Goal: Task Accomplishment & Management: Use online tool/utility

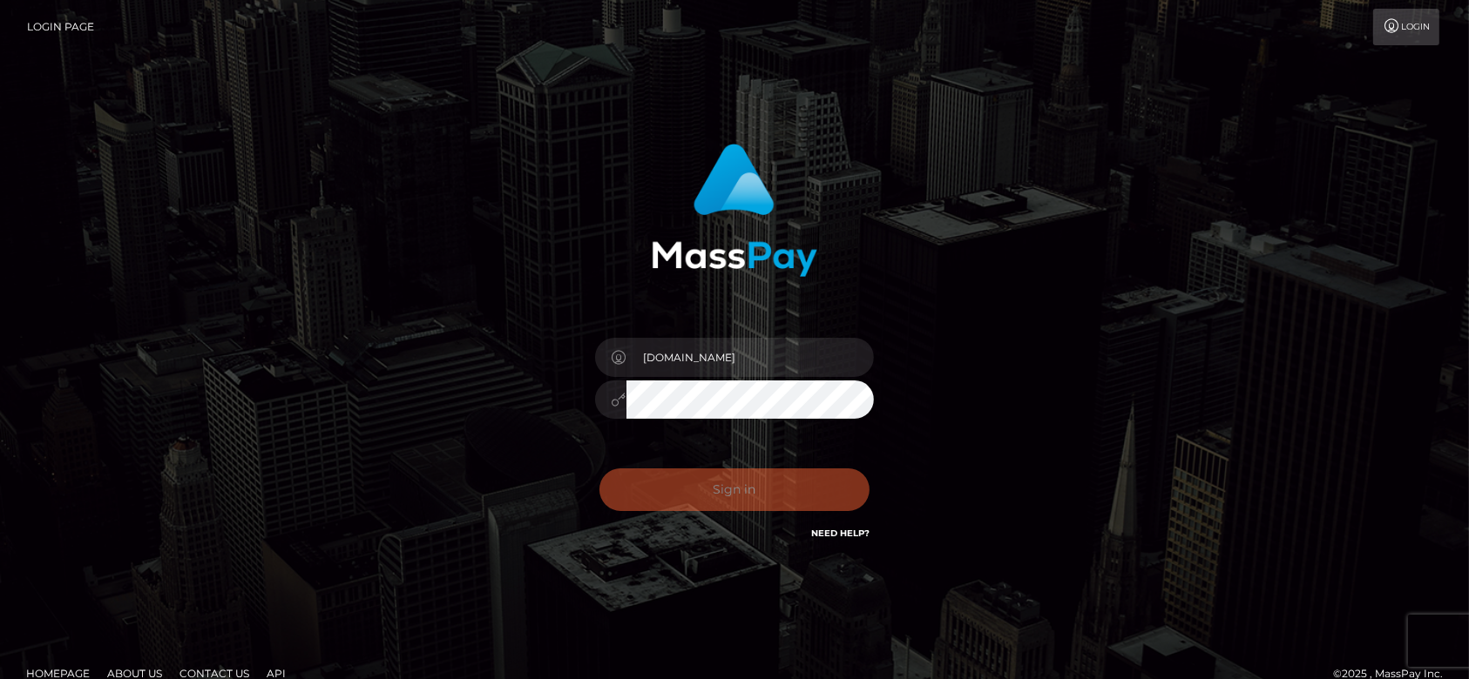
click at [706, 489] on div "Sign in Need Help?" at bounding box center [734, 497] width 305 height 78
checkbox input "true"
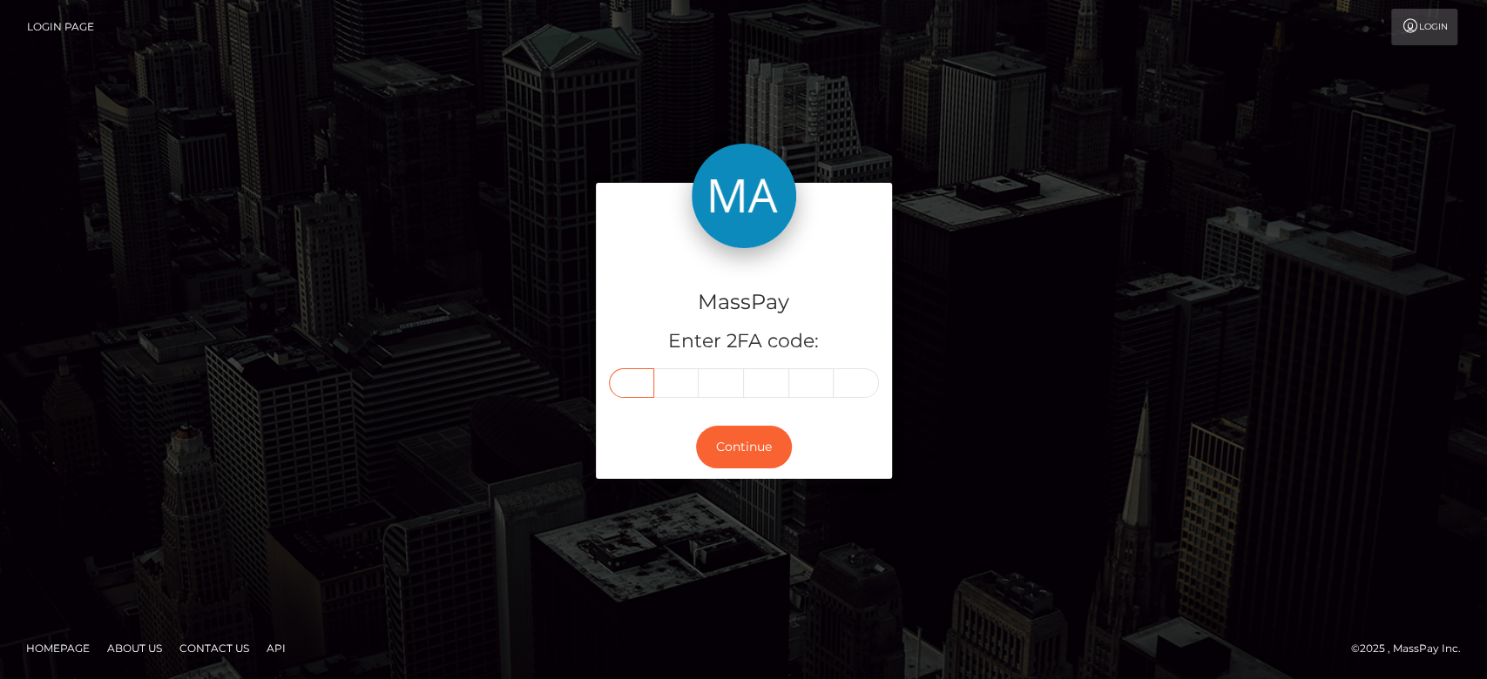
click at [635, 382] on input "text" at bounding box center [631, 383] width 45 height 30
paste input "7"
type input "7"
type input "6"
type input "9"
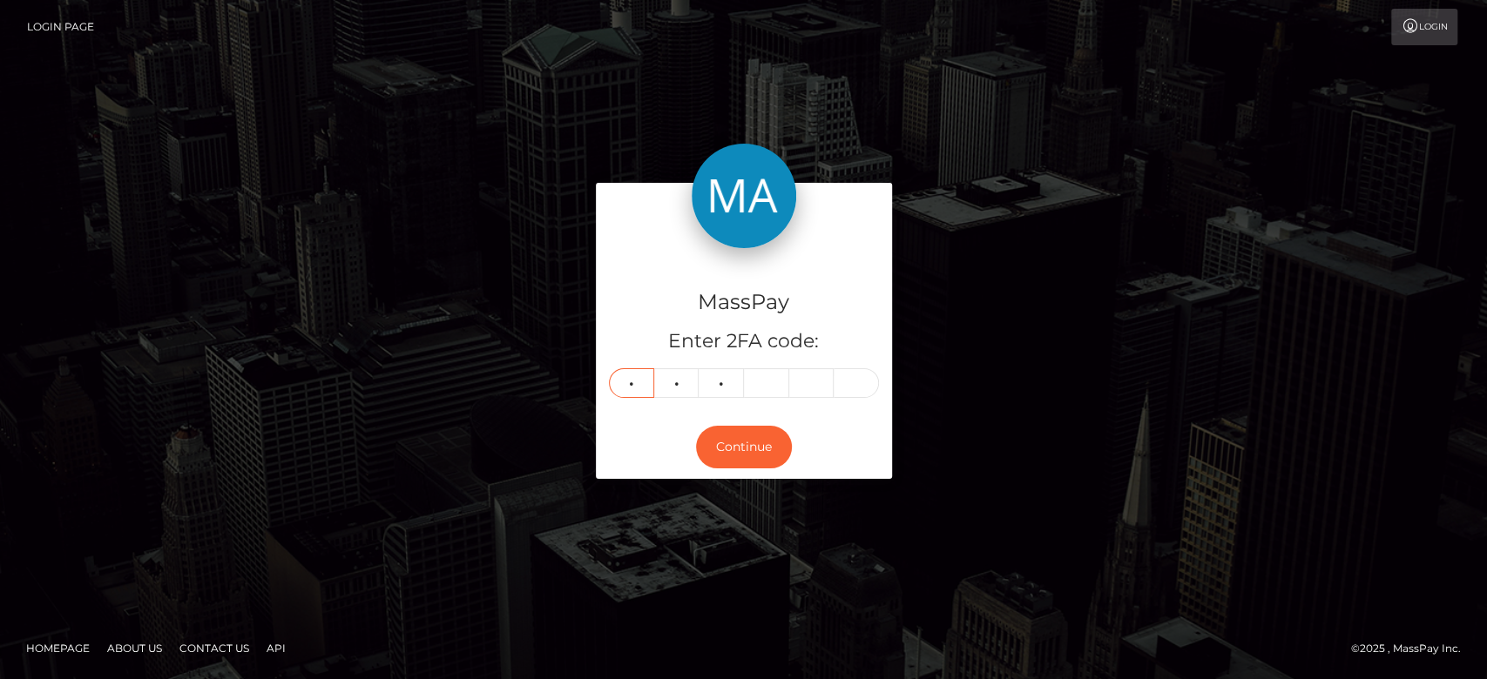
type input "1"
type input "8"
type input "5"
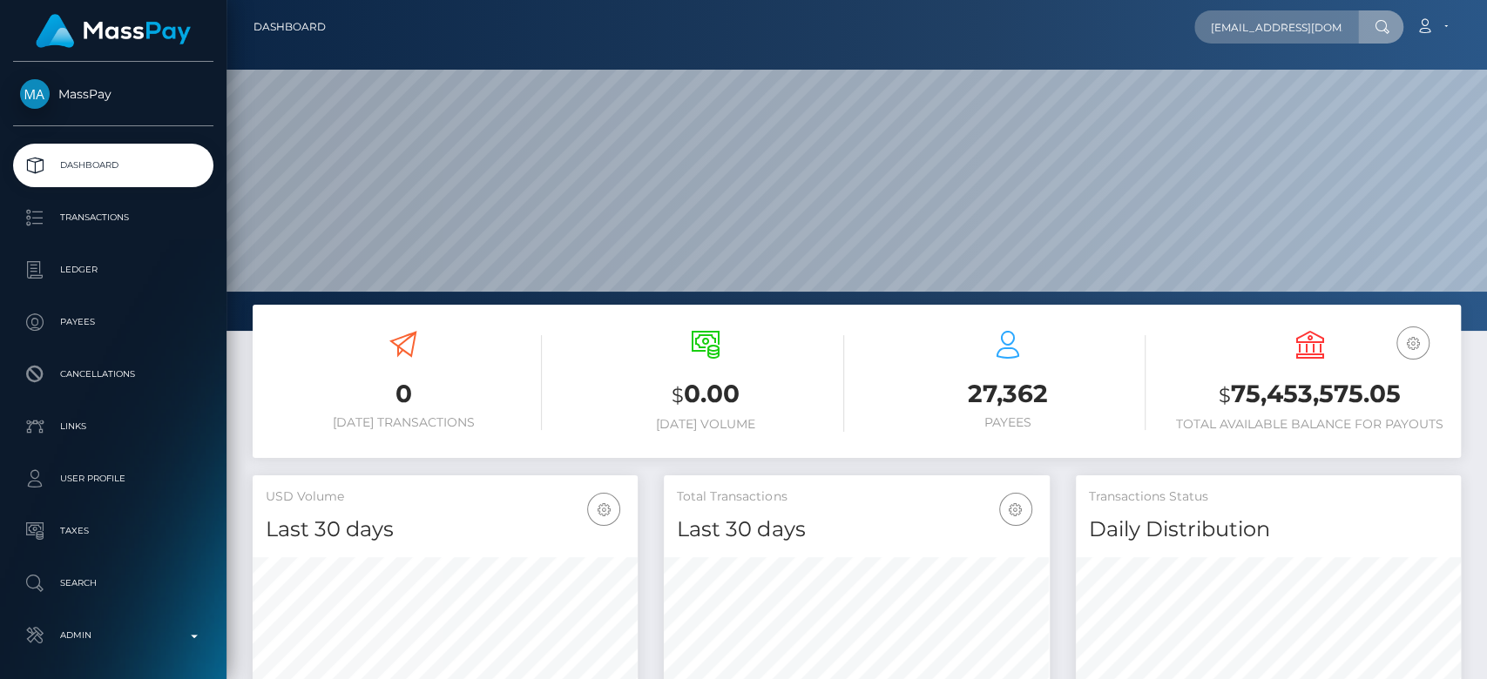
scroll to position [0, 17]
type input "[EMAIL_ADDRESS][DOMAIN_NAME]"
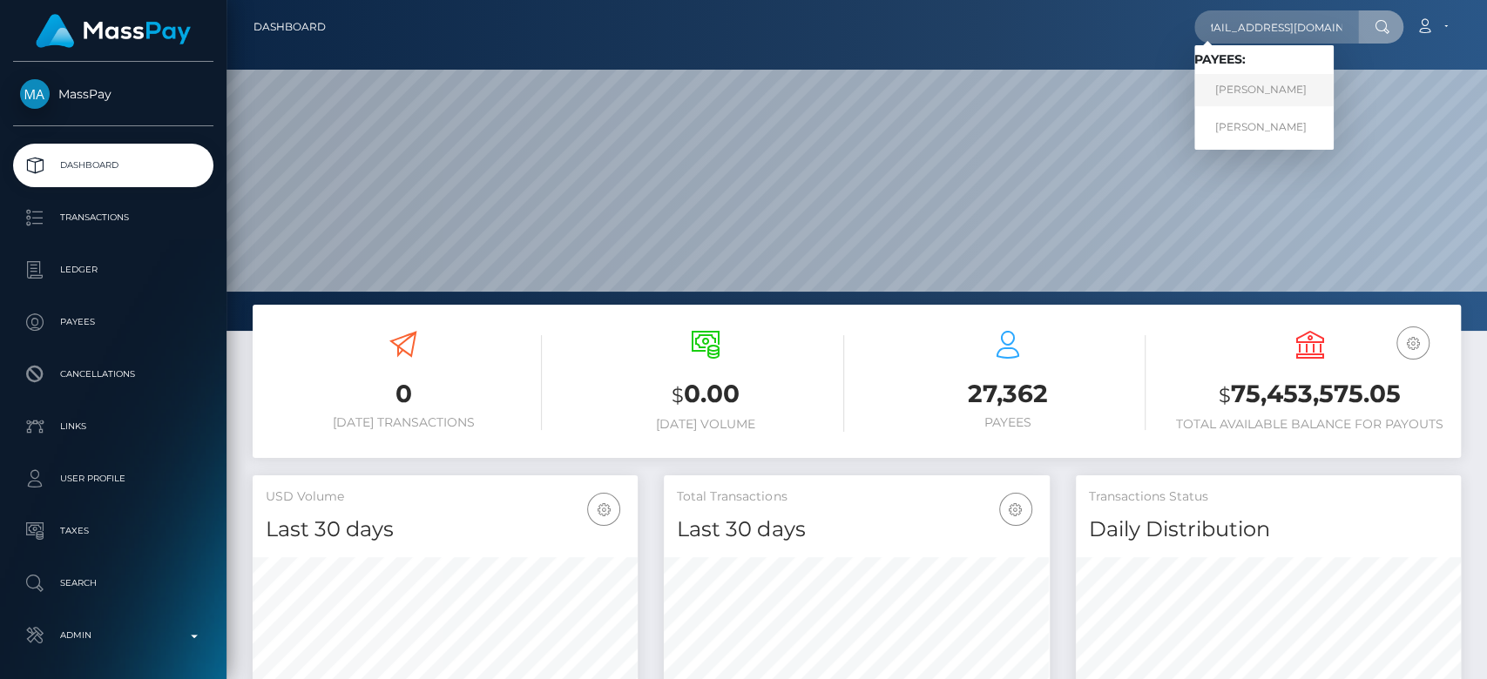
scroll to position [0, 0]
click at [1286, 89] on link "Courtnie L Pelayo" at bounding box center [1263, 90] width 139 height 32
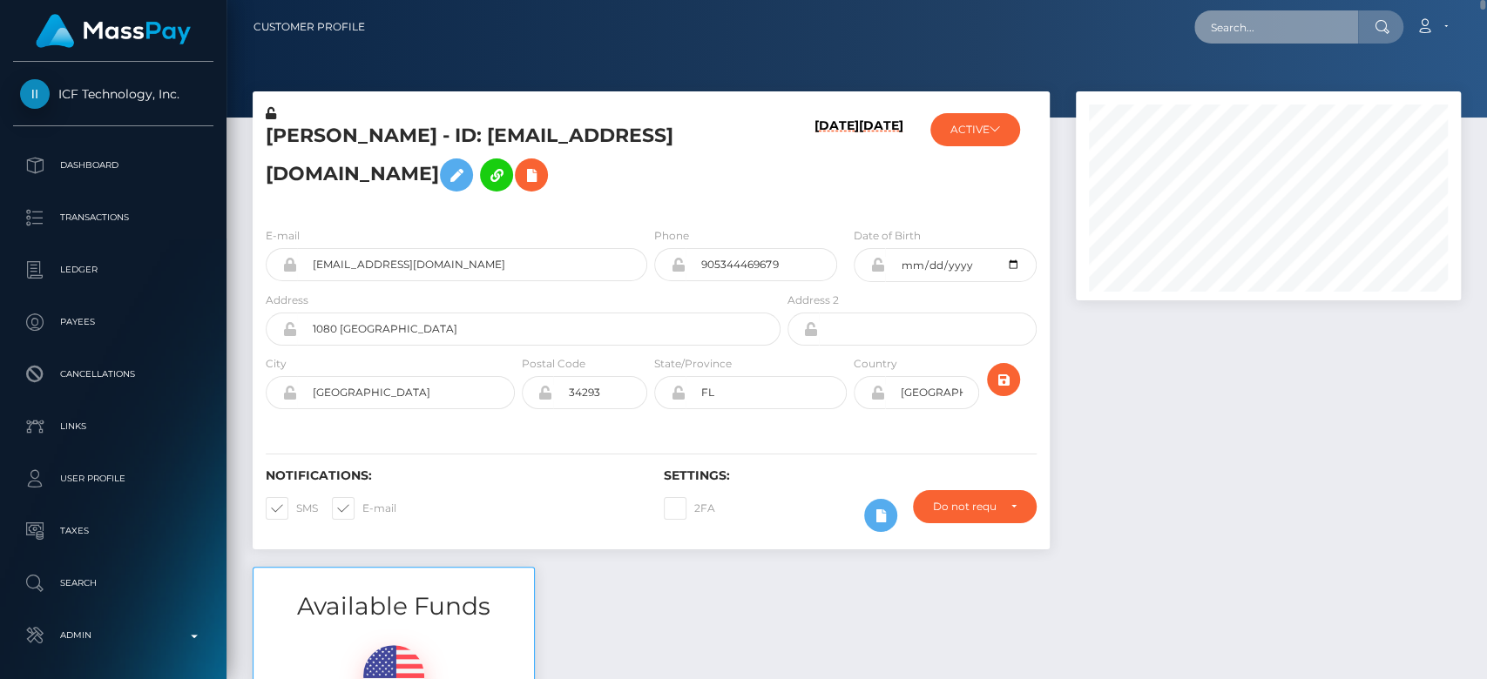
click at [1254, 26] on input "text" at bounding box center [1276, 26] width 164 height 33
paste input "rouseroci@gmail.com"
type input "rouseroci@gmail.com"
click at [1266, 27] on input "rouseroci@gmail.com" at bounding box center [1276, 26] width 164 height 33
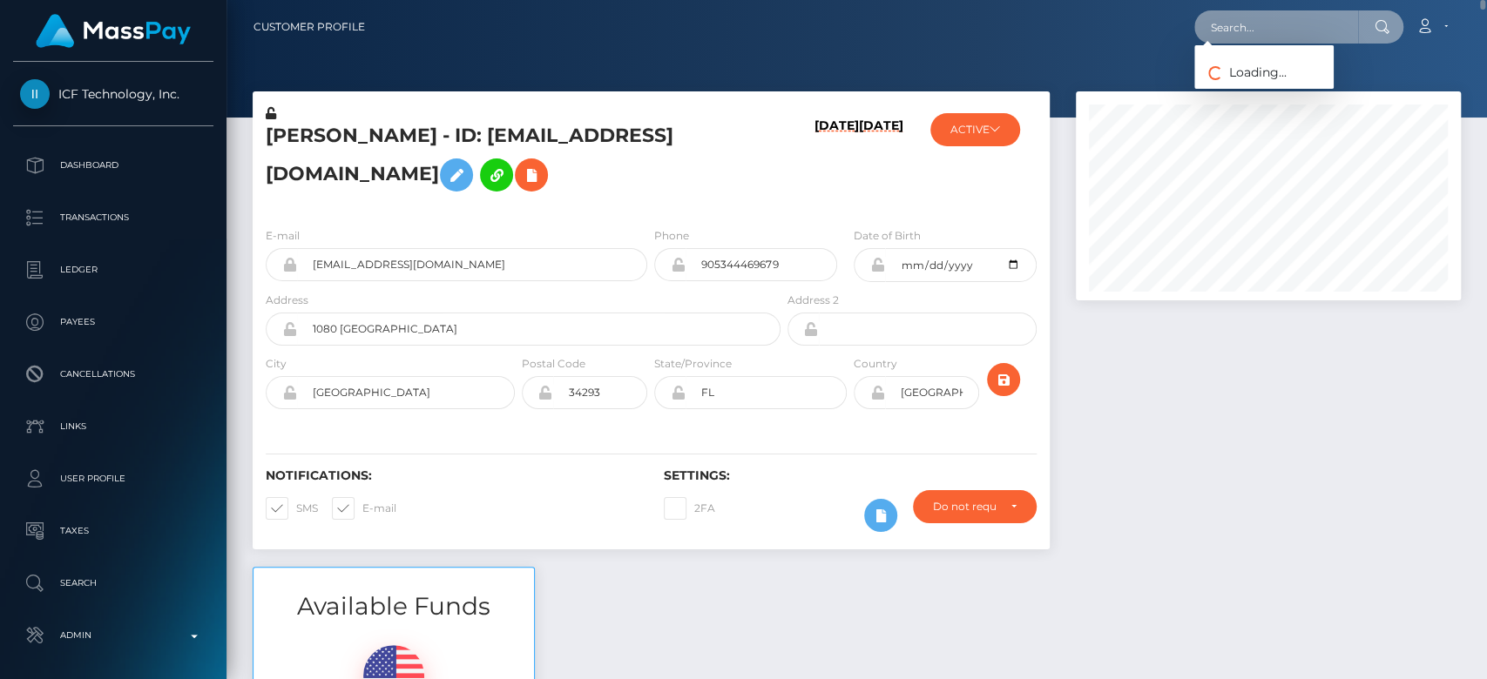
paste input "rocilgt@gmail.com"
type input "rocilgt@gmail.com"
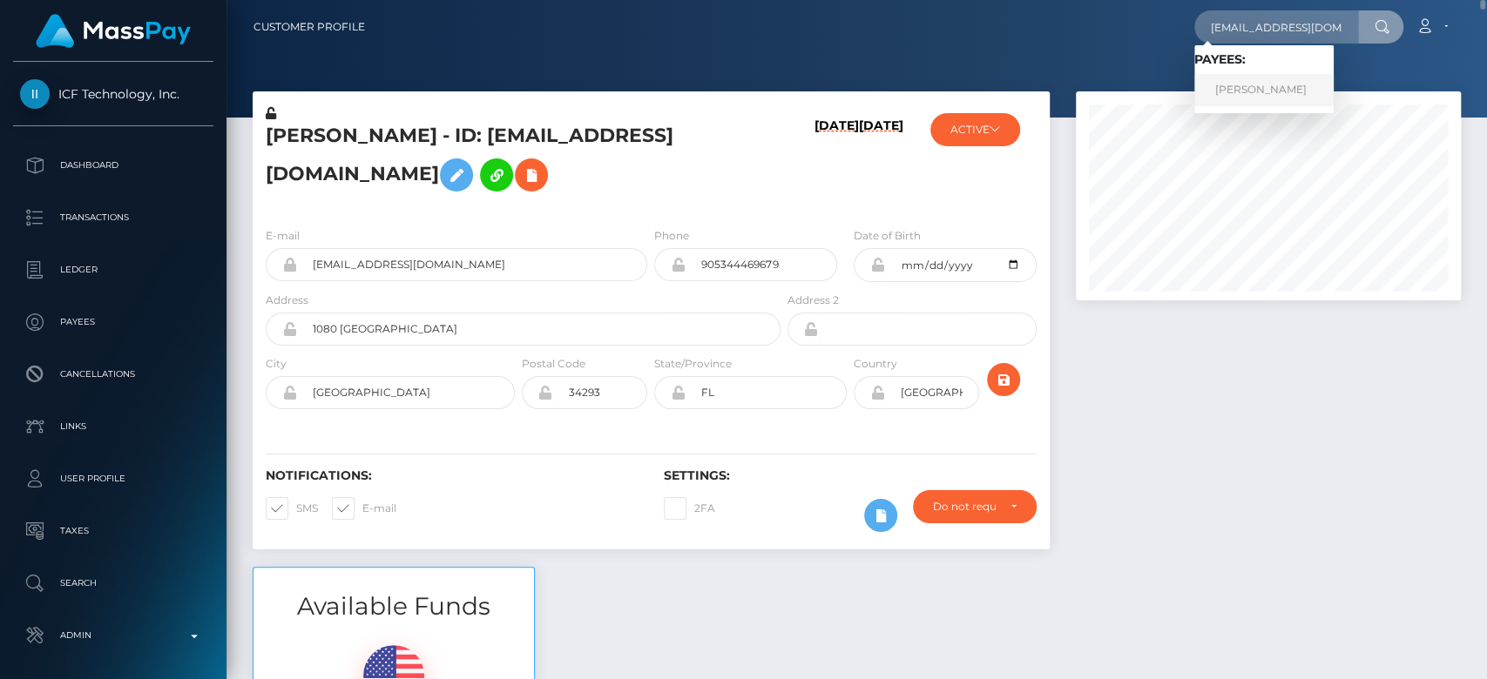
click at [1268, 94] on link "TOMAS AGUSTIN VILLAFANE" at bounding box center [1263, 90] width 139 height 32
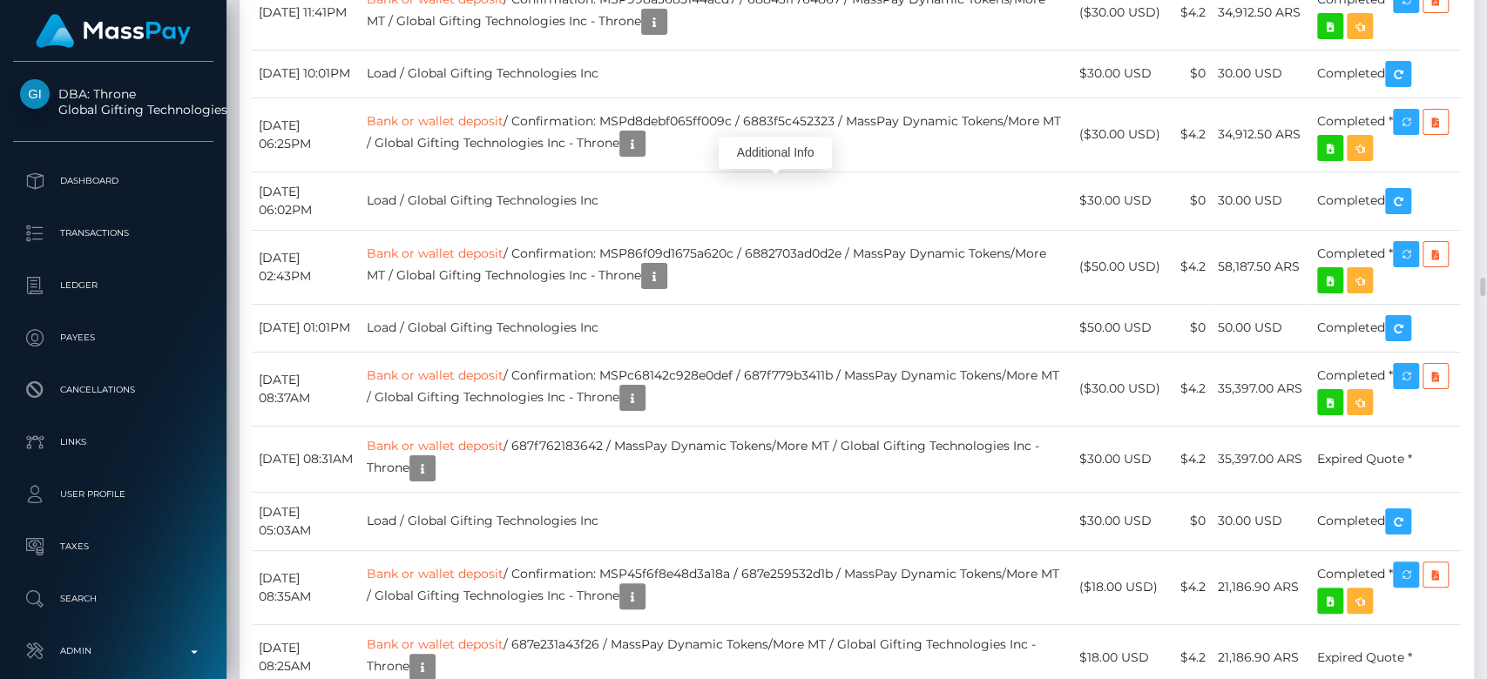
scroll to position [209, 385]
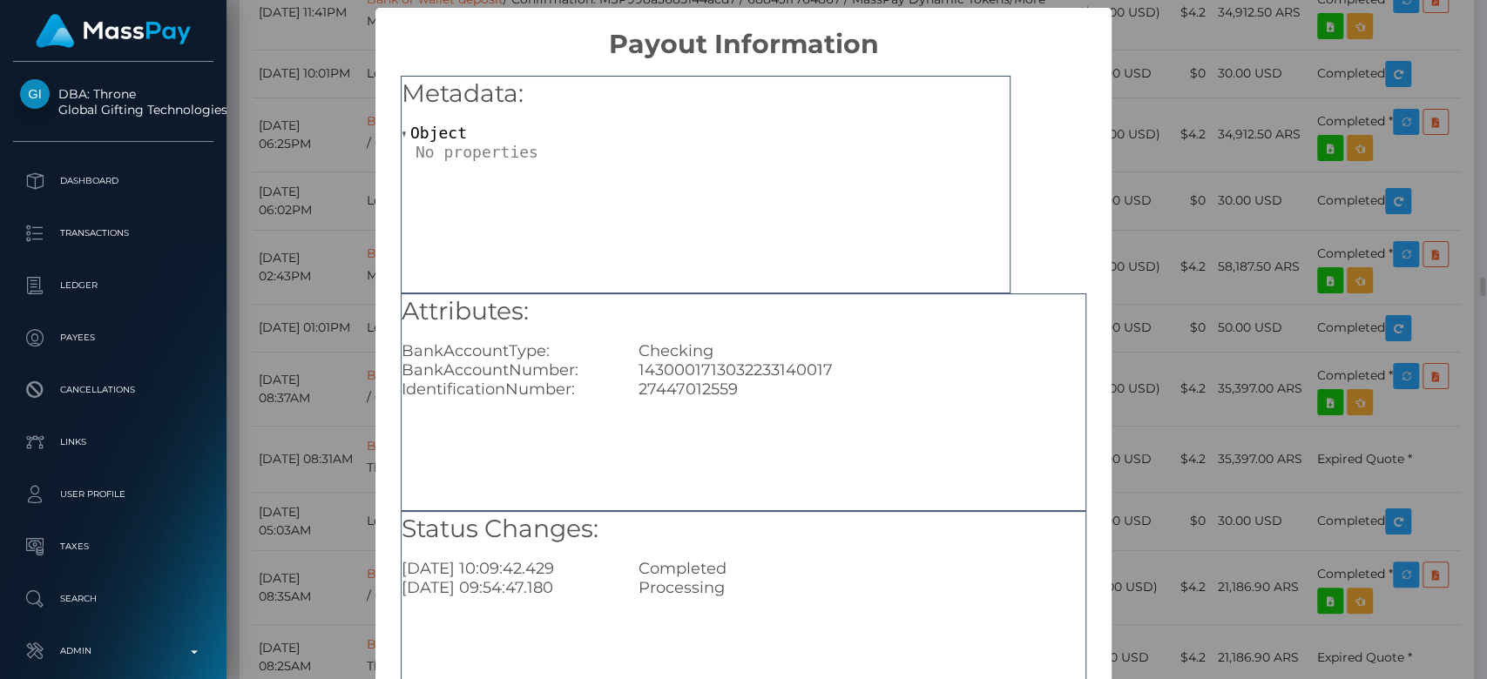
scroll to position [0, 0]
click at [1149, 366] on div "× Payout Information Metadata: Object Attributes: BankAccountType: Checking Ban…" at bounding box center [743, 339] width 1487 height 679
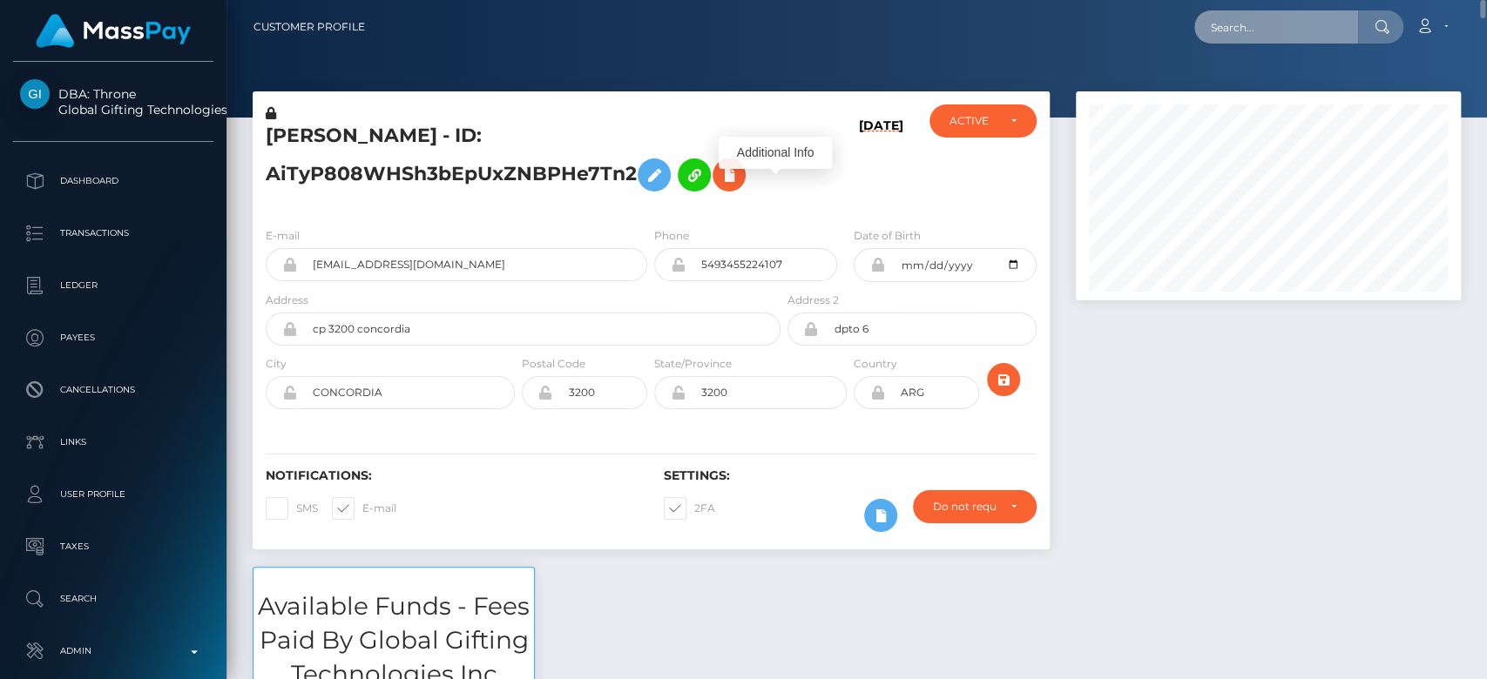
click at [1283, 28] on input "text" at bounding box center [1276, 26] width 164 height 33
paste input "jess010402@icloud.com"
type input "jess010402@icloud.com"
click at [1292, 32] on input "jess010402@icloud.com" at bounding box center [1276, 26] width 164 height 33
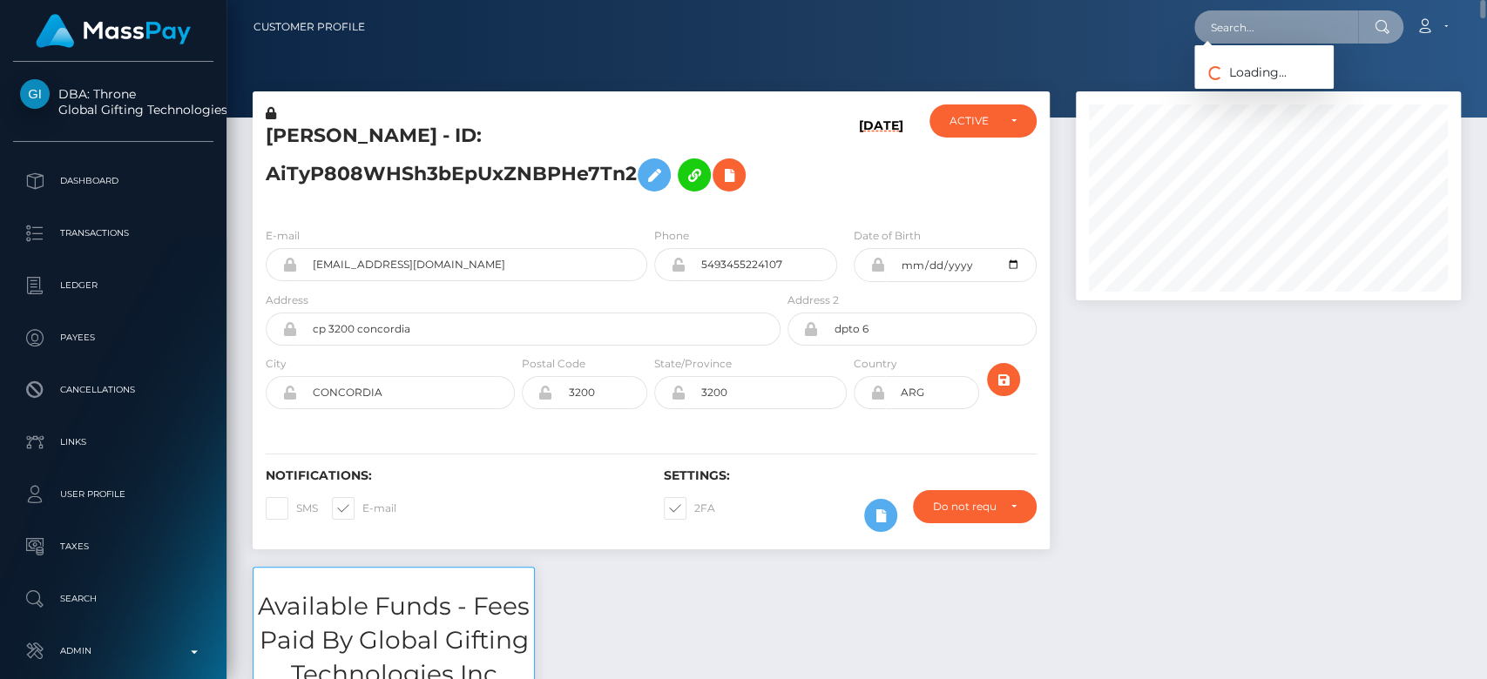
paste input "1299668664"
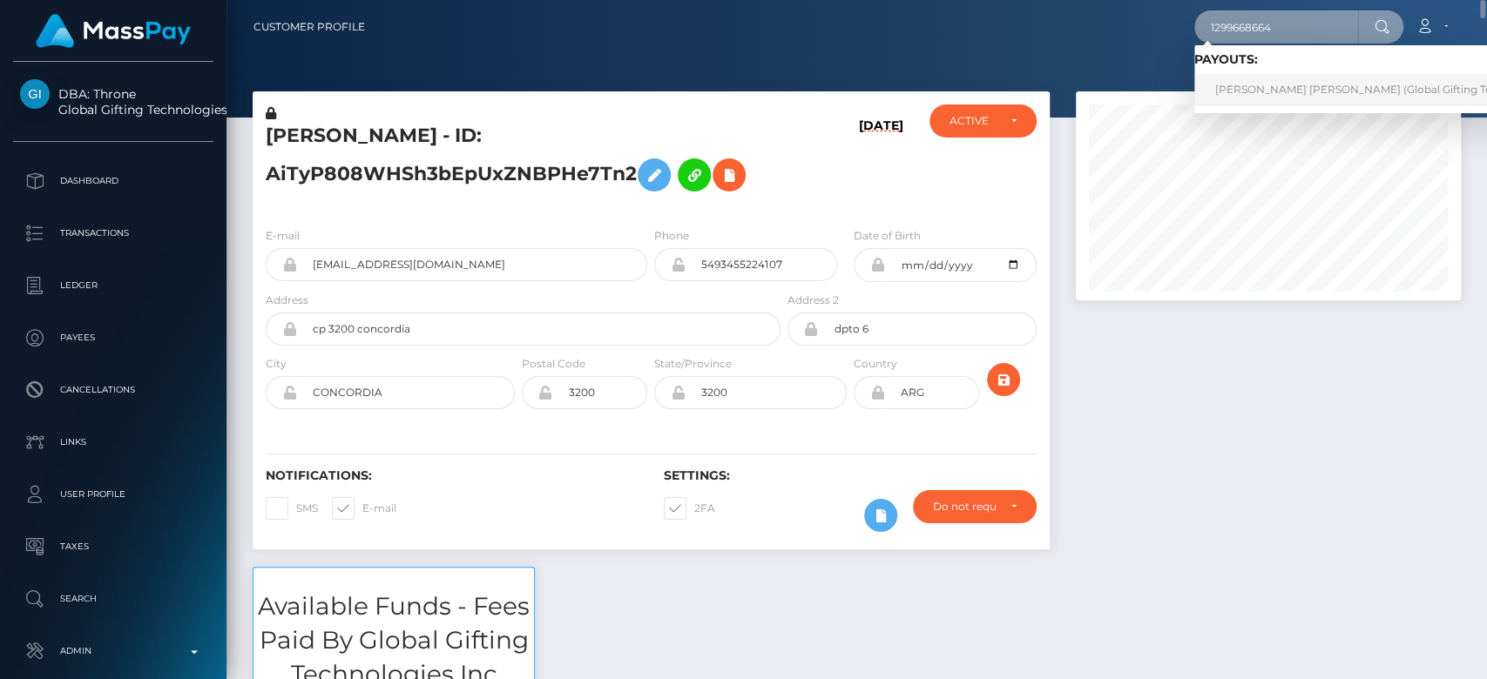
type input "1299668664"
click at [1278, 80] on link "JESSICA ELLIE V FIRMINGER (Global Gifting Technologies Inc - Throne)" at bounding box center [1416, 90] width 445 height 32
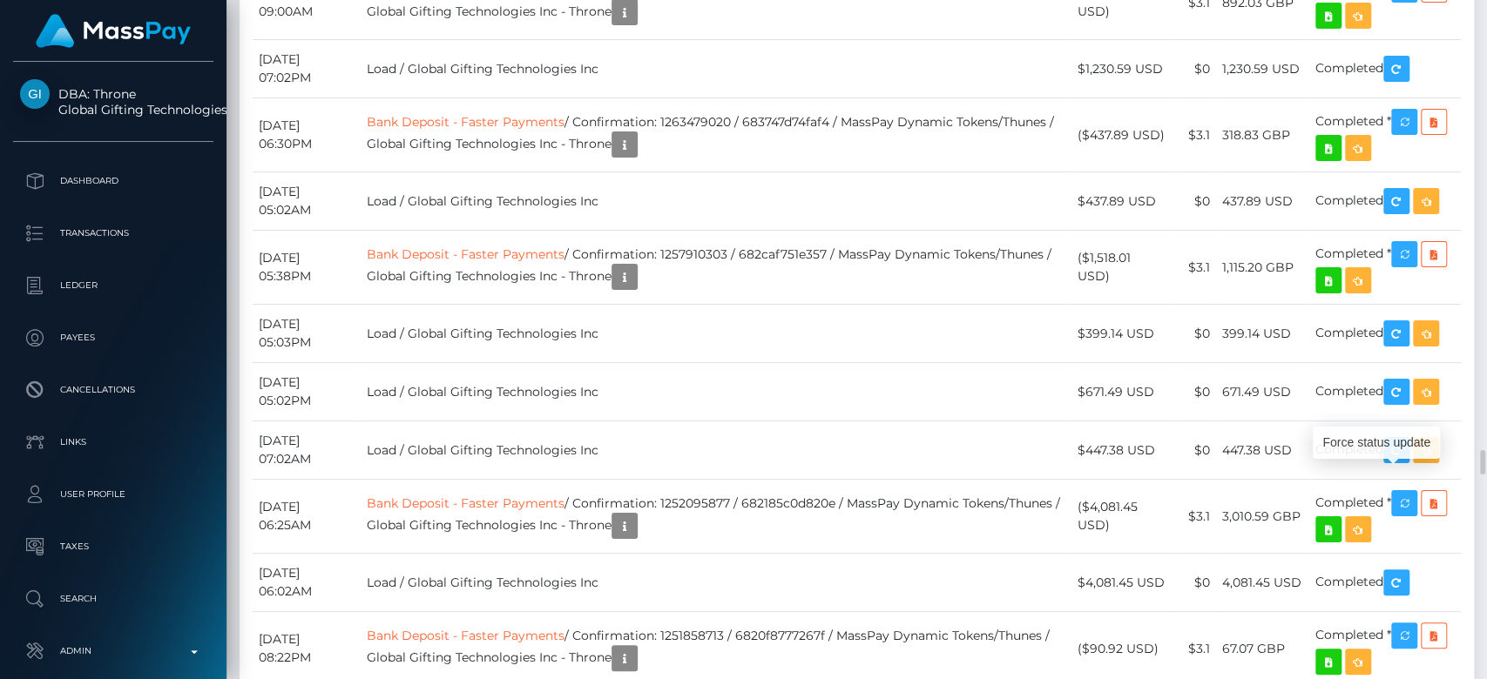
scroll to position [209, 385]
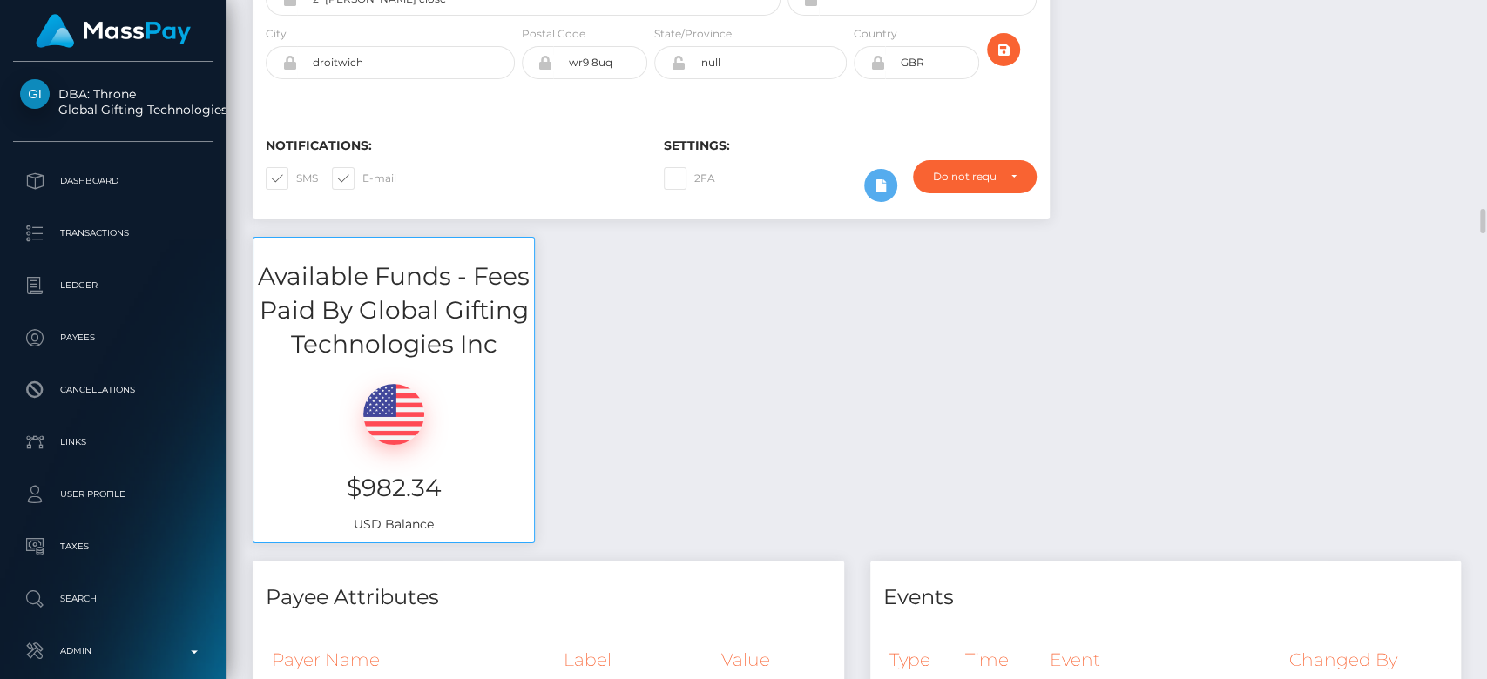
scroll to position [0, 0]
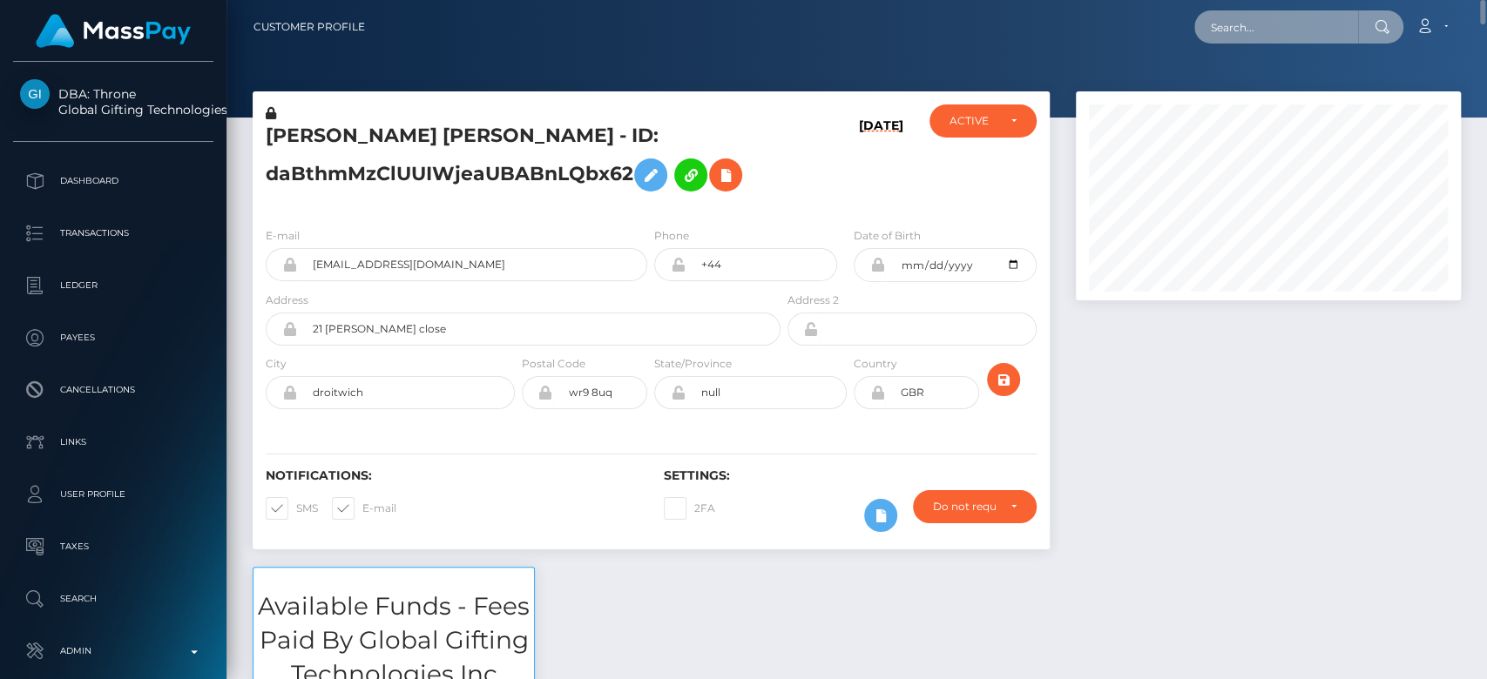
click at [1289, 26] on input "text" at bounding box center [1276, 26] width 164 height 33
paste input "cc3cb0d3-f5d5-436a-ab2c-39f6bac24283"
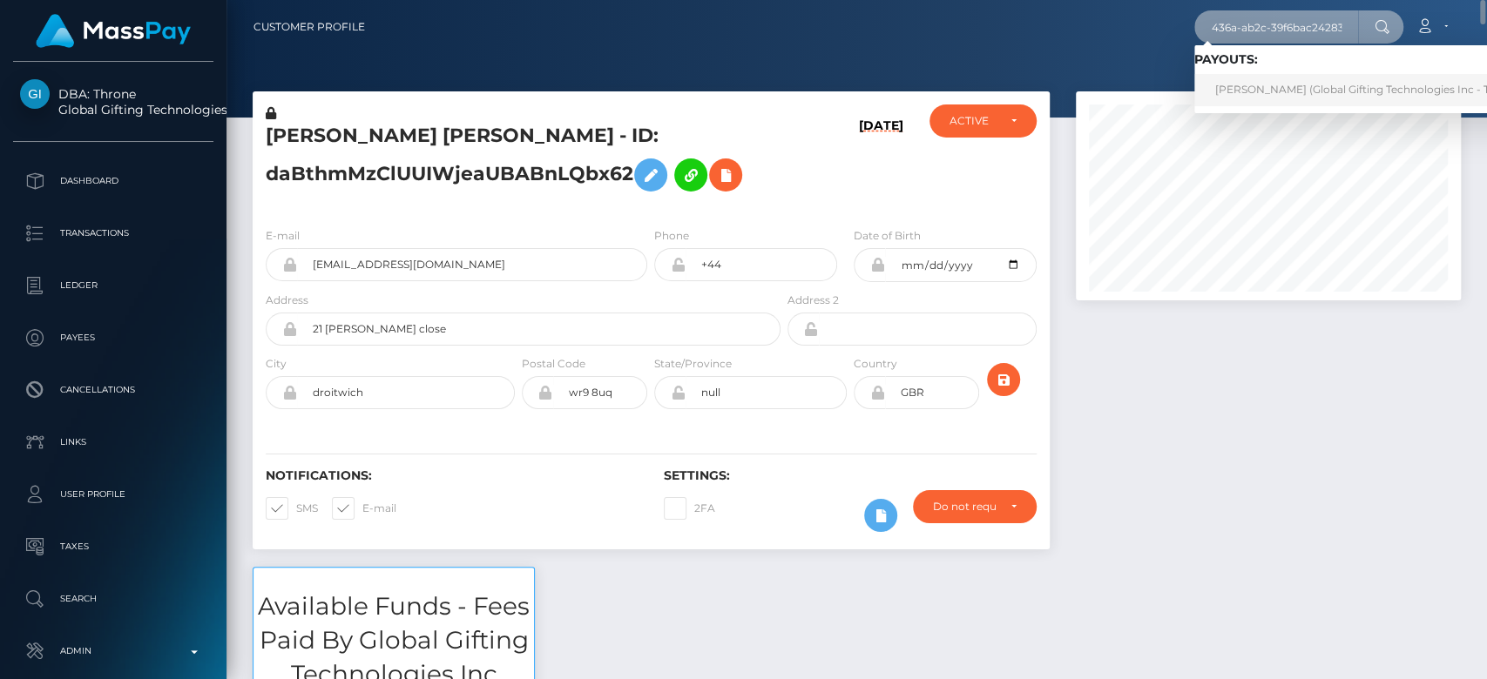
type input "cc3cb0d3-f5d5-436a-ab2c-39f6bac24283"
click at [1276, 87] on link "STEPHANIE YVONNE OAKLEY (Global Gifting Technologies Inc - Throne)" at bounding box center [1369, 90] width 351 height 32
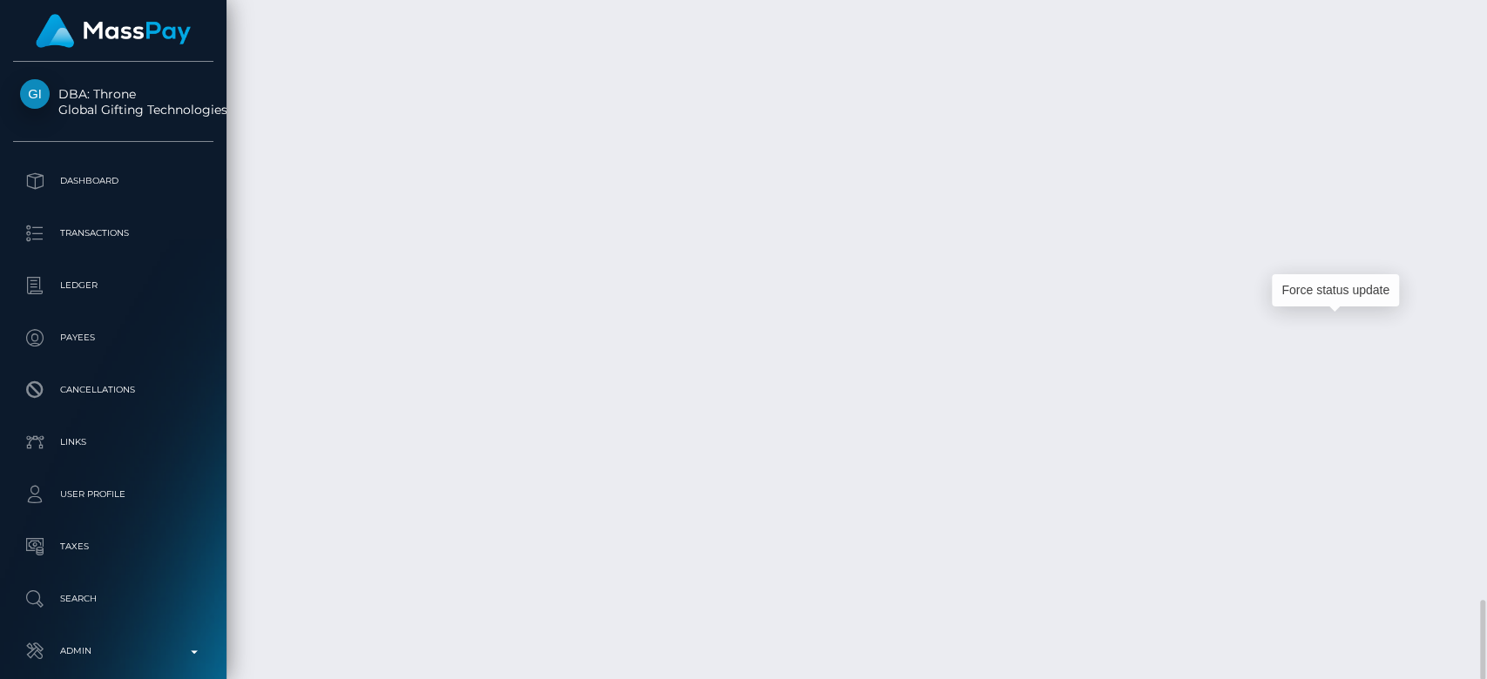
scroll to position [209, 385]
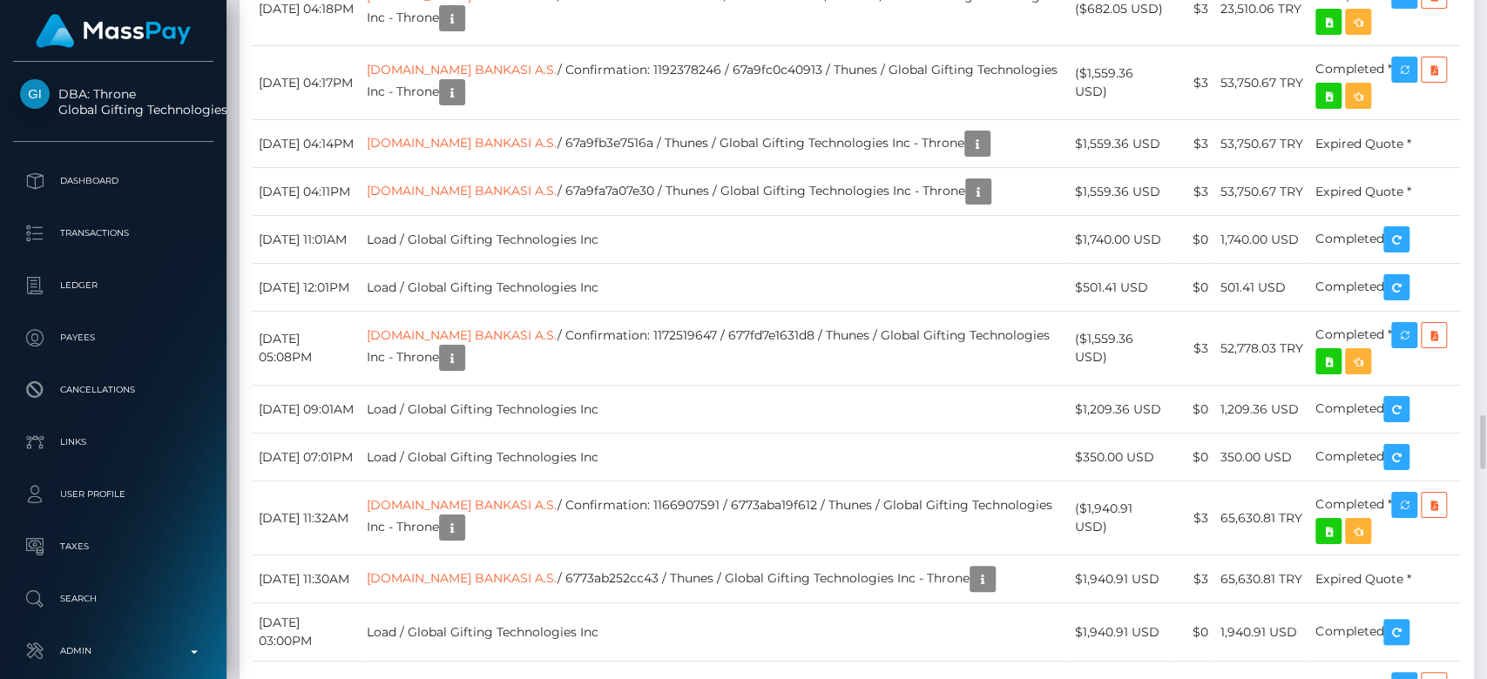
scroll to position [5183, 0]
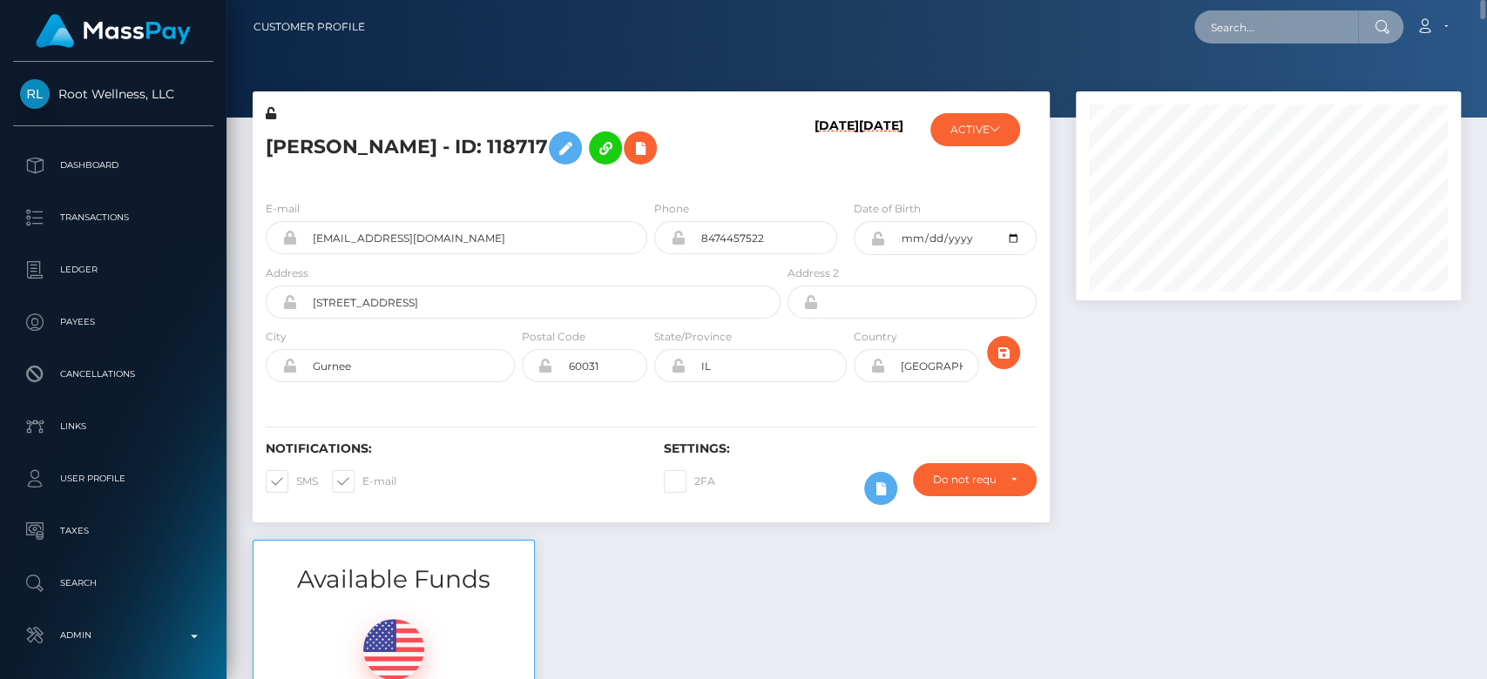
click at [1263, 33] on input "text" at bounding box center [1276, 26] width 164 height 33
paste input "7f9fd43d-7dfc-11f0-8023-0266f44cc279"
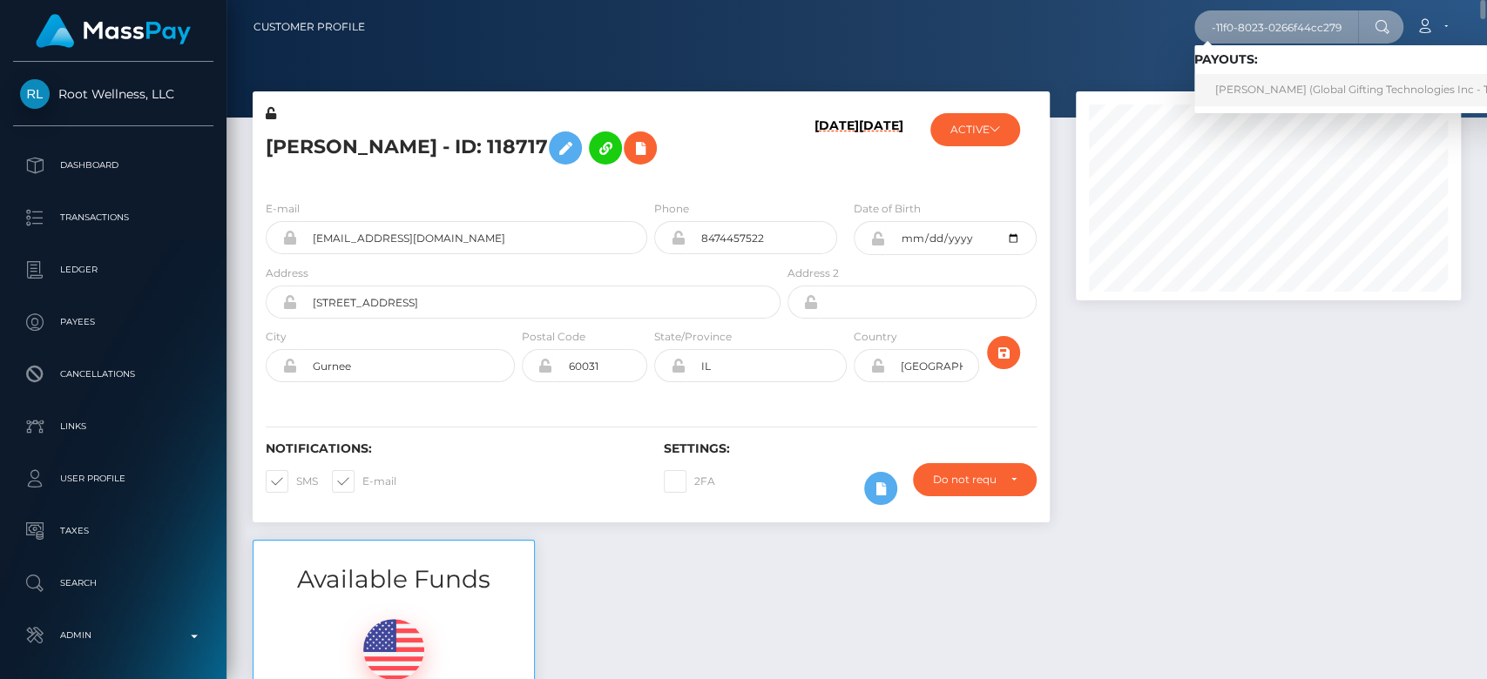
type input "7f9fd43d-7dfc-11f0-8023-0266f44cc279"
click at [1260, 85] on link "LISA ANNA HOEKSTRA (Global Gifting Technologies Inc - Throne)" at bounding box center [1369, 90] width 351 height 32
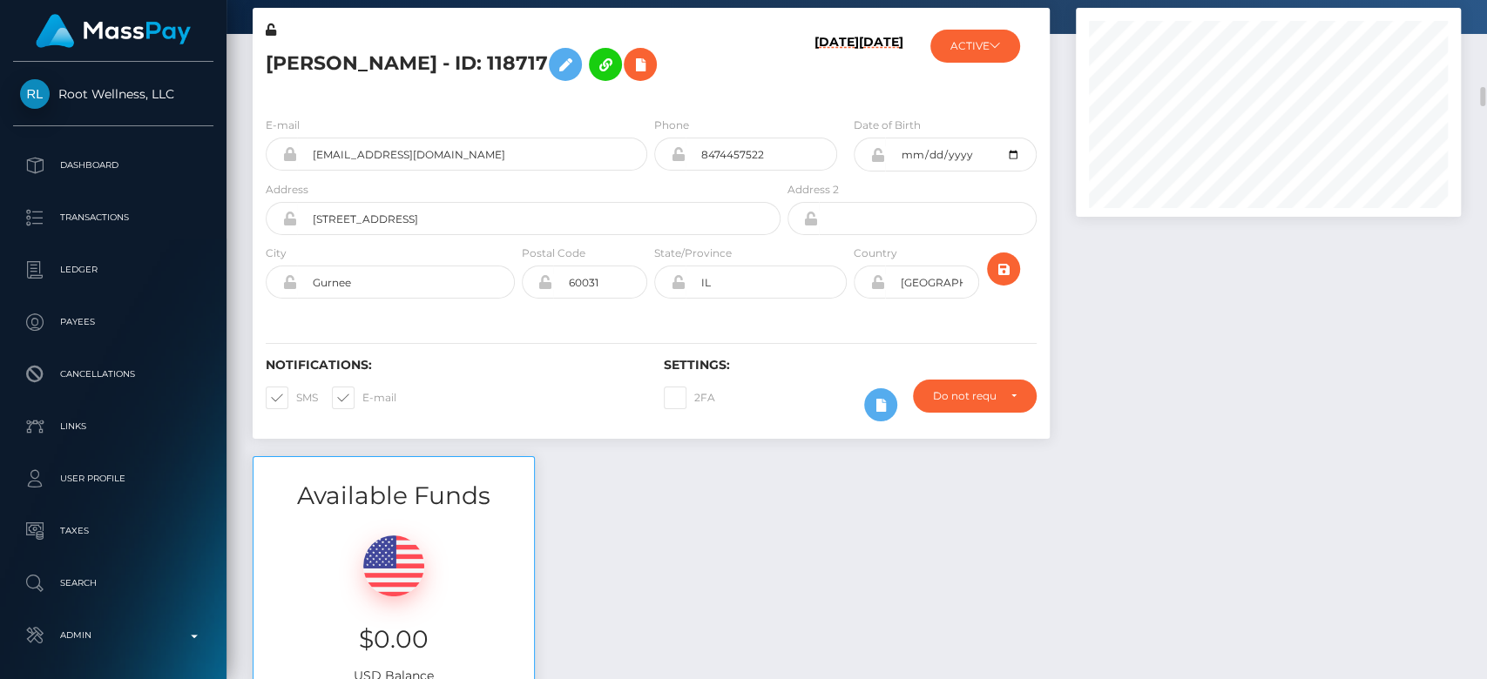
scroll to position [181, 0]
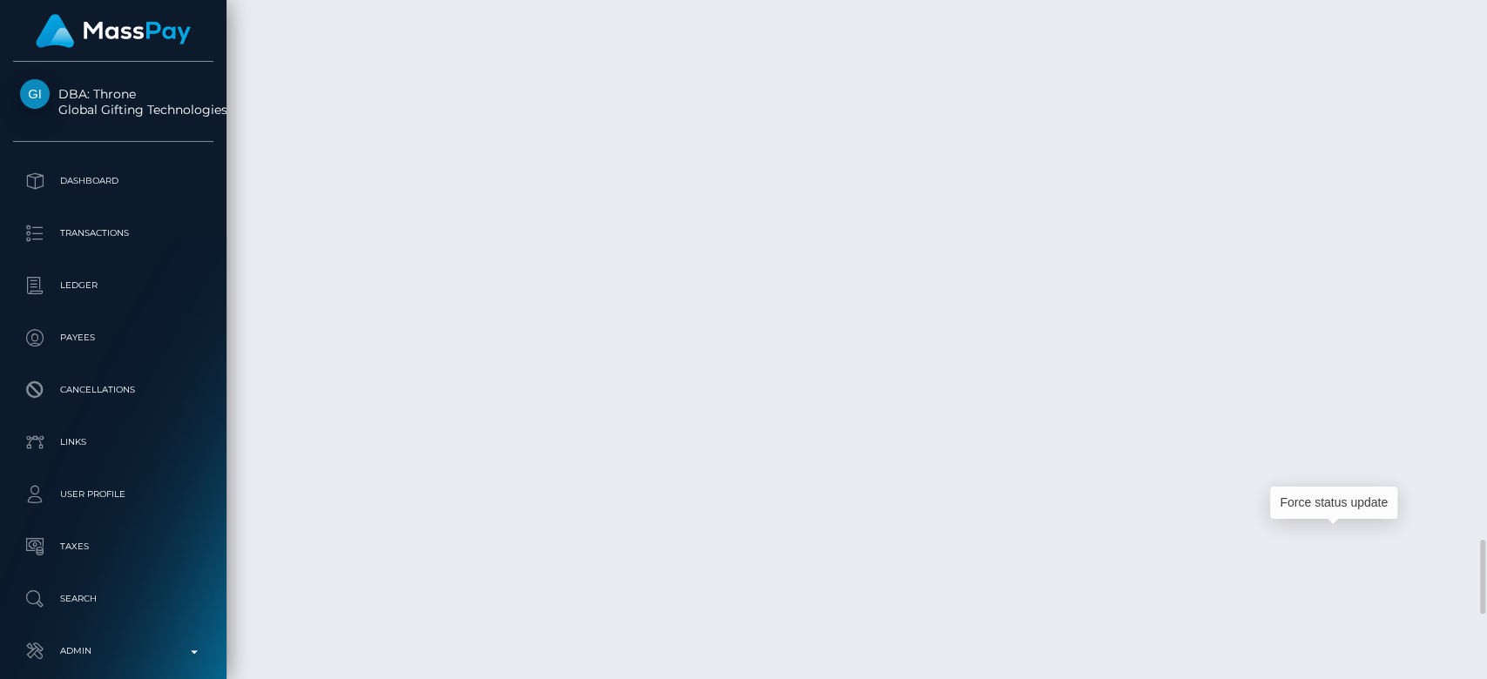
scroll to position [209, 385]
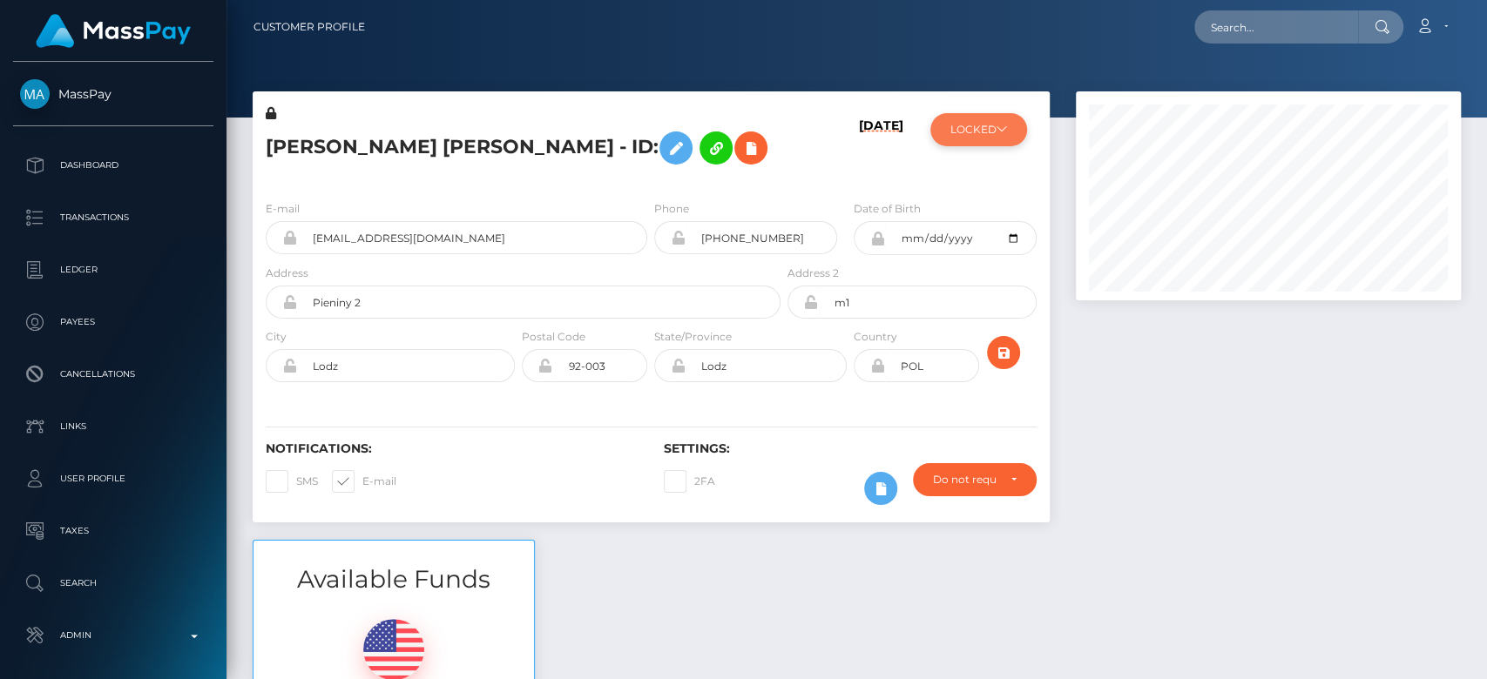
scroll to position [209, 385]
click at [961, 121] on button "LOCKED" at bounding box center [978, 129] width 97 height 33
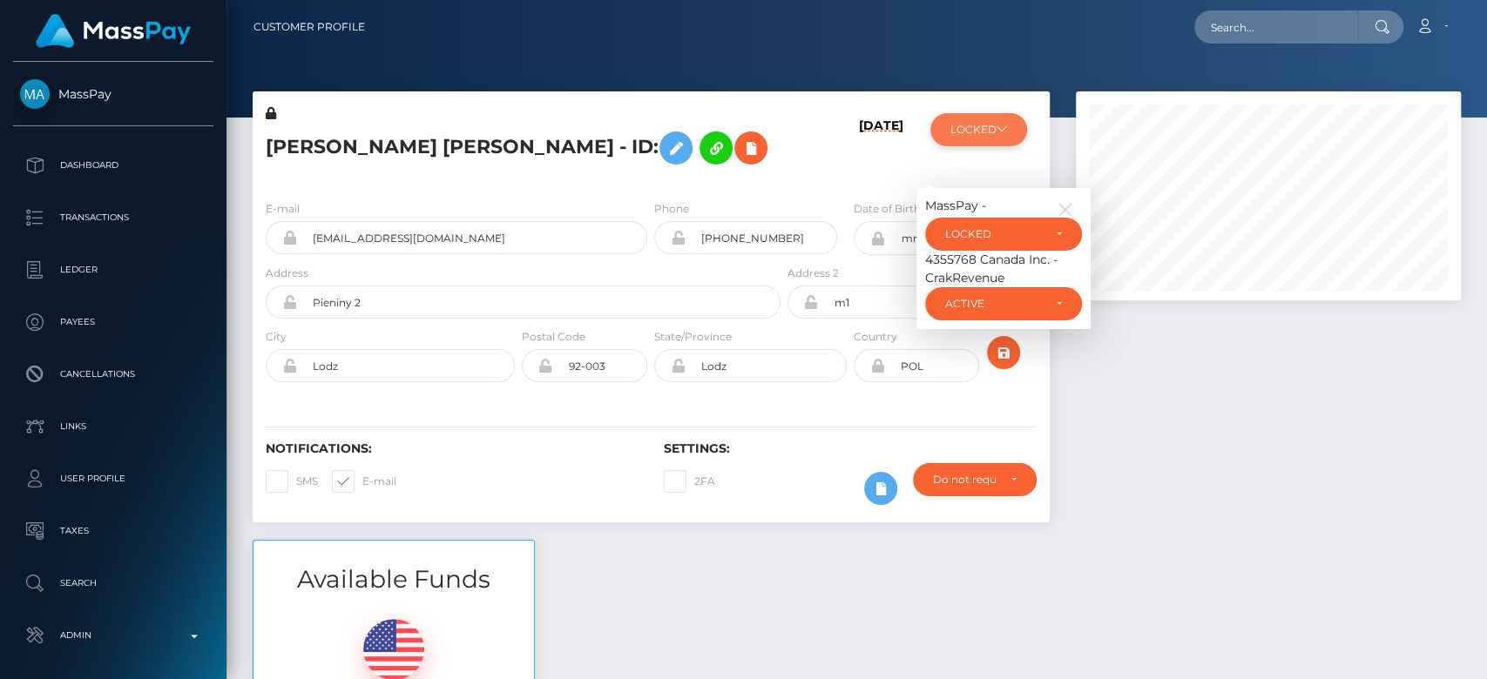
click at [961, 121] on button "LOCKED" at bounding box center [978, 129] width 97 height 33
click at [1156, 406] on div at bounding box center [1268, 315] width 411 height 449
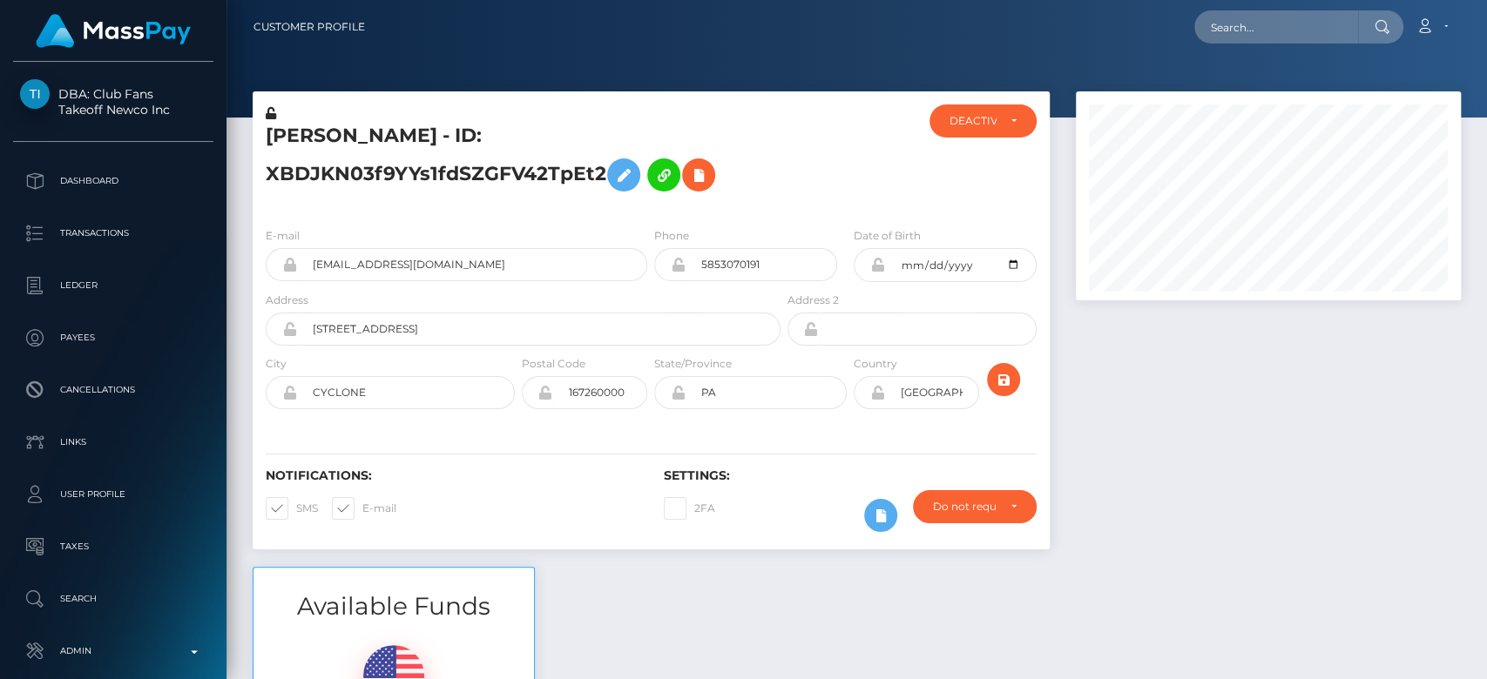
scroll to position [209, 385]
click at [1252, 28] on input "text" at bounding box center [1276, 26] width 164 height 33
paste input "[EMAIL_ADDRESS][DOMAIN_NAME]"
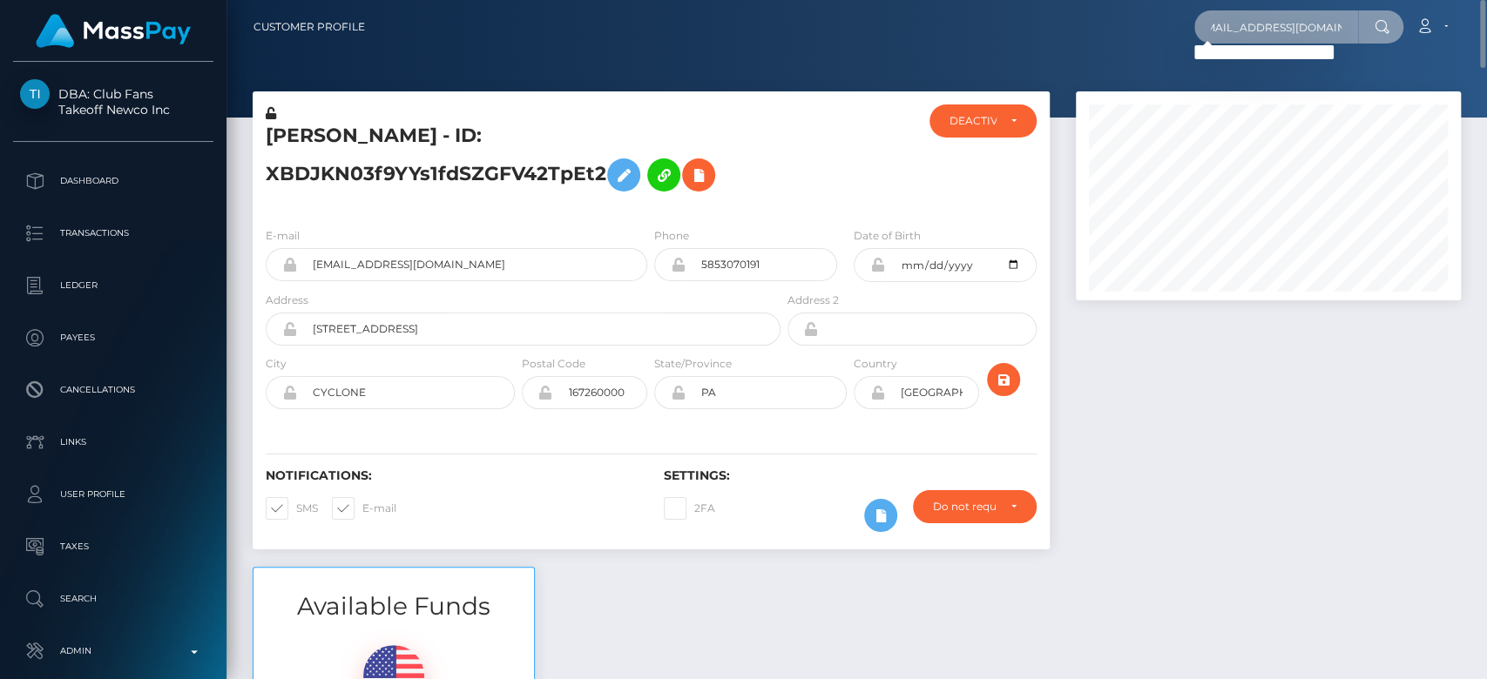
type input "[EMAIL_ADDRESS][DOMAIN_NAME]"
click at [1249, 25] on input "[EMAIL_ADDRESS][DOMAIN_NAME]" at bounding box center [1276, 26] width 164 height 33
paste input "[EMAIL_ADDRESS][DOMAIN_NAME]"
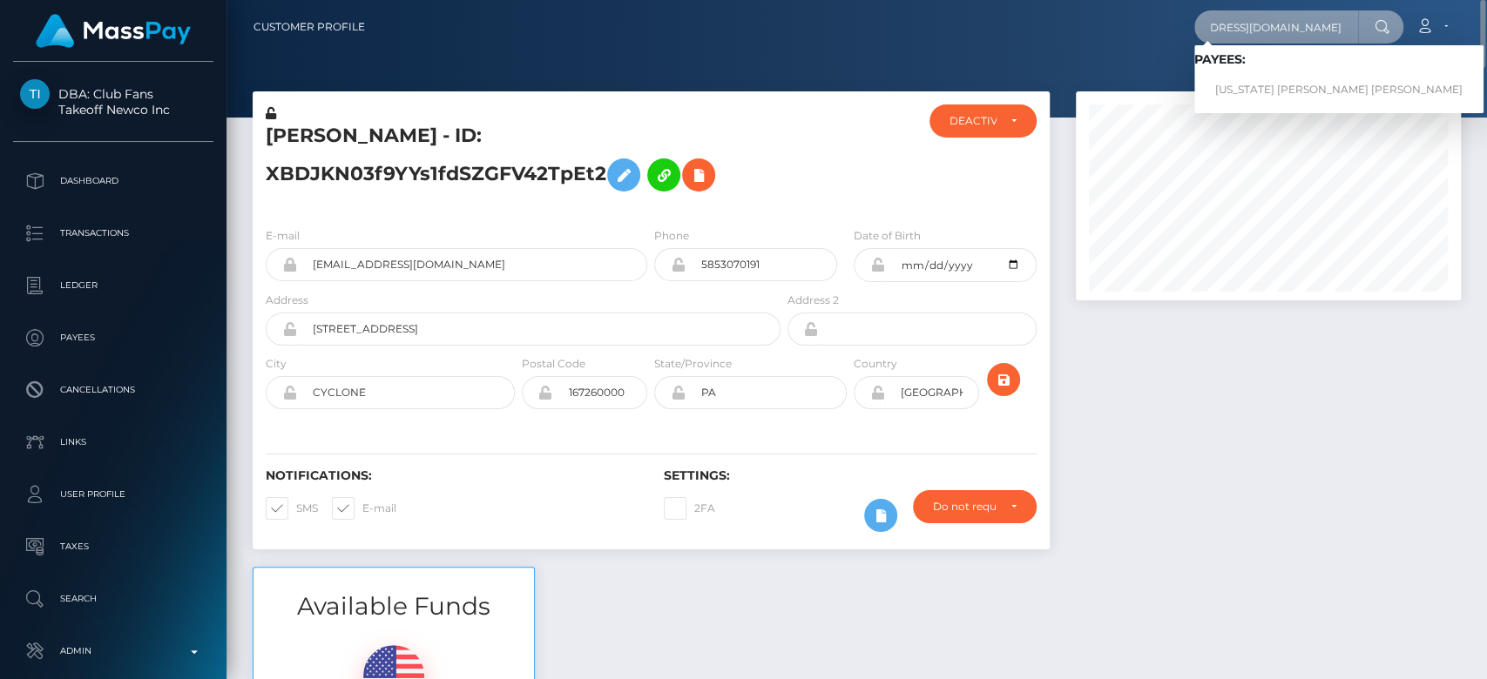
type input "[EMAIL_ADDRESS][DOMAIN_NAME]"
click at [1284, 84] on link "MONTANA MARIE LOWRANCE Lowrance" at bounding box center [1338, 90] width 289 height 32
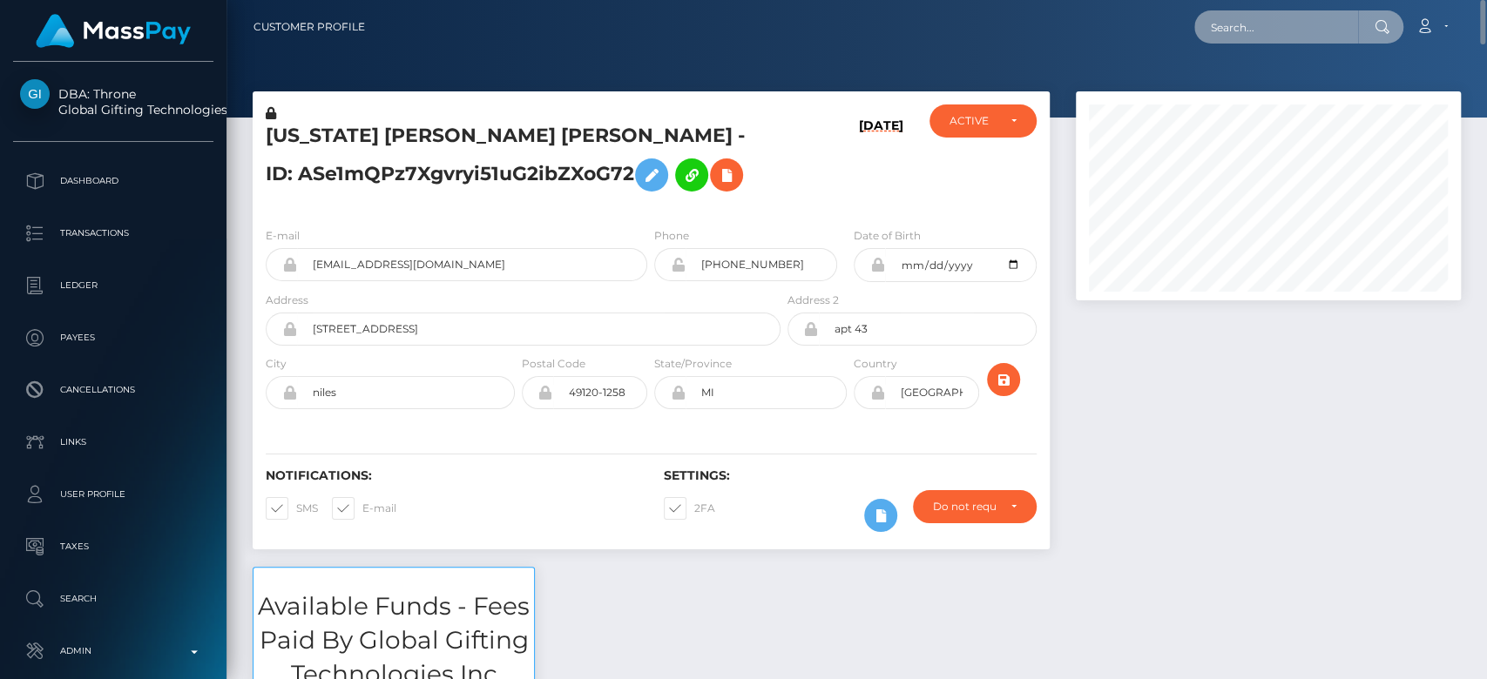
click at [1252, 24] on input "text" at bounding box center [1276, 26] width 164 height 33
paste input "xrubie.richardsonx@gmail.com"
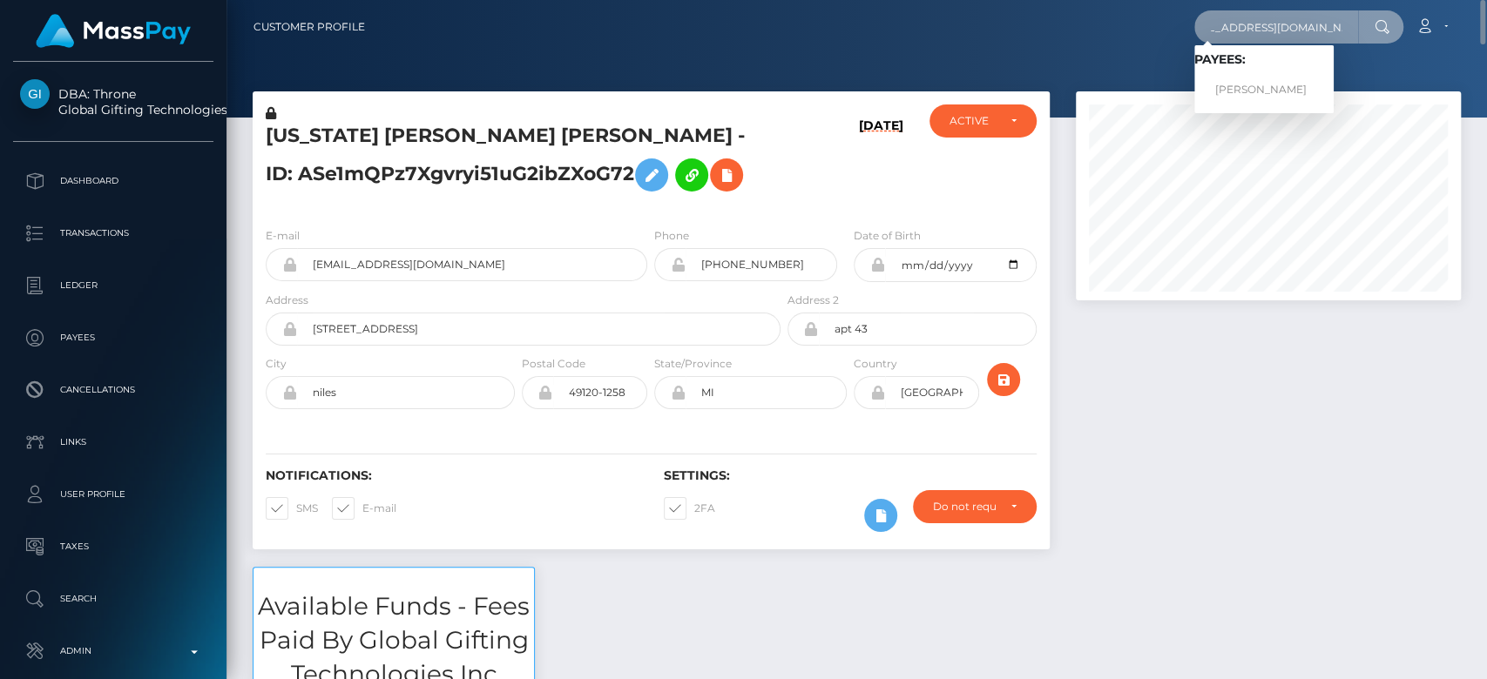
type input "xrubie.richardsonx@gmail.com"
click at [1264, 80] on link "RUBIE RICHARDSON" at bounding box center [1263, 90] width 139 height 32
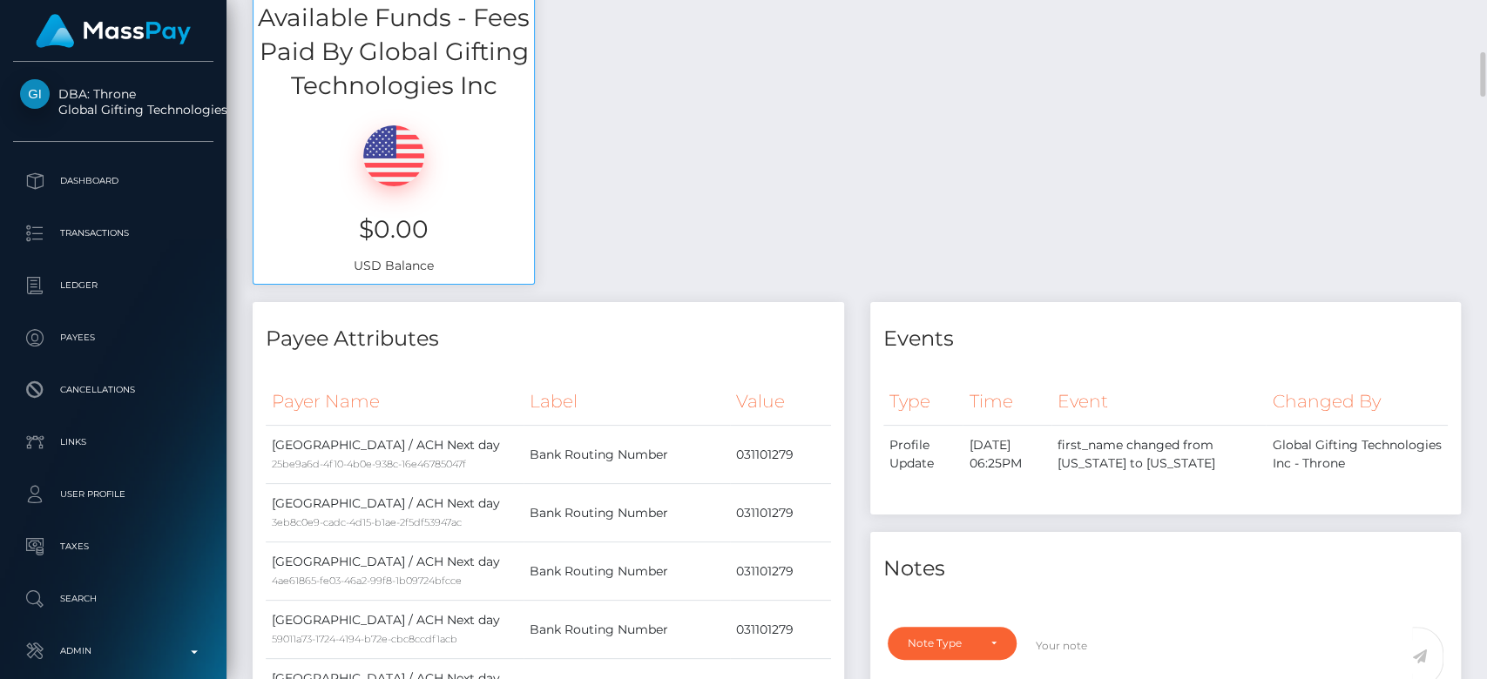
scroll to position [627, 0]
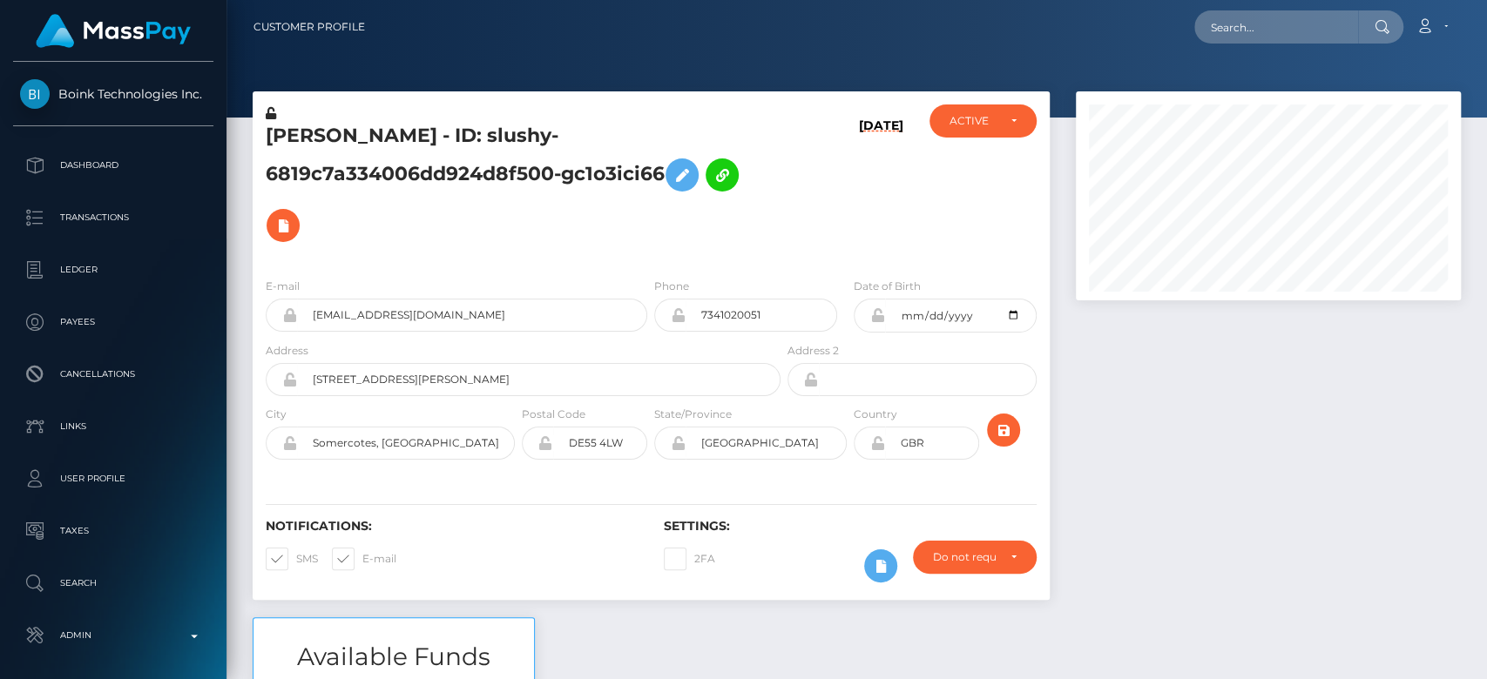
scroll to position [209, 385]
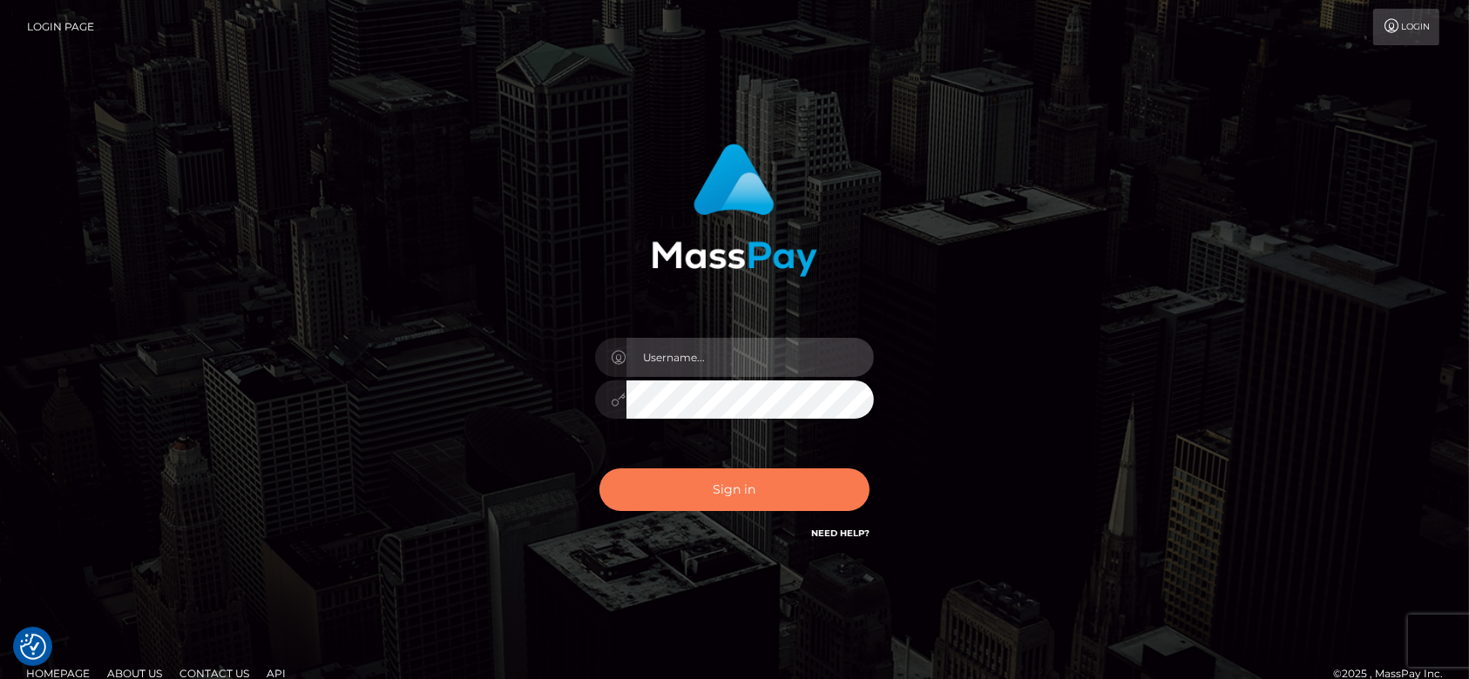
type input "fr.es"
click at [804, 497] on button "Sign in" at bounding box center [734, 490] width 270 height 43
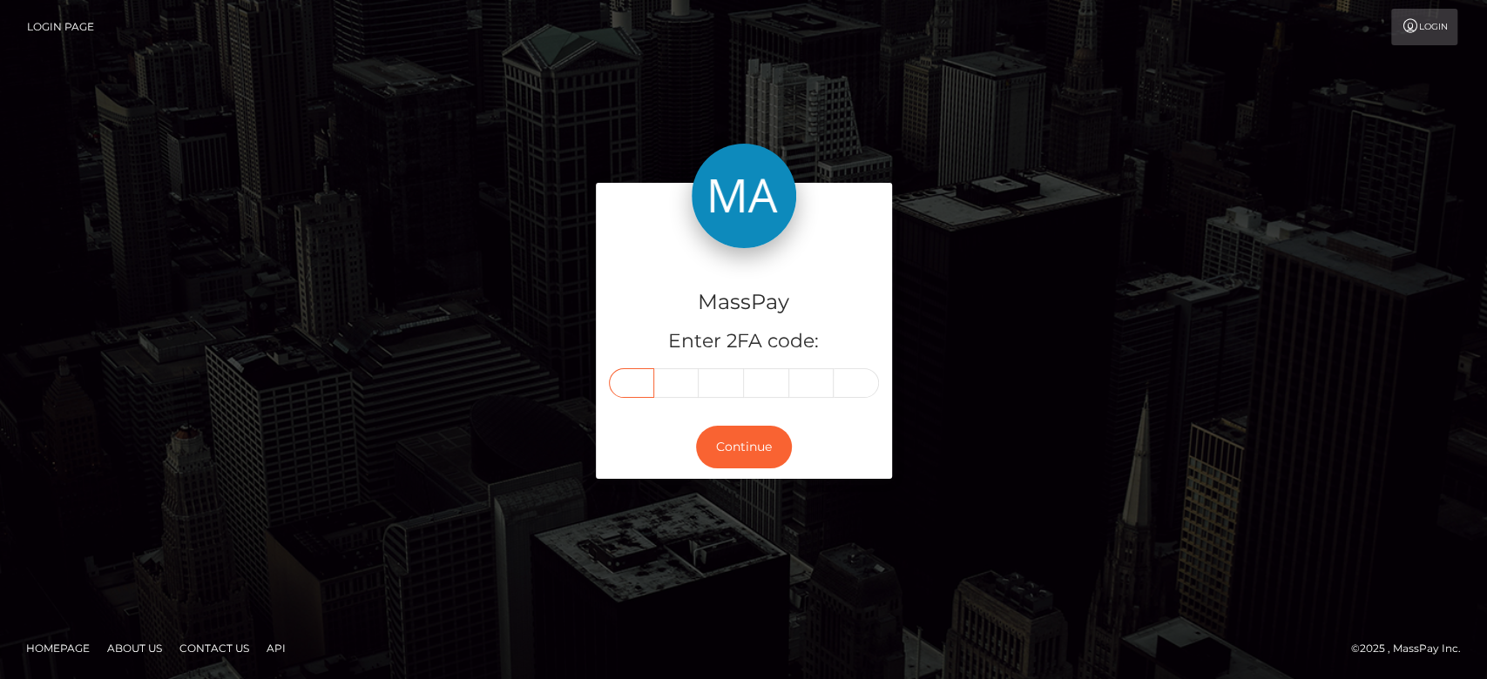
click at [627, 376] on input "text" at bounding box center [631, 383] width 45 height 30
paste input "3"
type input "3"
type input "0"
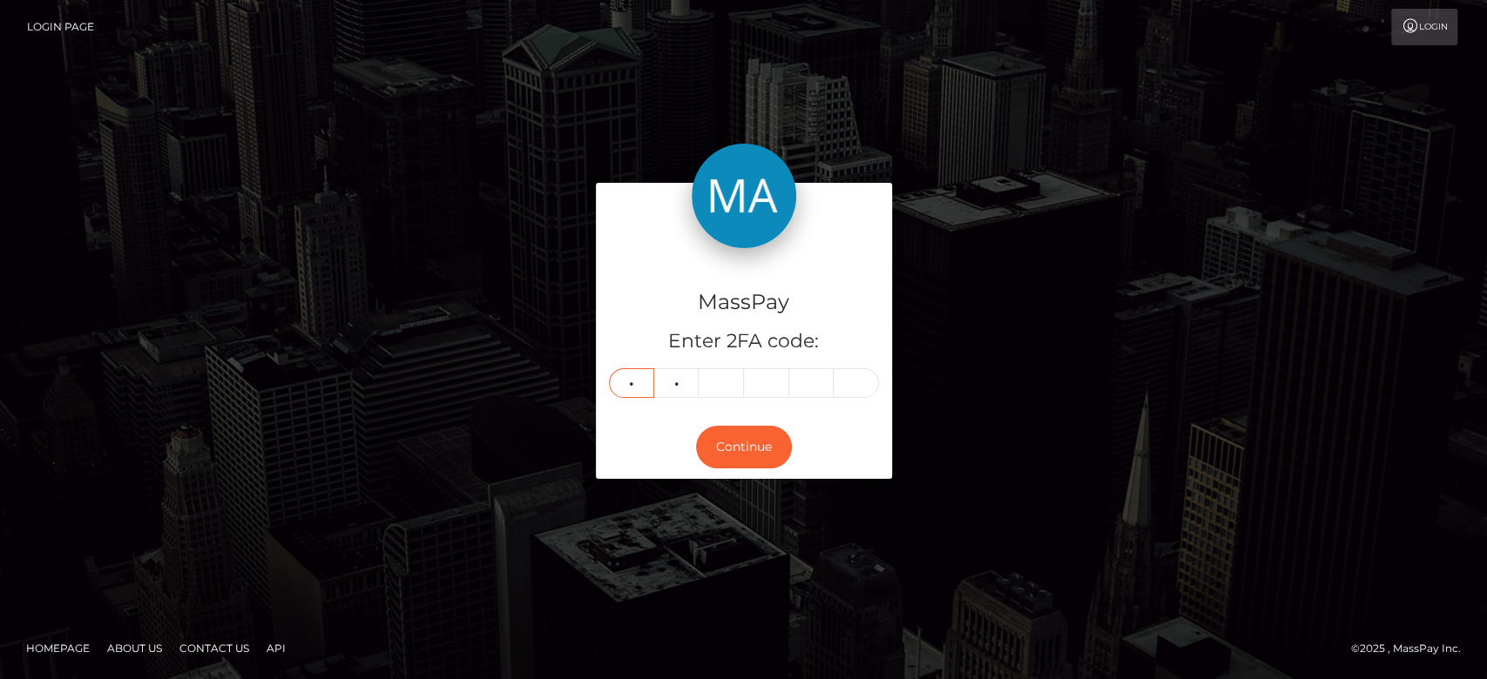
type input "6"
type input "4"
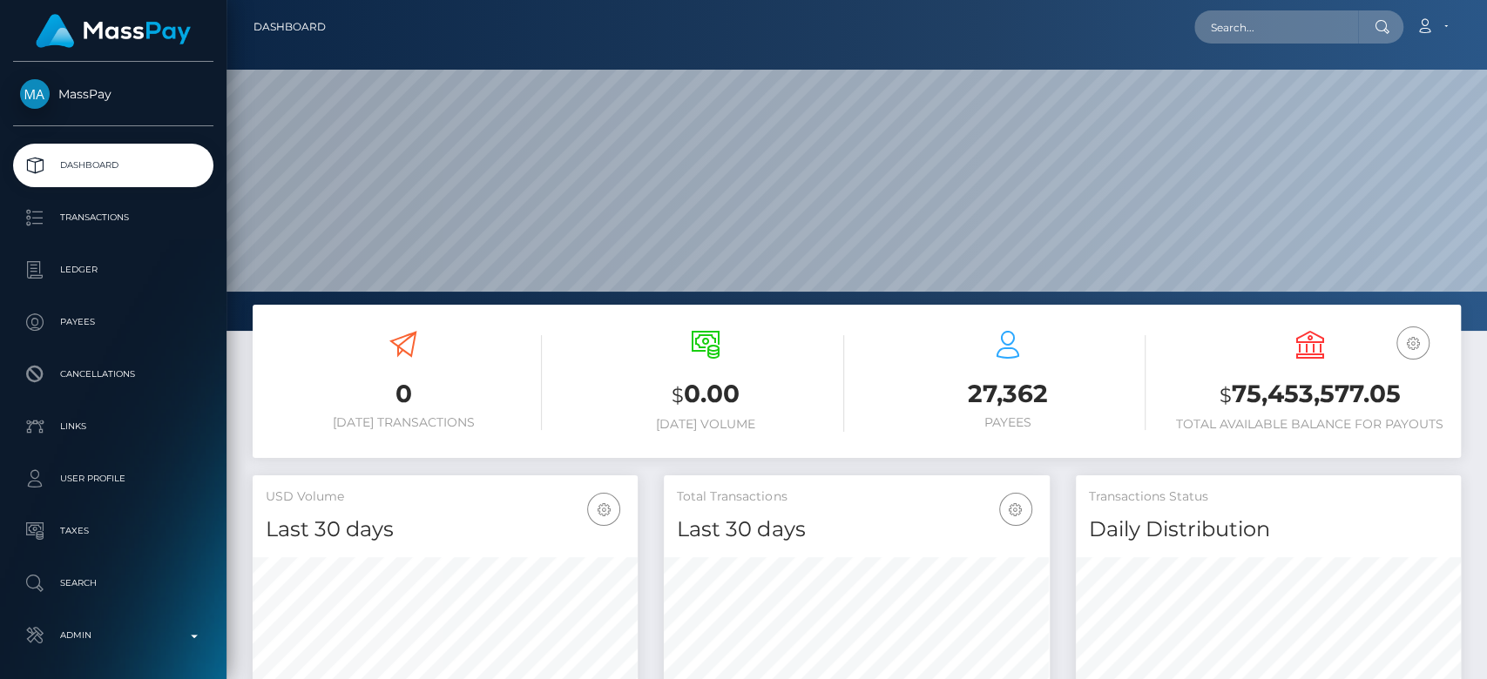
scroll to position [477, 385]
click at [1286, 38] on input "text" at bounding box center [1276, 26] width 164 height 33
paste input "[EMAIL_ADDRESS][DOMAIN_NAME]"
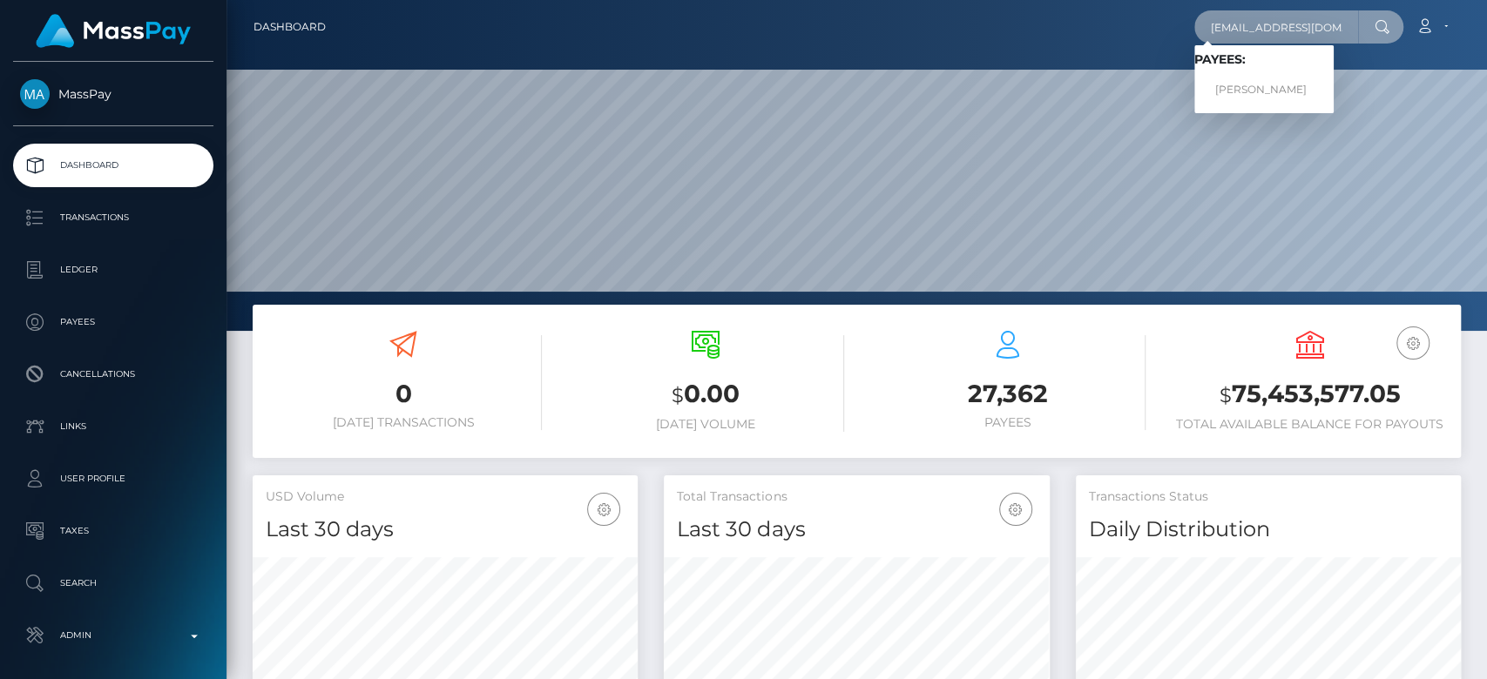
type input "[EMAIL_ADDRESS][DOMAIN_NAME]"
click at [1272, 88] on link "HORATIO BANCROFT WILLIAMS" at bounding box center [1263, 90] width 139 height 32
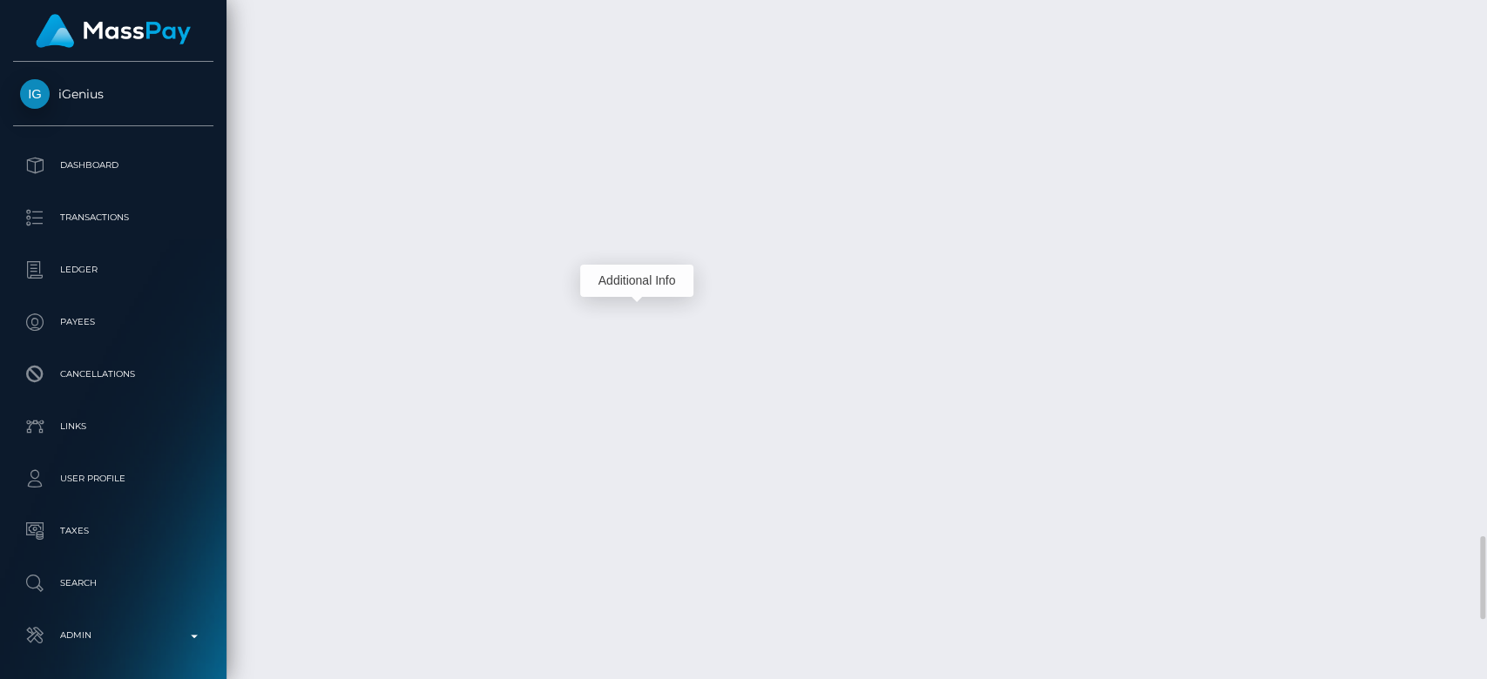
scroll to position [209, 385]
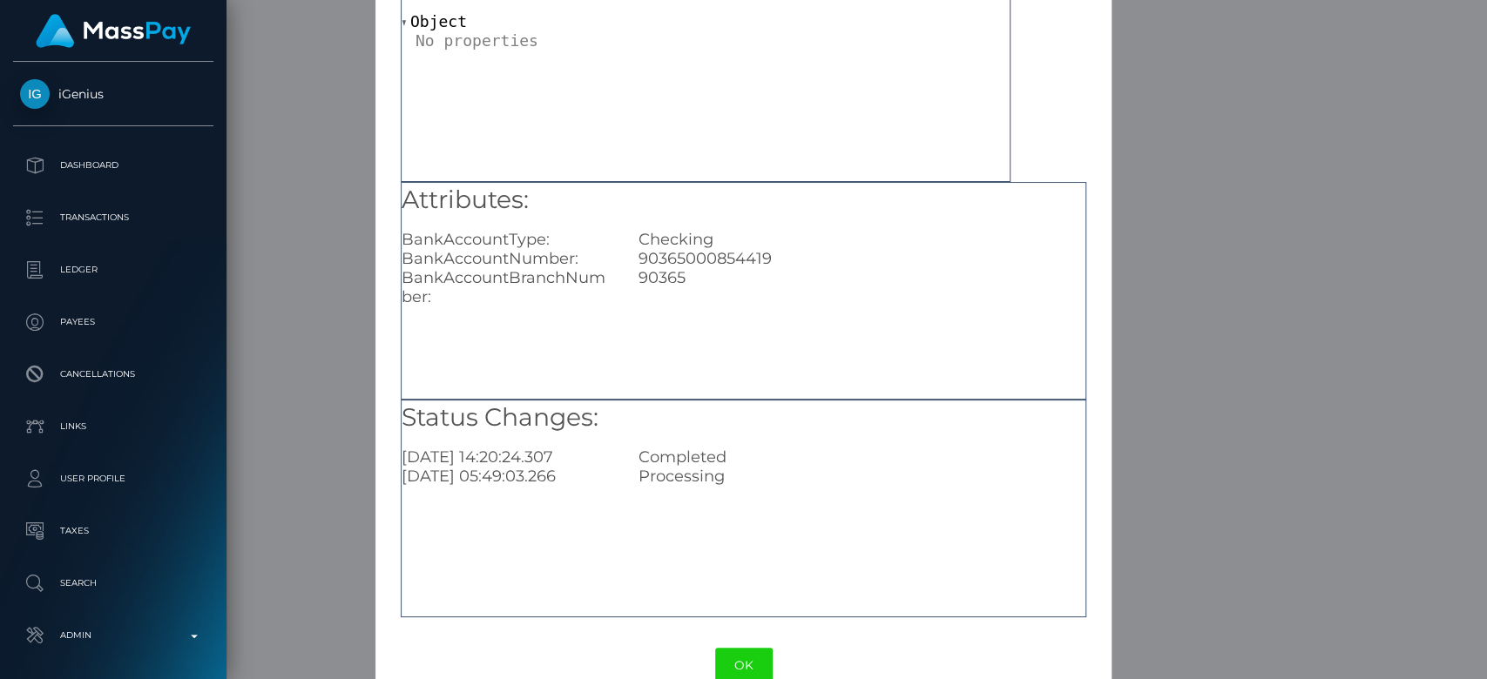
scroll to position [118, 0]
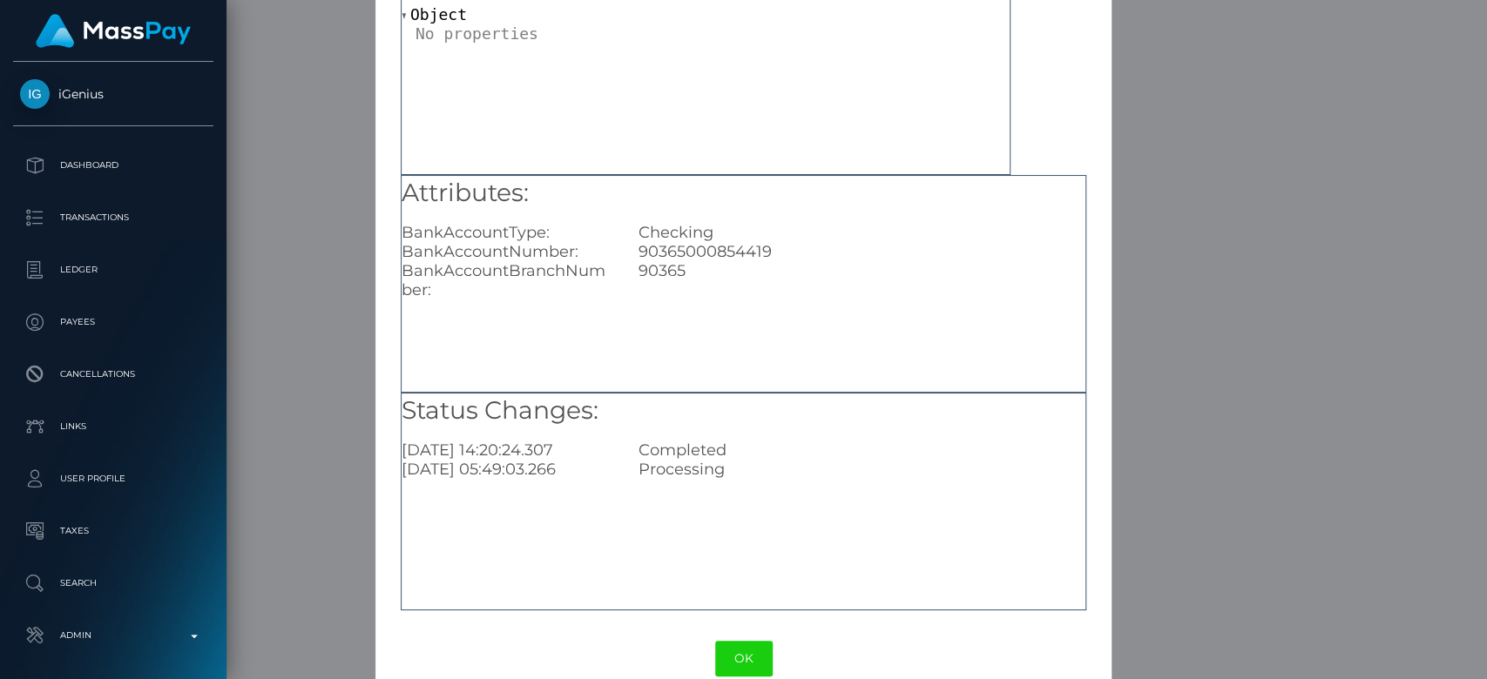
click at [1058, 306] on div "Attributes: BankAccountType: Checking BankAccountNumber: 90365000854419 BankAcc…" at bounding box center [743, 284] width 685 height 218
click at [1141, 274] on div "× Payout Information Metadata: Object Attributes: BankAccountType: Checking Ban…" at bounding box center [743, 339] width 1487 height 679
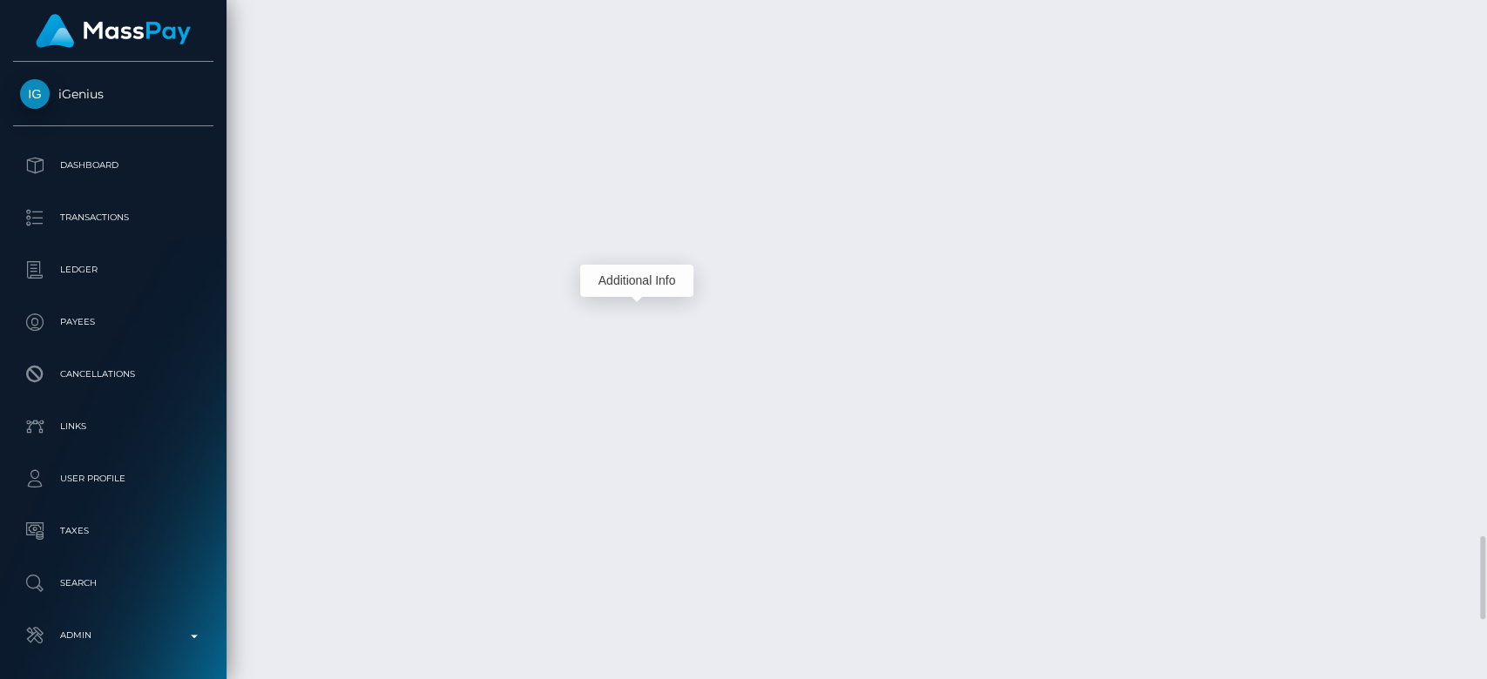
scroll to position [209, 385]
drag, startPoint x: 806, startPoint y: 312, endPoint x: 738, endPoint y: 310, distance: 68.0
copy td "1320289619"
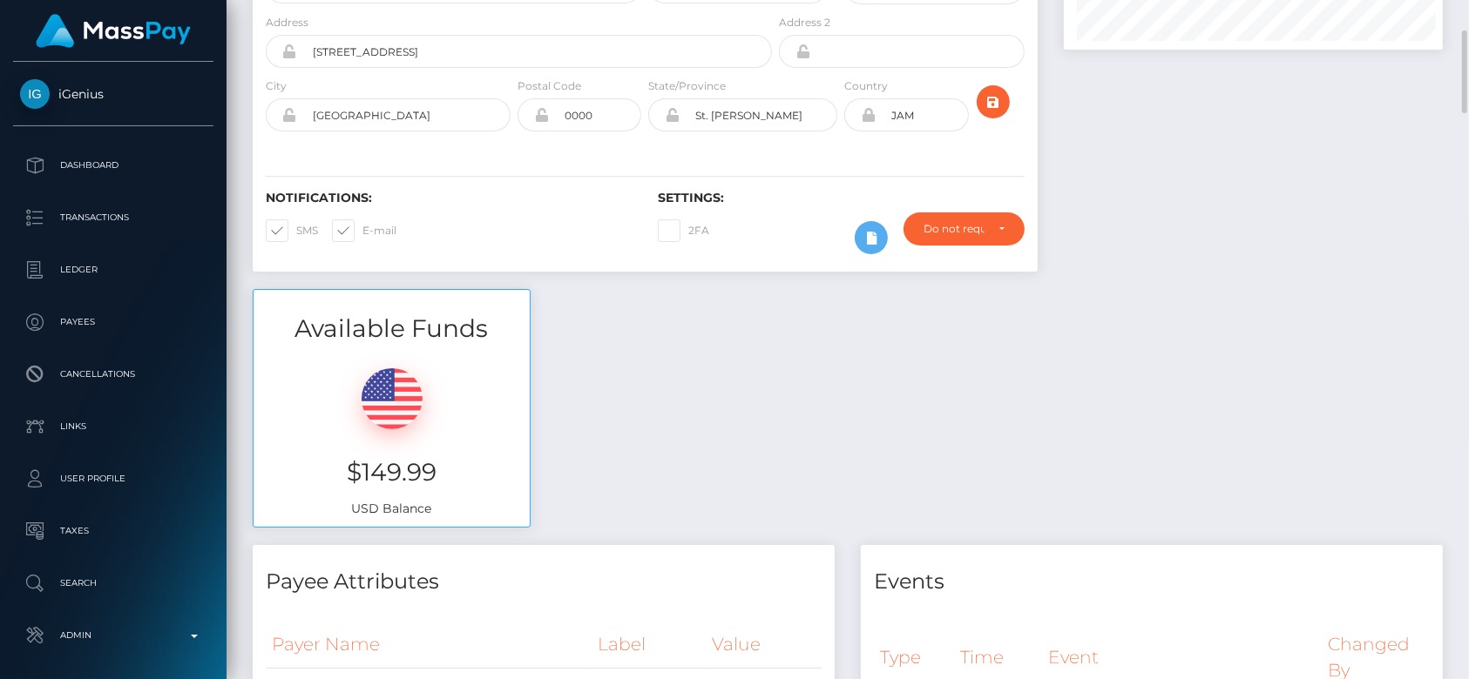
scroll to position [870800, 870630]
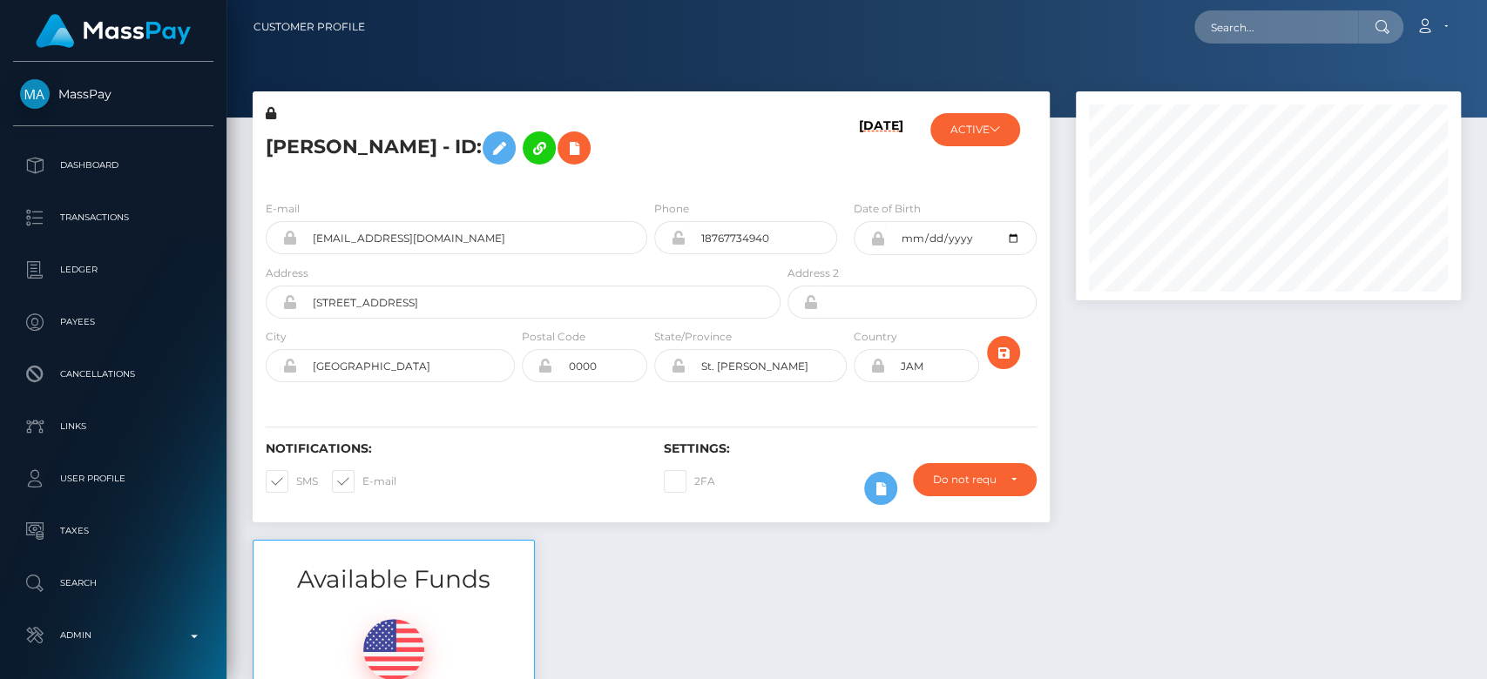
scroll to position [209, 385]
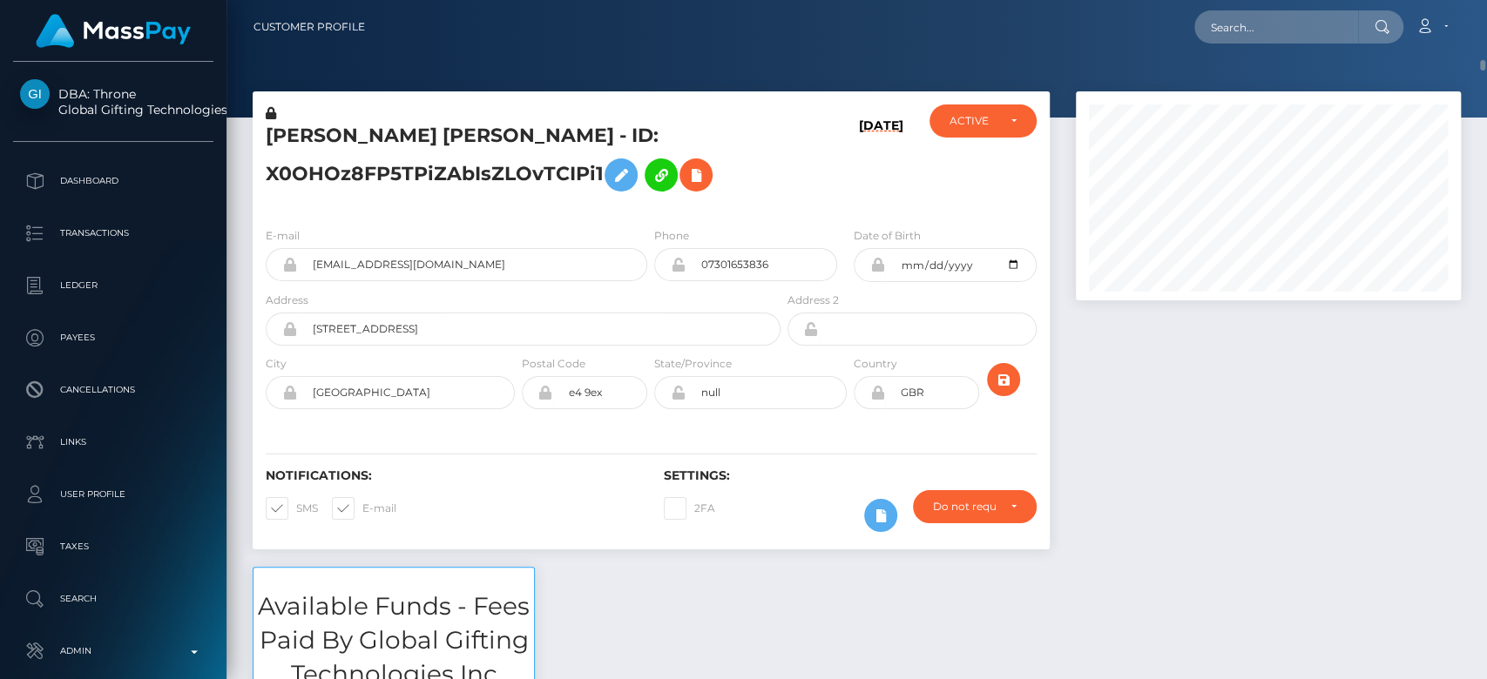
scroll to position [80, 0]
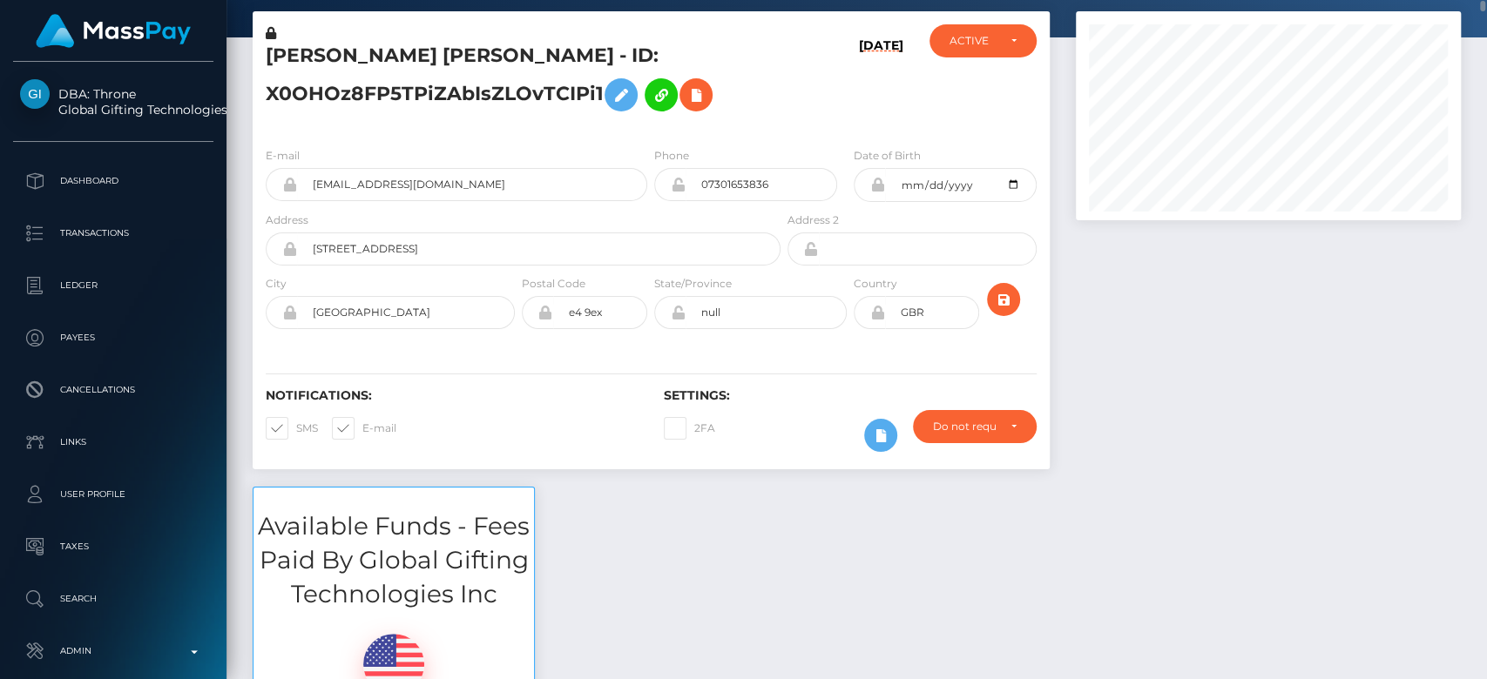
click at [335, 354] on div "Notifications: SMS E-mail Settings: 2FA" at bounding box center [651, 408] width 797 height 123
click at [1016, 35] on div "ACTIVE" at bounding box center [982, 41] width 66 height 14
click at [1013, 38] on button "ACTIVE" at bounding box center [982, 40] width 106 height 33
click at [370, 477] on div "ELLIE JANE L DEMETRIOU - ID: X0OHOz8FP5TPiZAbIsZLOvTCIPi1 08/31/25 DEACTIVE CLO…" at bounding box center [651, 249] width 823 height 476
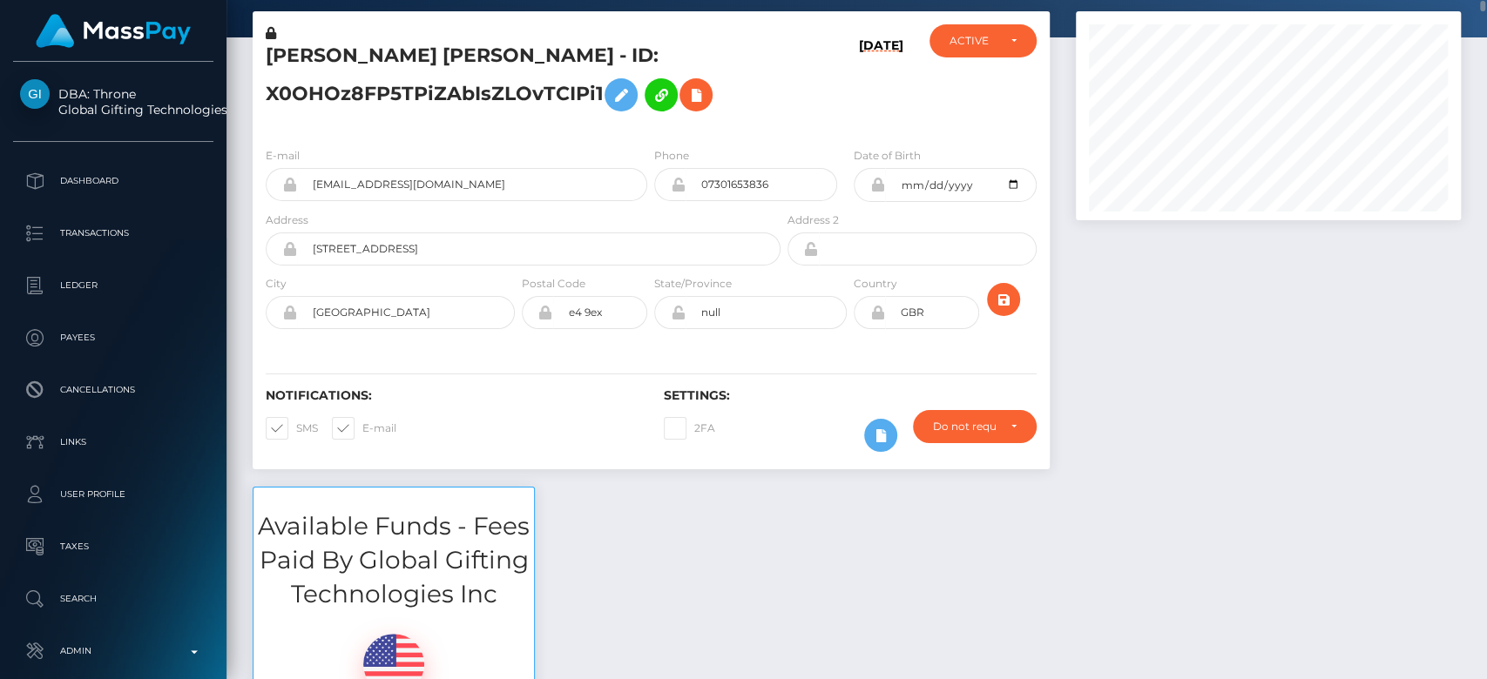
scroll to position [0, 0]
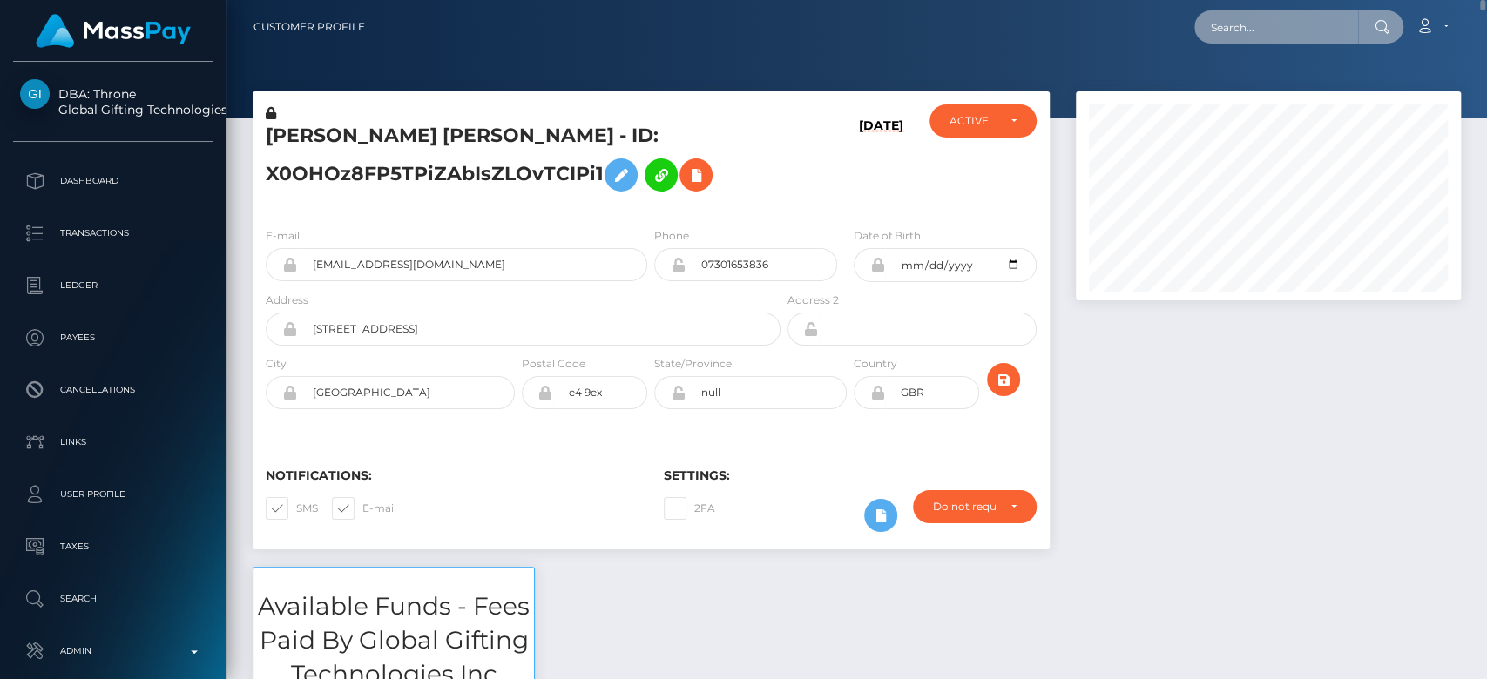
click at [1312, 29] on input "text" at bounding box center [1276, 26] width 164 height 33
paste input "Fm-wREtXTOaTpCaChVLhtA"
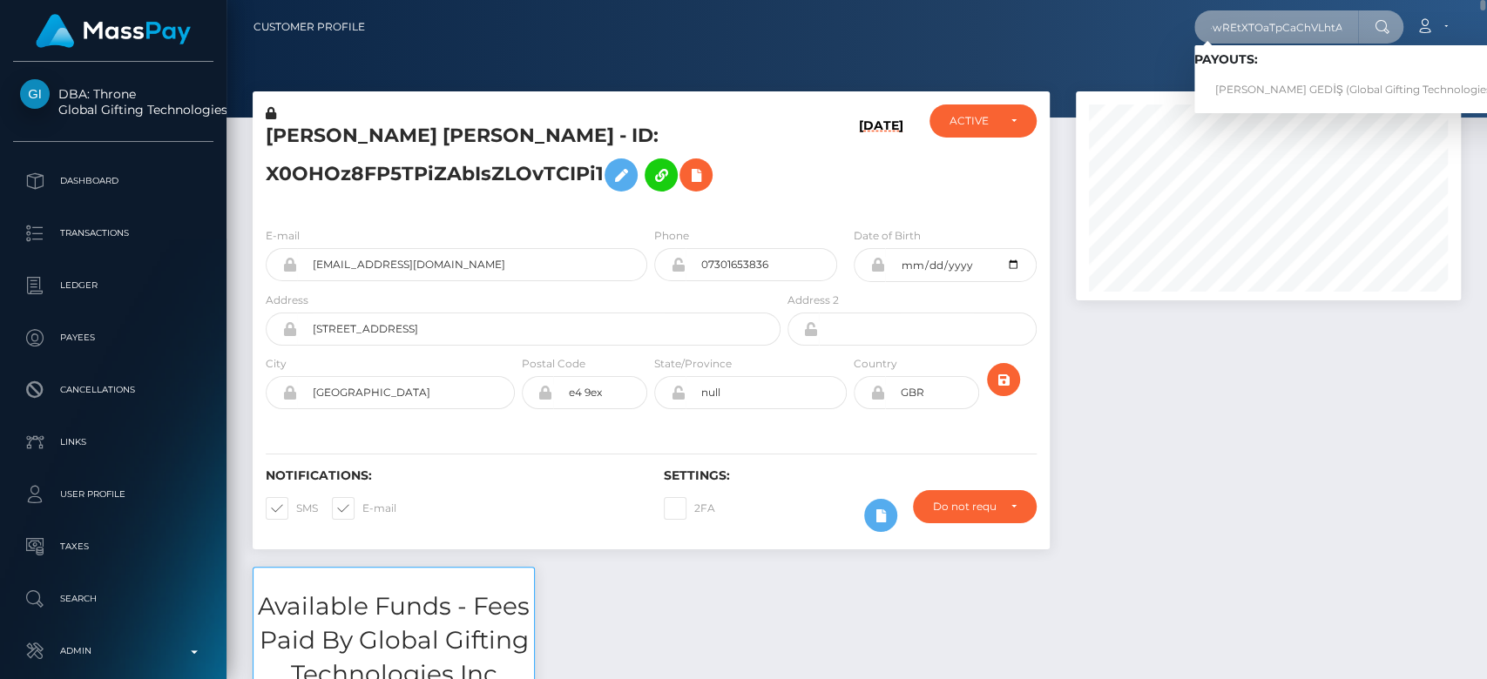
type input "Fm-wREtXTOaTpCaChVLhtA"
click at [1292, 93] on link "SELİN BAHAR GEDİŞ (Global Gifting Technologies Inc - Throne)" at bounding box center [1387, 90] width 387 height 32
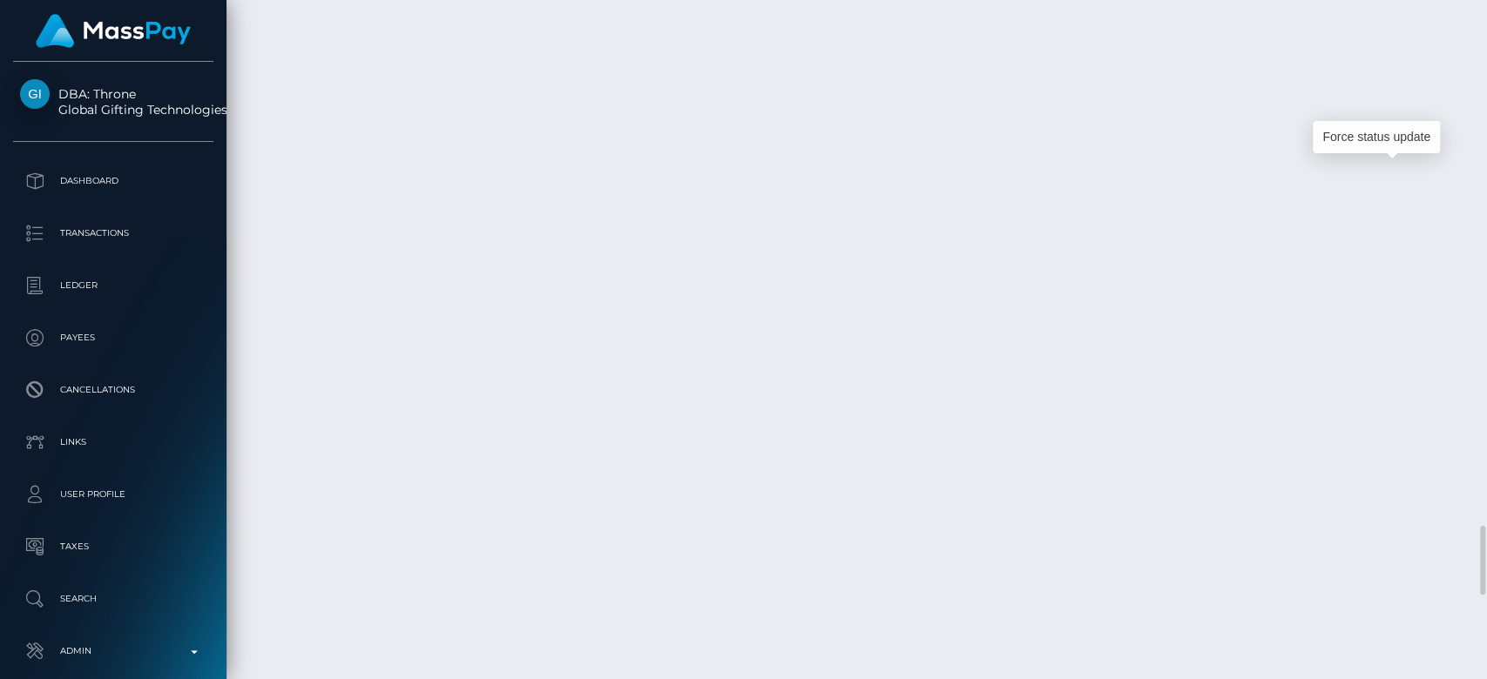
scroll to position [209, 385]
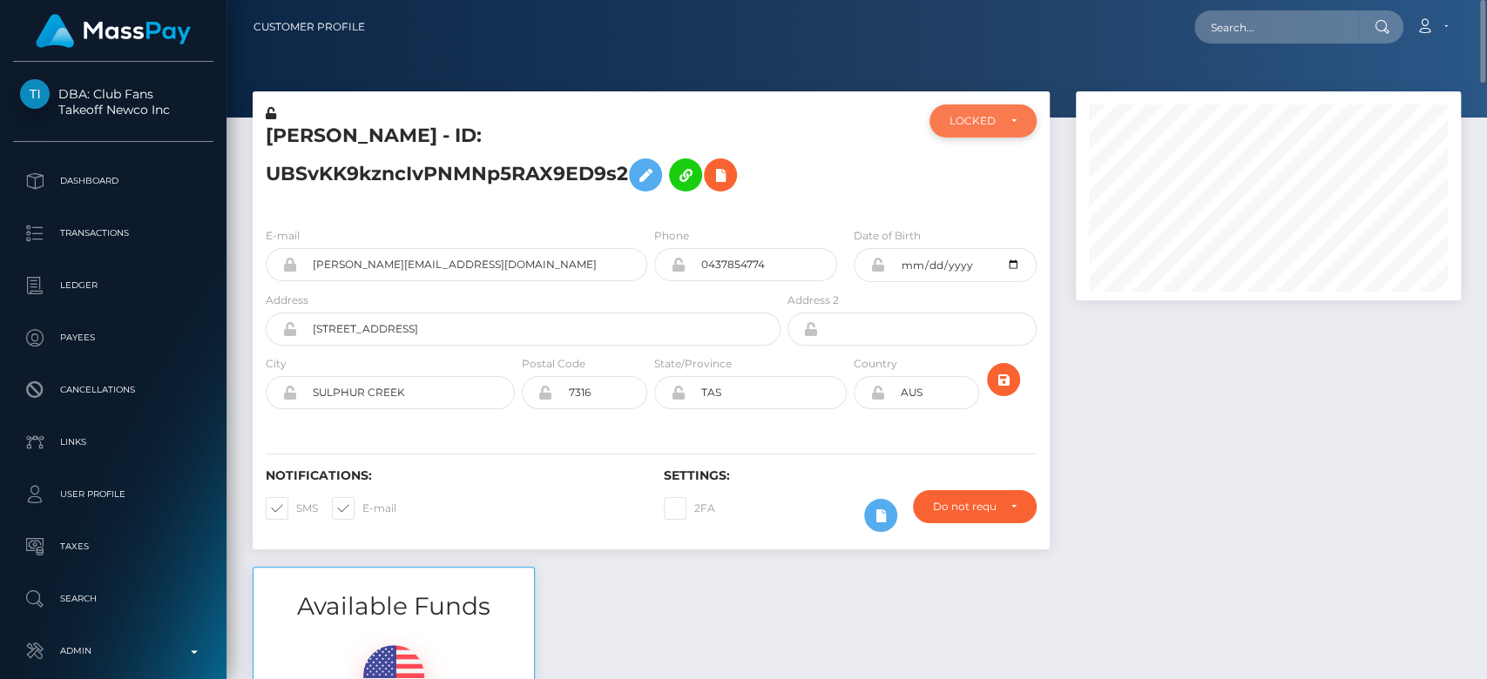
click at [957, 126] on div "LOCKED" at bounding box center [972, 121] width 46 height 14
drag, startPoint x: 321, startPoint y: 267, endPoint x: 270, endPoint y: 267, distance: 50.5
click at [270, 267] on div "[PERSON_NAME][EMAIL_ADDRESS][DOMAIN_NAME]" at bounding box center [457, 264] width 382 height 33
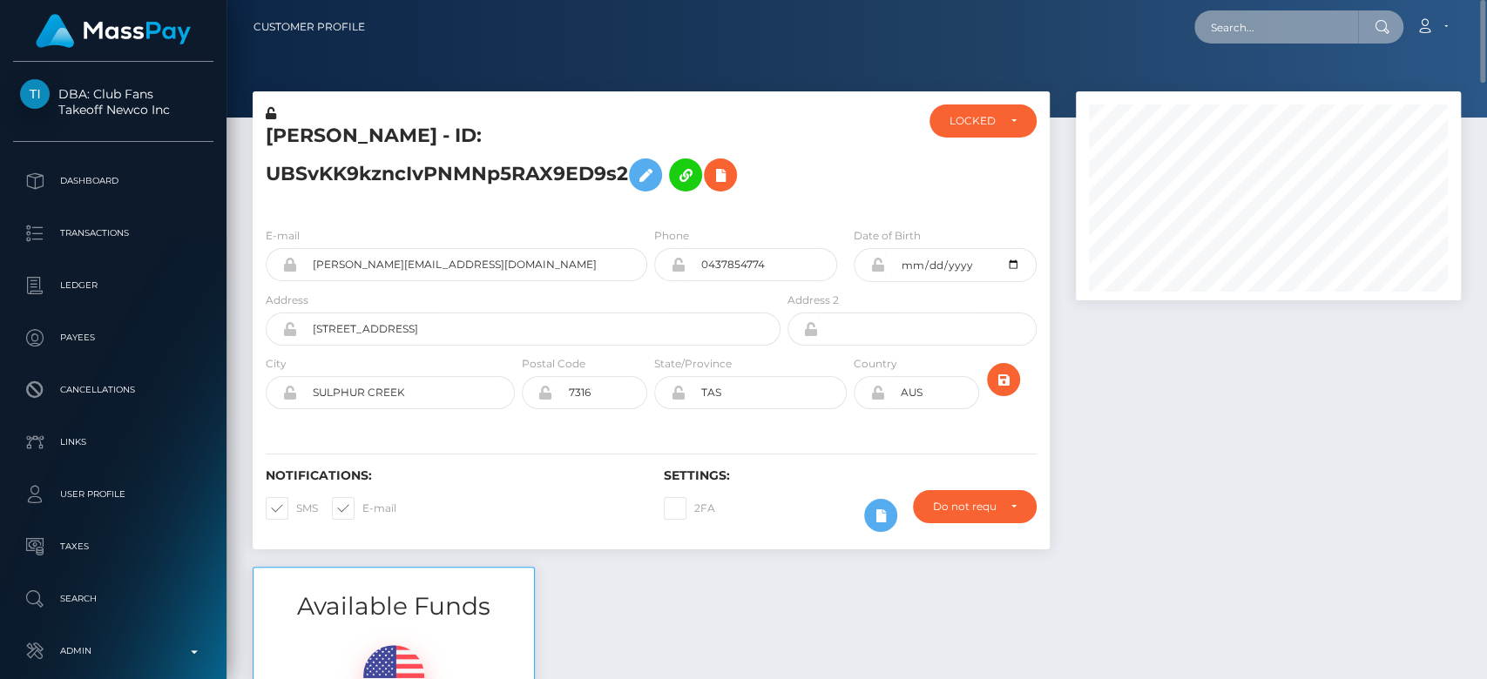
paste input "[PERSON_NAME][EMAIL_ADDRESS][DOMAIN_NAME]"
click at [1287, 43] on input "sharna.lebnan@gmail.com" at bounding box center [1276, 26] width 164 height 33
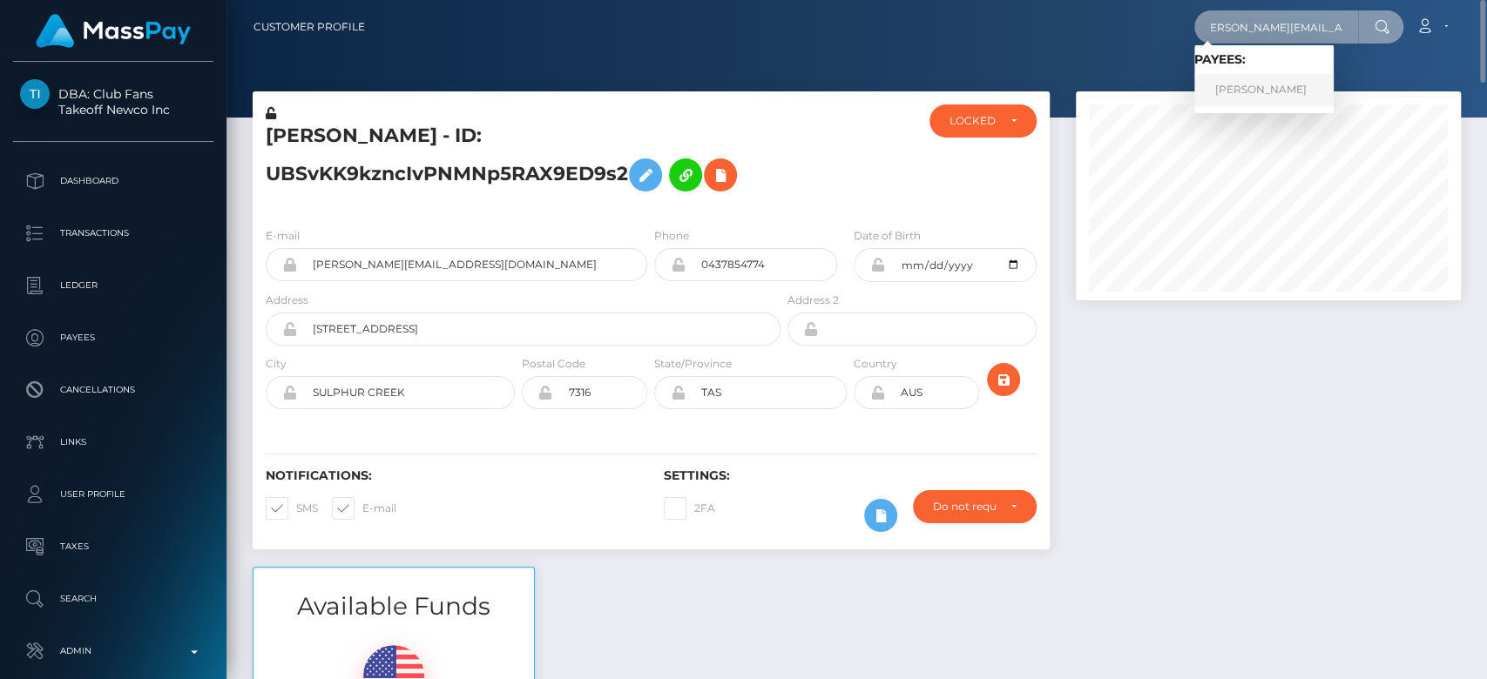
type input "sharna.lebnan@gmail.com"
click at [1254, 86] on link "SHARNA LEE LEBNAN" at bounding box center [1263, 90] width 139 height 32
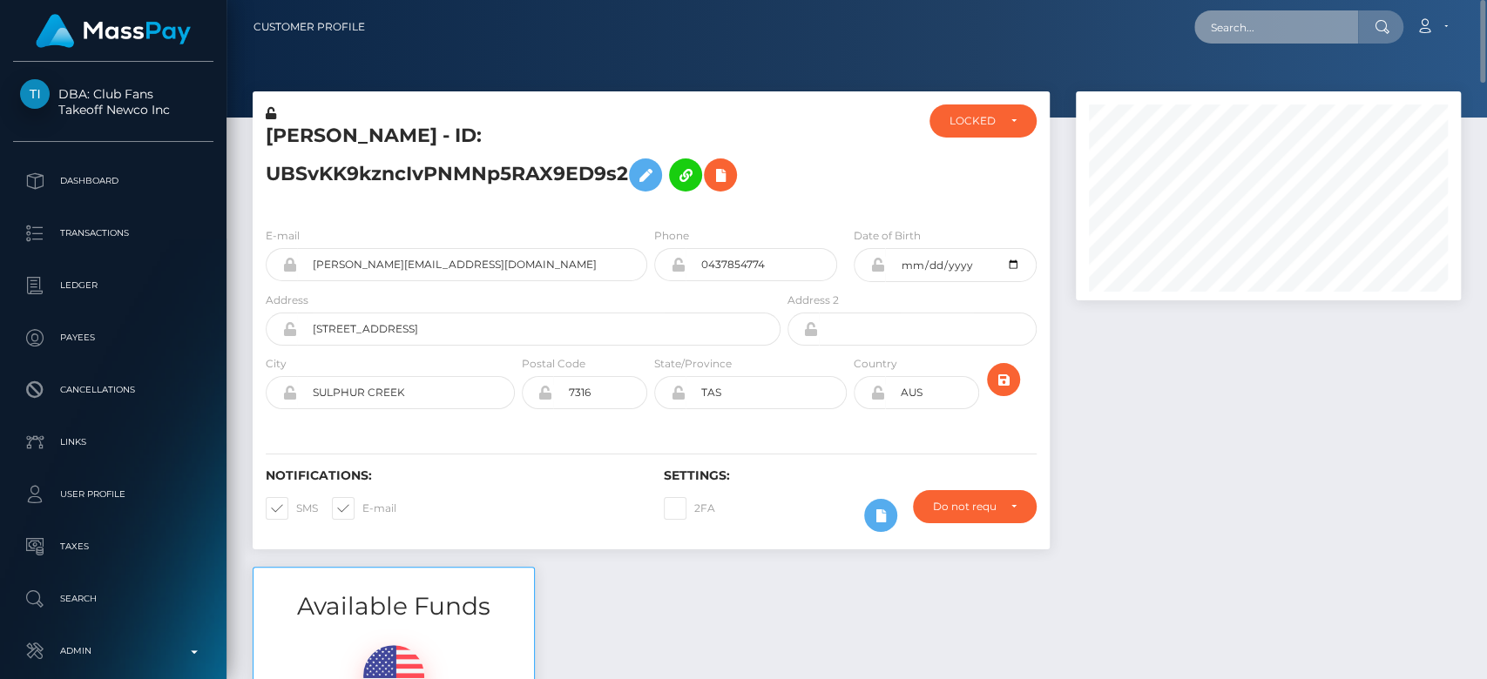
click at [1245, 29] on input "text" at bounding box center [1276, 26] width 164 height 33
paste input "[EMAIL_ADDRESS][DOMAIN_NAME]"
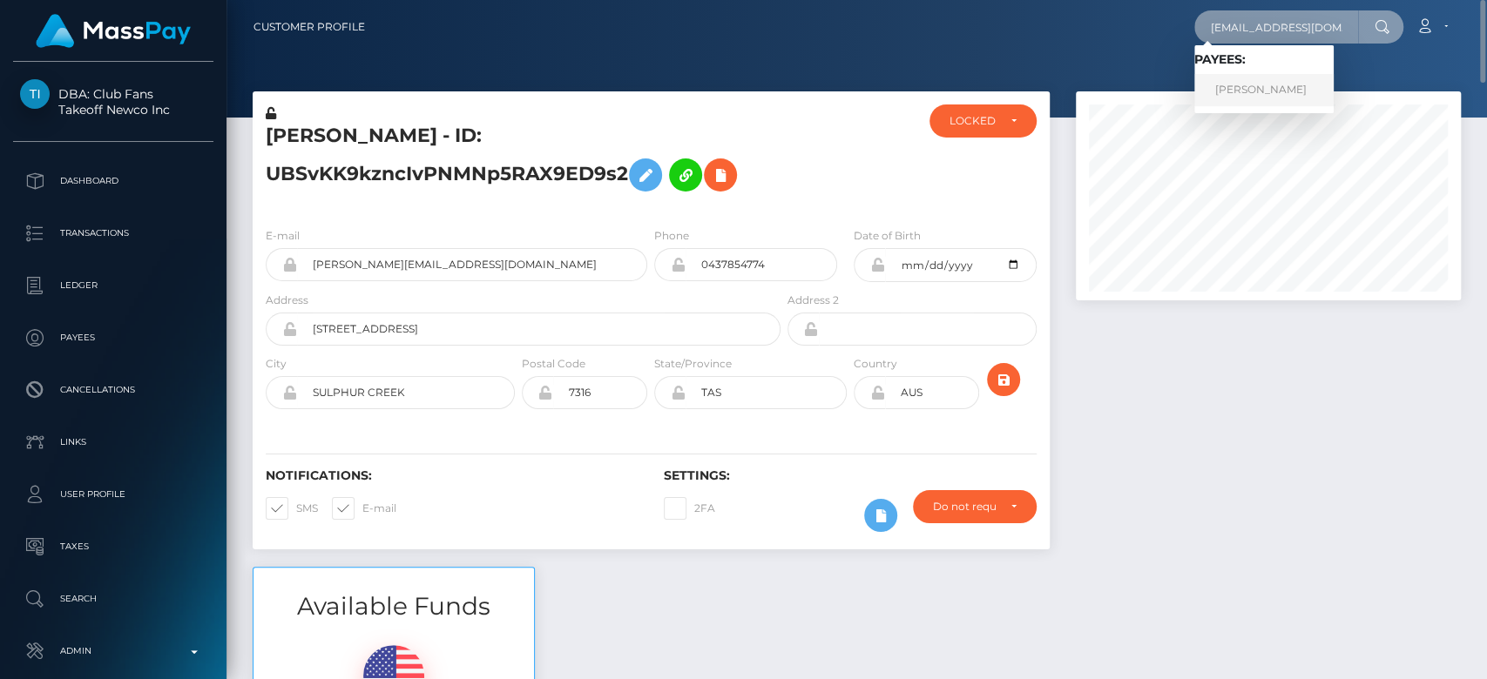
type input "[EMAIL_ADDRESS][DOMAIN_NAME]"
click at [1260, 88] on link "[PERSON_NAME]" at bounding box center [1263, 90] width 139 height 32
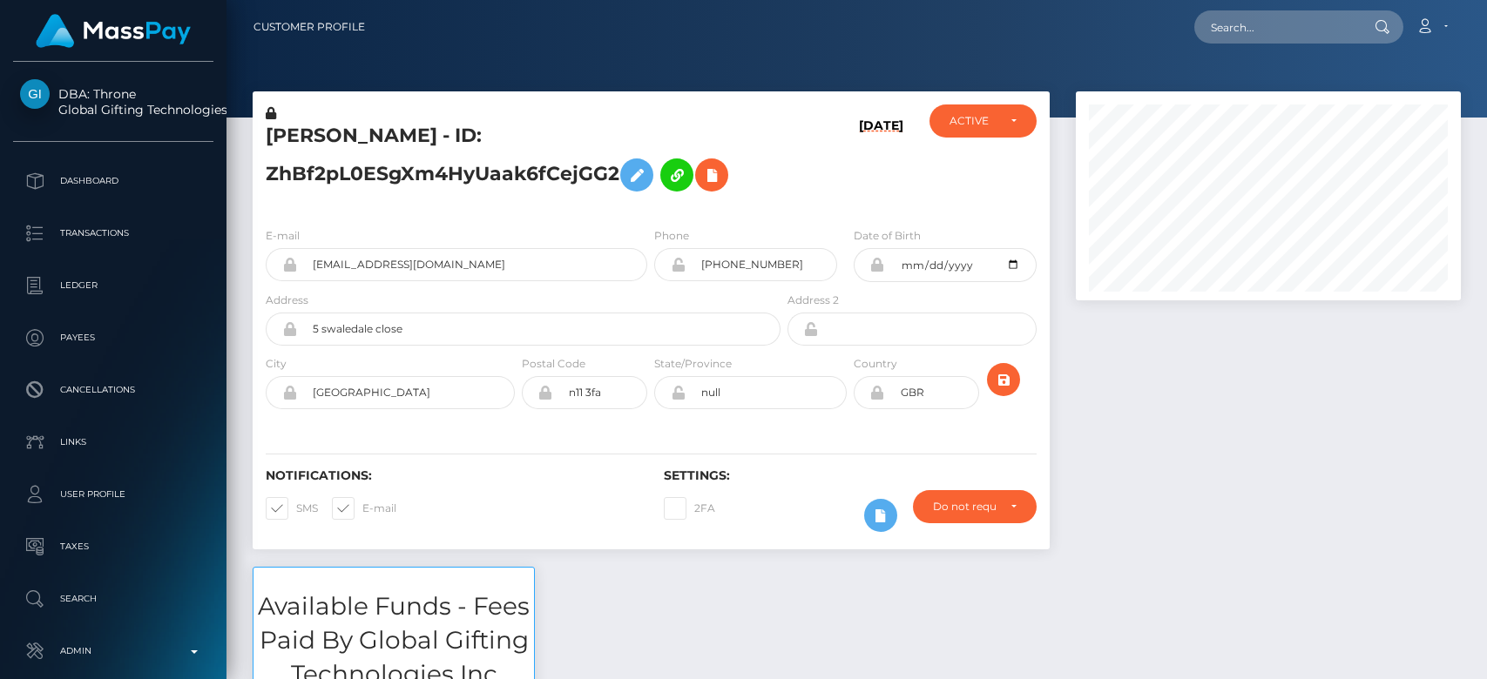
click at [1178, 354] on div at bounding box center [1268, 329] width 411 height 476
click at [1305, 38] on input "text" at bounding box center [1276, 26] width 164 height 33
paste input "[EMAIL_ADDRESS][DOMAIN_NAME]"
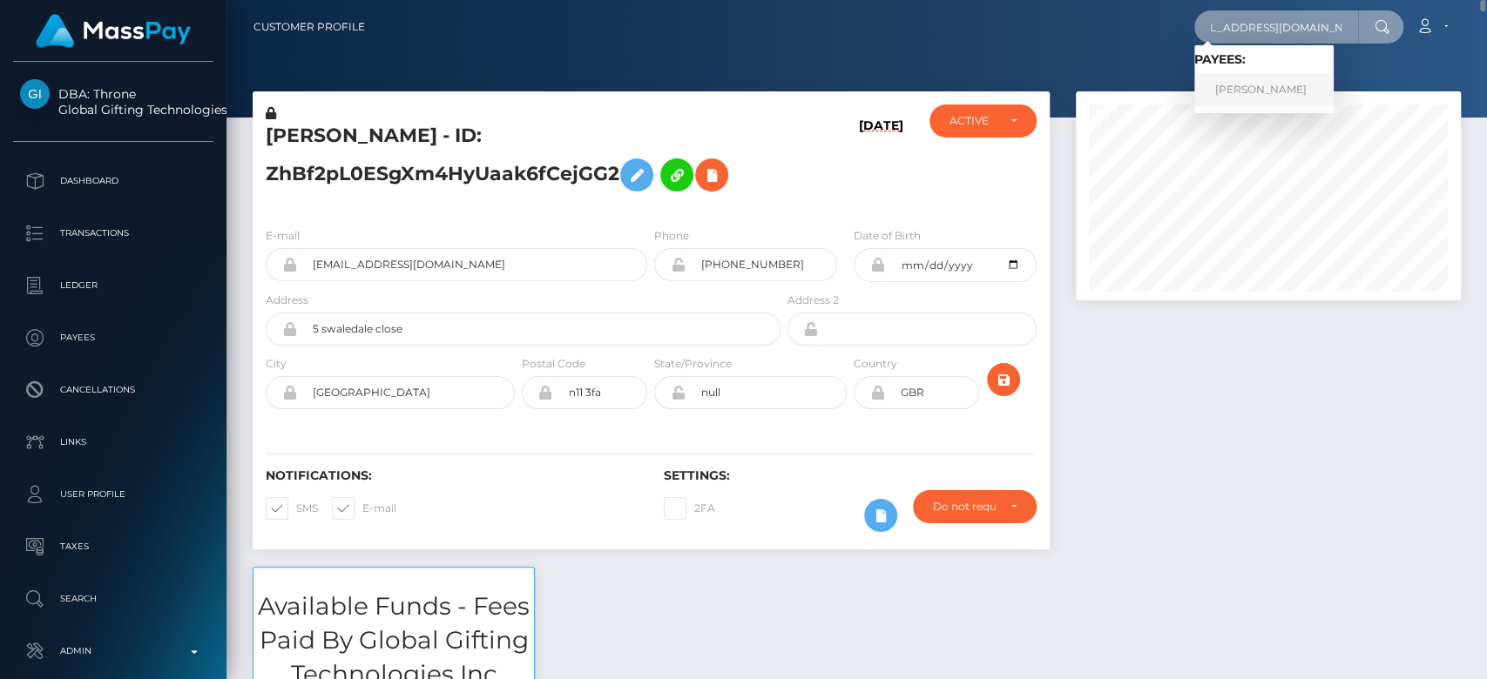
type input "[EMAIL_ADDRESS][DOMAIN_NAME]"
click at [1247, 102] on link "Kelly Bridges" at bounding box center [1263, 90] width 139 height 32
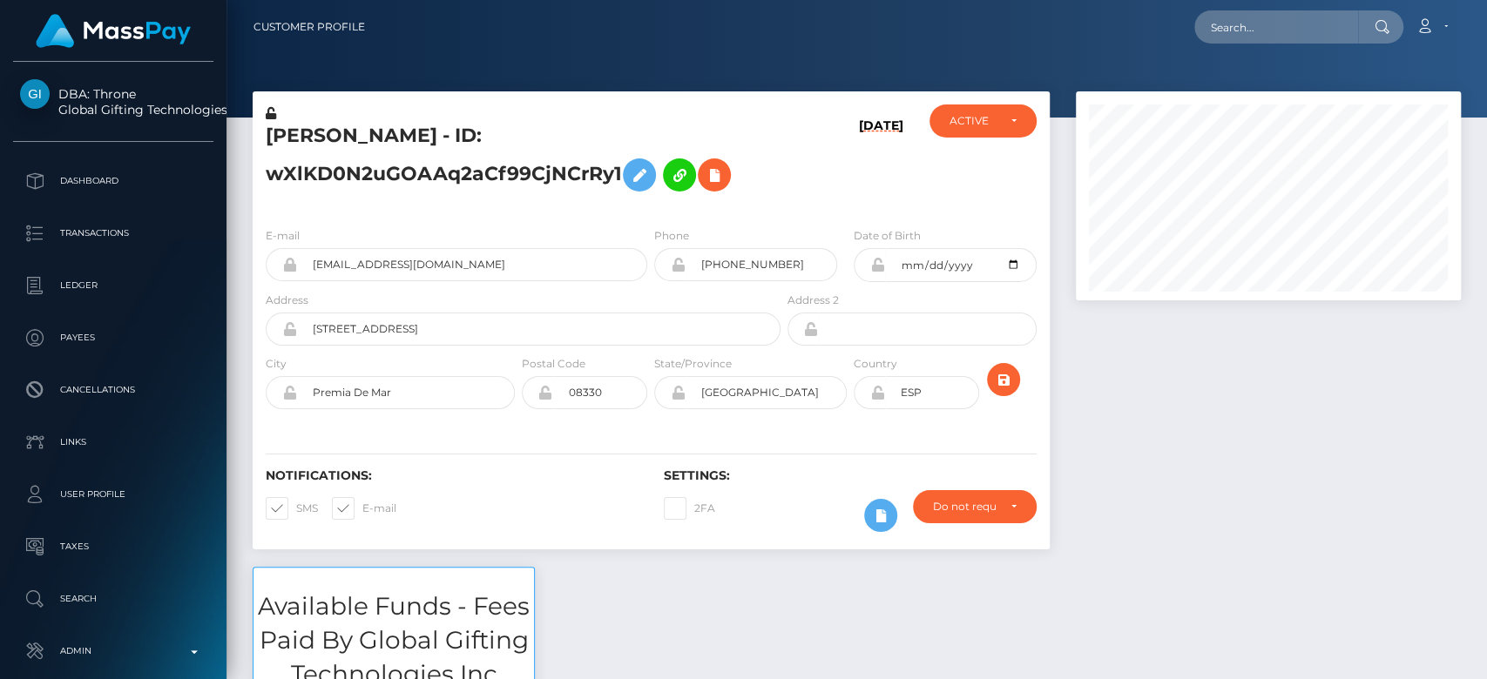
scroll to position [209, 385]
click at [1214, 371] on div at bounding box center [1268, 329] width 411 height 476
click at [1265, 20] on input "text" at bounding box center [1276, 26] width 164 height 33
paste input "thomassoltis123@gmail.com"
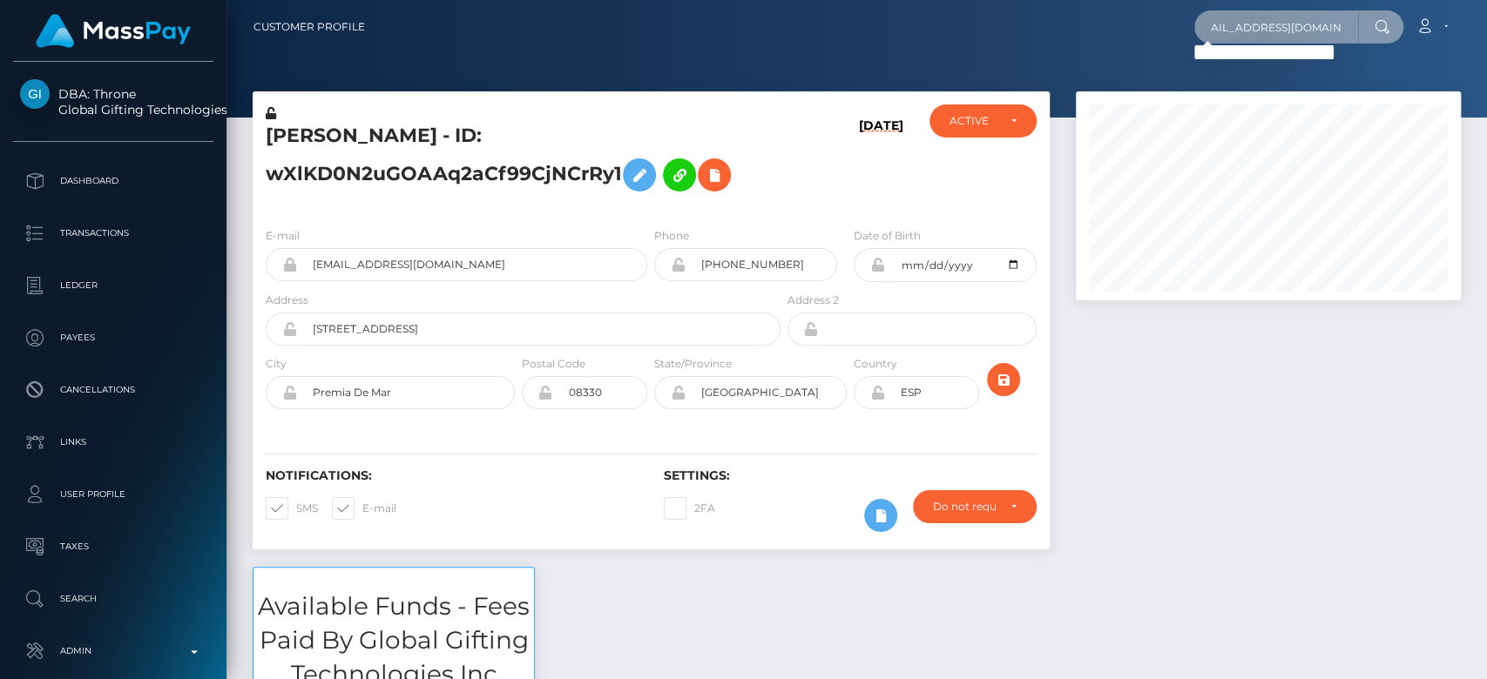
type input "thomassoltis123@gmail.com"
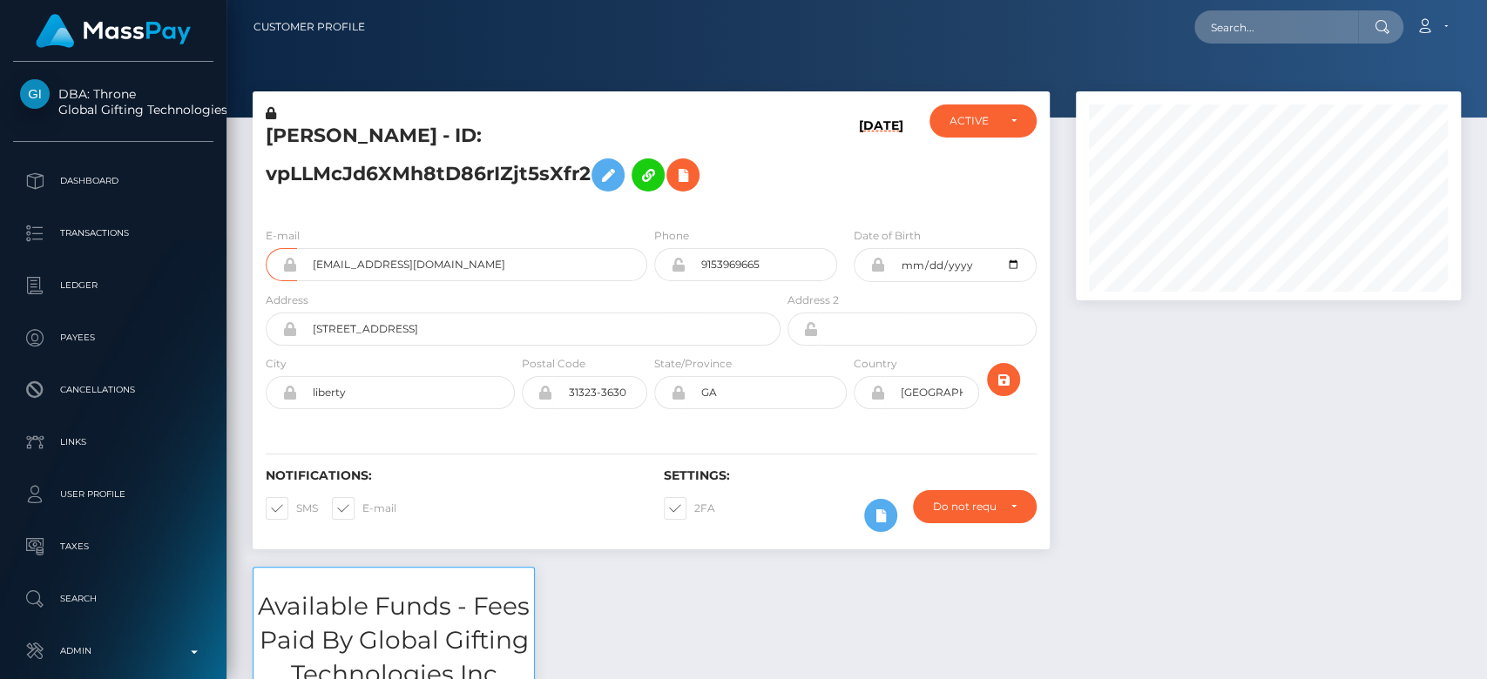
scroll to position [209, 385]
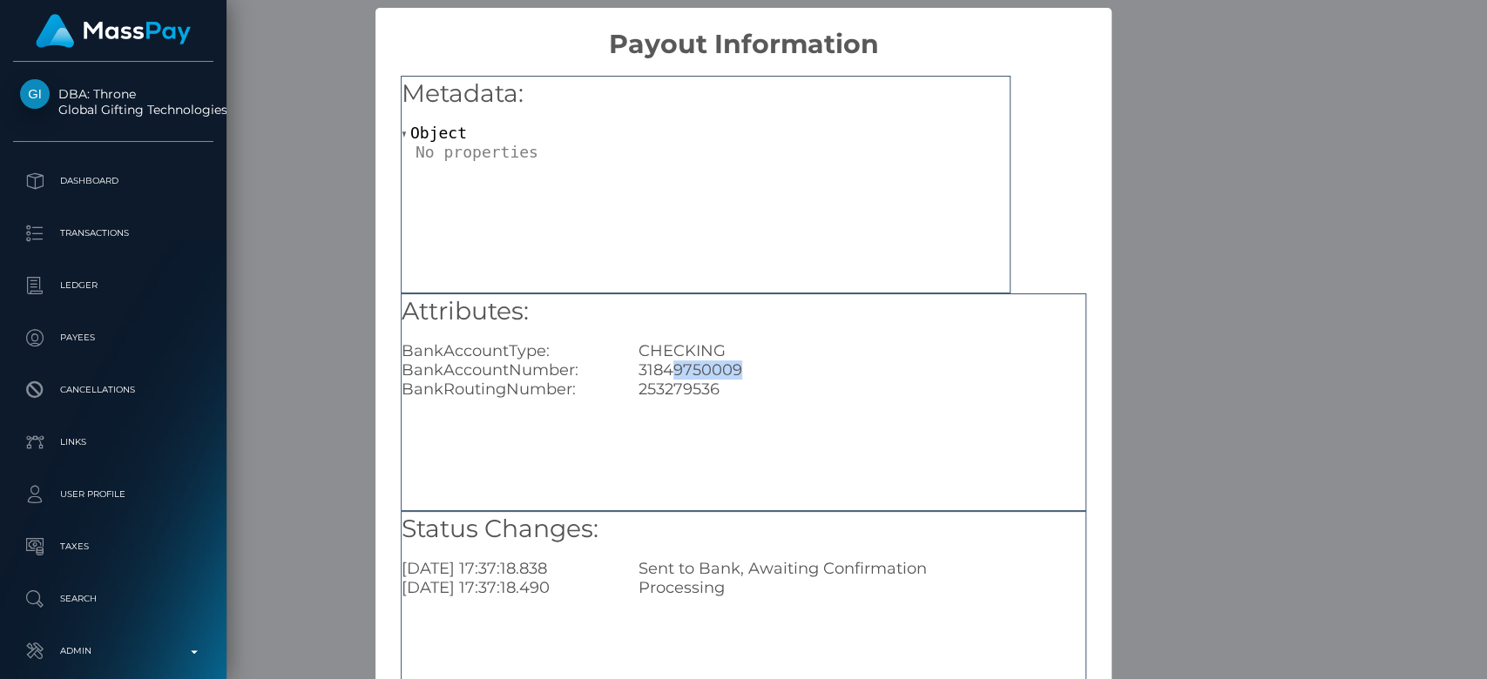
drag, startPoint x: 756, startPoint y: 365, endPoint x: 662, endPoint y: 370, distance: 94.2
click at [662, 370] on div "31849750009" at bounding box center [861, 370] width 473 height 19
click at [1289, 310] on div "× Payout Information Metadata: Object Attributes: BankAccountType: CHECKING Ban…" at bounding box center [743, 339] width 1487 height 679
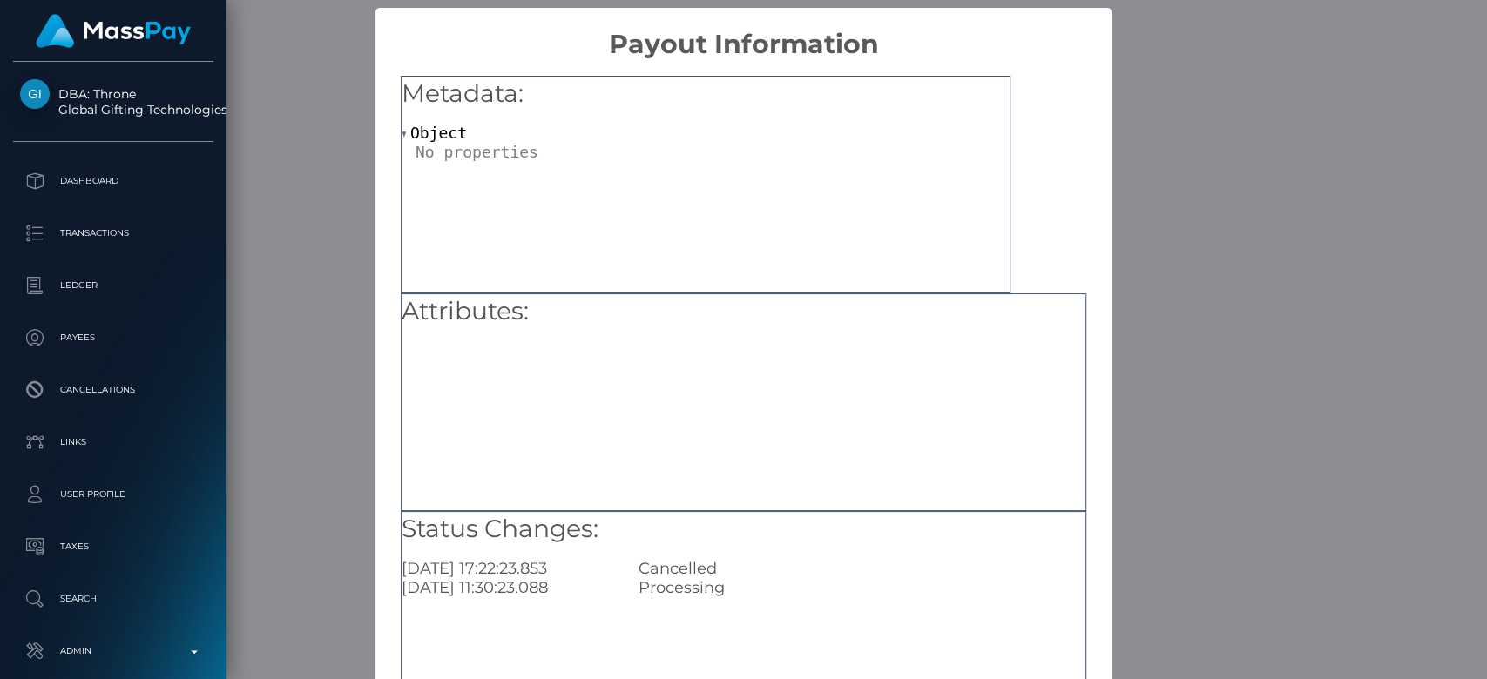
click at [324, 175] on div "× Payout Information Metadata: Object Attributes: Status Changes: 2025-08-31 17…" at bounding box center [743, 339] width 1487 height 679
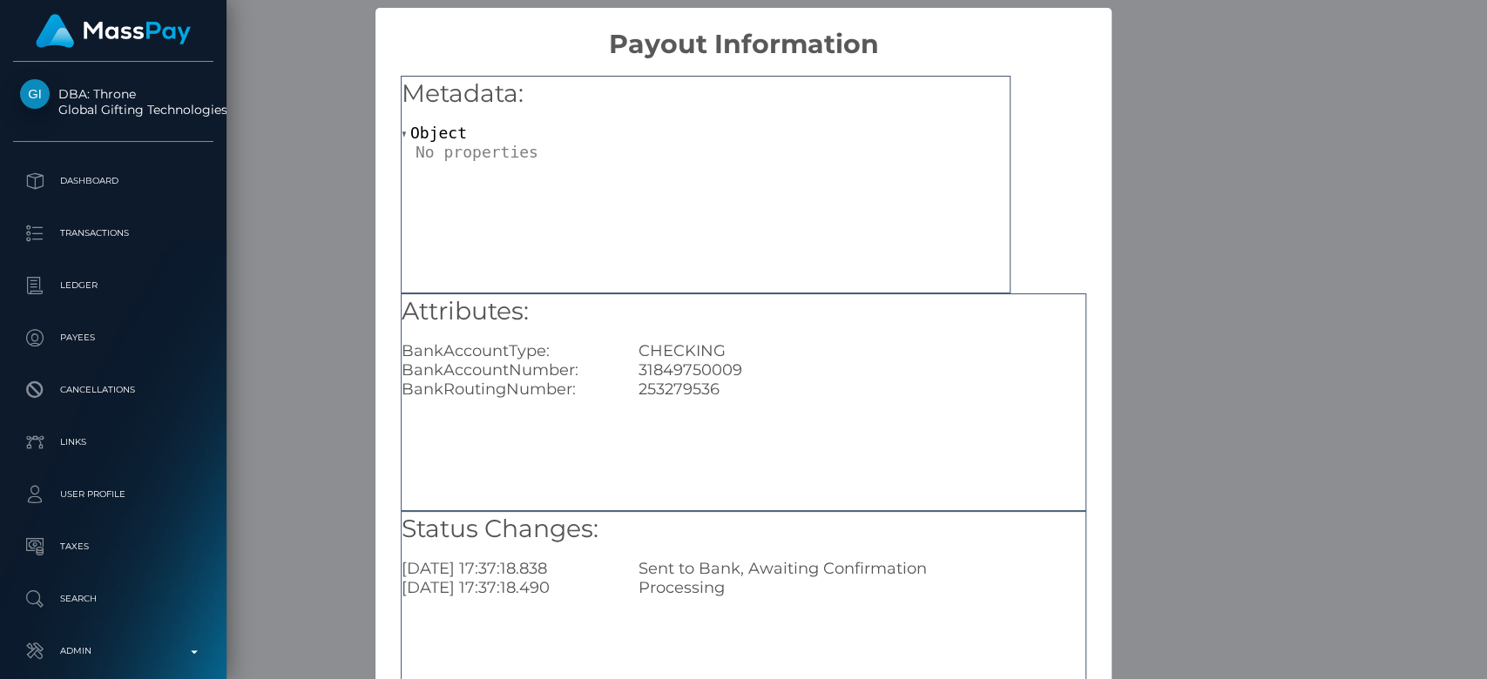
click at [341, 172] on div "× Payout Information Metadata: Object Attributes: BankAccountType: CHECKING Ban…" at bounding box center [743, 339] width 1487 height 679
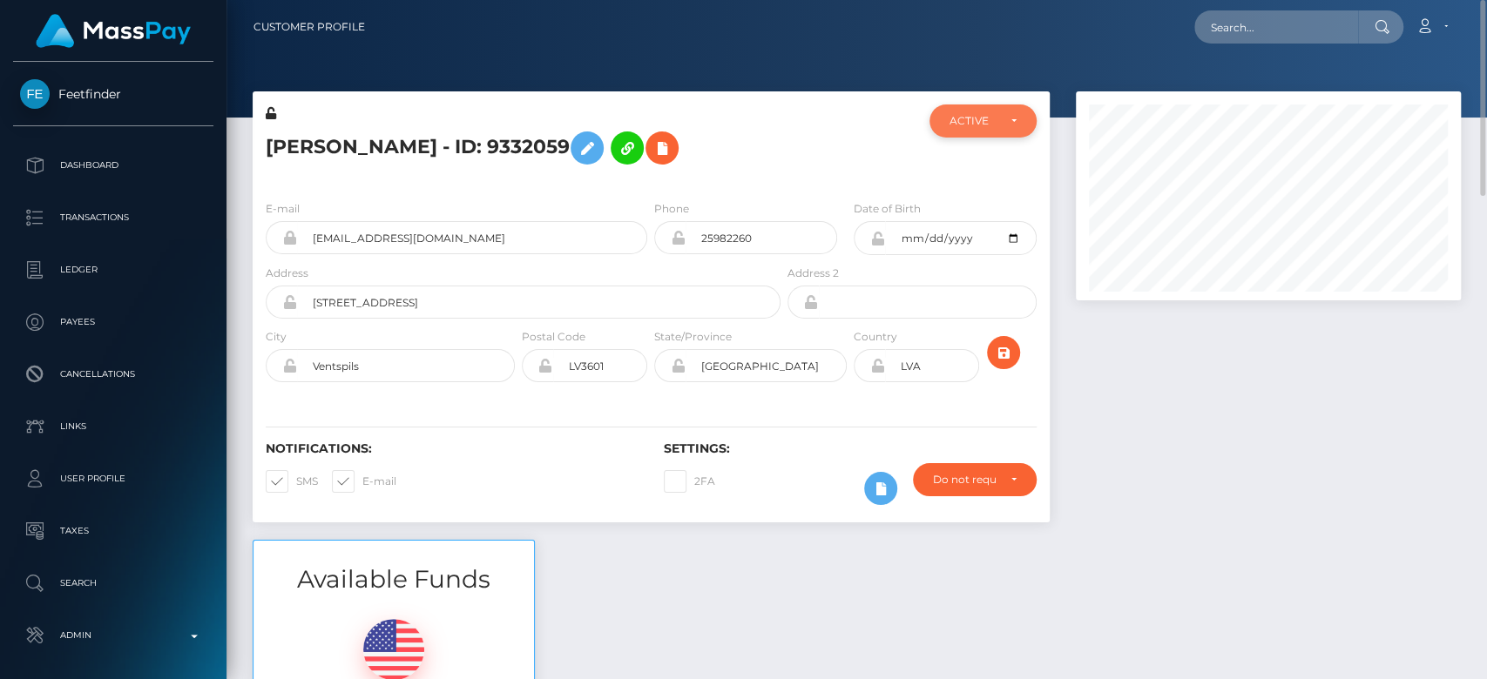
click at [969, 107] on div "ACTIVE" at bounding box center [982, 121] width 106 height 33
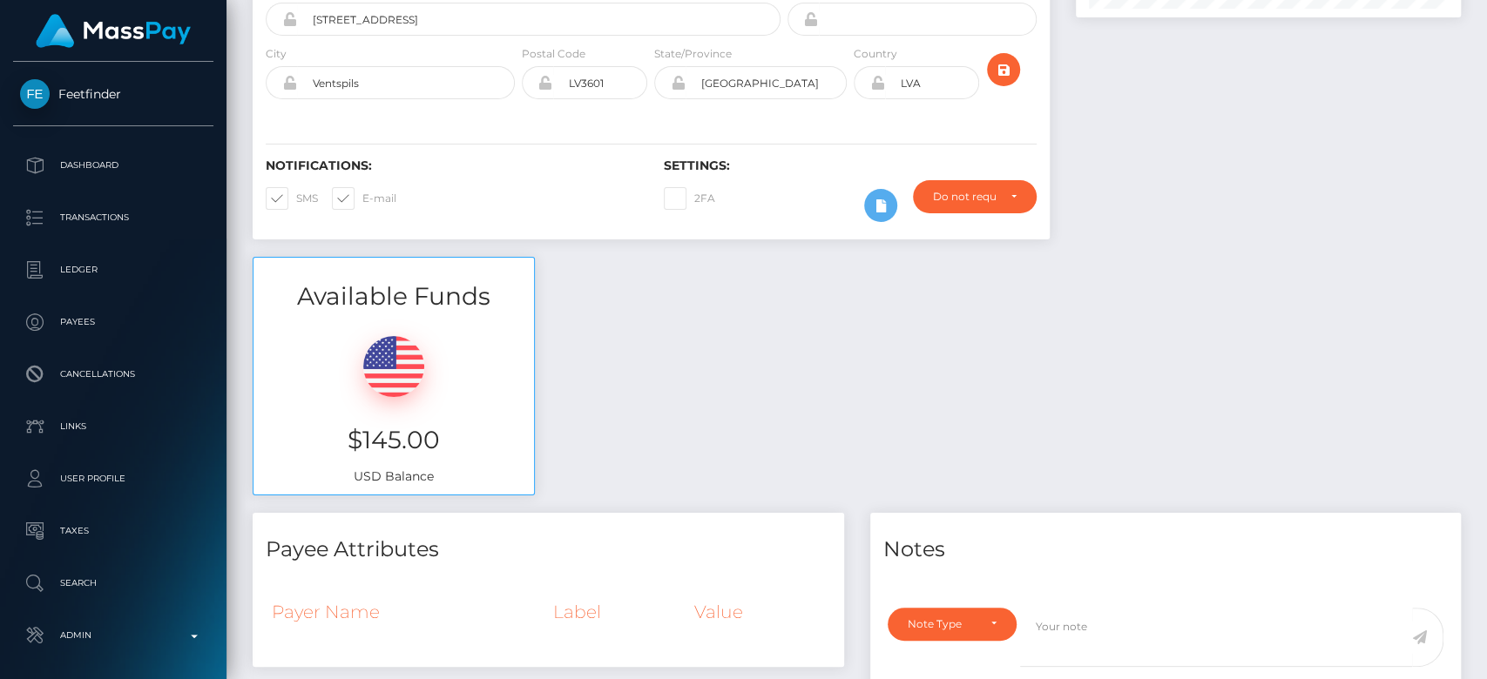
scroll to position [0, 0]
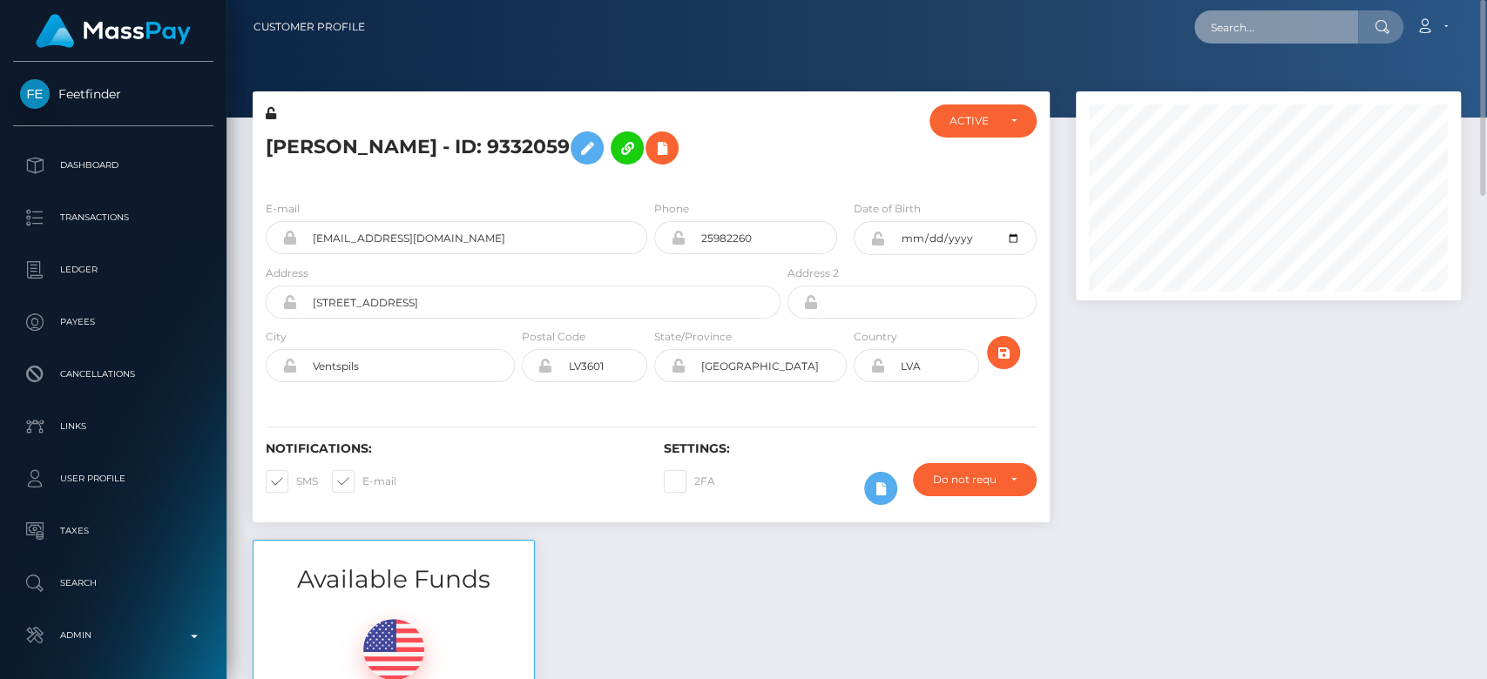
click at [1281, 33] on input "text" at bounding box center [1276, 26] width 164 height 33
paste input "georgiawilkins23@icloud.com"
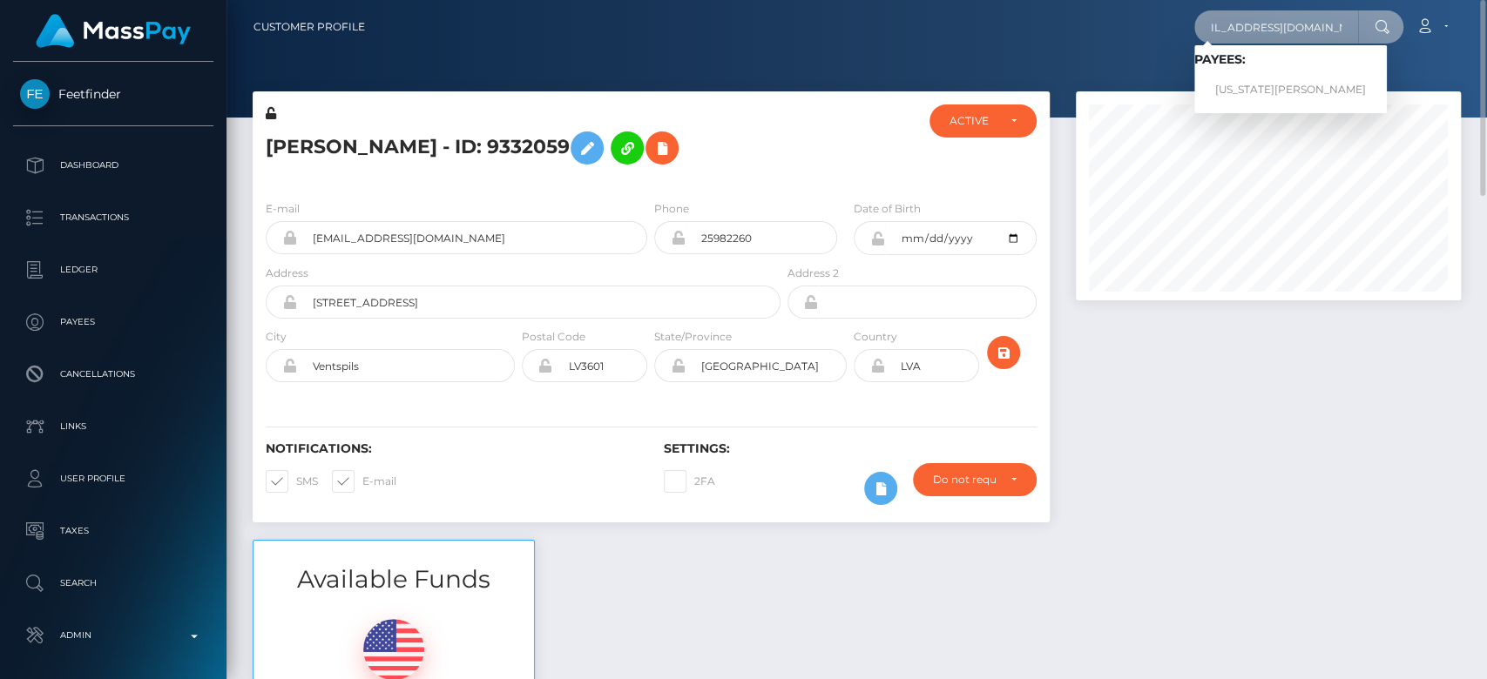
type input "georgiawilkins23@icloud.com"
drag, startPoint x: 1230, startPoint y: 71, endPoint x: 1240, endPoint y: 87, distance: 19.6
click at [1240, 87] on link "GEORGIA COURTNEY WILKINS" at bounding box center [1290, 90] width 192 height 32
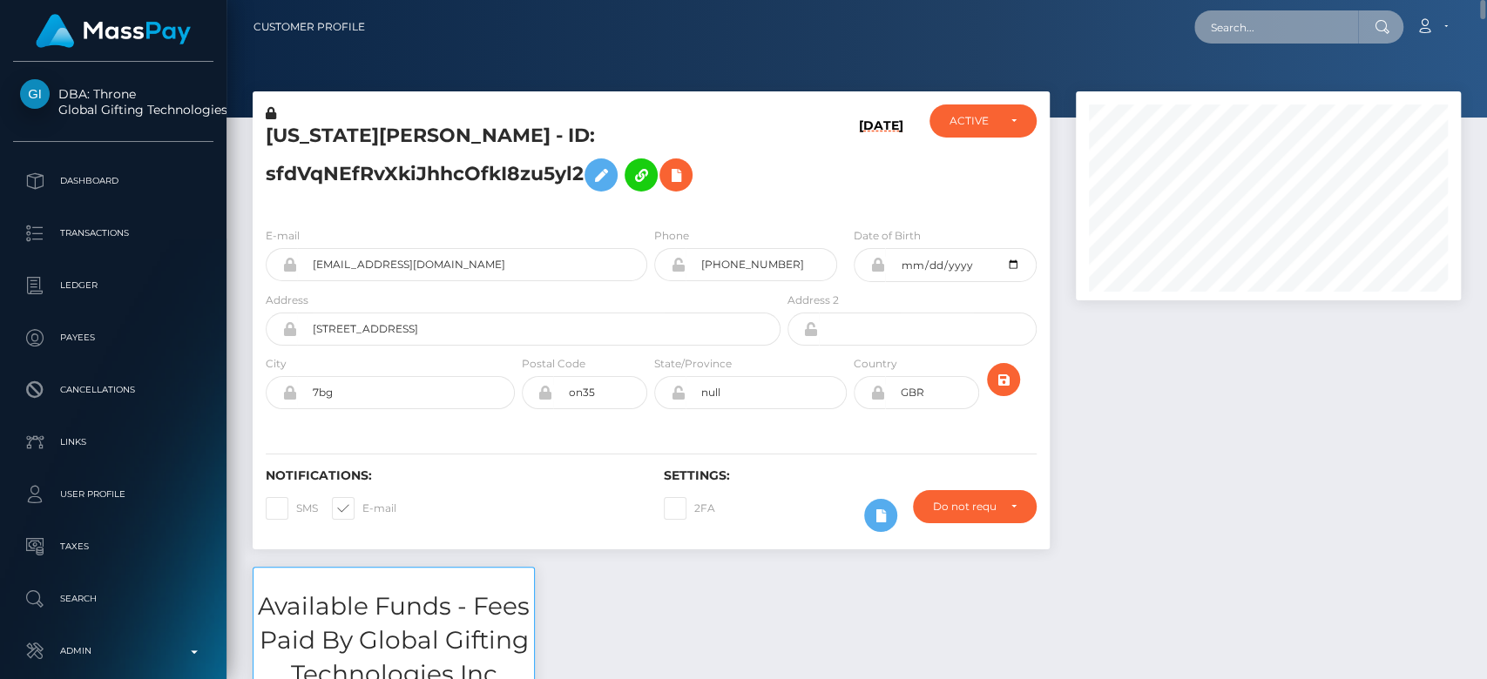
click at [1248, 30] on input "text" at bounding box center [1276, 26] width 164 height 33
paste input "goddesslivx@gmail.com"
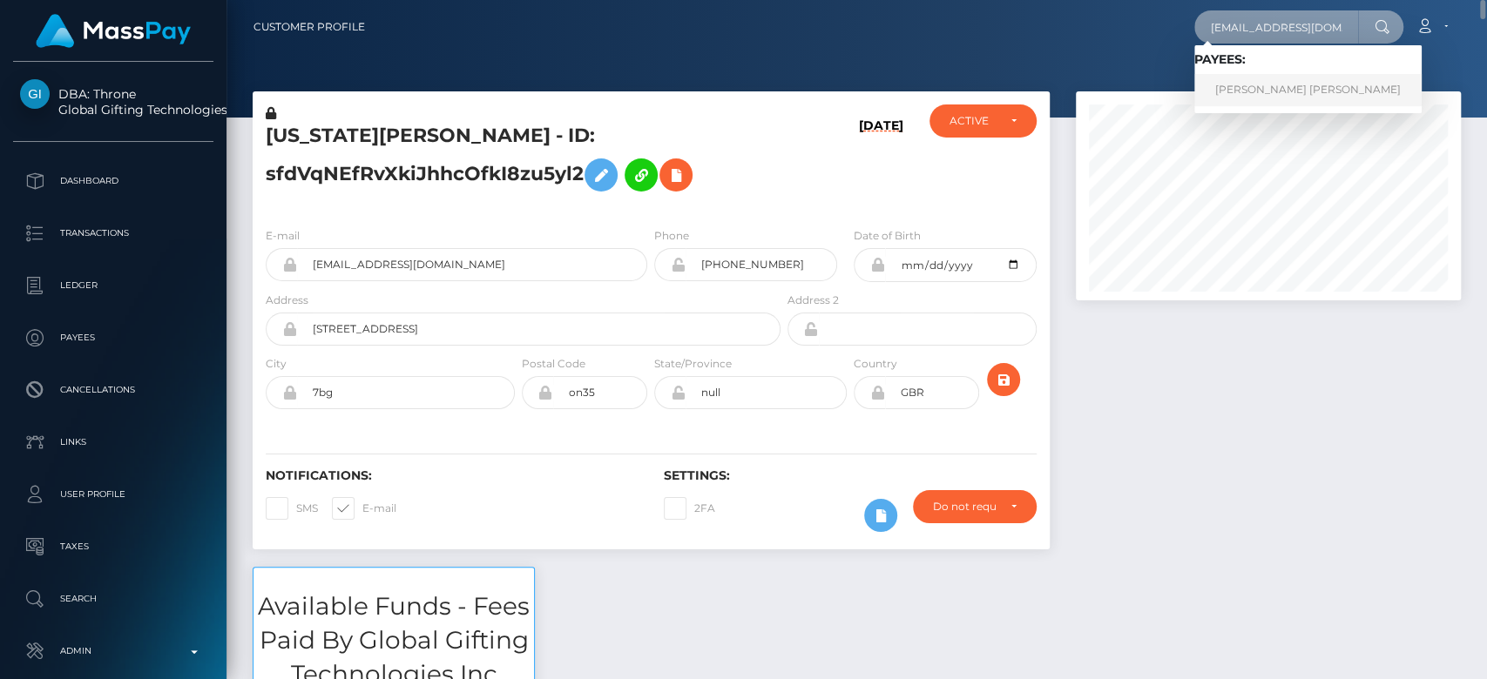
type input "goddesslivx@gmail.com"
click at [1269, 80] on link "Courtney Alexander Walker" at bounding box center [1307, 90] width 227 height 32
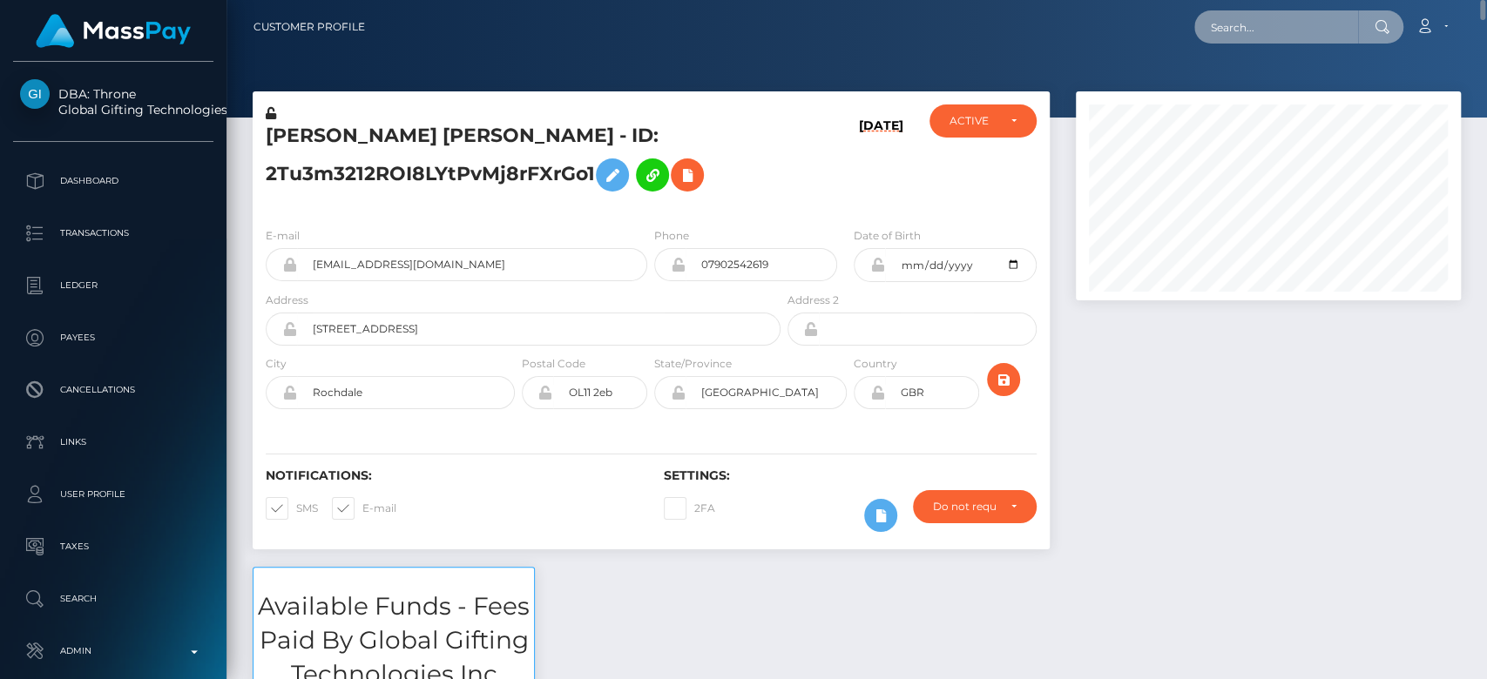
click at [1273, 27] on input "text" at bounding box center [1276, 26] width 164 height 33
paste input "[EMAIL_ADDRESS][DOMAIN_NAME]"
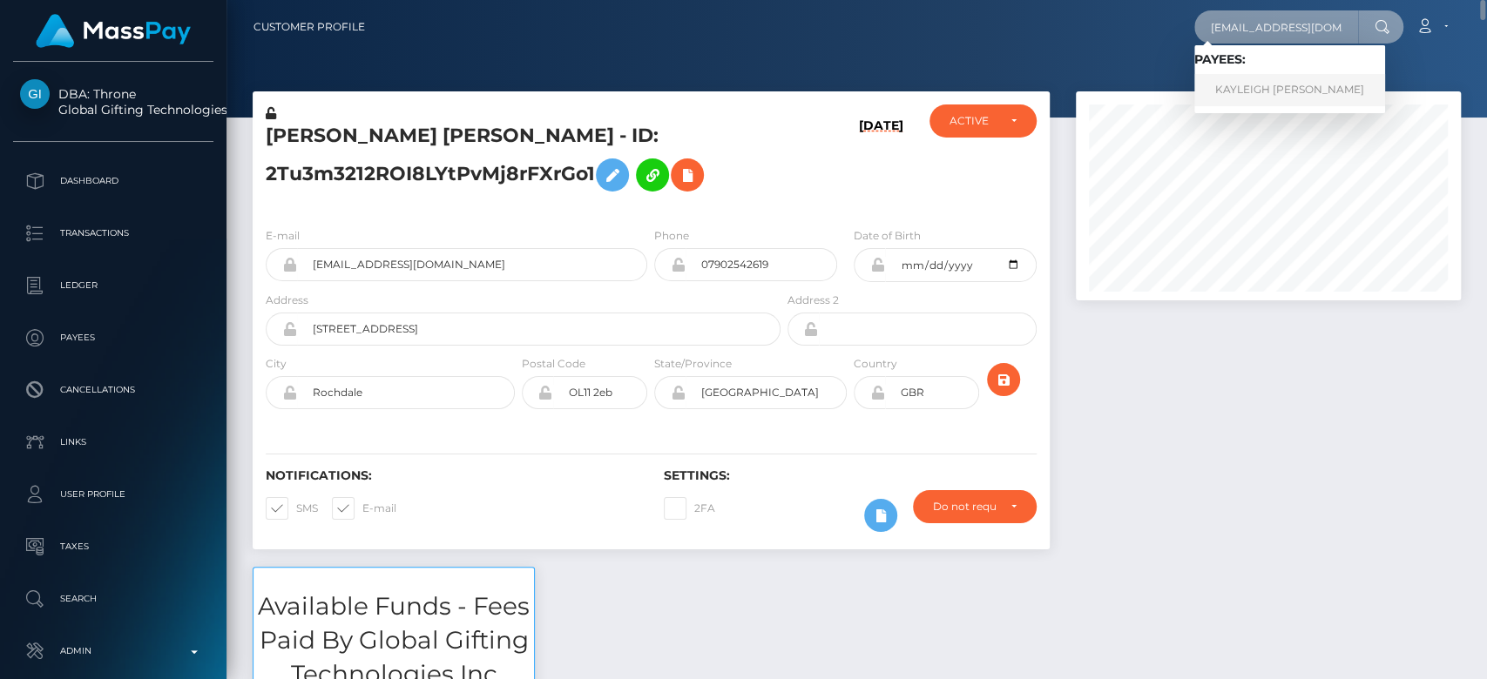
type input "[EMAIL_ADDRESS][DOMAIN_NAME]"
click at [1294, 80] on link "KAYLEIGH THERESA LEACH" at bounding box center [1289, 90] width 191 height 32
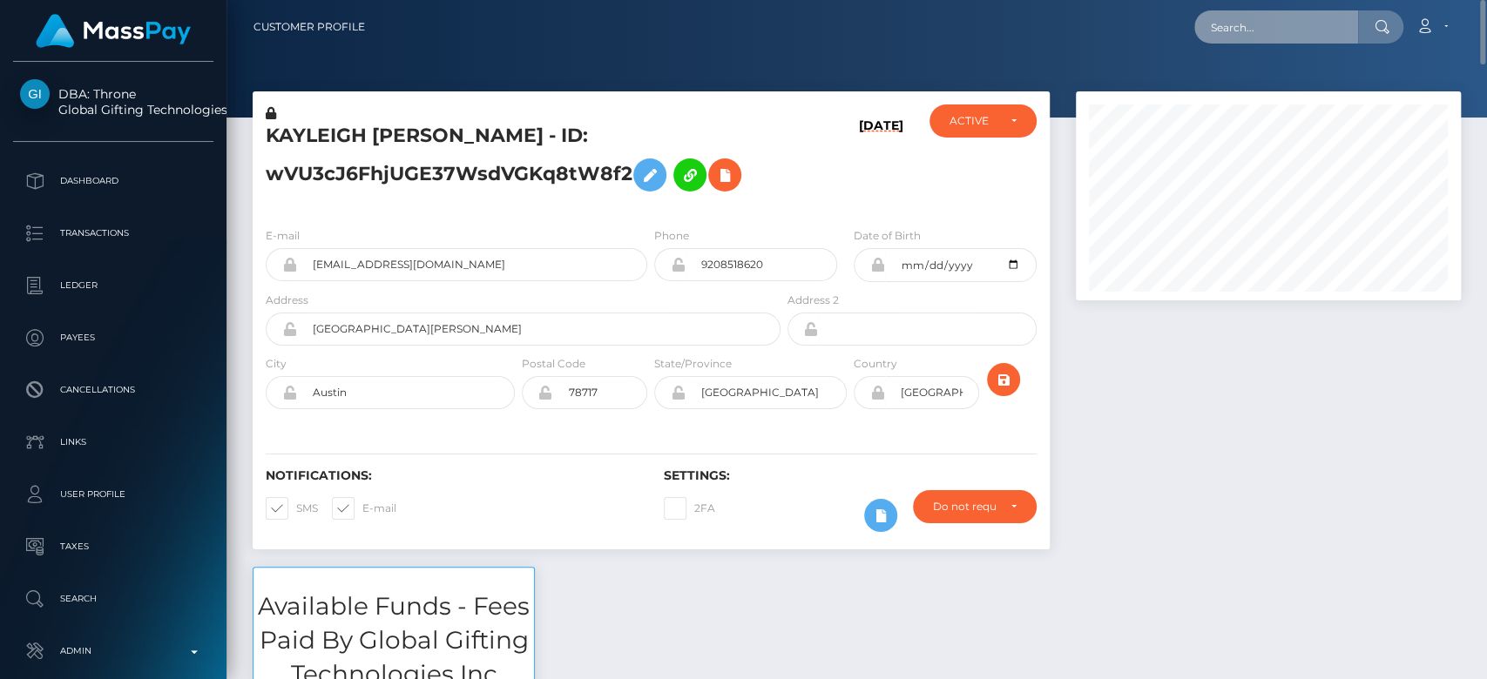
click at [1247, 34] on input "text" at bounding box center [1276, 26] width 164 height 33
paste input "[PERSON_NAME][EMAIL_ADDRESS][DOMAIN_NAME]"
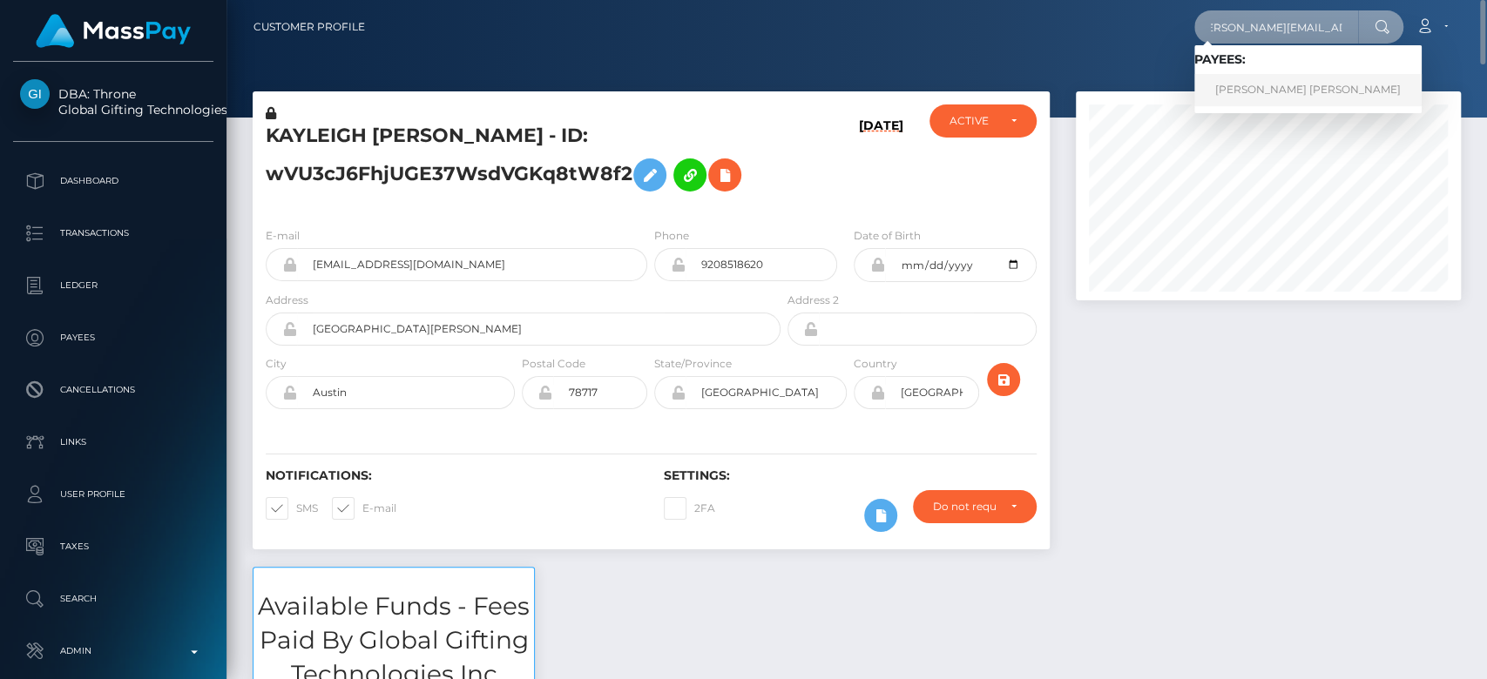
type input "[PERSON_NAME][EMAIL_ADDRESS][DOMAIN_NAME]"
click at [1262, 84] on link "[PERSON_NAME] [PERSON_NAME]" at bounding box center [1307, 90] width 227 height 32
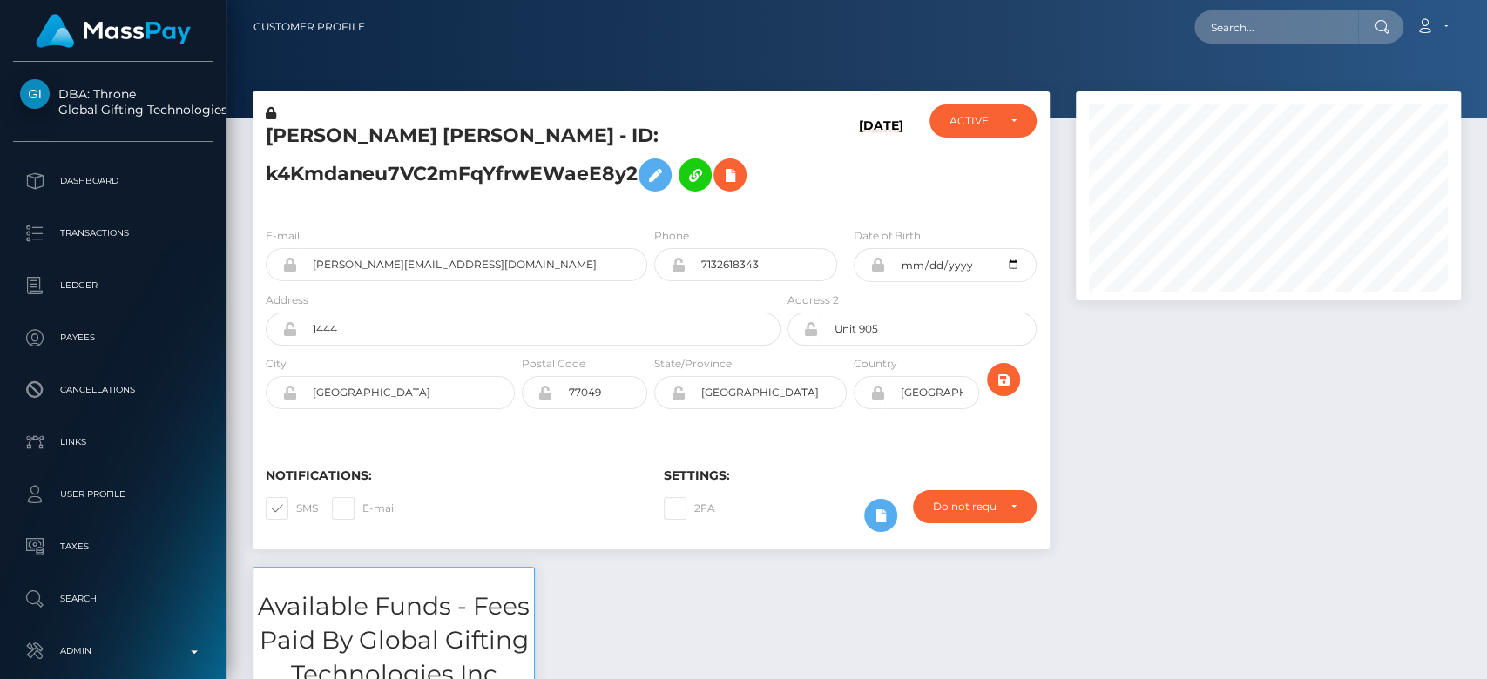
scroll to position [209, 385]
click at [1270, 33] on input "text" at bounding box center [1276, 26] width 164 height 33
paste input "safaazafarr@gmail.com"
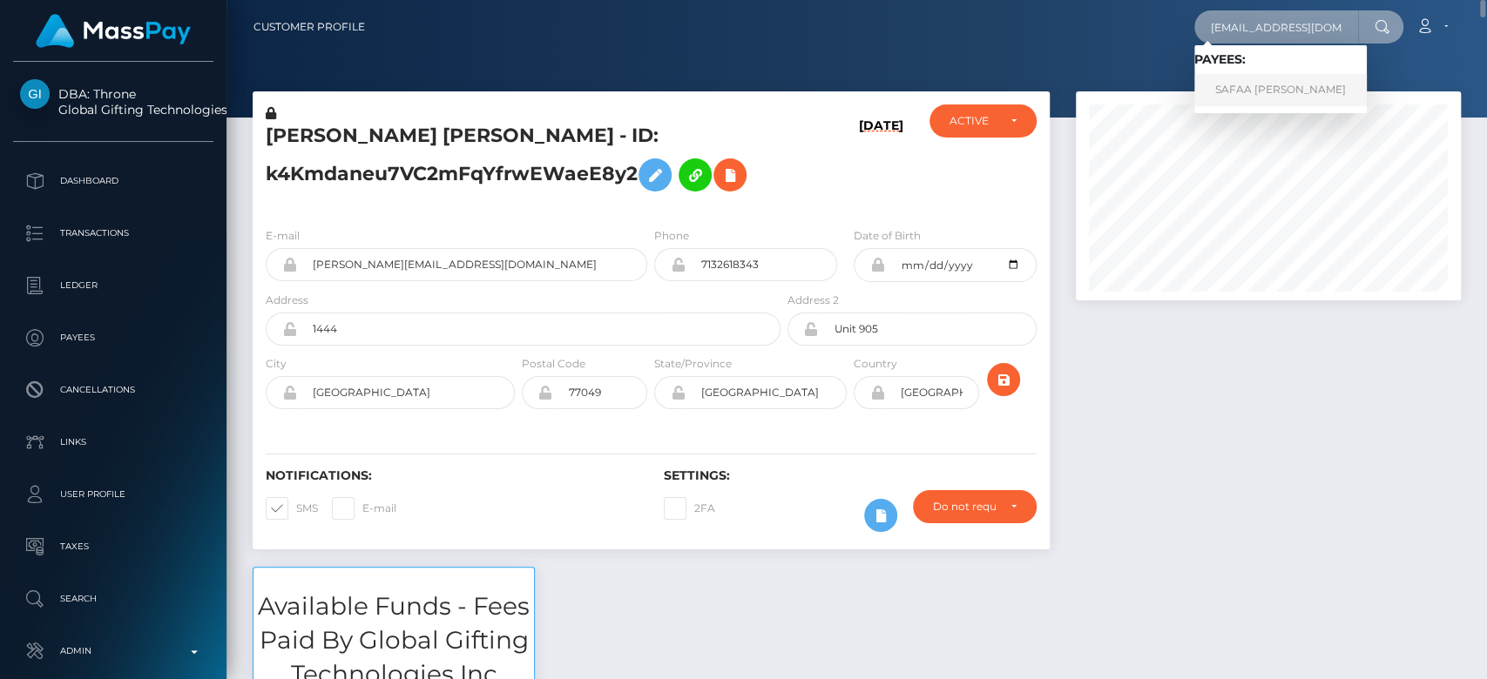
type input "safaazafarr@gmail.com"
click at [1250, 90] on link "SAFAA IMAAN ZAFAR" at bounding box center [1280, 90] width 172 height 32
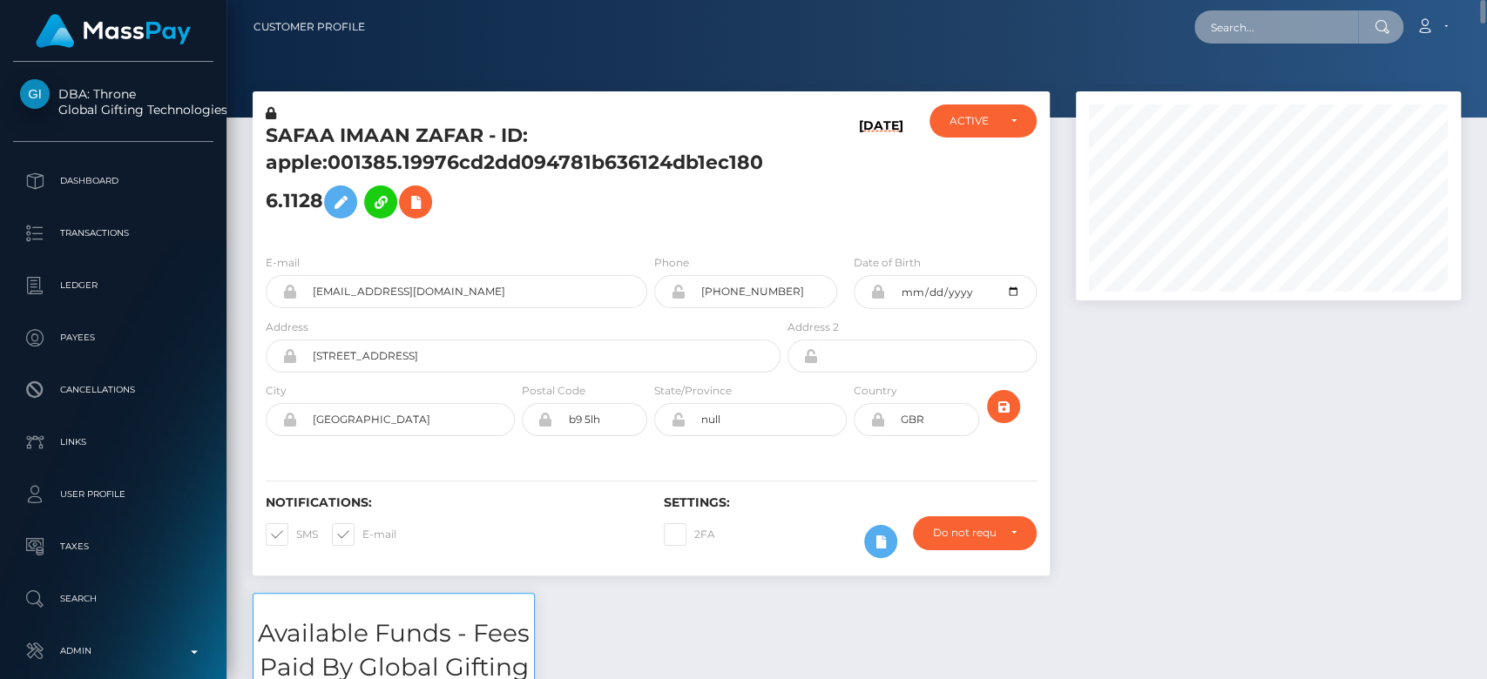
click at [1246, 20] on input "text" at bounding box center [1276, 26] width 164 height 33
paste input "[EMAIL_ADDRESS][DOMAIN_NAME]"
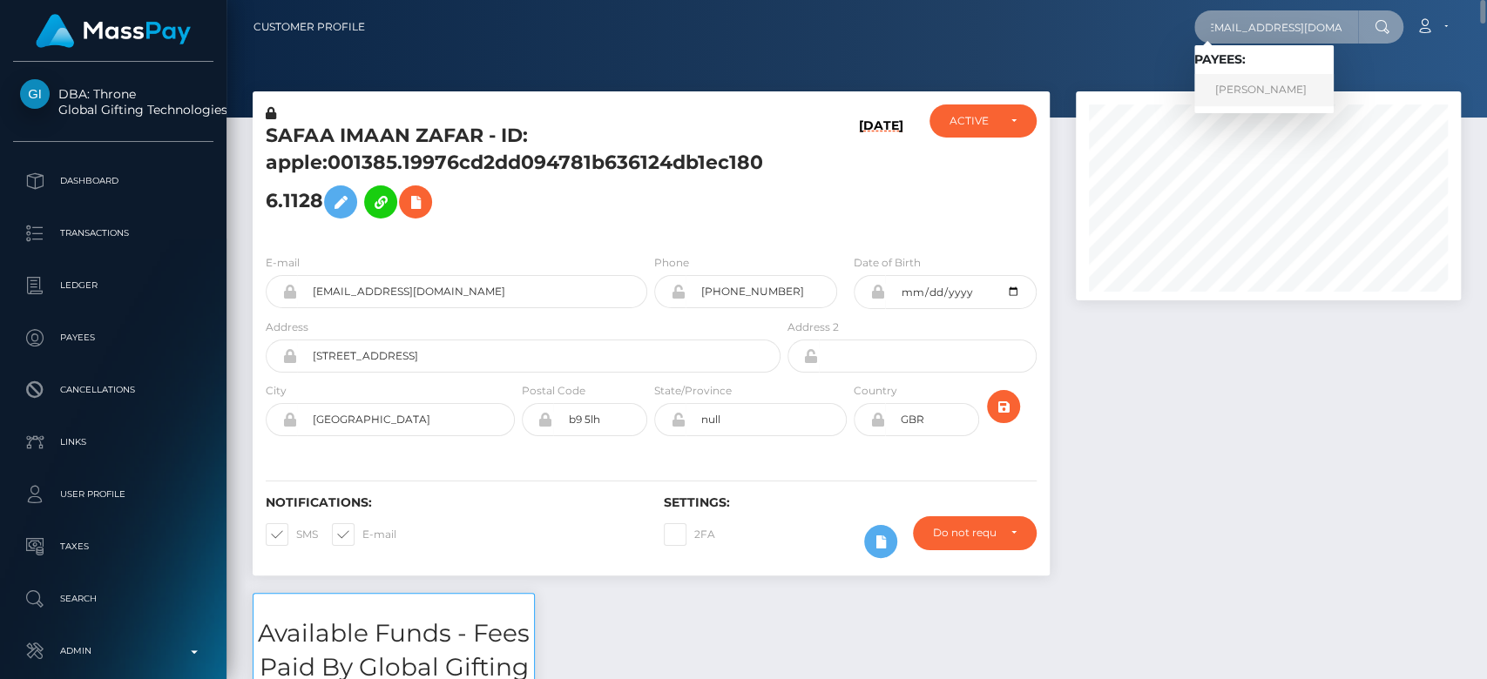
type input "[EMAIL_ADDRESS][DOMAIN_NAME]"
click at [1285, 97] on link "Jershey Cotejo" at bounding box center [1263, 90] width 139 height 32
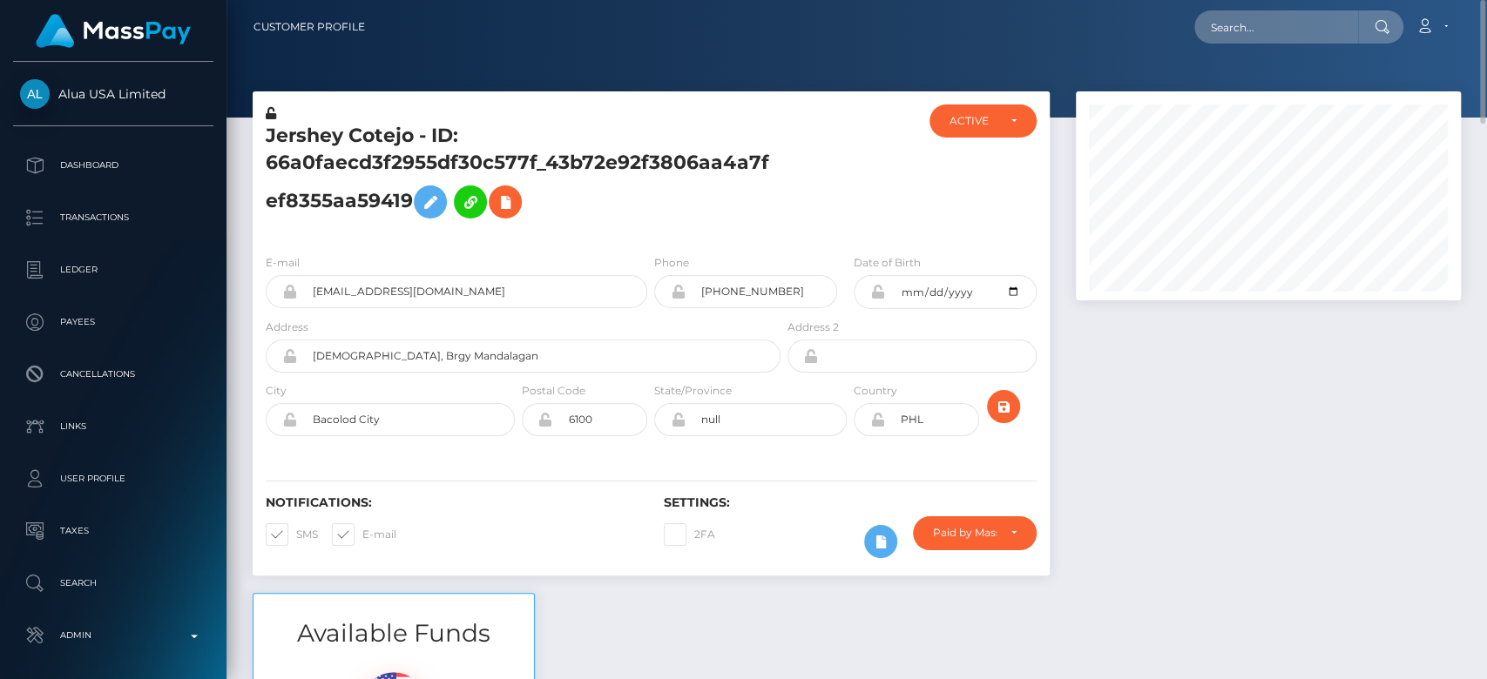
click at [1250, 49] on nav "Customer Profile Loading... Loading... Account" at bounding box center [856, 27] width 1260 height 54
click at [1266, 30] on input "text" at bounding box center [1276, 26] width 164 height 33
paste input "[EMAIL_ADDRESS][DOMAIN_NAME]"
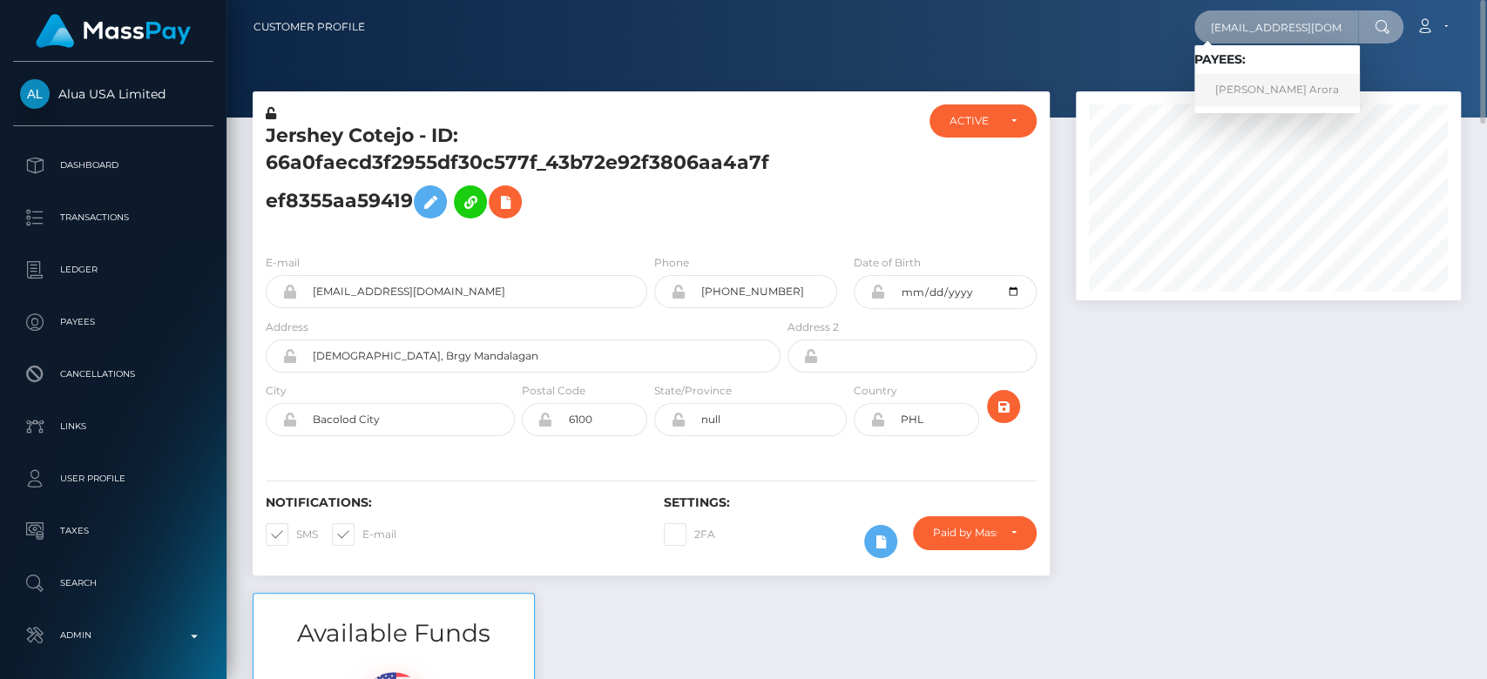
type input "[EMAIL_ADDRESS][DOMAIN_NAME]"
click at [1256, 83] on link "[PERSON_NAME] Arora" at bounding box center [1276, 90] width 165 height 32
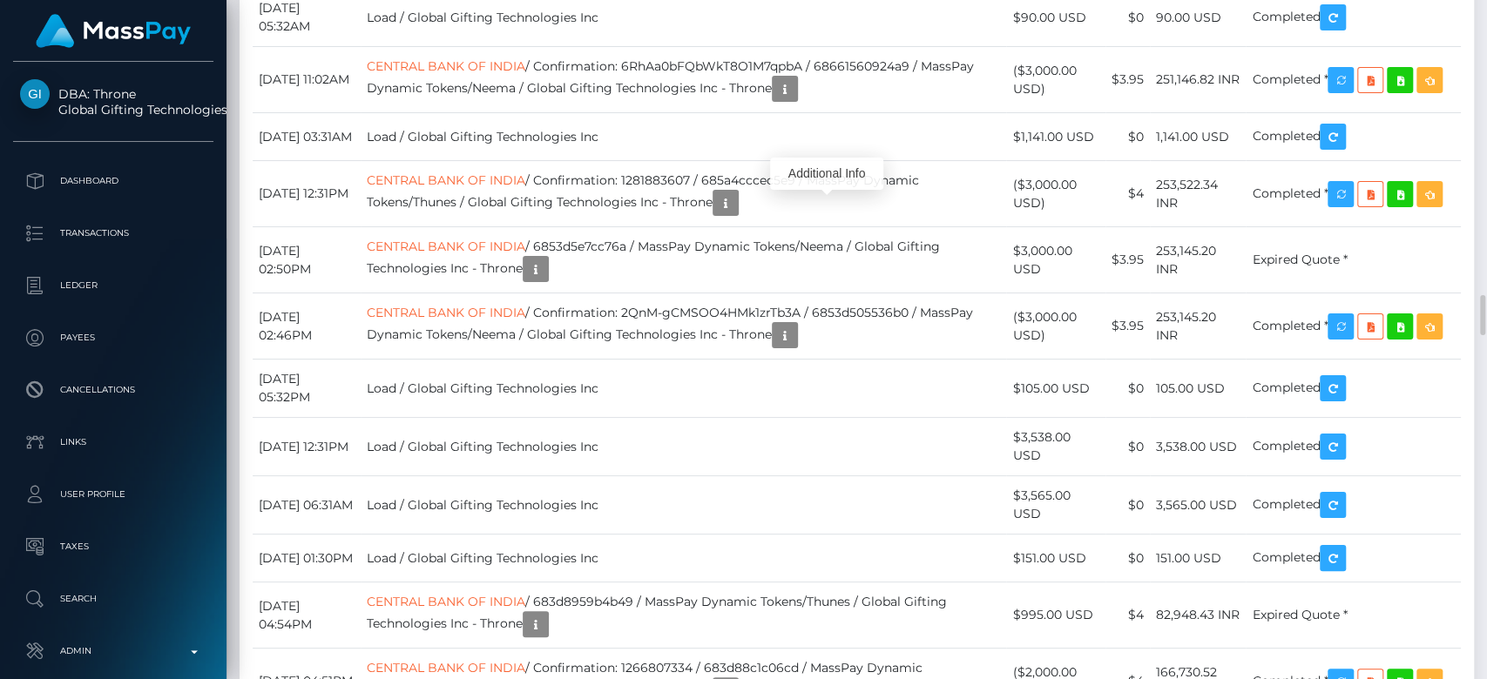
scroll to position [209, 385]
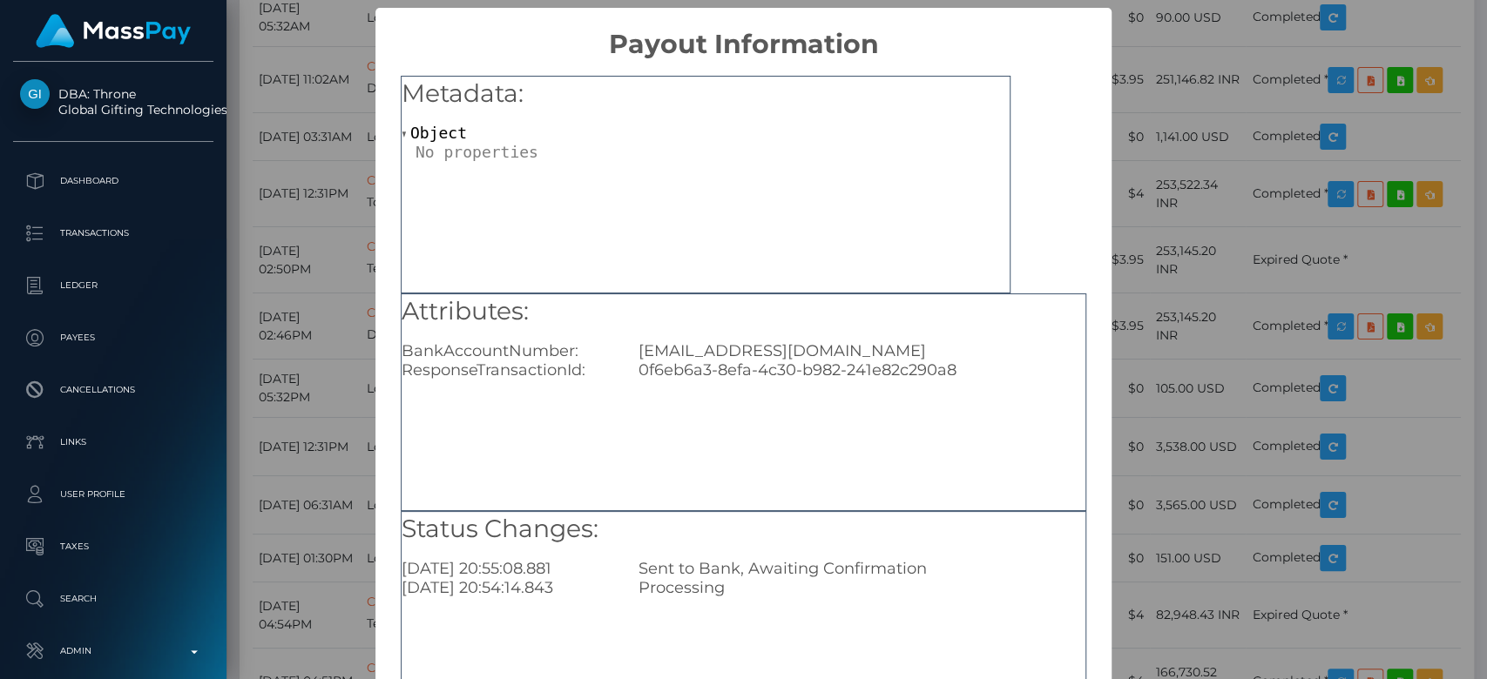
click at [332, 263] on div "× Payout Information Metadata: Object Attributes: BankAccountNumber: joshliam00…" at bounding box center [743, 339] width 1487 height 679
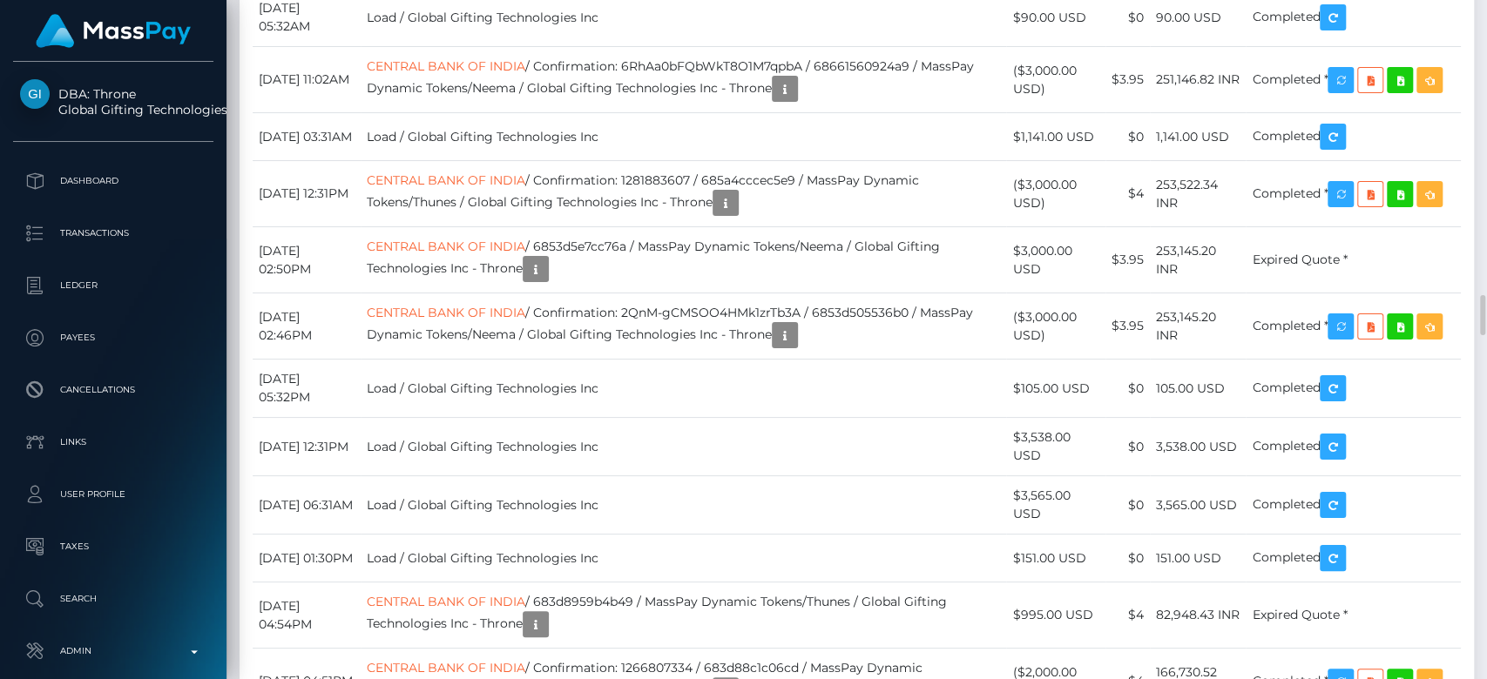
drag, startPoint x: 784, startPoint y: 199, endPoint x: 537, endPoint y: 195, distance: 246.5
copy td "0f6eb6a3-8efa-4c30-b982-241e82c290a8"
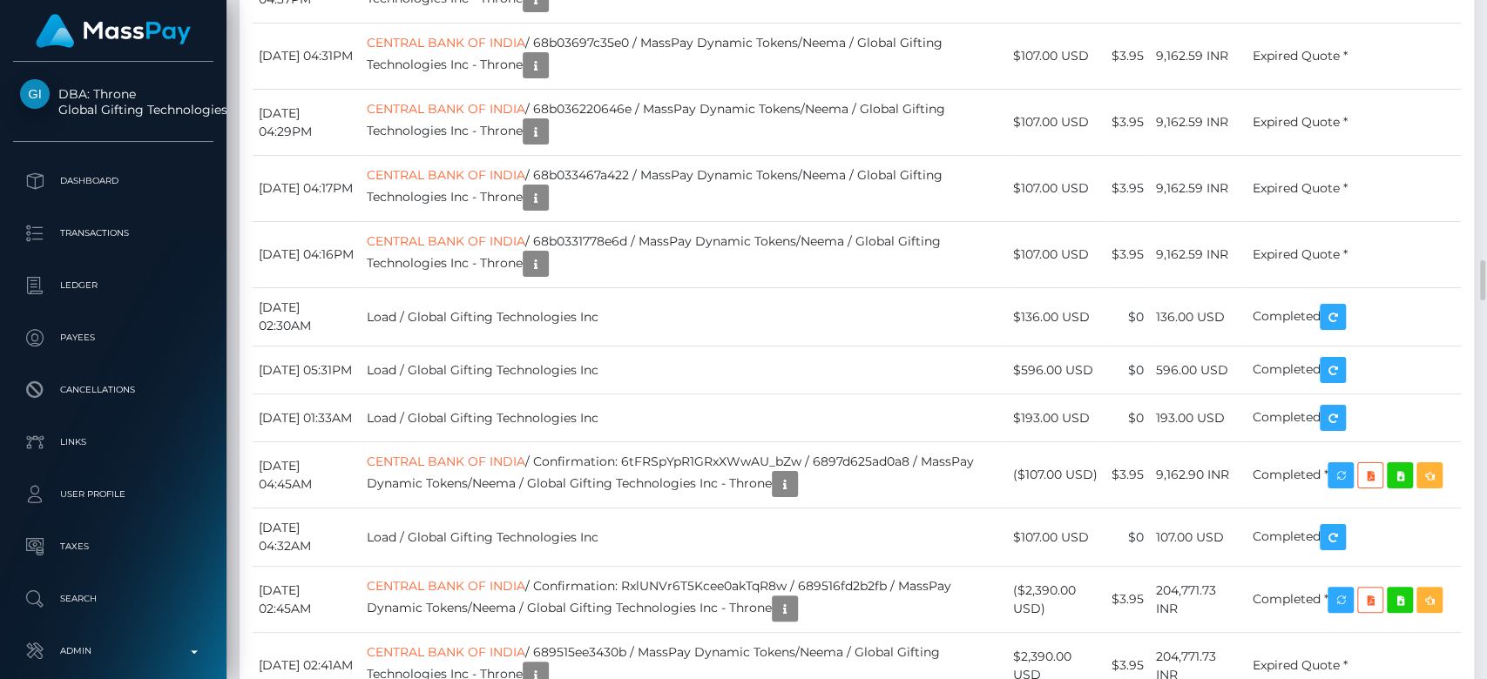
scroll to position [3930, 0]
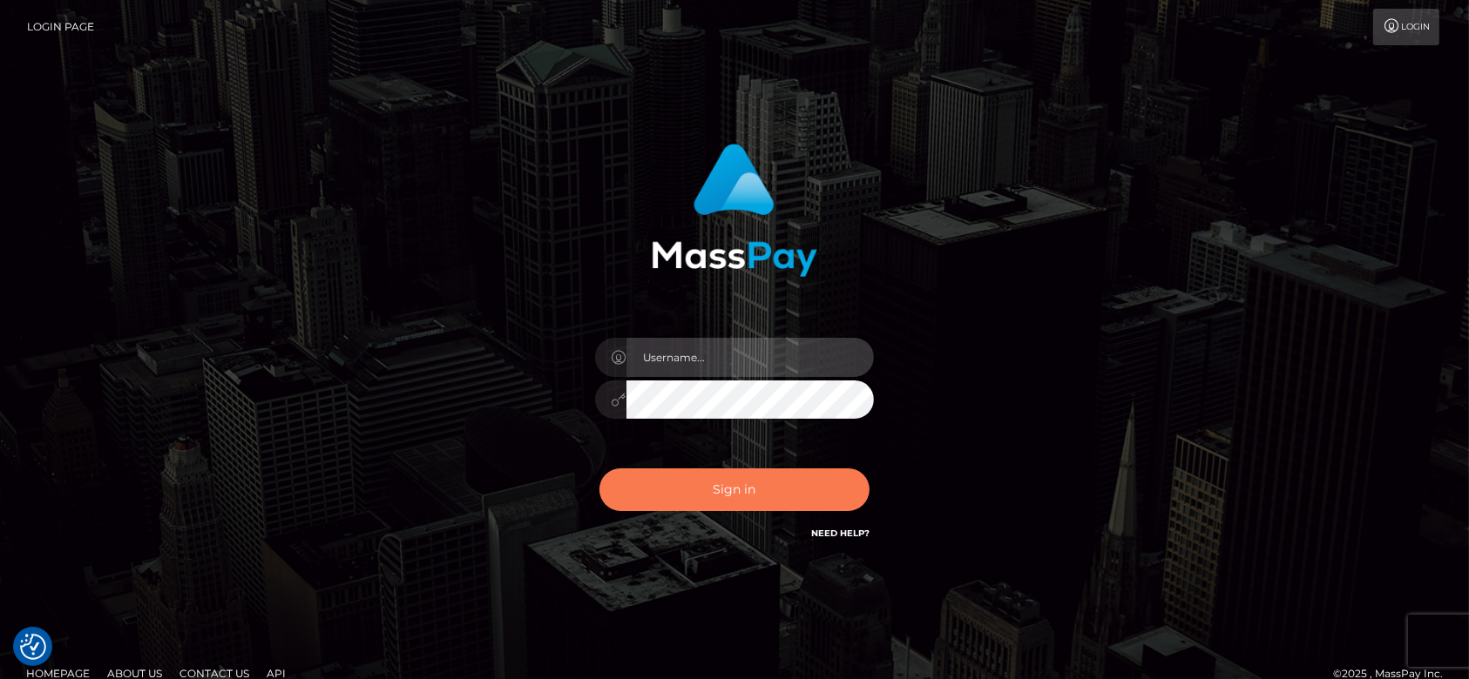
type input "fr.es"
click at [652, 474] on button "Sign in" at bounding box center [734, 490] width 270 height 43
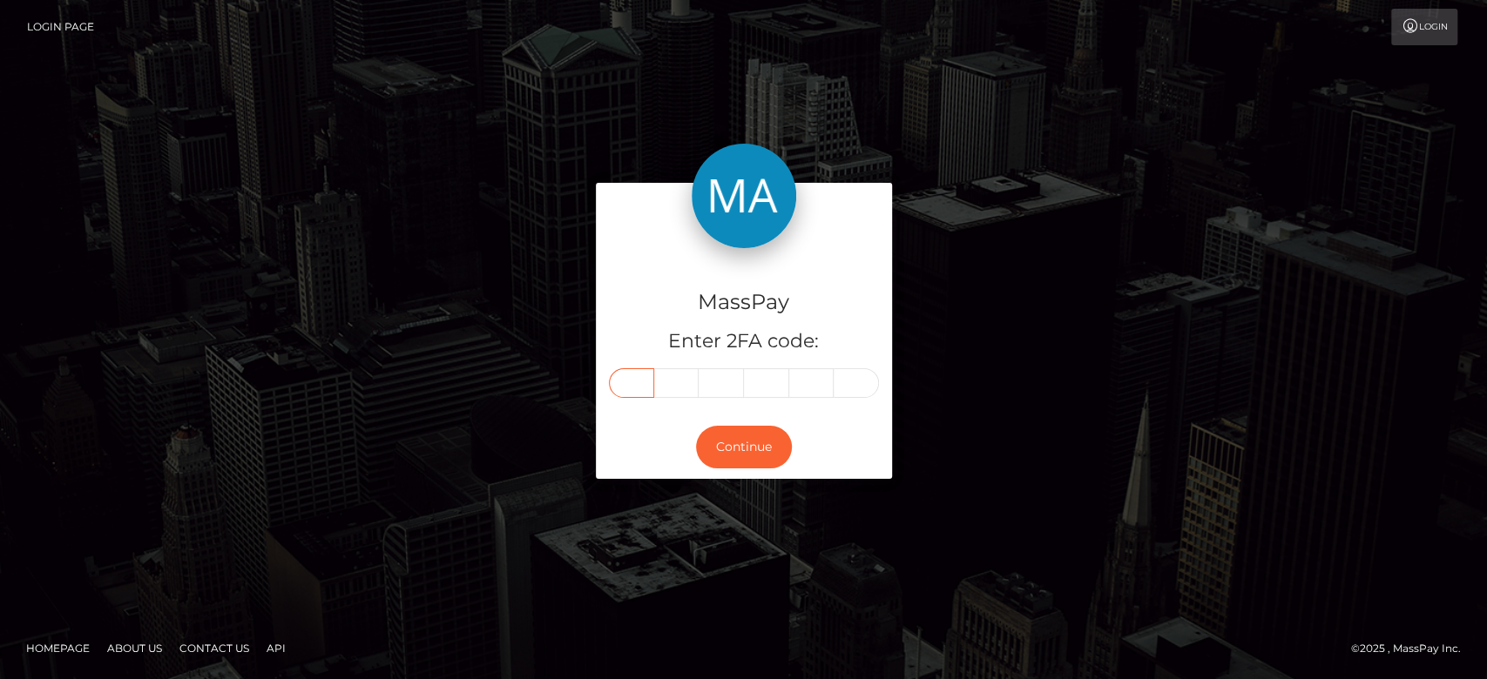
click at [631, 382] on input "text" at bounding box center [631, 383] width 45 height 30
paste input "7"
type input "7"
type input "0"
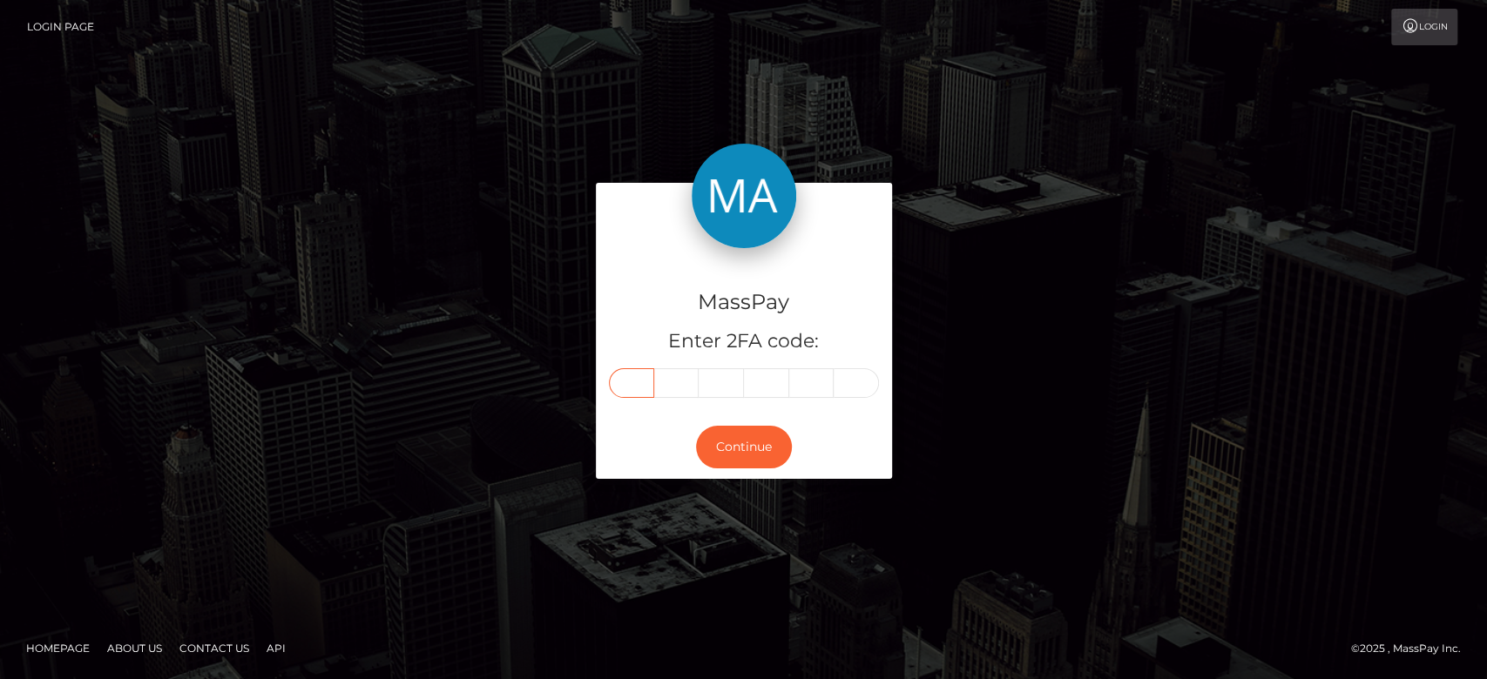
type input "5"
type input "2"
type input "1"
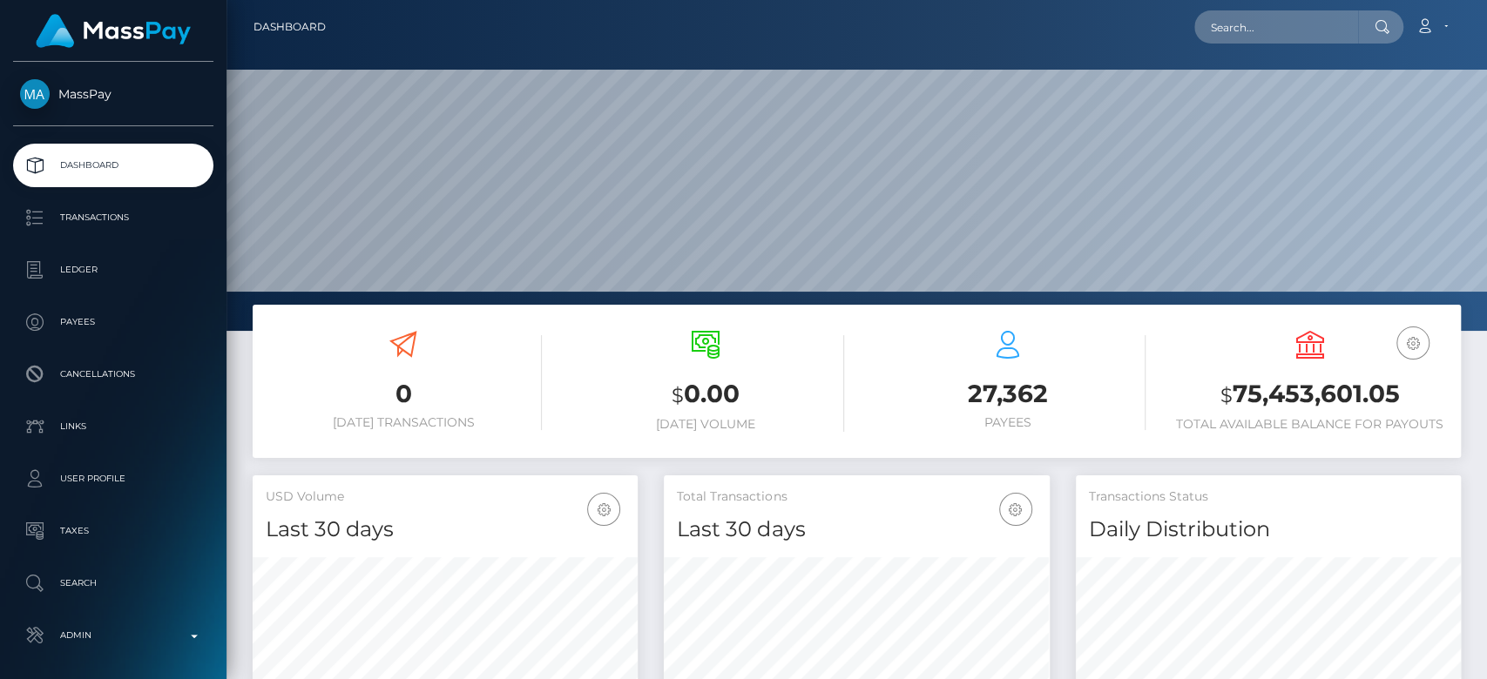
scroll to position [307, 385]
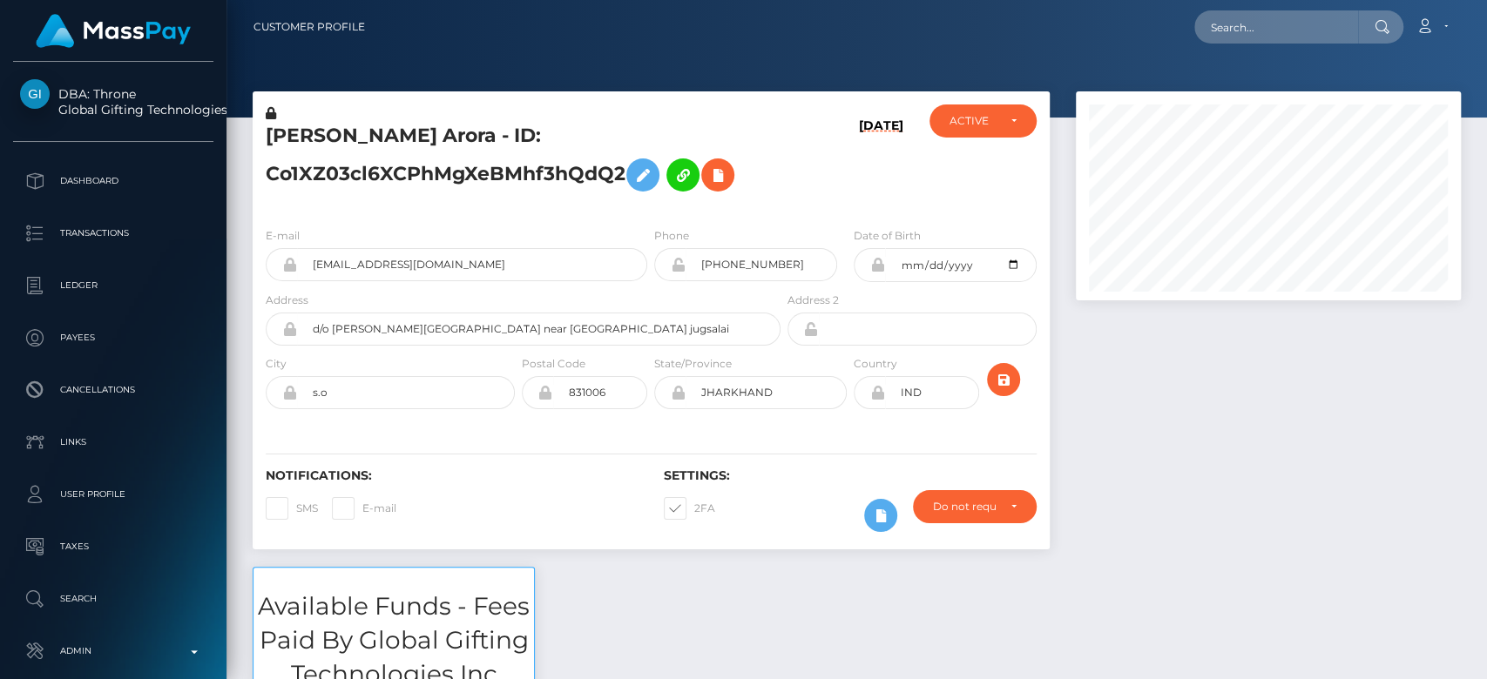
scroll to position [209, 385]
click at [875, 307] on div "Address 2" at bounding box center [911, 318] width 249 height 55
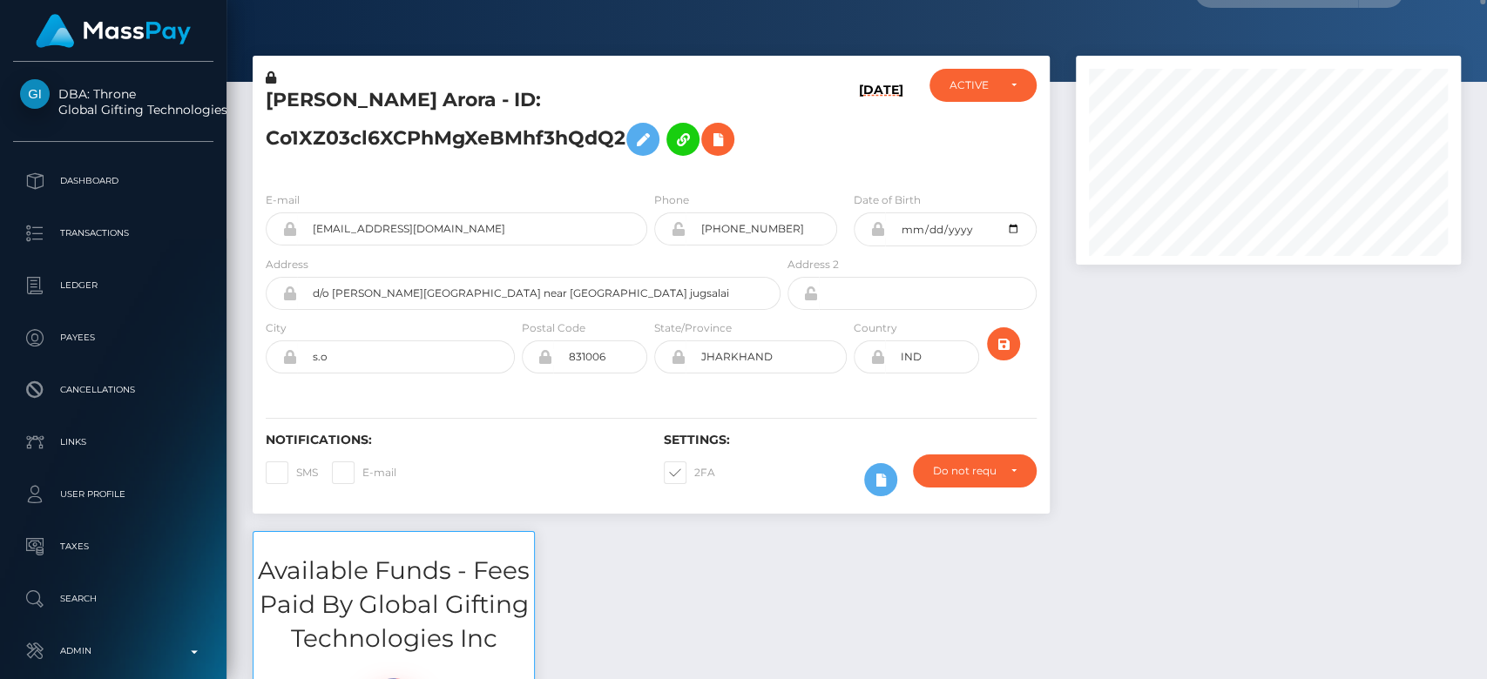
scroll to position [0, 0]
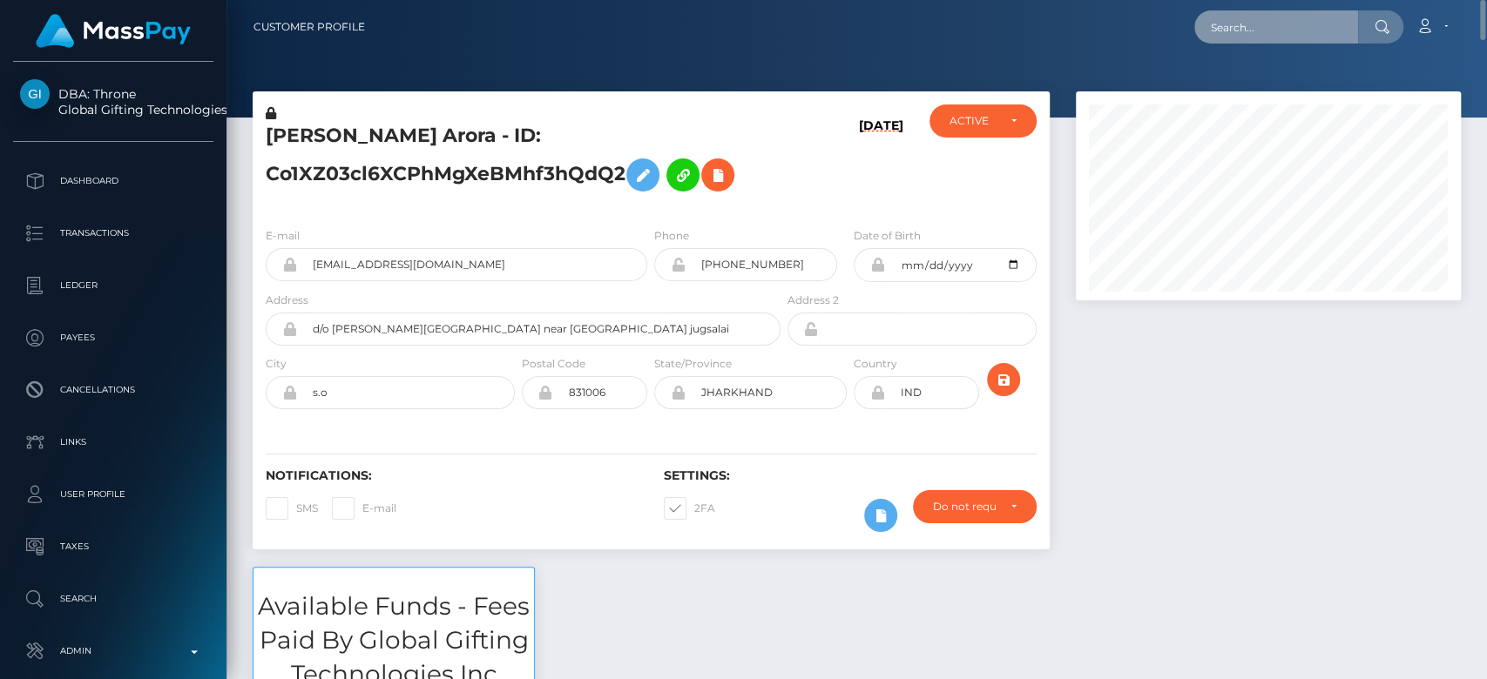
click at [1253, 35] on input "text" at bounding box center [1276, 26] width 164 height 33
paste input "nigelmenthol@gmail.com"
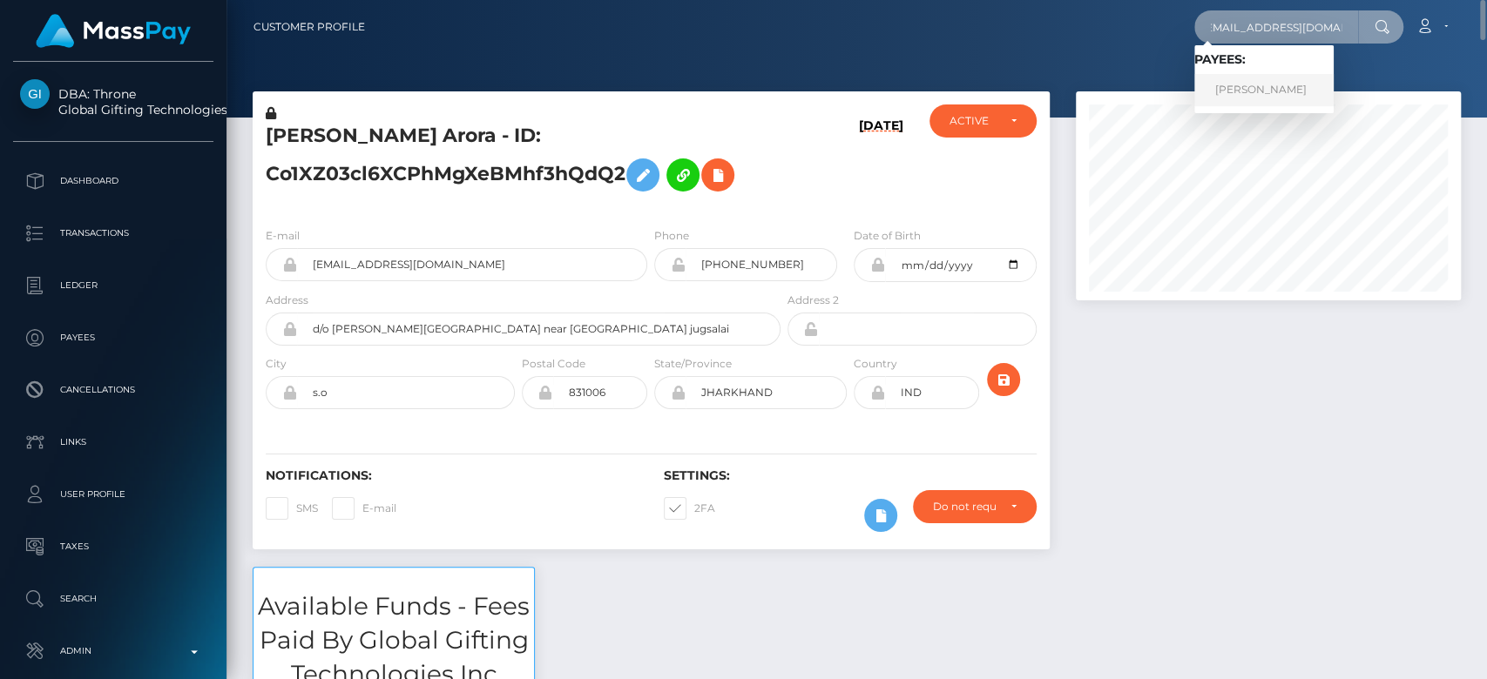
type input "nigelmenthol@gmail.com"
click at [1294, 91] on link "DAVID-ANDREI MANOLE" at bounding box center [1263, 90] width 139 height 32
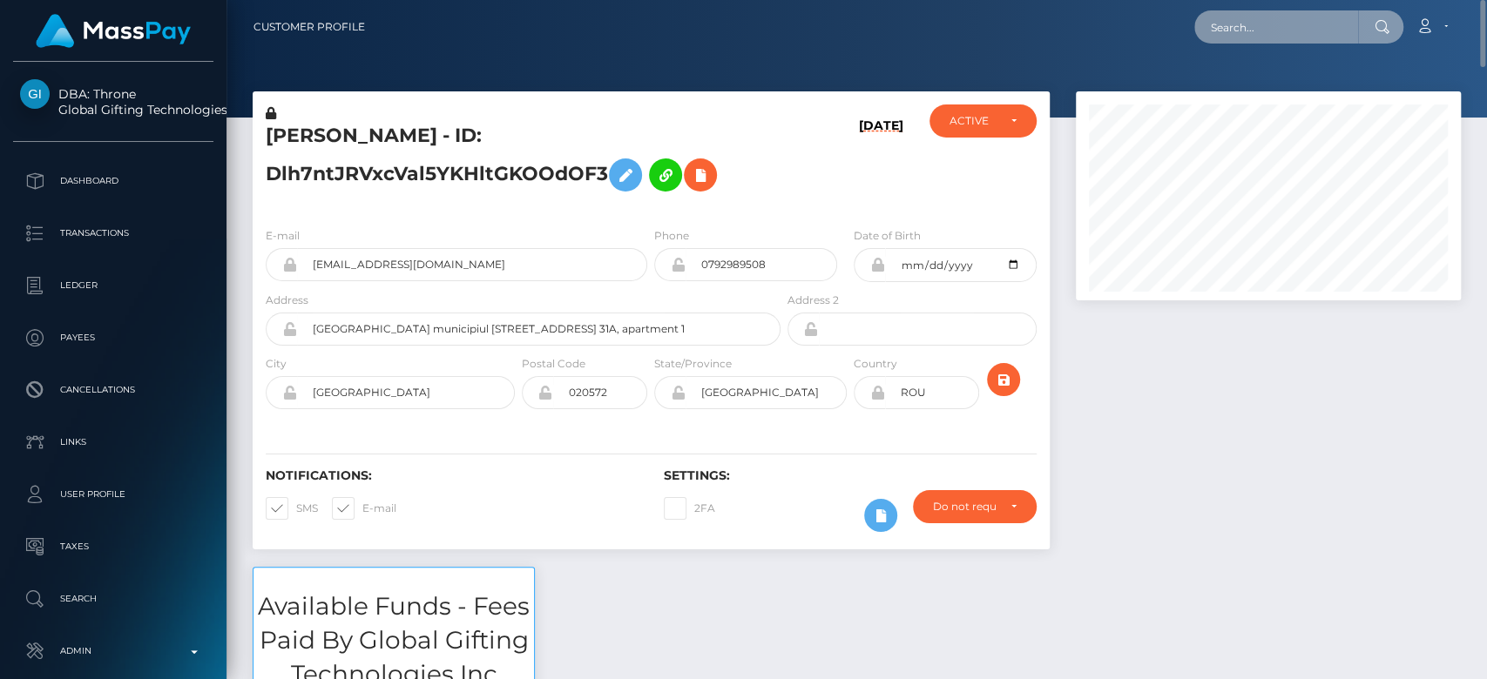
click at [1235, 17] on input "text" at bounding box center [1276, 26] width 164 height 33
paste input "[EMAIL_ADDRESS][DOMAIN_NAME]"
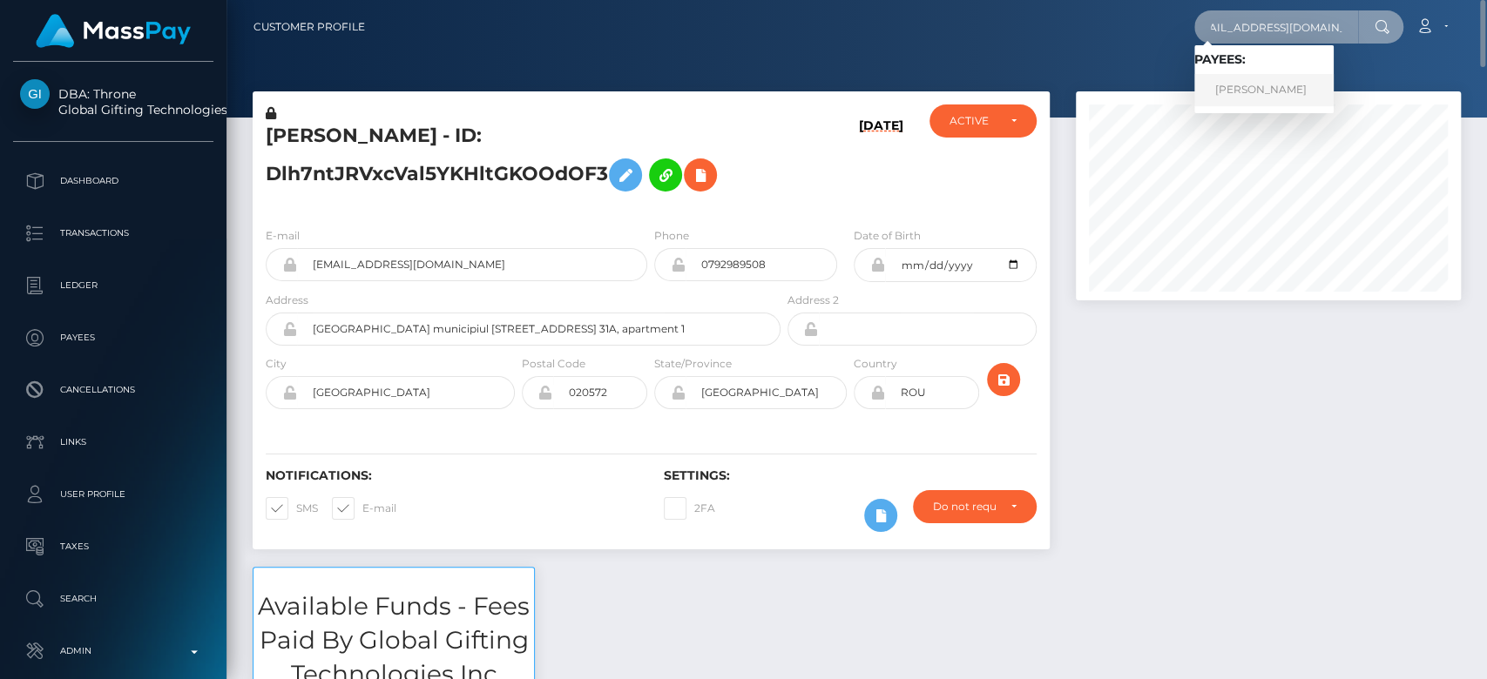
type input "[EMAIL_ADDRESS][DOMAIN_NAME]"
click at [1261, 85] on link "Mary lin xena Sarcon" at bounding box center [1263, 90] width 139 height 32
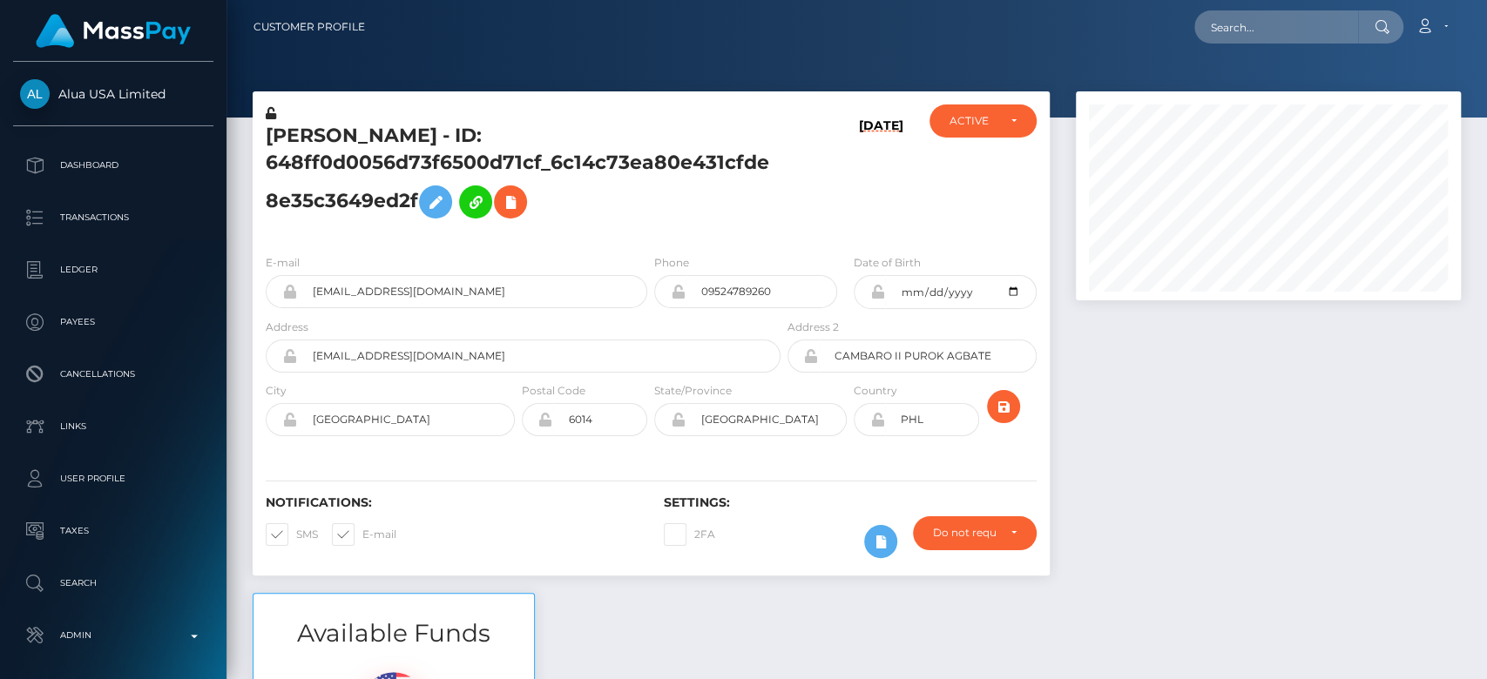
scroll to position [209, 385]
click at [1152, 590] on div at bounding box center [1268, 342] width 411 height 502
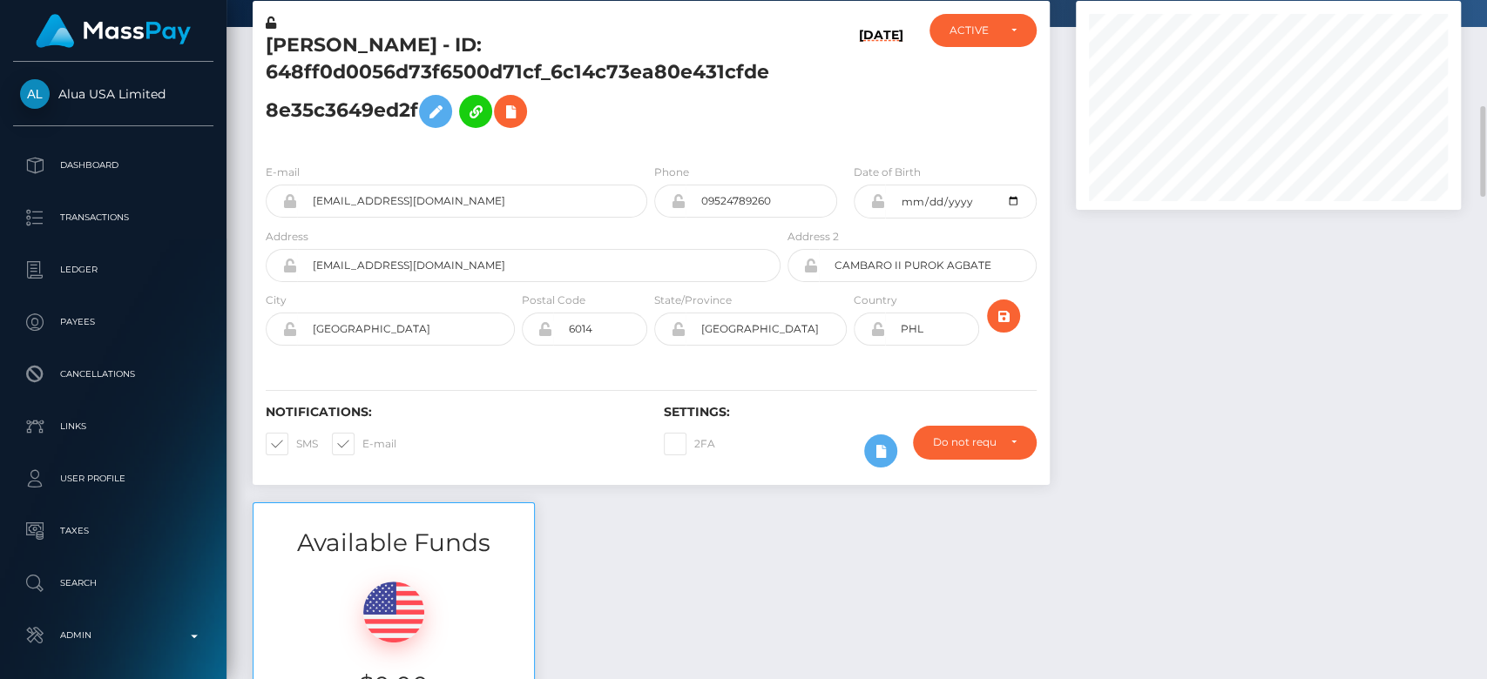
scroll to position [0, 0]
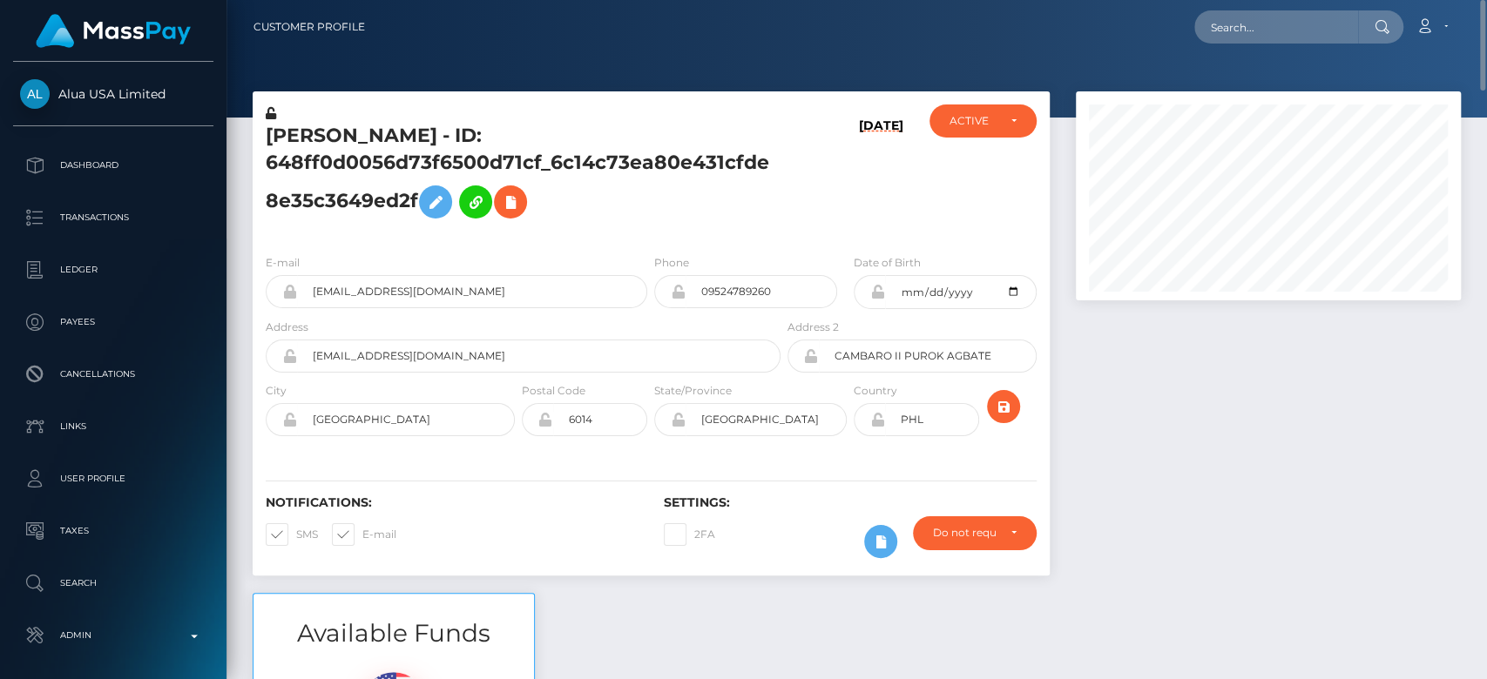
click at [1267, 9] on div "Loading... Loading... Account Edit Profile Logout" at bounding box center [919, 27] width 1081 height 37
click at [1254, 24] on input "text" at bounding box center [1276, 26] width 164 height 33
paste input "[EMAIL_ADDRESS][DOMAIN_NAME]"
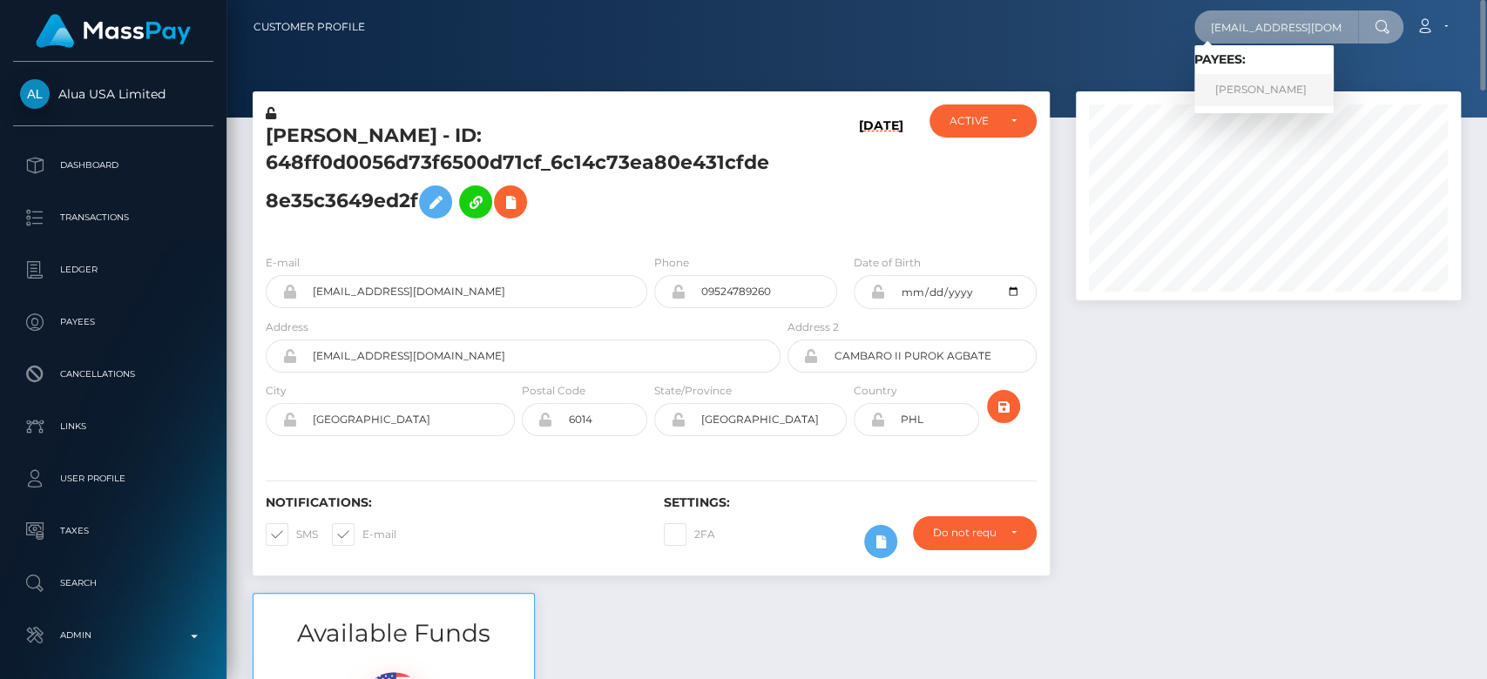
type input "[EMAIL_ADDRESS][DOMAIN_NAME]"
click at [1261, 78] on link "[PERSON_NAME]" at bounding box center [1263, 90] width 139 height 32
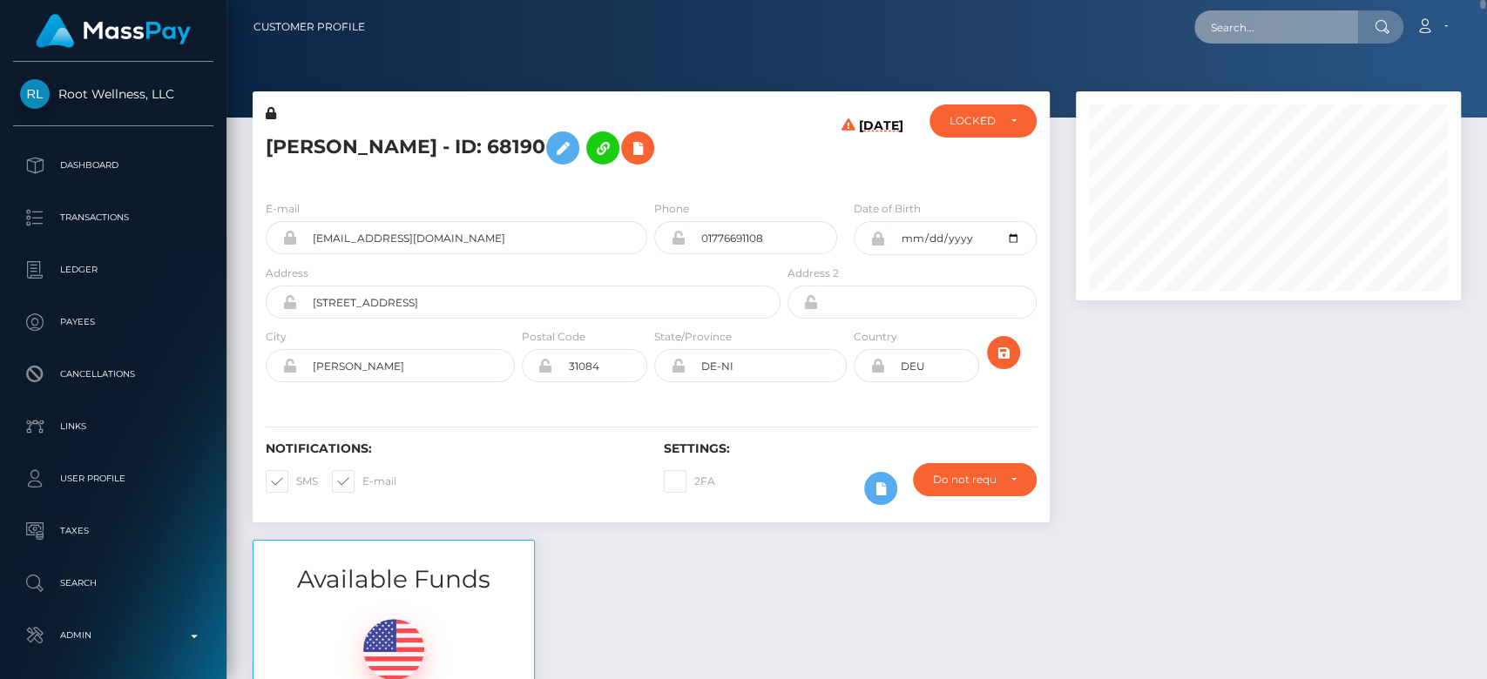
click at [1249, 26] on input "text" at bounding box center [1276, 26] width 164 height 33
paste input "denzhy@gmail.com"
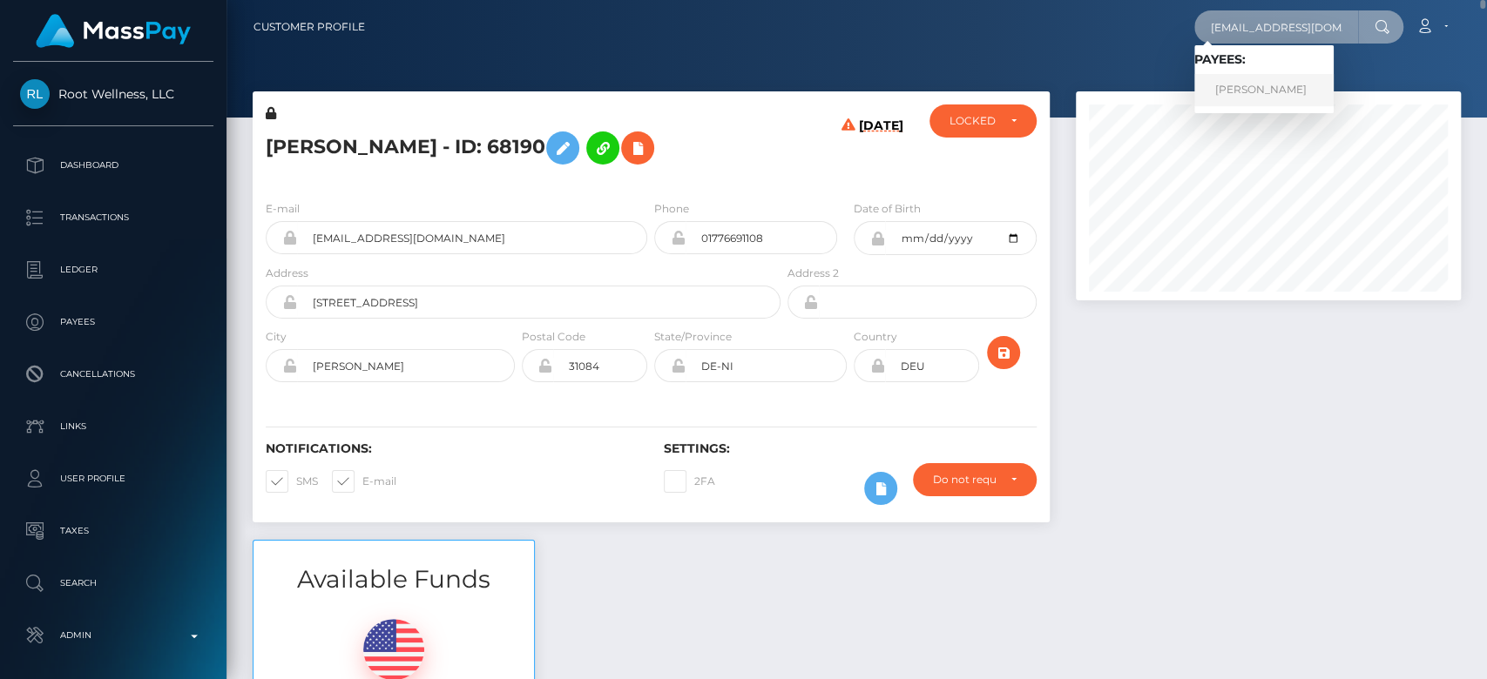
type input "denzhy@gmail.com"
click at [1266, 84] on link "LEONTINE KAREN SNOEREN" at bounding box center [1263, 90] width 139 height 32
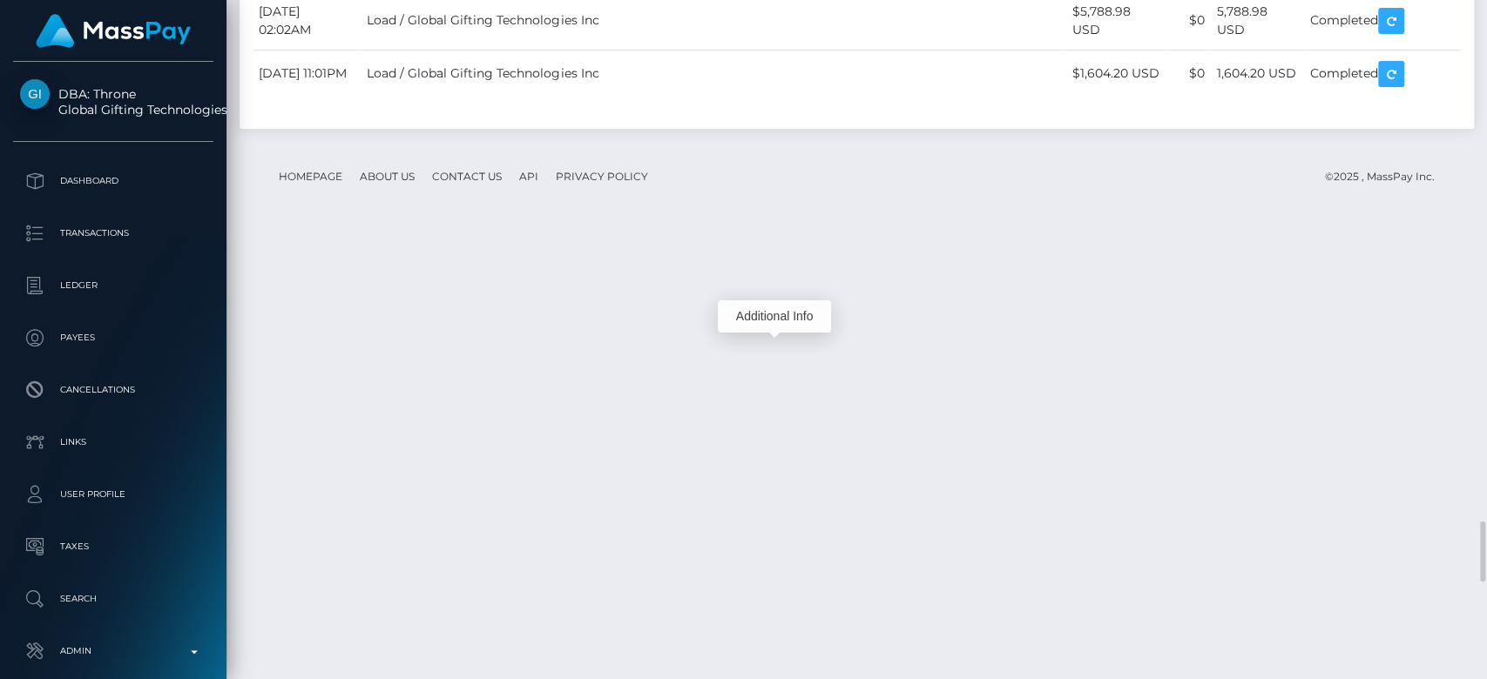
scroll to position [209, 385]
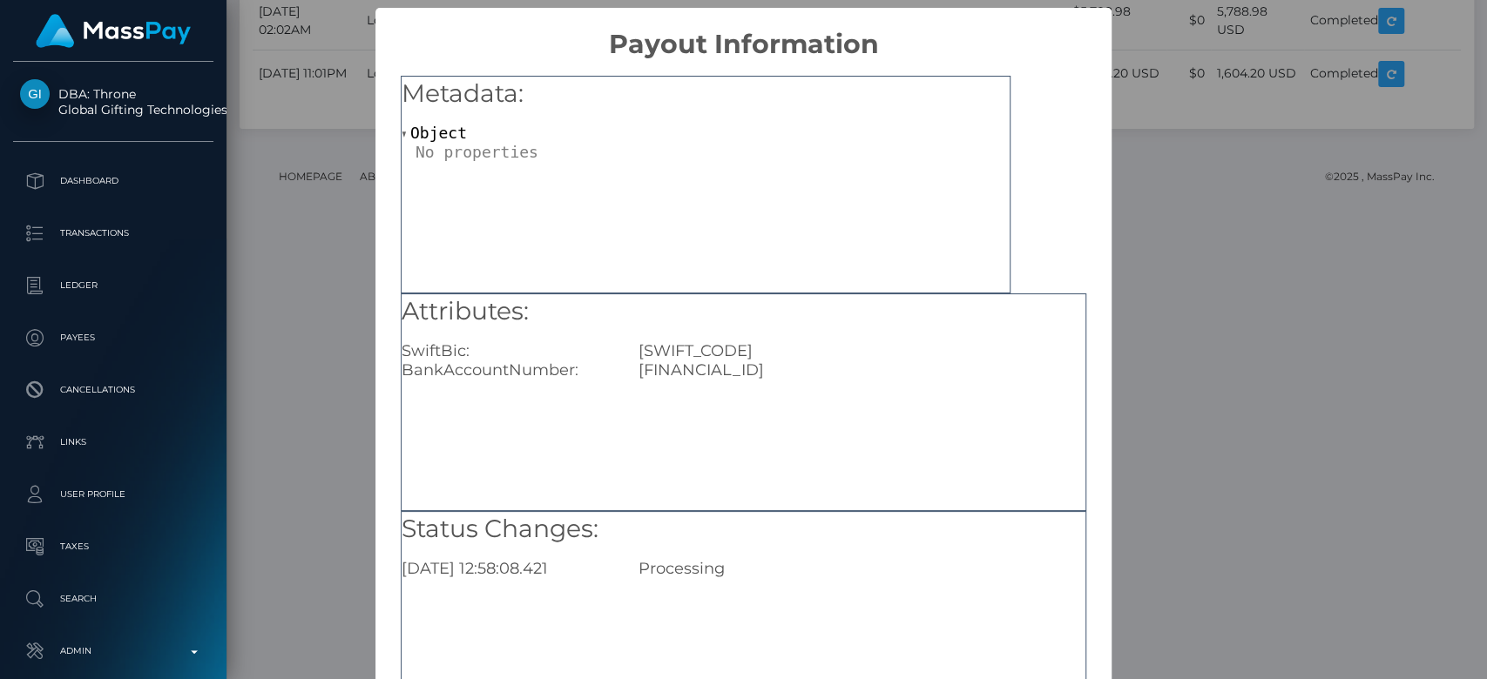
click at [341, 284] on div "× Payout Information Metadata: Object Attributes: SwiftBic: INGBNL2A BankAccoun…" at bounding box center [743, 339] width 1487 height 679
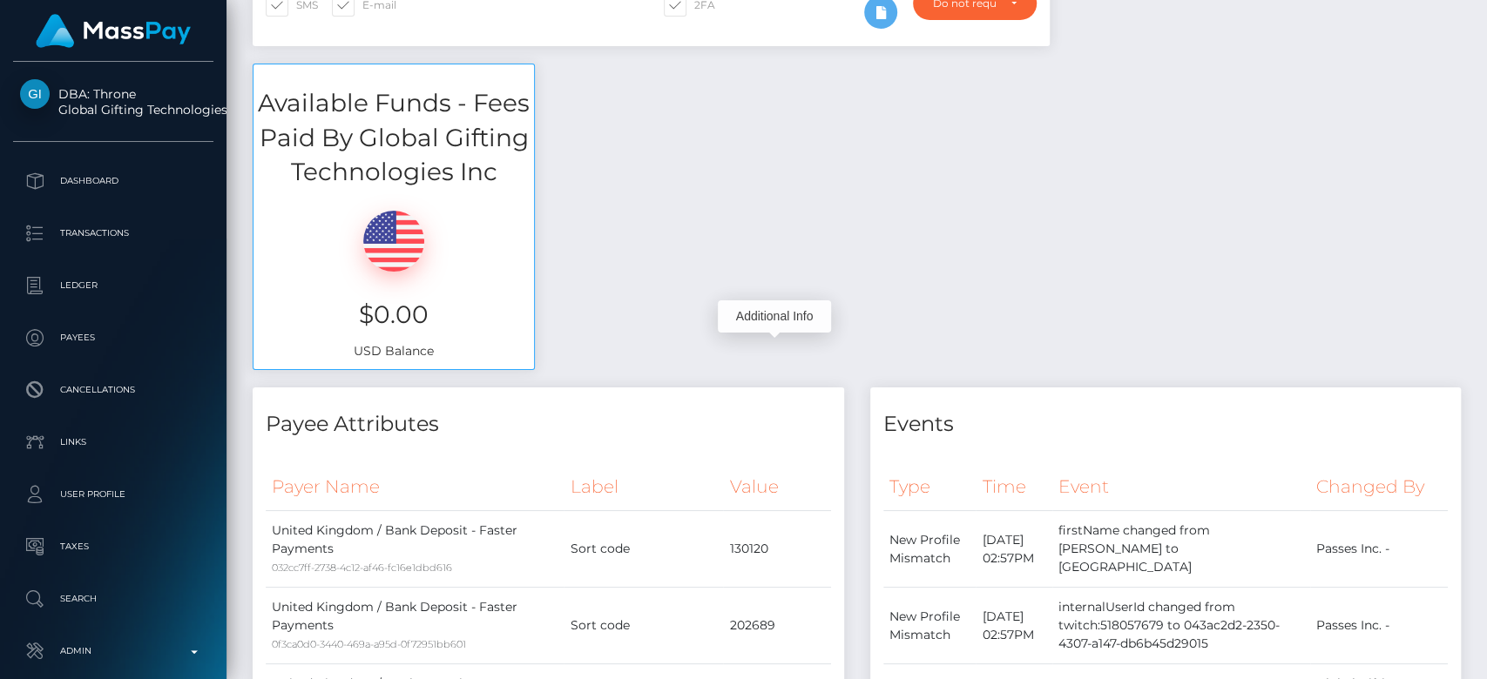
scroll to position [0, 0]
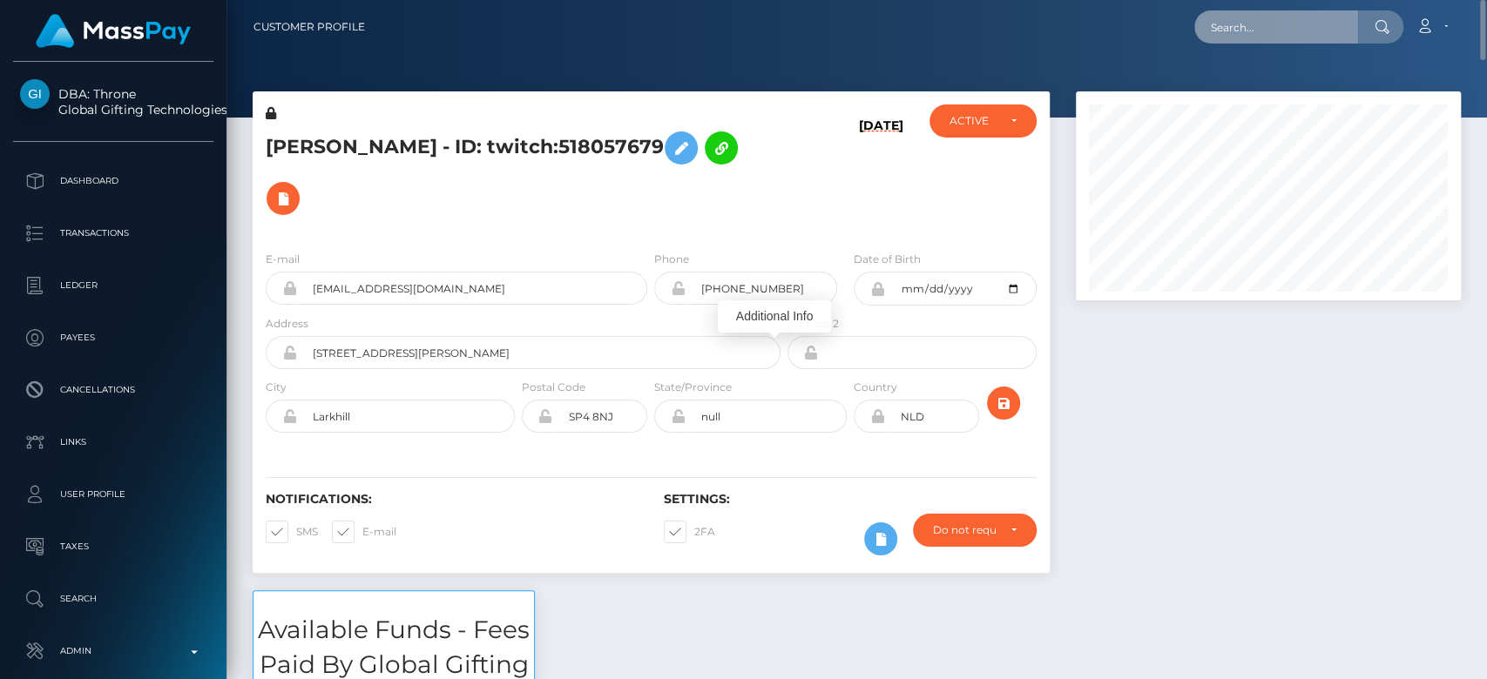
click at [1281, 14] on input "text" at bounding box center [1276, 26] width 164 height 33
paste input "andrey.zaremba.95@gmail.com"
type input "andrey.zaremba.95@gmail.com"
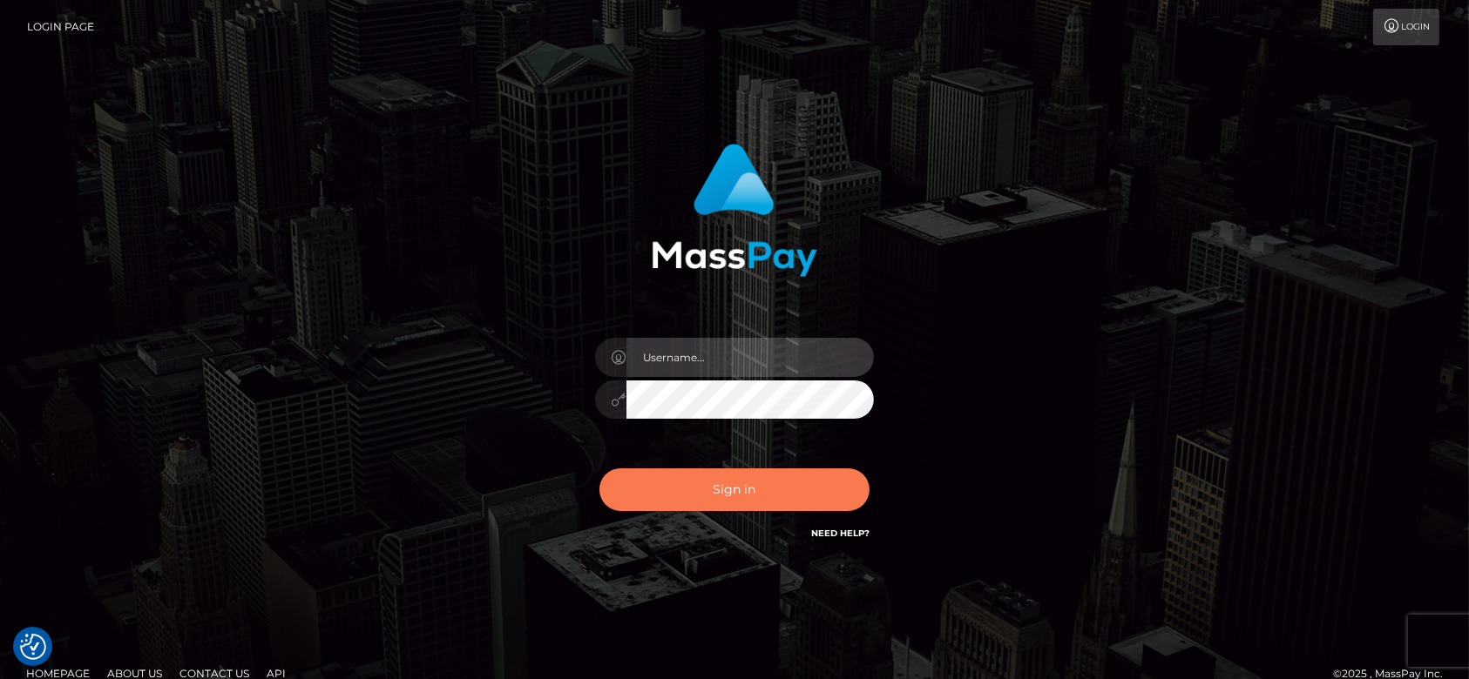
type input "[DOMAIN_NAME]"
click at [746, 498] on button "Sign in" at bounding box center [734, 490] width 270 height 43
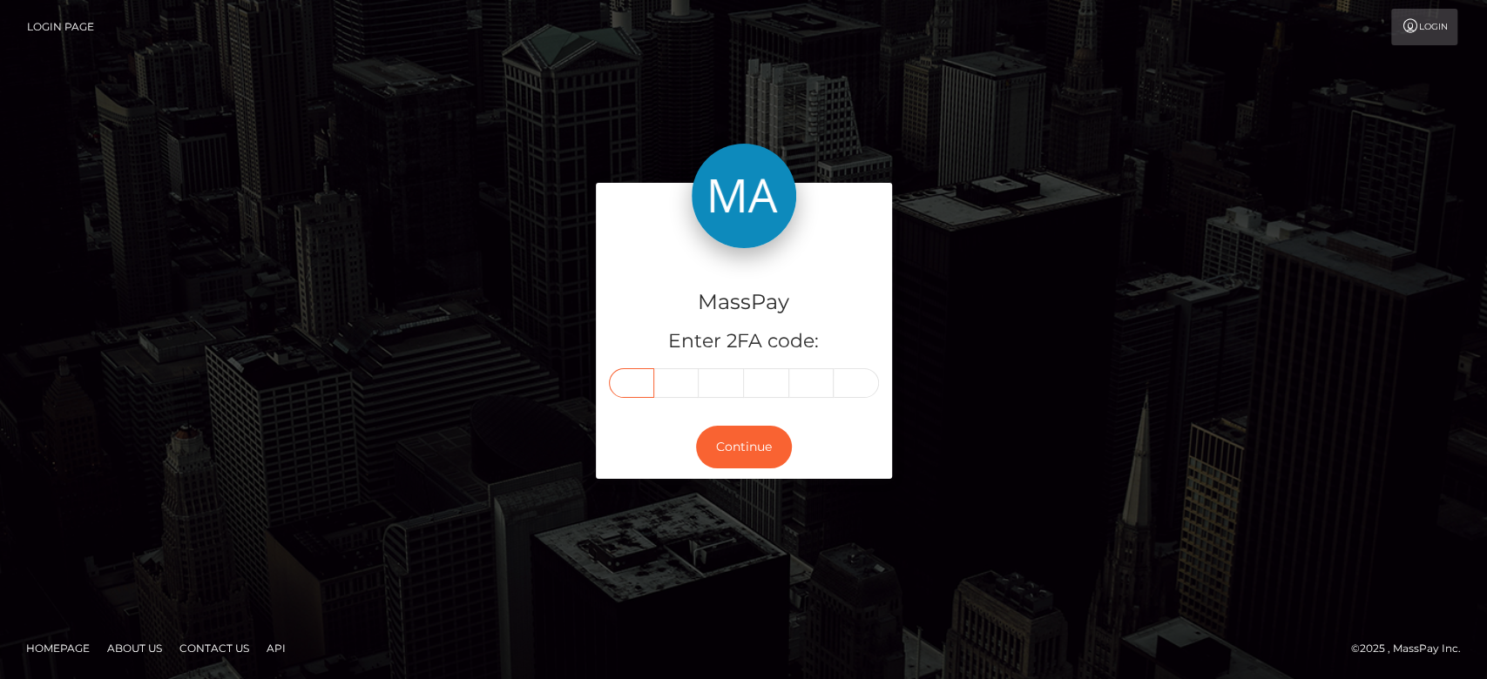
click at [632, 377] on input "text" at bounding box center [631, 383] width 45 height 30
paste input "7"
type input "7"
type input "6"
type input "5"
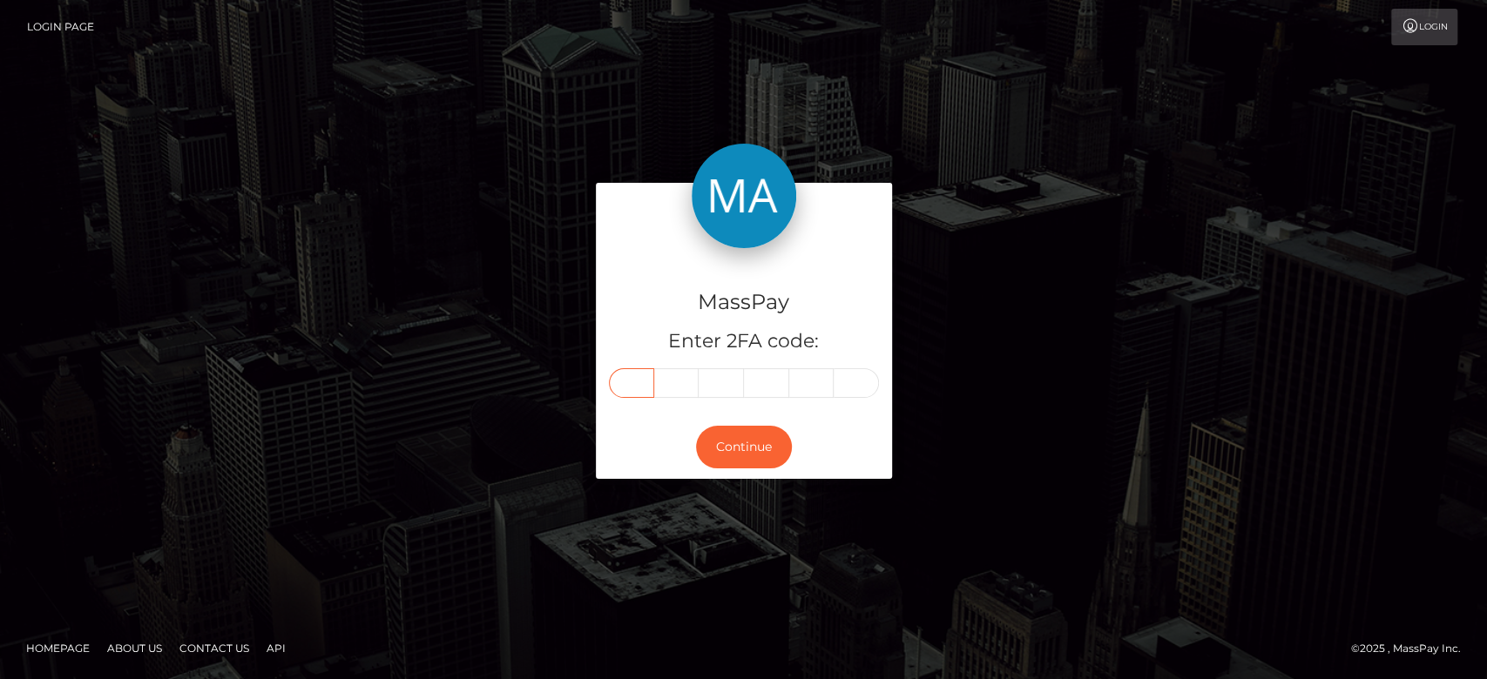
type input "5"
type input "6"
type input "8"
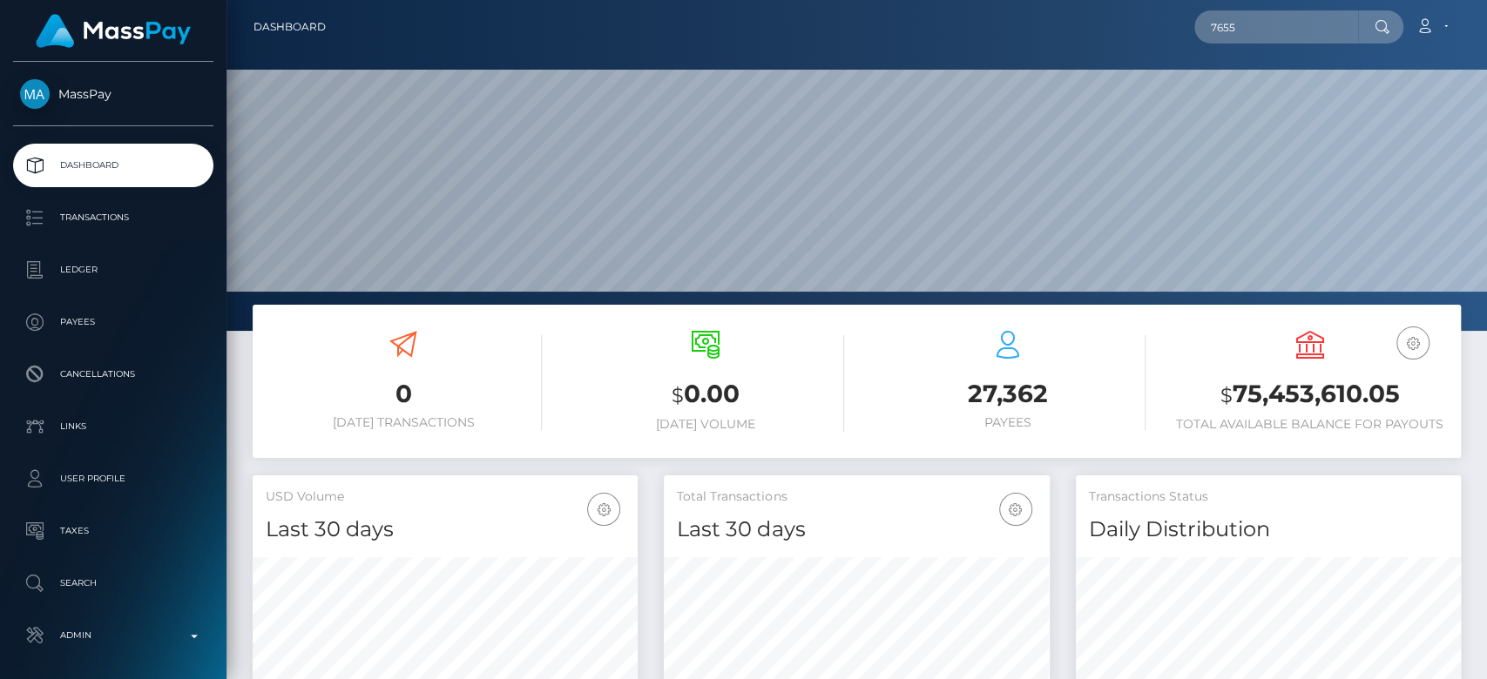
scroll to position [307, 385]
type input "7"
click at [1254, 31] on input "text" at bounding box center [1276, 26] width 164 height 33
paste input "andrey.zaremba.95@gmail.com"
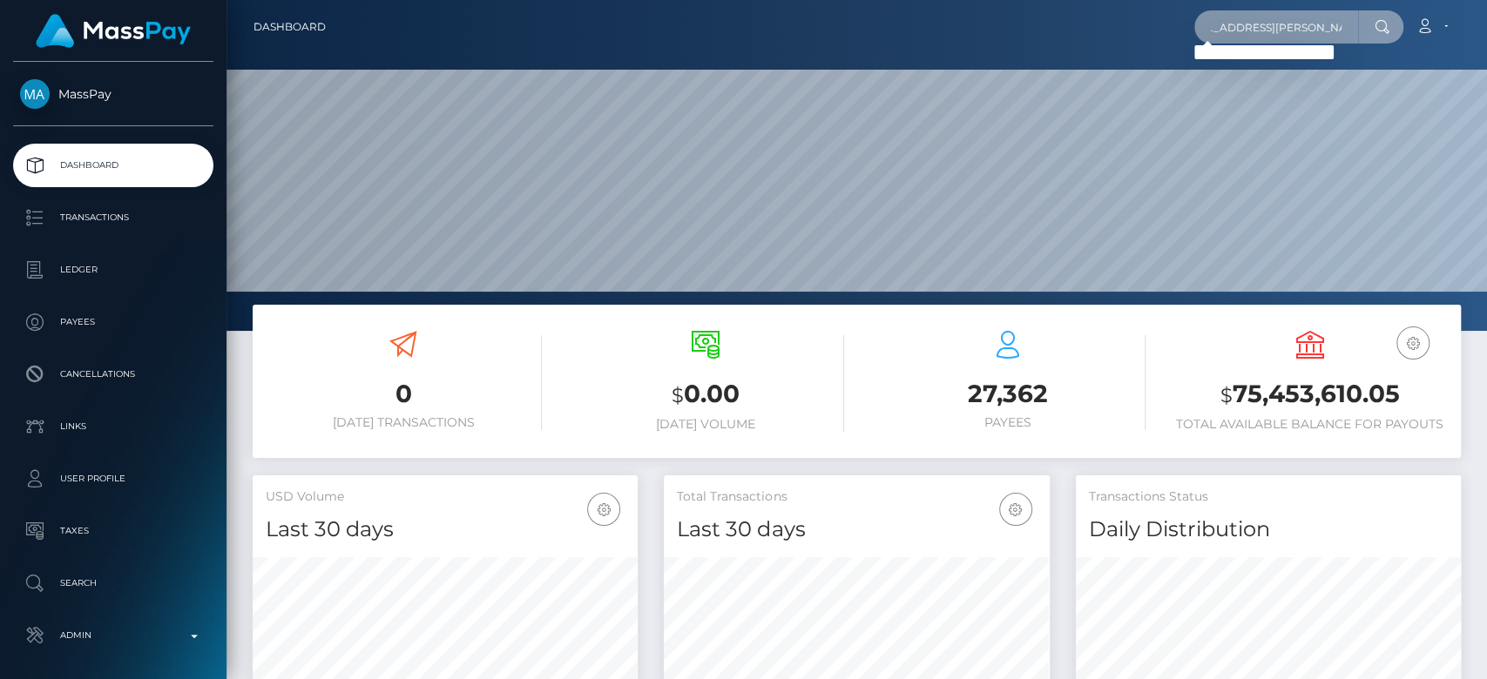
type input "andrey.zaremba.95@gmail.com"
click at [1275, 18] on input "andrey.zaremba.95@gmail.com" at bounding box center [1276, 26] width 164 height 33
paste input "andreyzaremba95@gmail.com"
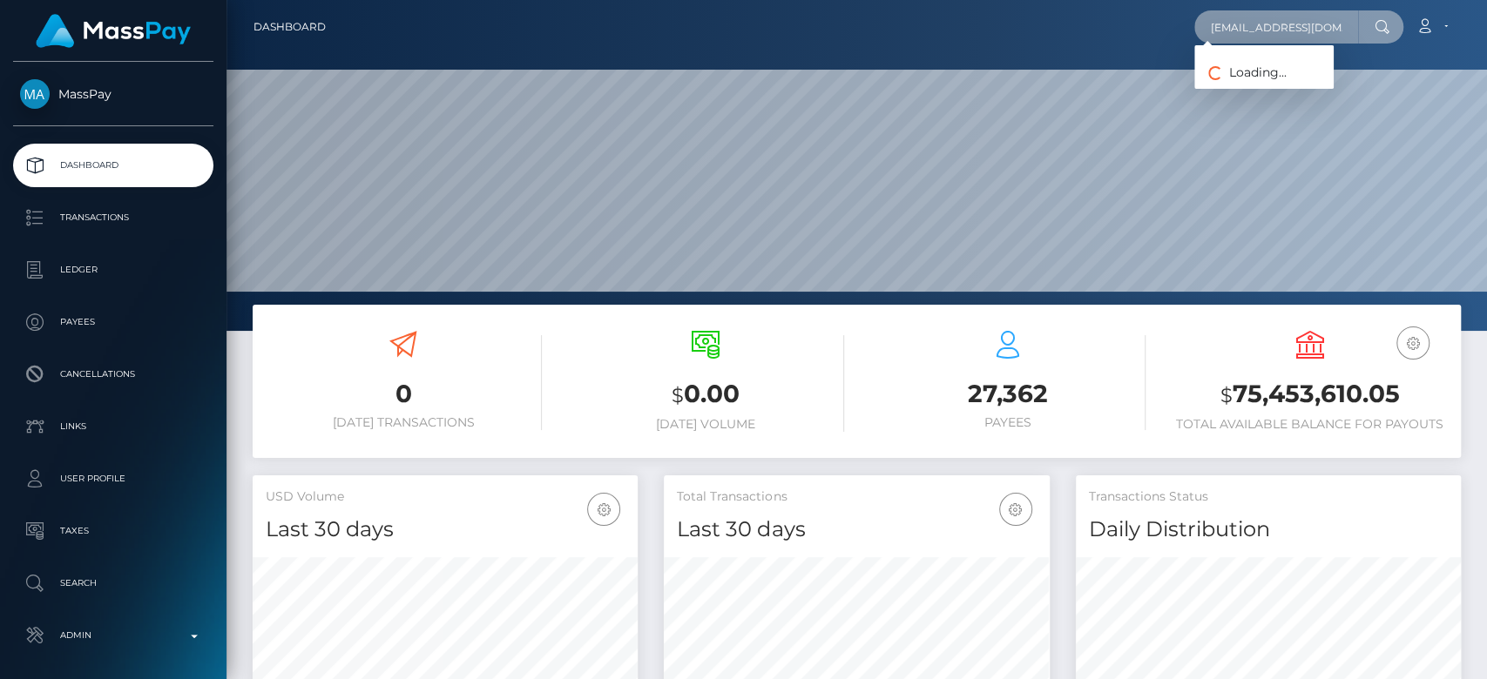
scroll to position [0, 35]
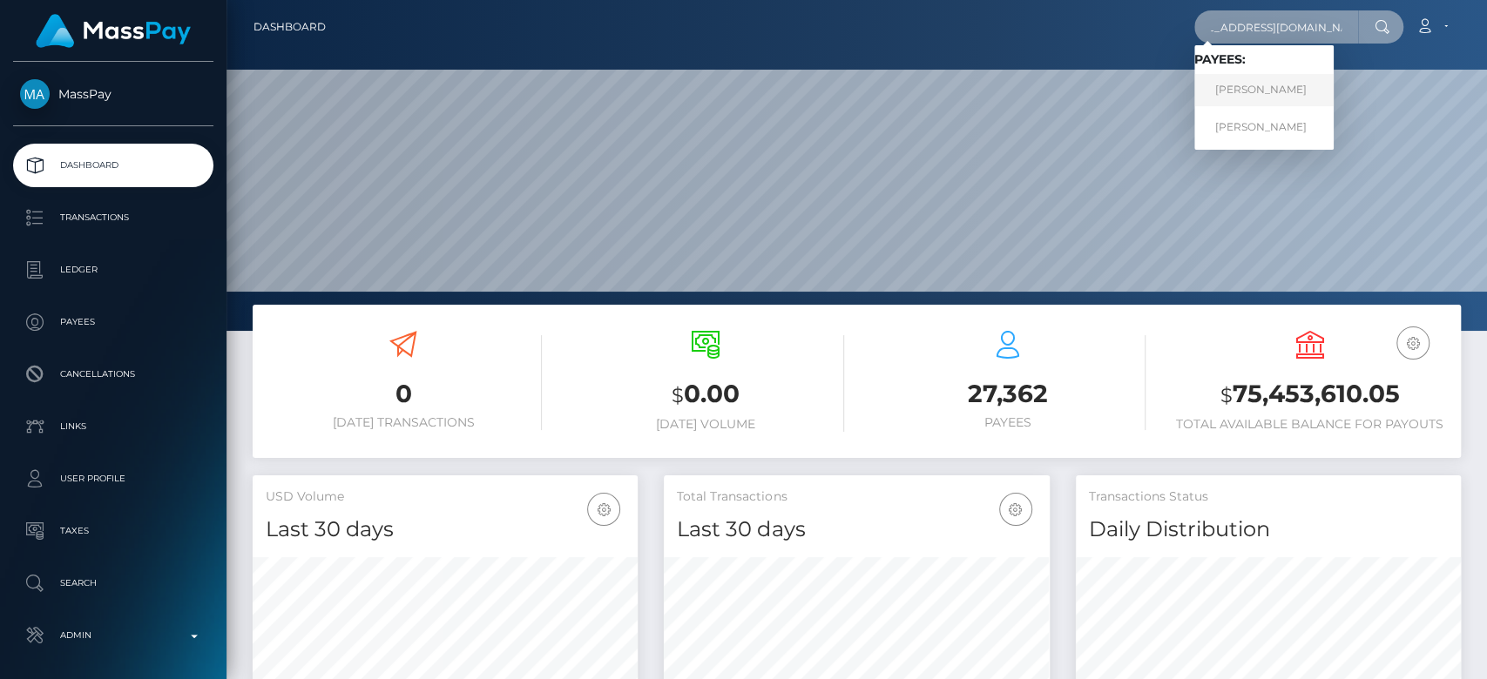
type input "andreyzaremba95@gmail.com"
click at [1249, 90] on link "Andrii Zaremba" at bounding box center [1263, 90] width 139 height 32
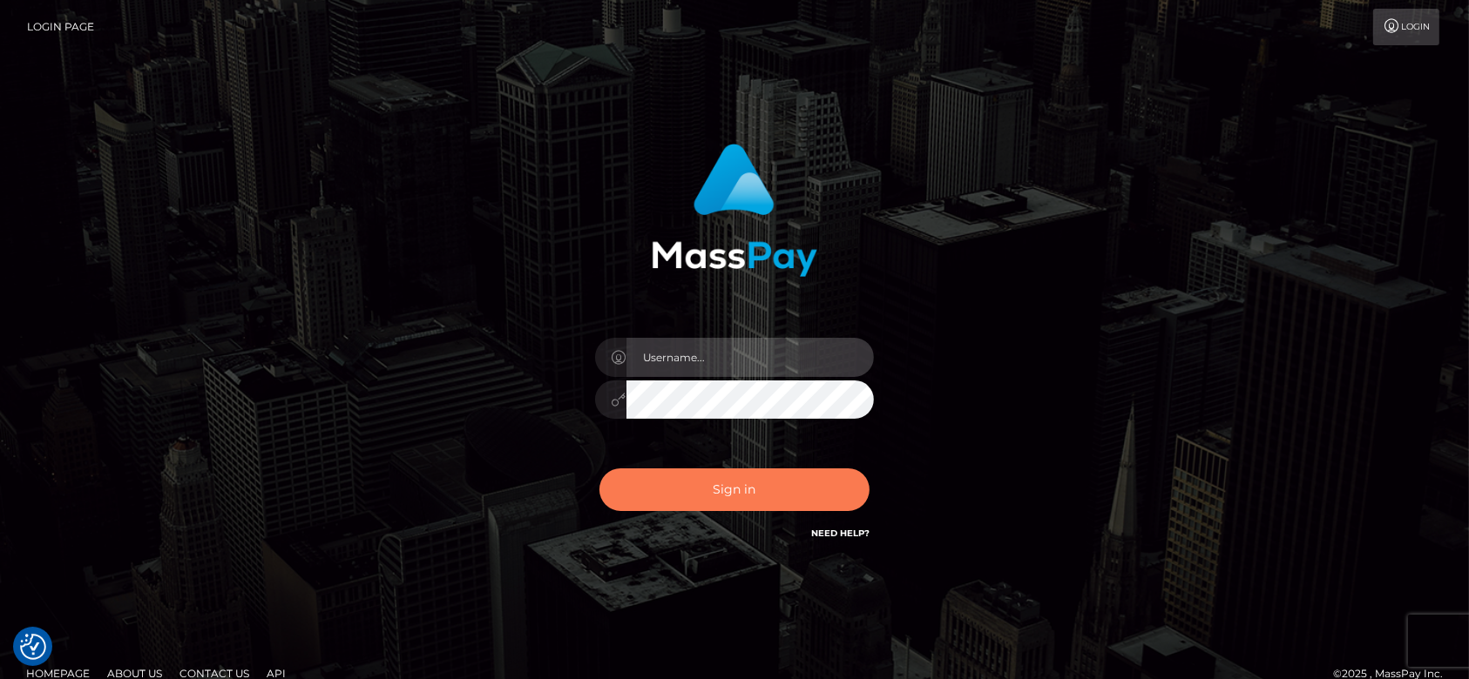
type input "fr.es"
click at [787, 484] on button "Sign in" at bounding box center [734, 490] width 270 height 43
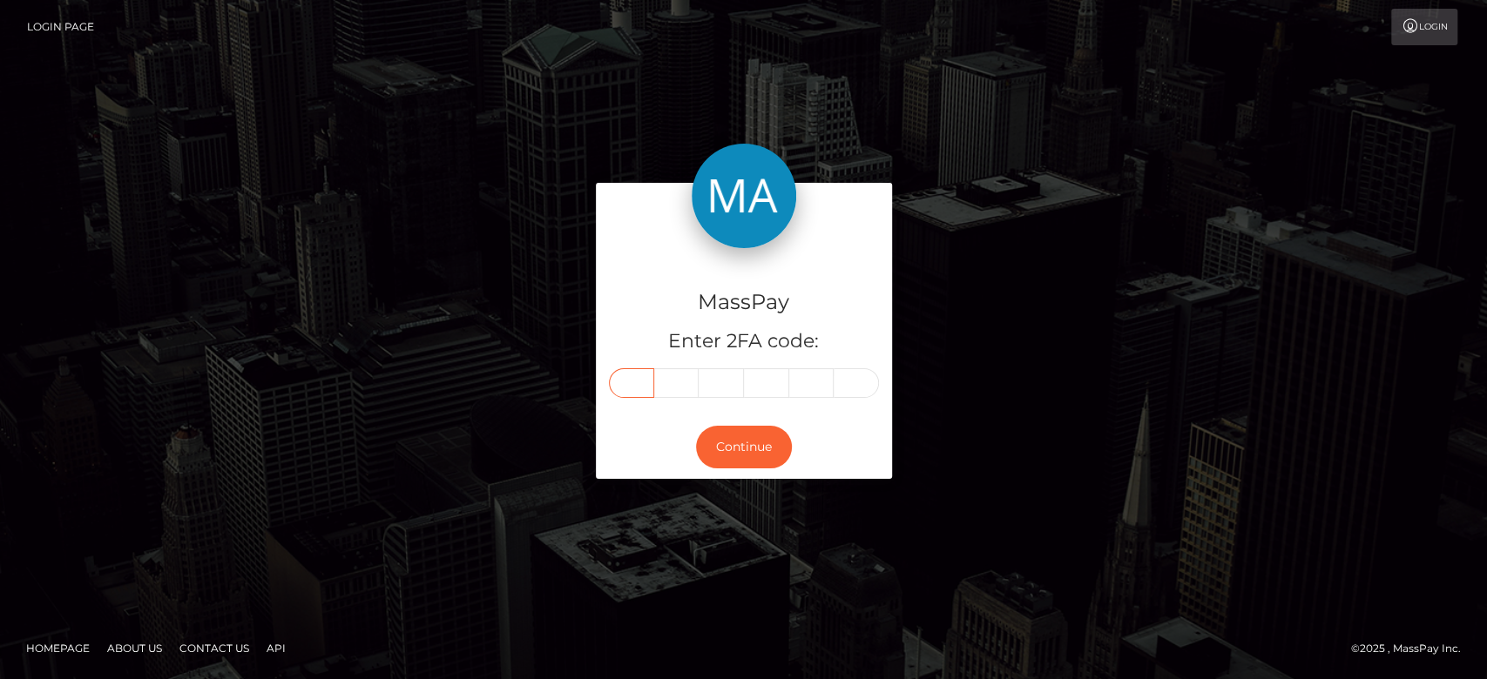
click at [624, 370] on input "text" at bounding box center [631, 383] width 45 height 30
paste input "4"
type input "4"
type input "5"
type input "3"
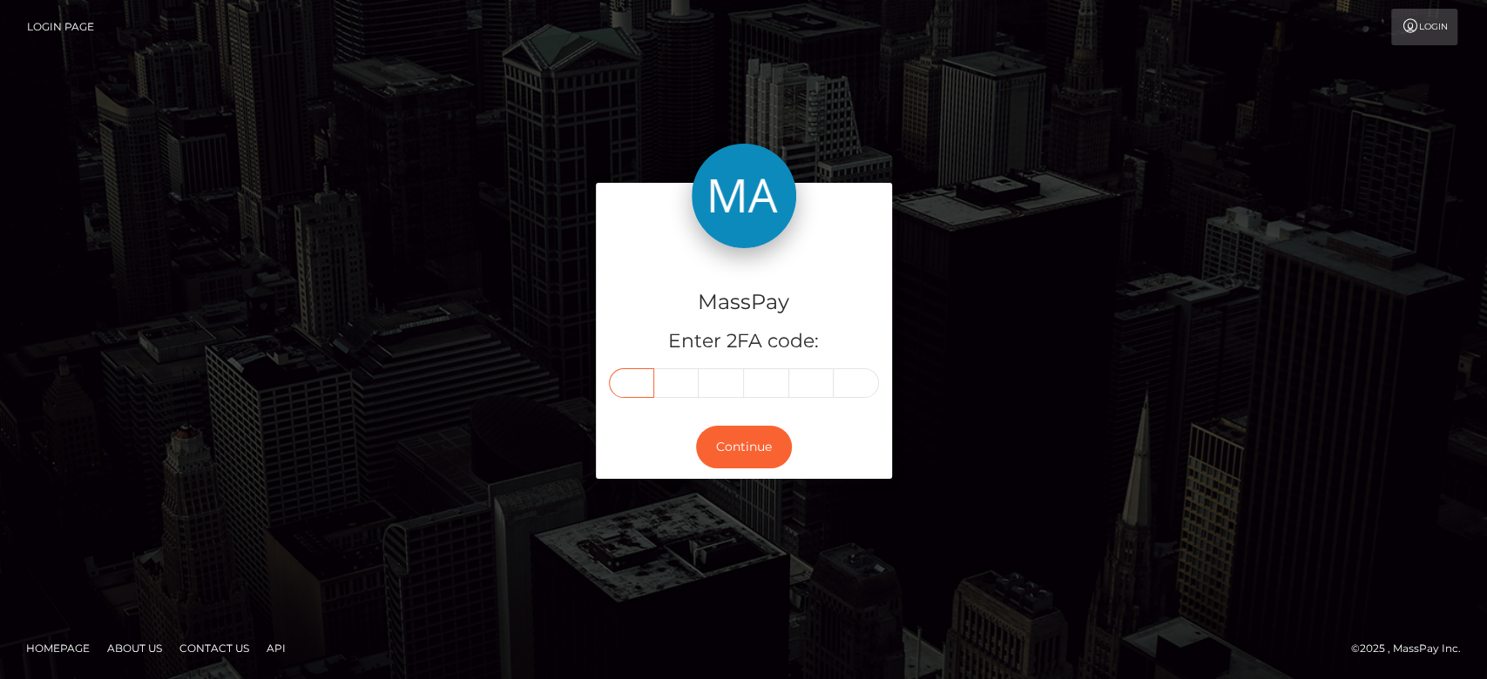
type input "3"
type input "6"
type input "1"
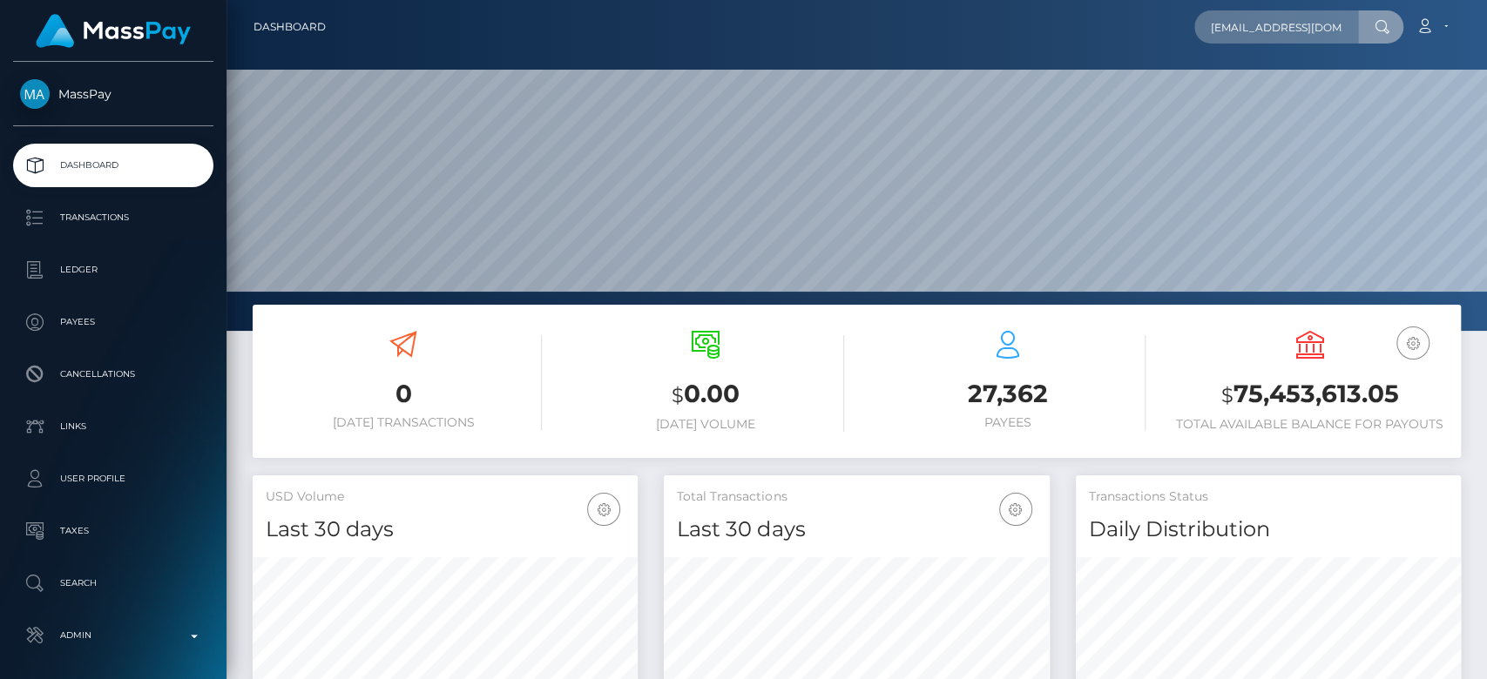
scroll to position [0, 42]
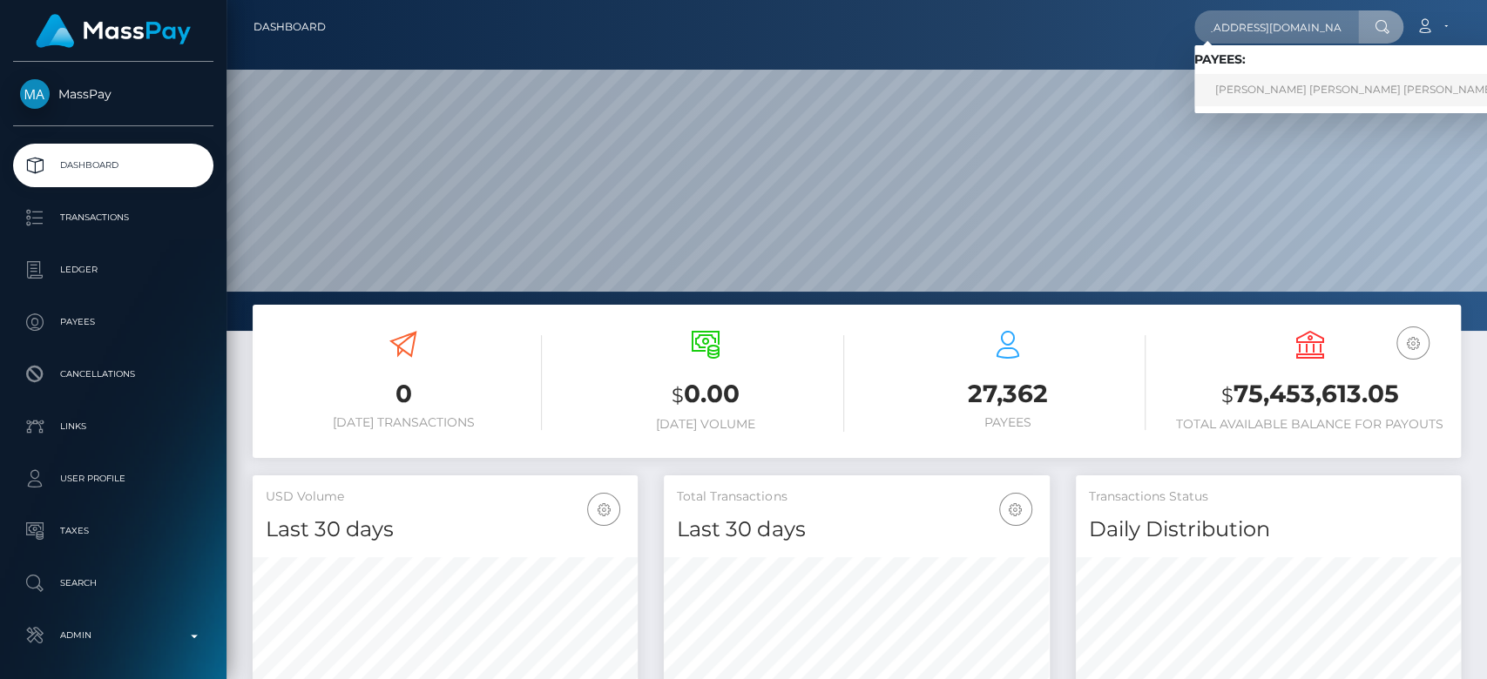
type input "[EMAIL_ADDRESS][DOMAIN_NAME]"
click at [1251, 94] on link "SAMANTHA VICTORIA MAVIS ELLIS" at bounding box center [1354, 90] width 321 height 32
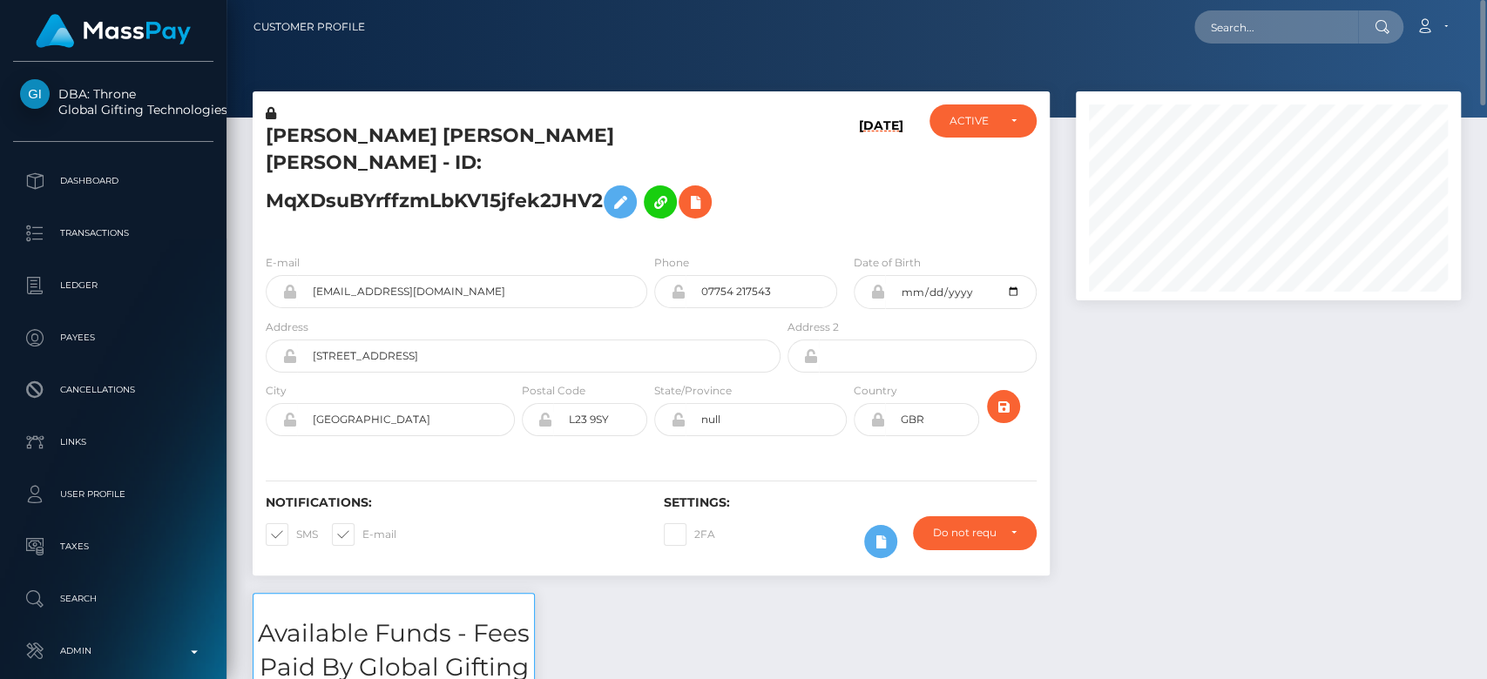
click at [1273, 5] on nav "Customer Profile Loading... Loading... Account" at bounding box center [856, 27] width 1260 height 54
click at [1268, 19] on input "text" at bounding box center [1276, 26] width 164 height 33
paste input "pwythpistyllstaff@outlook.com"
type input "pwythpistyllstaff@outlook.com"
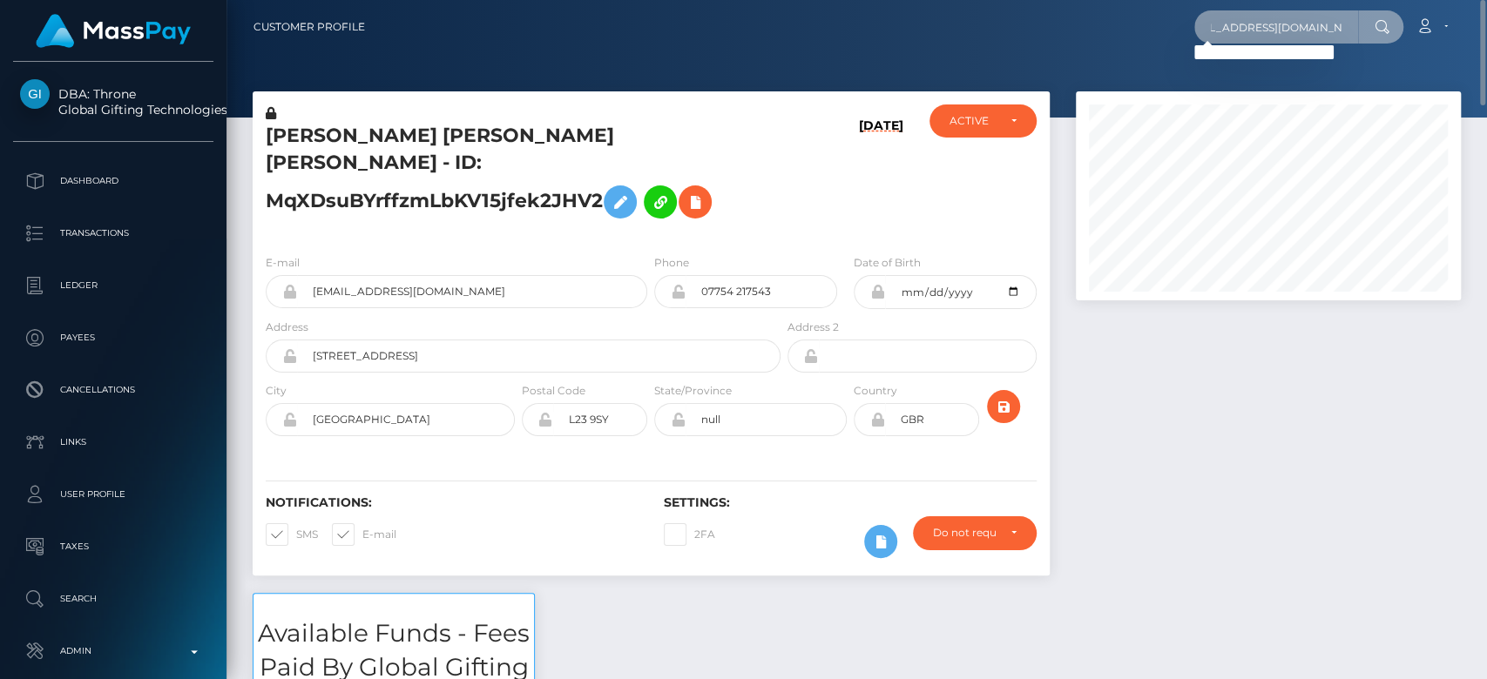
scroll to position [0, 0]
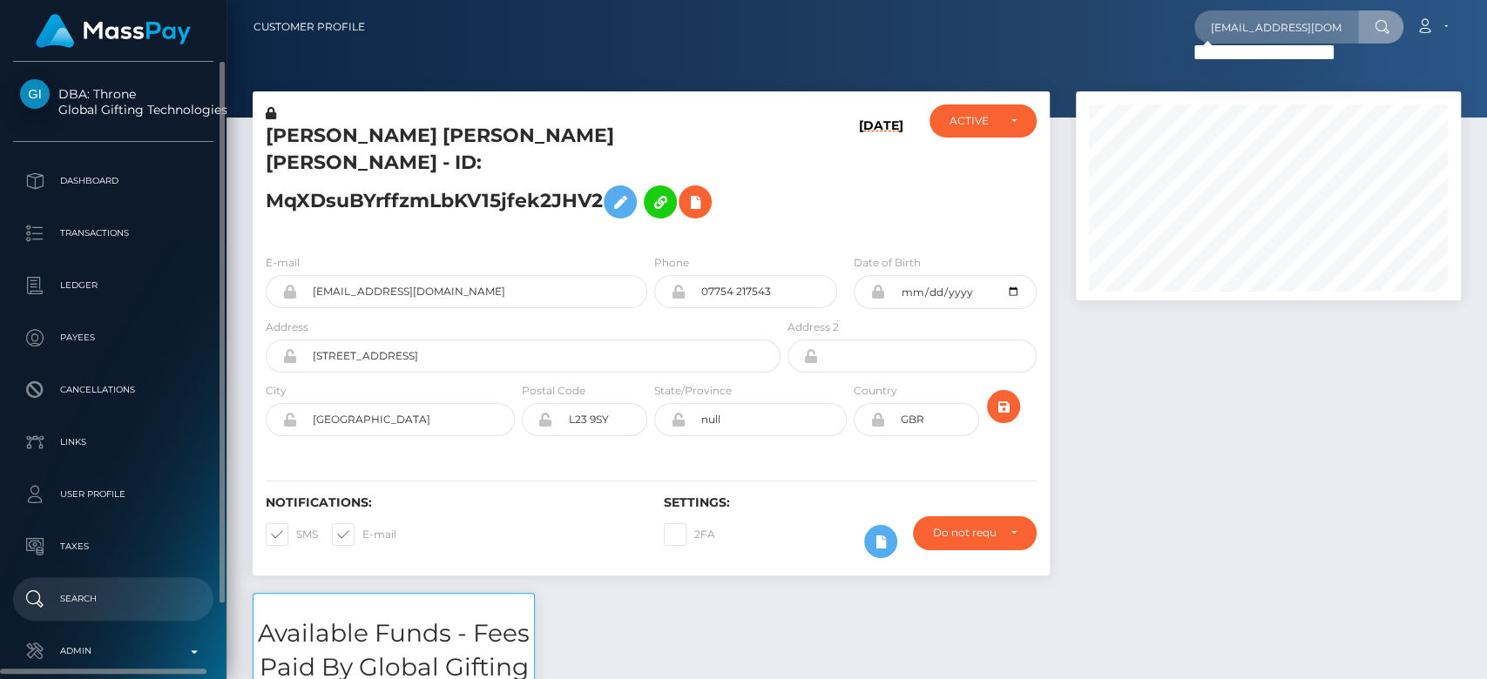
click at [91, 603] on p "Search" at bounding box center [113, 599] width 186 height 26
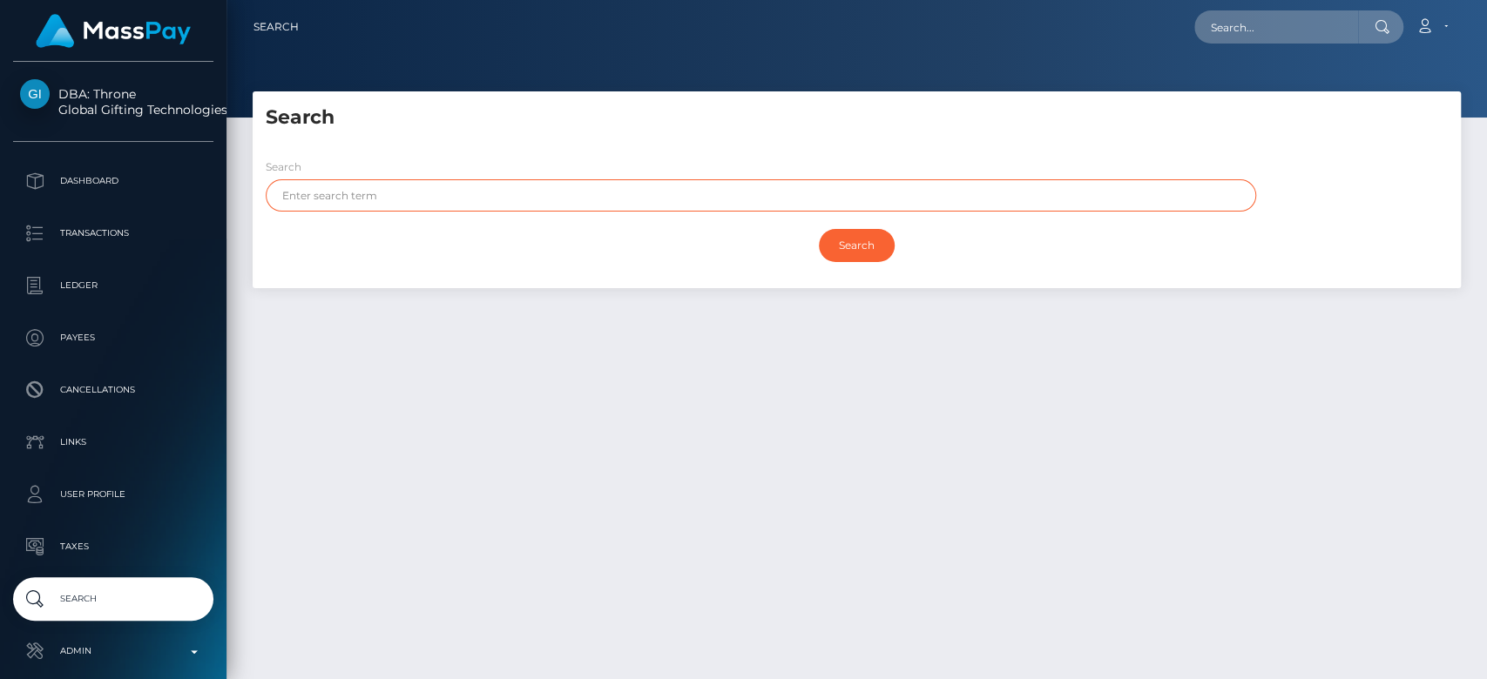
click at [442, 206] on input "text" at bounding box center [761, 195] width 990 height 32
paste input "ffion"
type input "ffion"
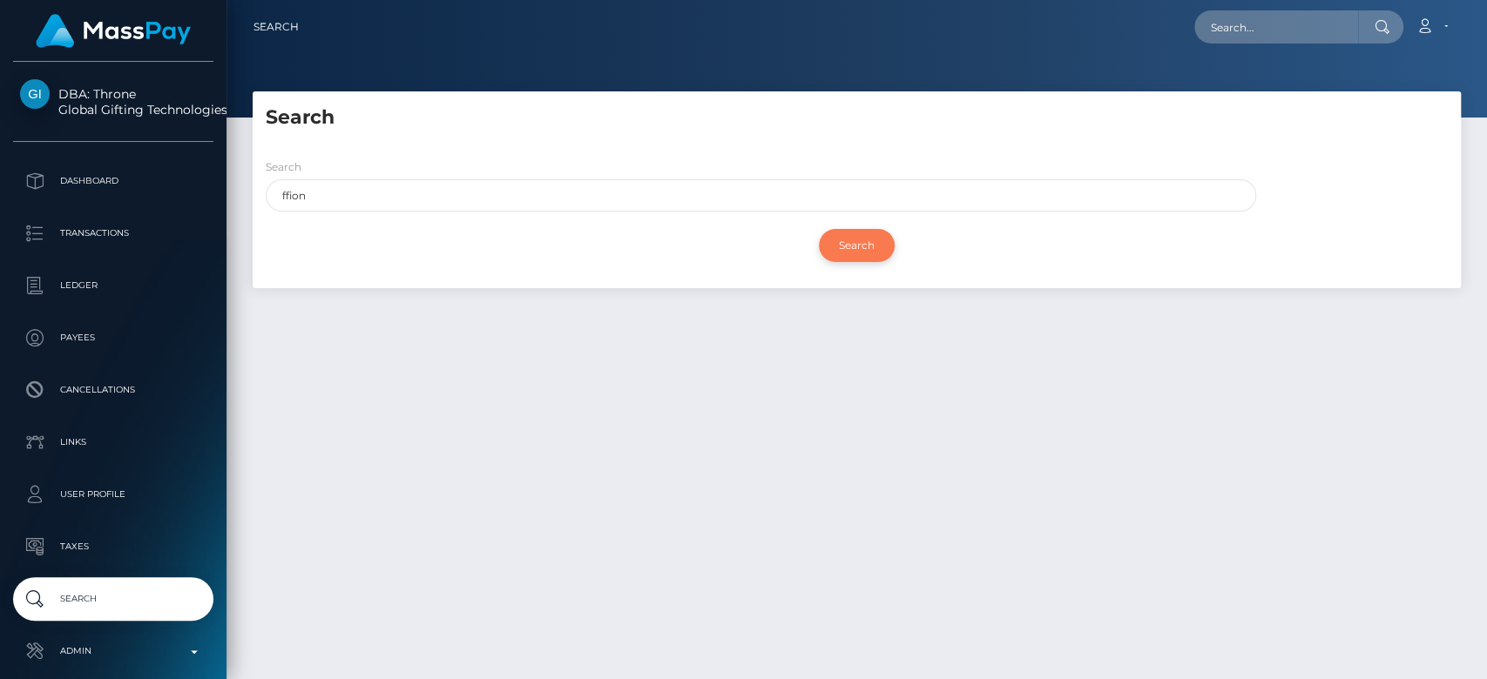
click at [867, 233] on input "Search" at bounding box center [857, 245] width 76 height 33
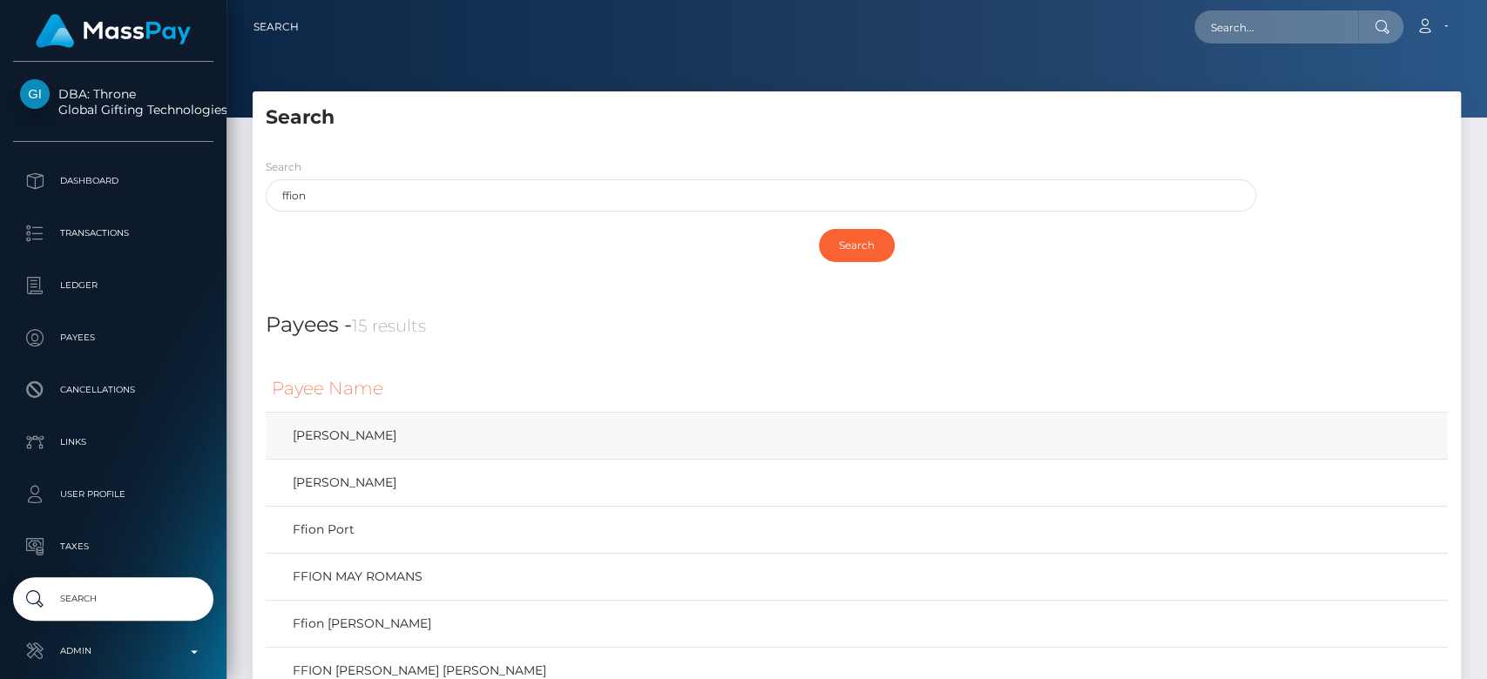
click at [523, 449] on td "Ffion Jones" at bounding box center [857, 436] width 1182 height 47
click at [523, 446] on link "Ffion Jones" at bounding box center [857, 435] width 1170 height 25
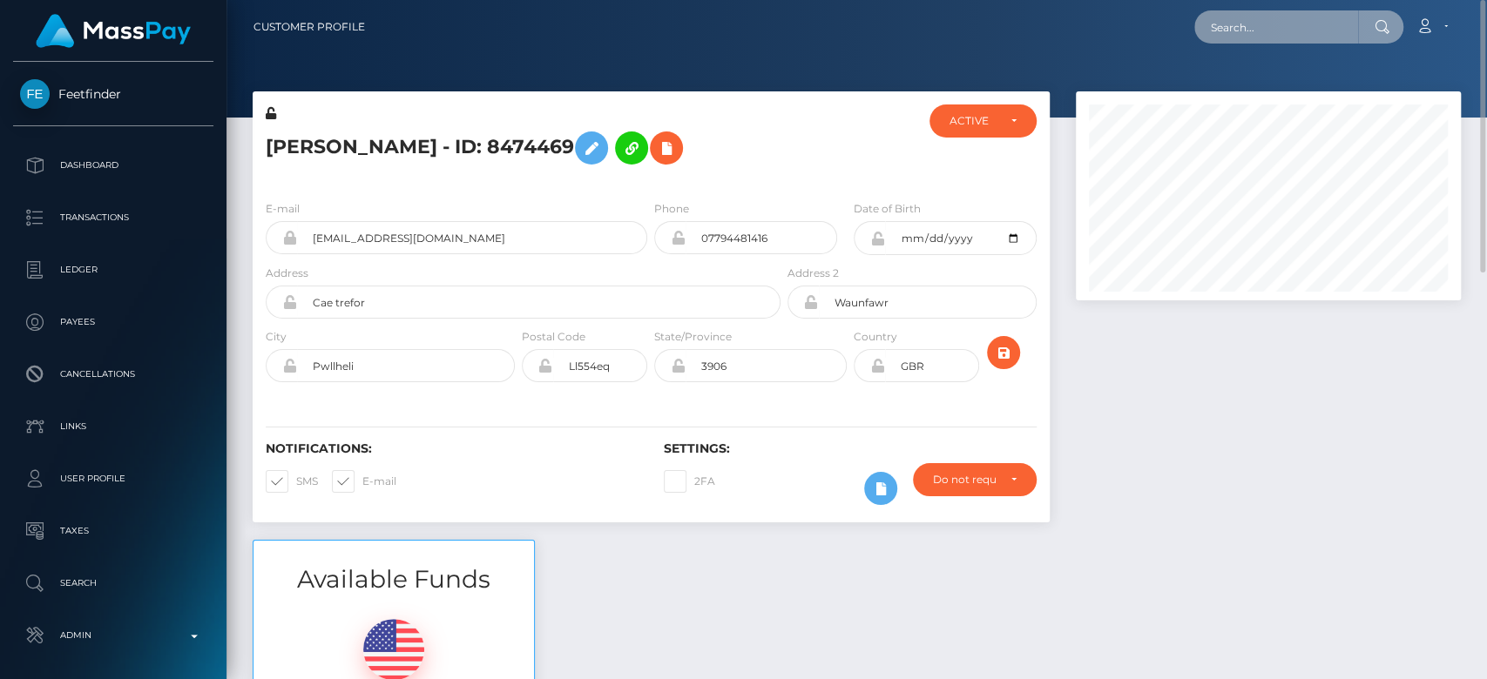
click at [1259, 31] on input "text" at bounding box center [1276, 26] width 164 height 33
paste input "[EMAIL_ADDRESS][DOMAIN_NAME]"
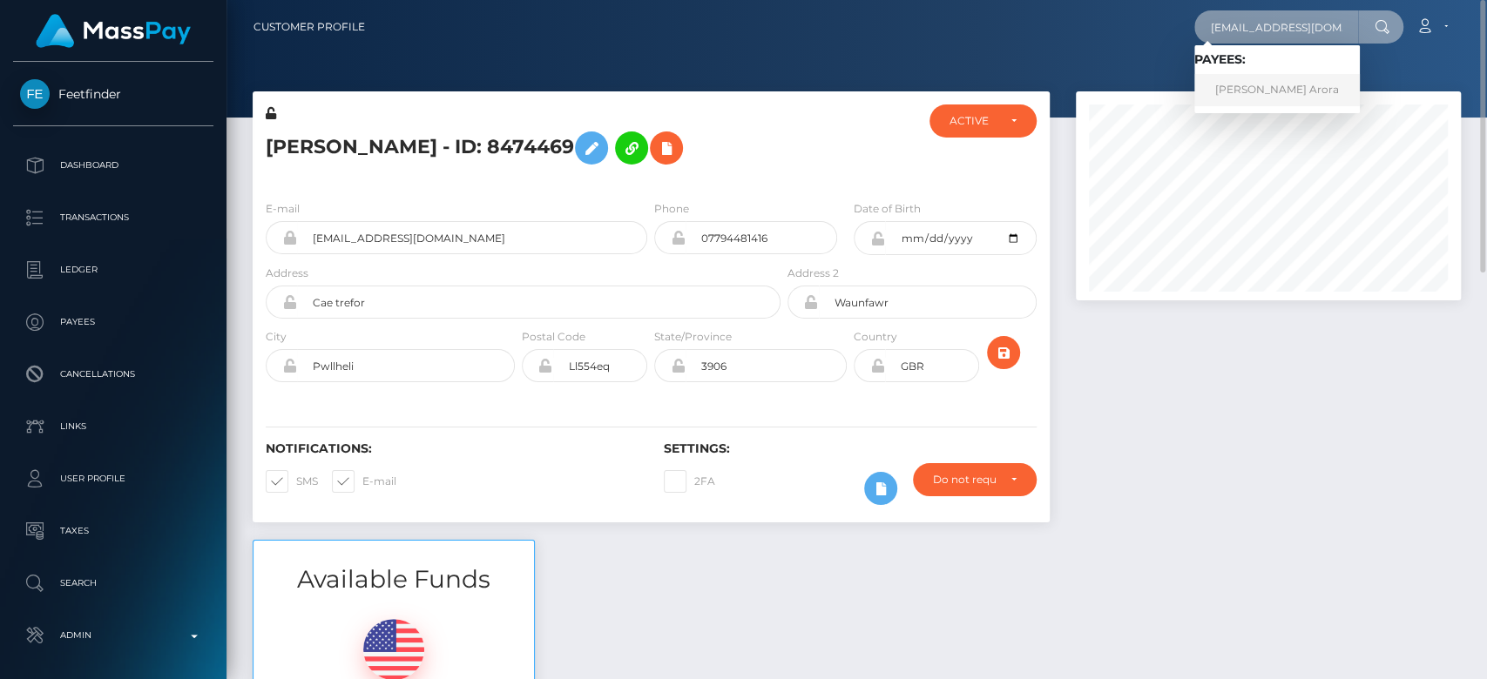
type input "[EMAIL_ADDRESS][DOMAIN_NAME]"
click at [1270, 94] on link "[PERSON_NAME] Arora" at bounding box center [1276, 90] width 165 height 32
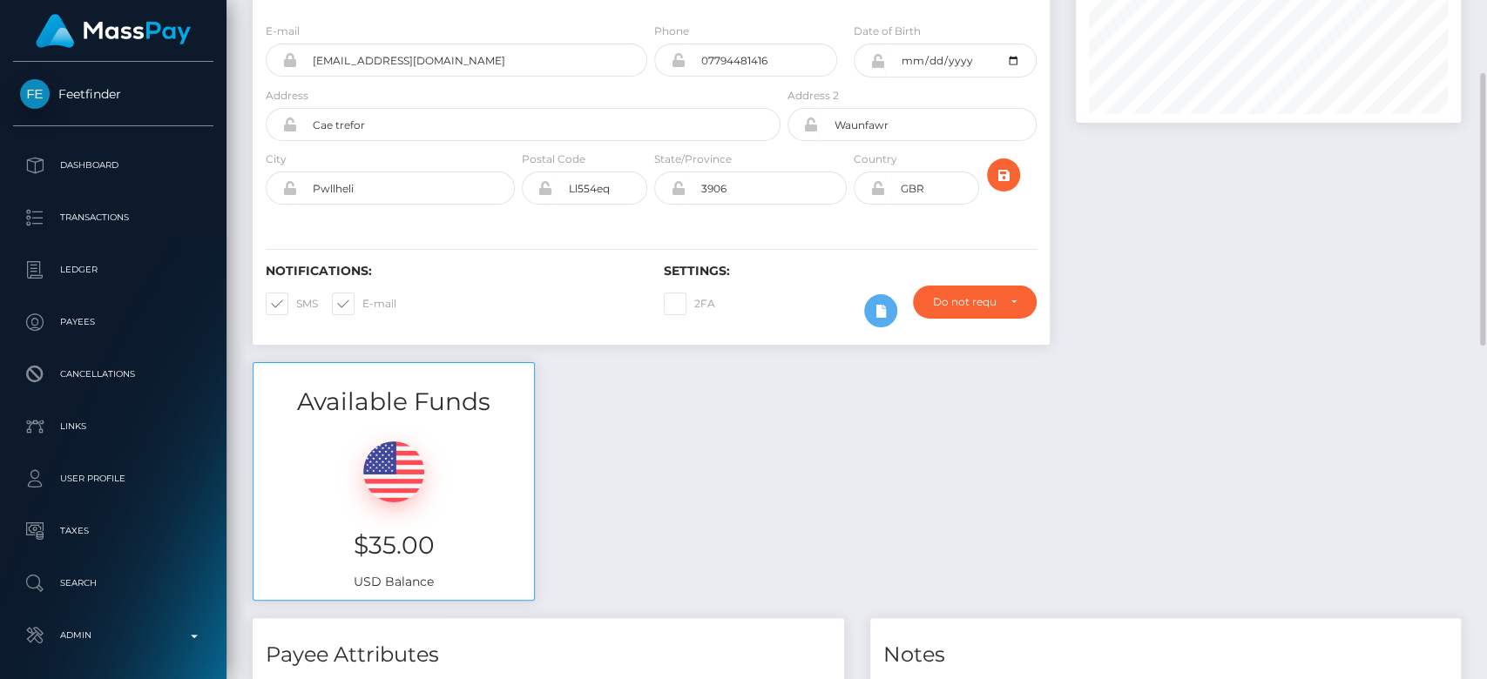
scroll to position [181, 0]
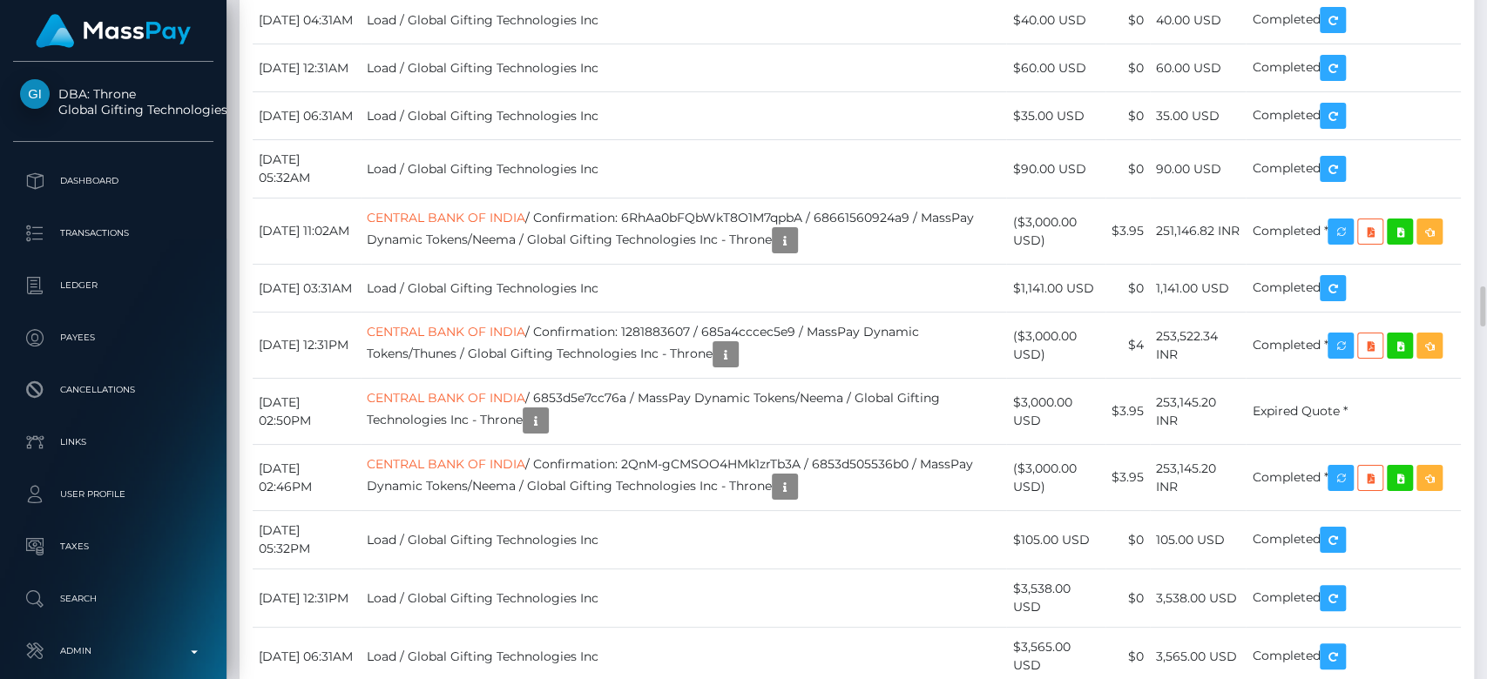
scroll to position [209, 385]
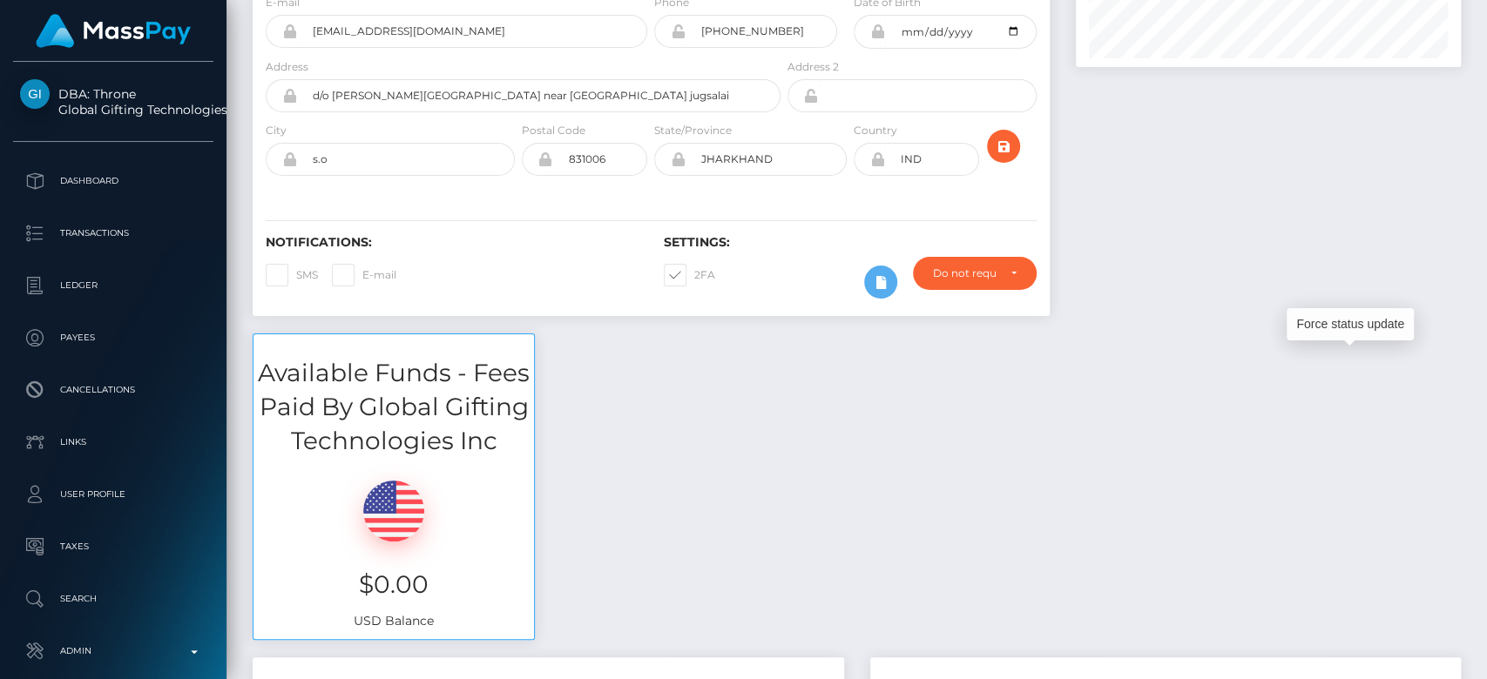
scroll to position [0, 0]
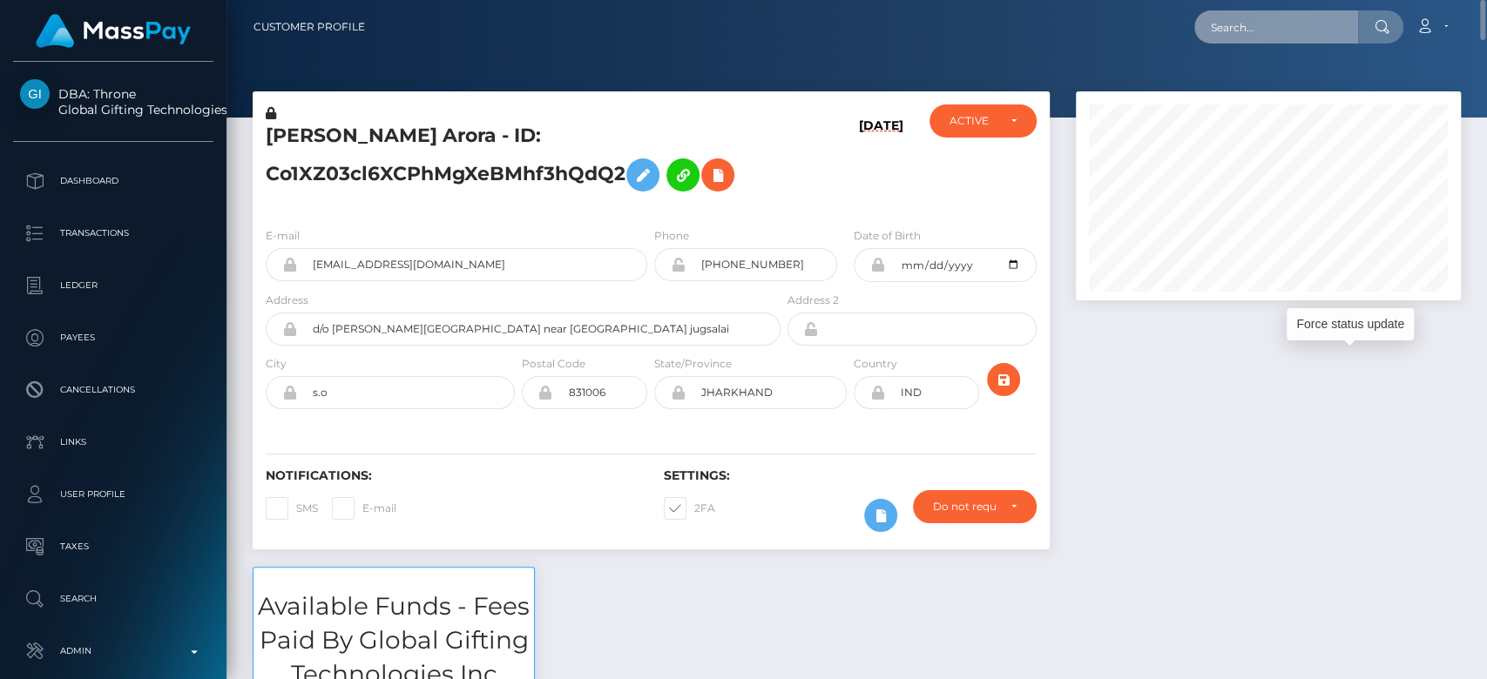
click at [1225, 35] on input "text" at bounding box center [1276, 26] width 164 height 33
paste input "alexbernal5@outlook.com"
type input "alexbernal5@outlook.com"
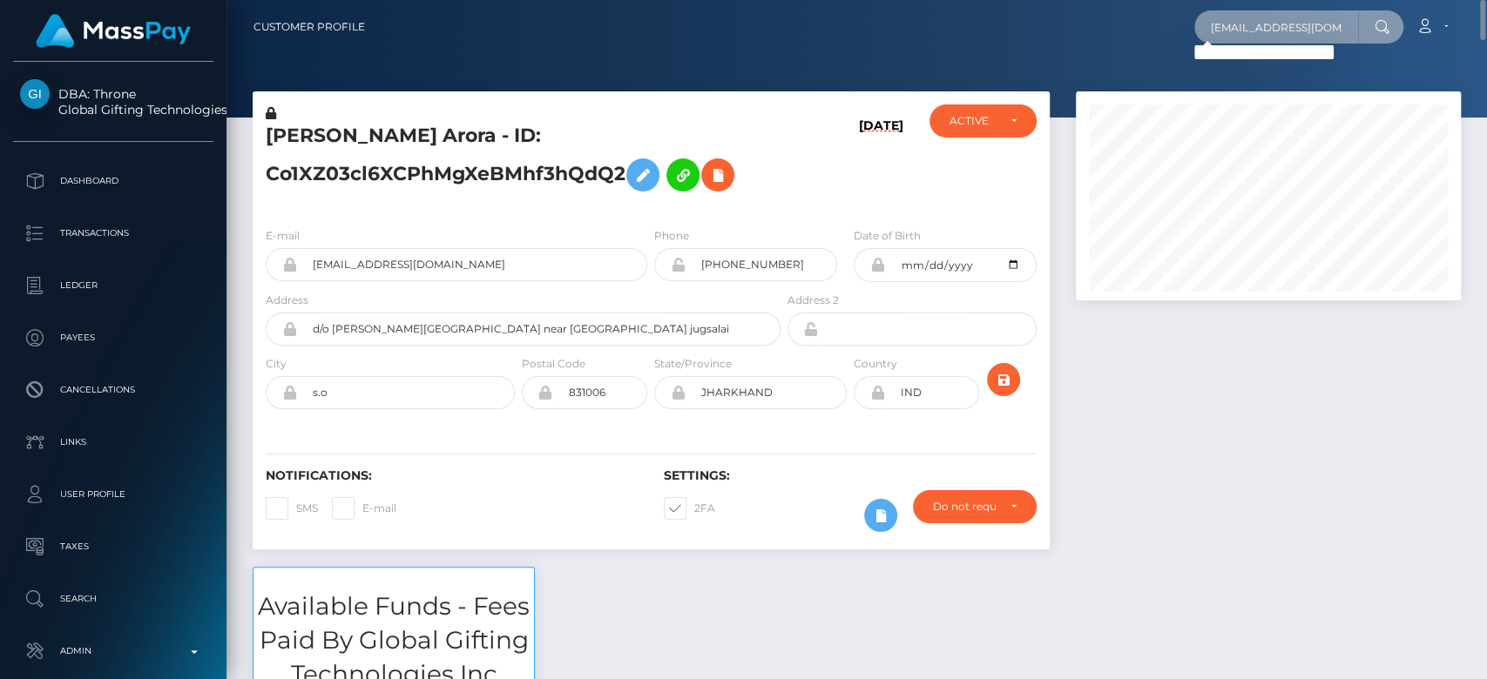
click at [1247, 23] on input "alexbernal5@outlook.com" at bounding box center [1276, 26] width 164 height 33
paste input "alexgoespersonal5@gmail.com"
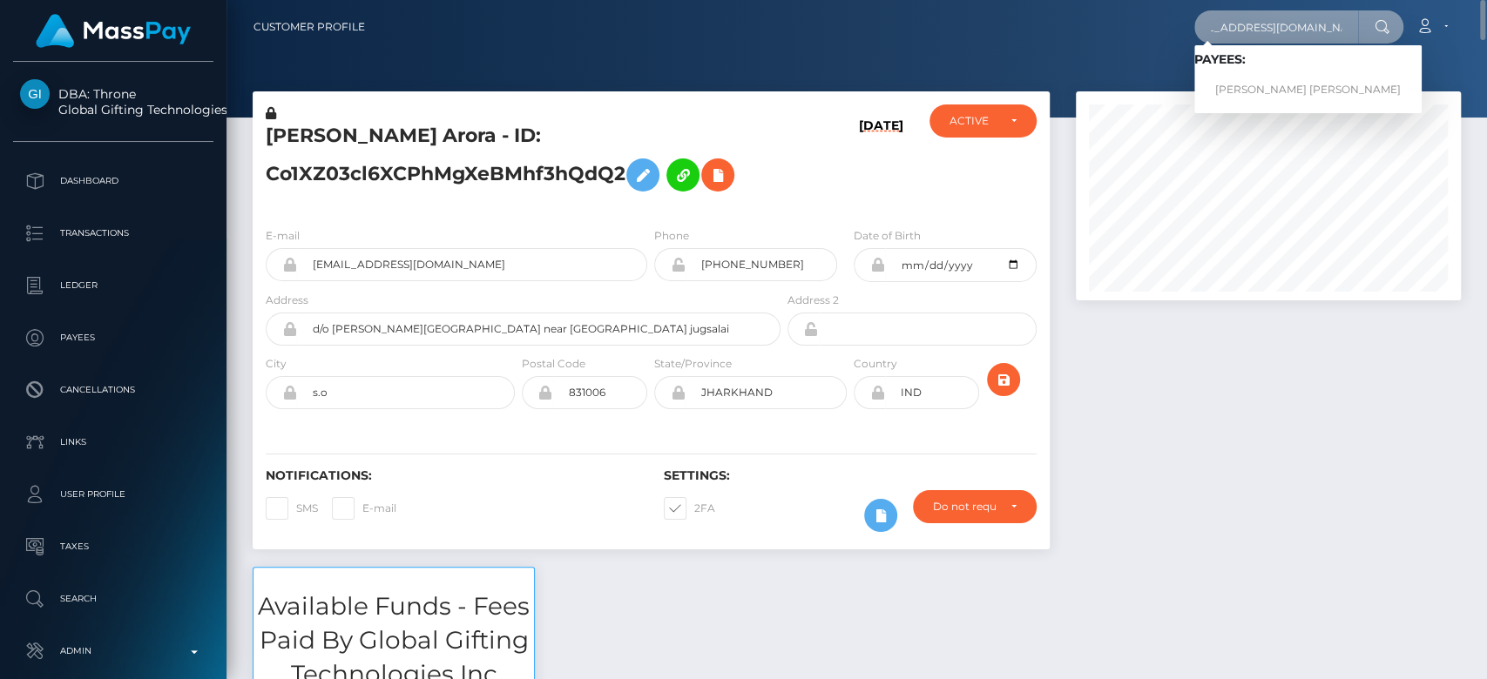
type input "alexgoespersonal5@gmail.com"
click at [1259, 84] on link "ALEX BERNAL VILLARRAGA" at bounding box center [1307, 90] width 227 height 32
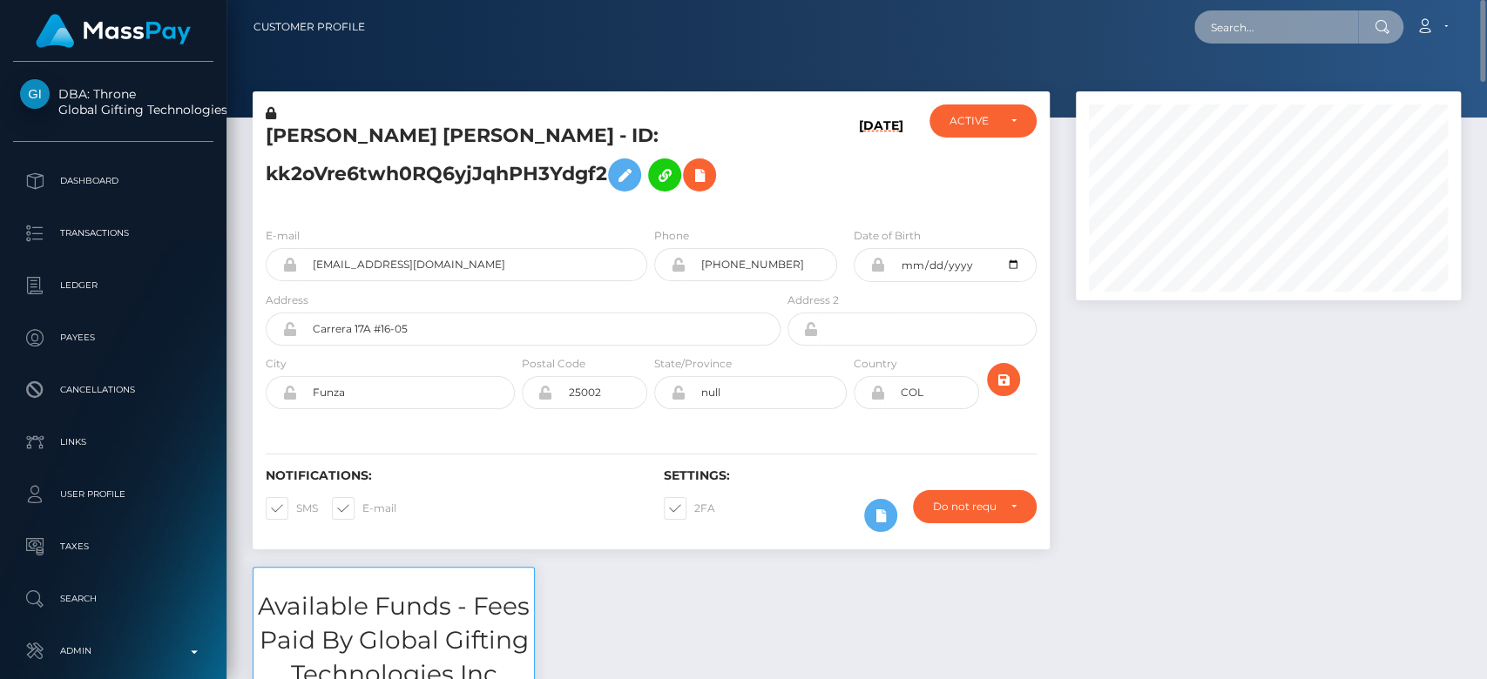
click at [1278, 10] on input "text" at bounding box center [1276, 26] width 164 height 33
paste input "[EMAIL_ADDRESS][DOMAIN_NAME]"
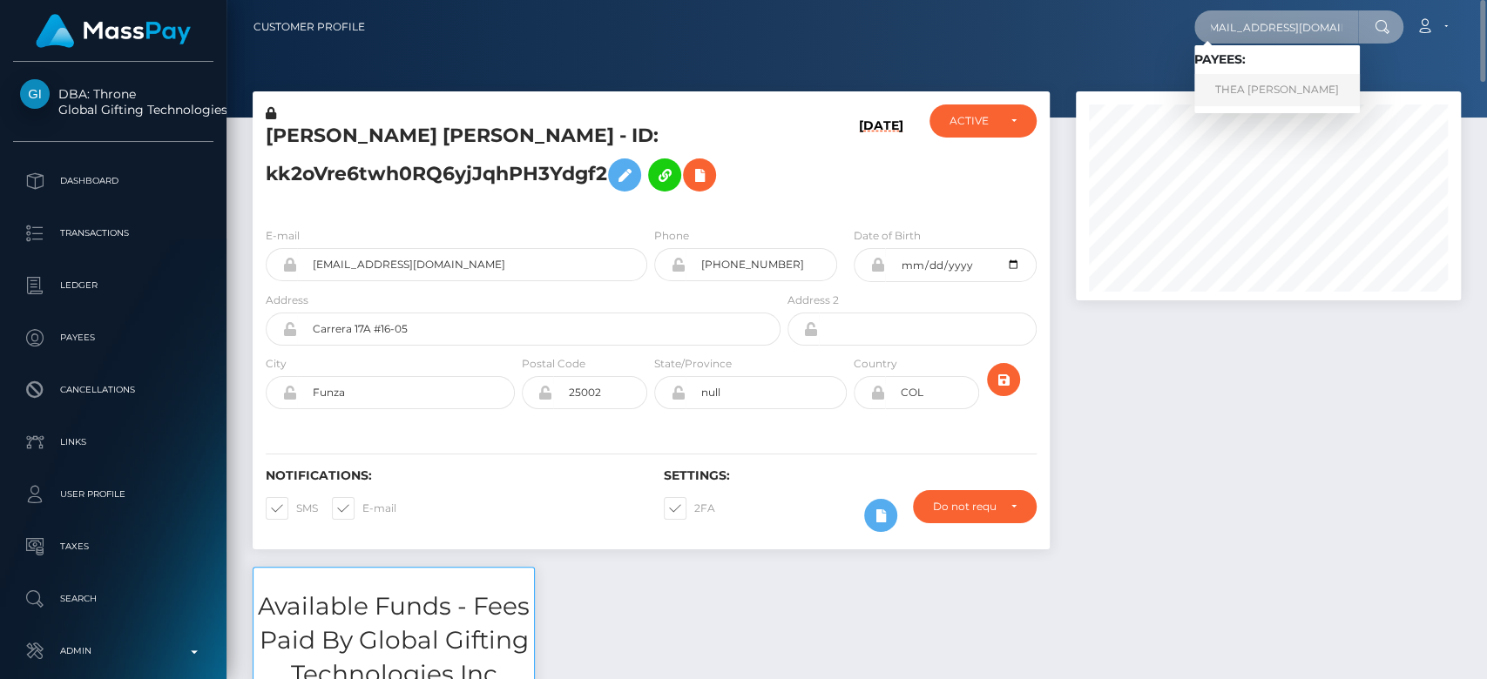
type input "[EMAIL_ADDRESS][DOMAIN_NAME]"
click at [1296, 91] on link "THEA ALEXANDRA WADE" at bounding box center [1276, 90] width 165 height 32
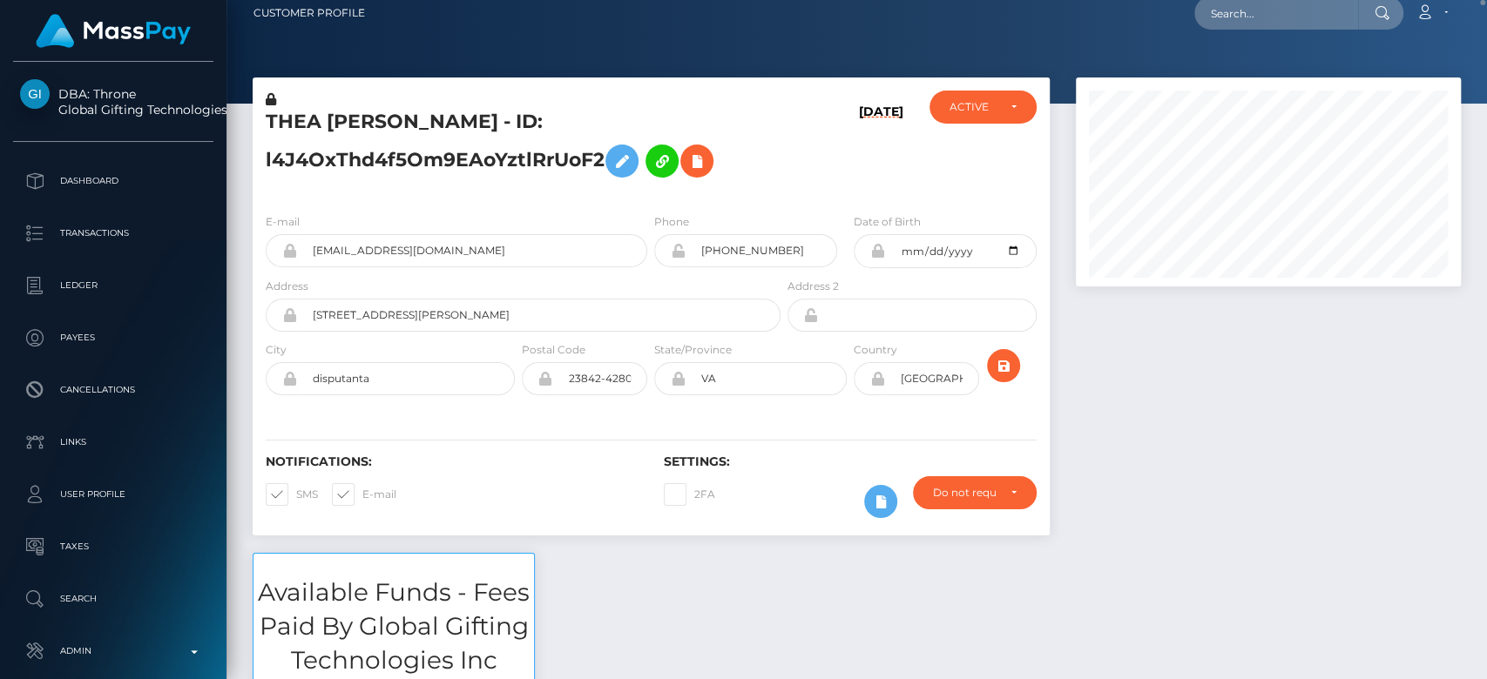
scroll to position [15, 0]
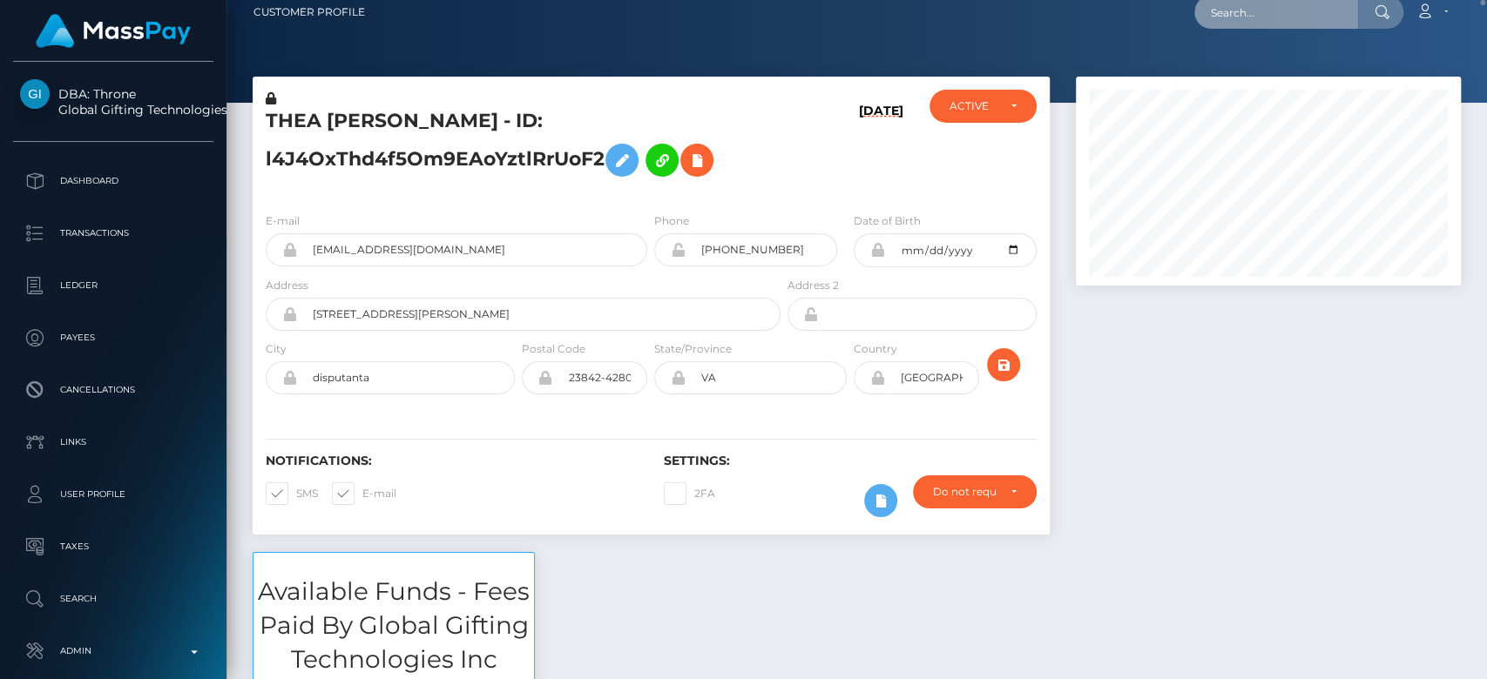
click at [1249, 25] on input "text" at bounding box center [1276, 12] width 164 height 33
paste input "sawetchanlue@gmail.com"
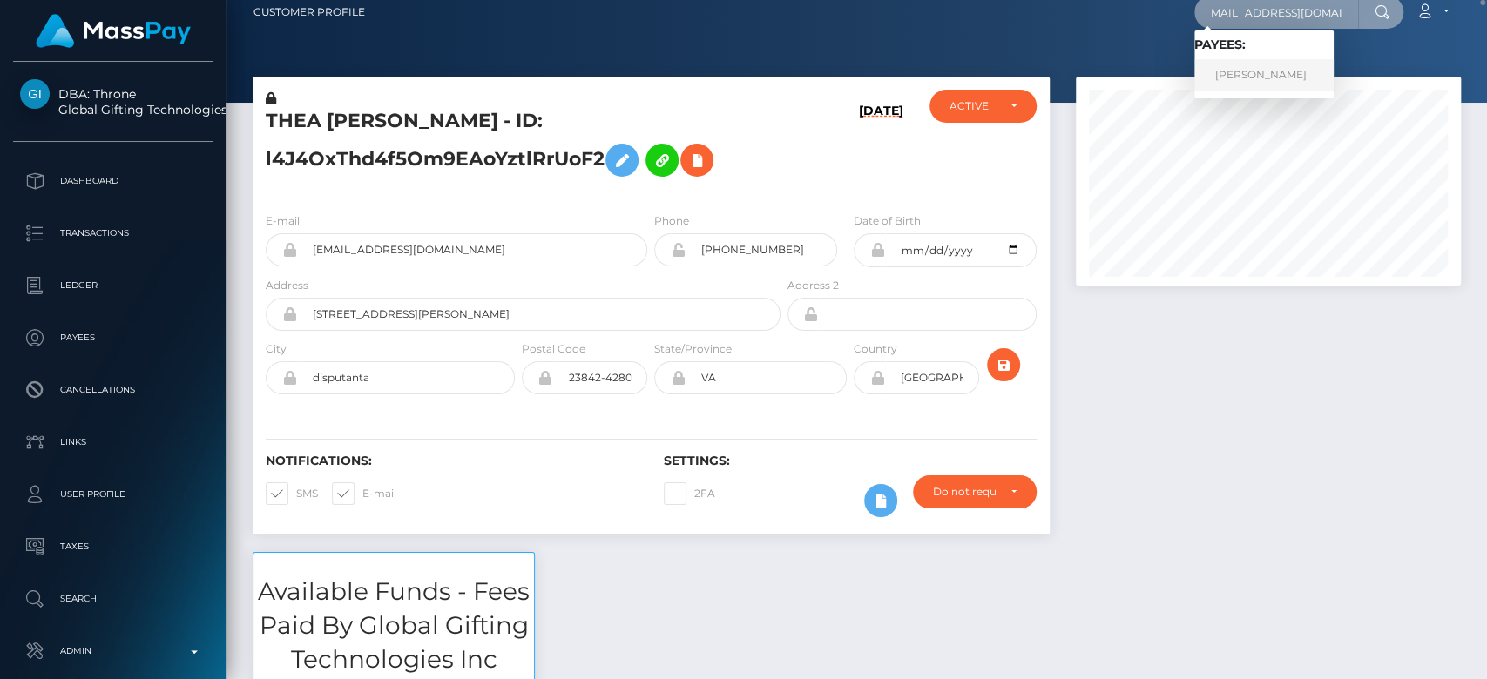
type input "sawetchanlue@gmail.com"
click at [1319, 73] on link "JEARANAI SAWETCHANLUE" at bounding box center [1263, 75] width 139 height 32
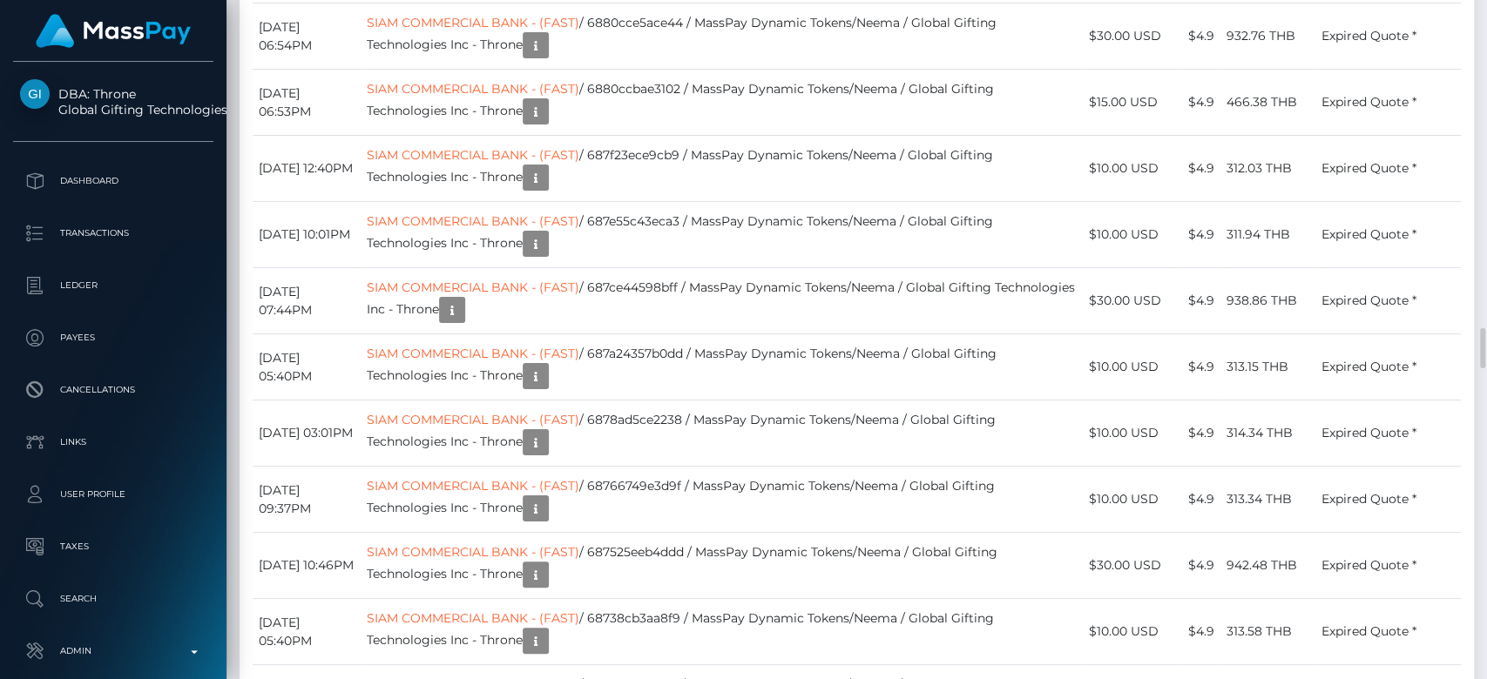
scroll to position [209, 385]
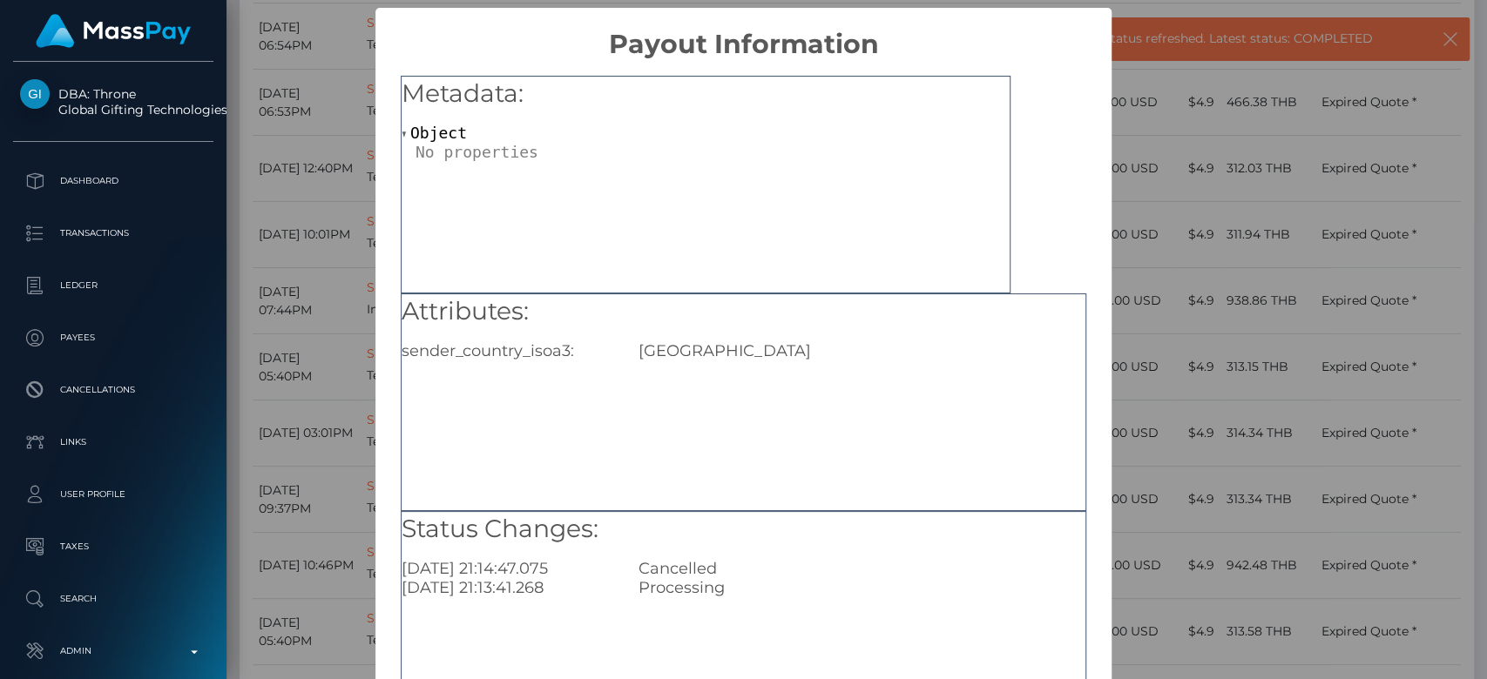
click at [1185, 444] on div "× Payout Information Metadata: Object Attributes: sender_country_isoa3: USA Sta…" at bounding box center [743, 339] width 1487 height 679
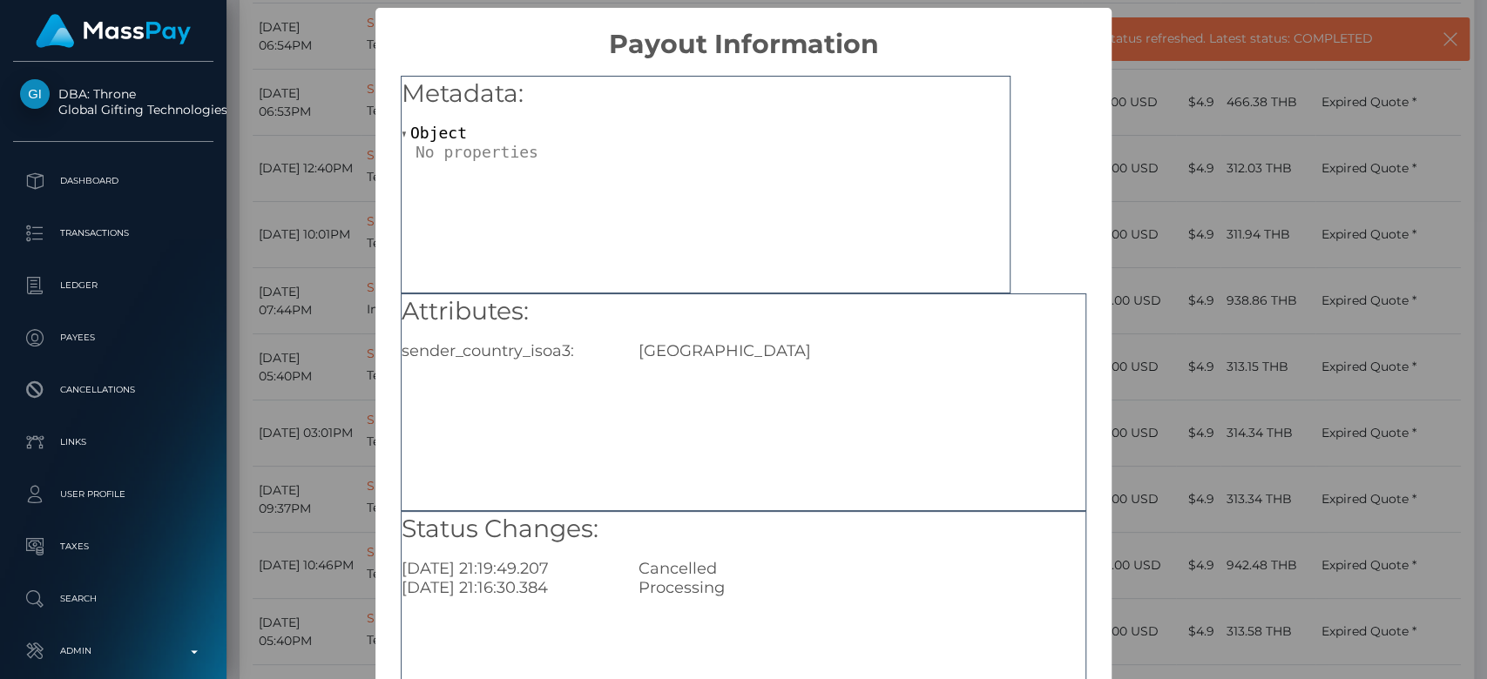
click at [1183, 350] on div "× Payout Information Metadata: Object Attributes: sender_country_isoa3: USA Sta…" at bounding box center [743, 339] width 1487 height 679
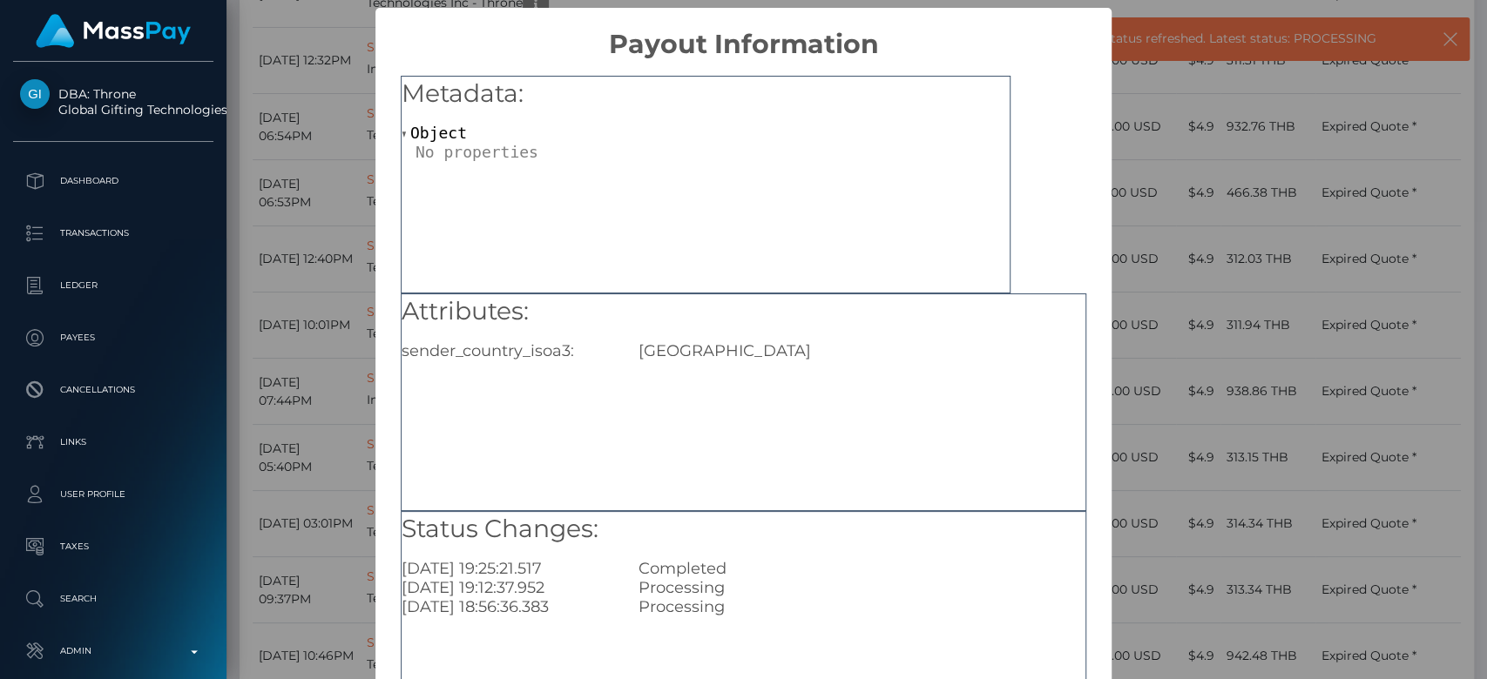
click at [1239, 226] on div "× Payout Information Metadata: Object Attributes: sender_country_isoa3: USA Sta…" at bounding box center [743, 339] width 1487 height 679
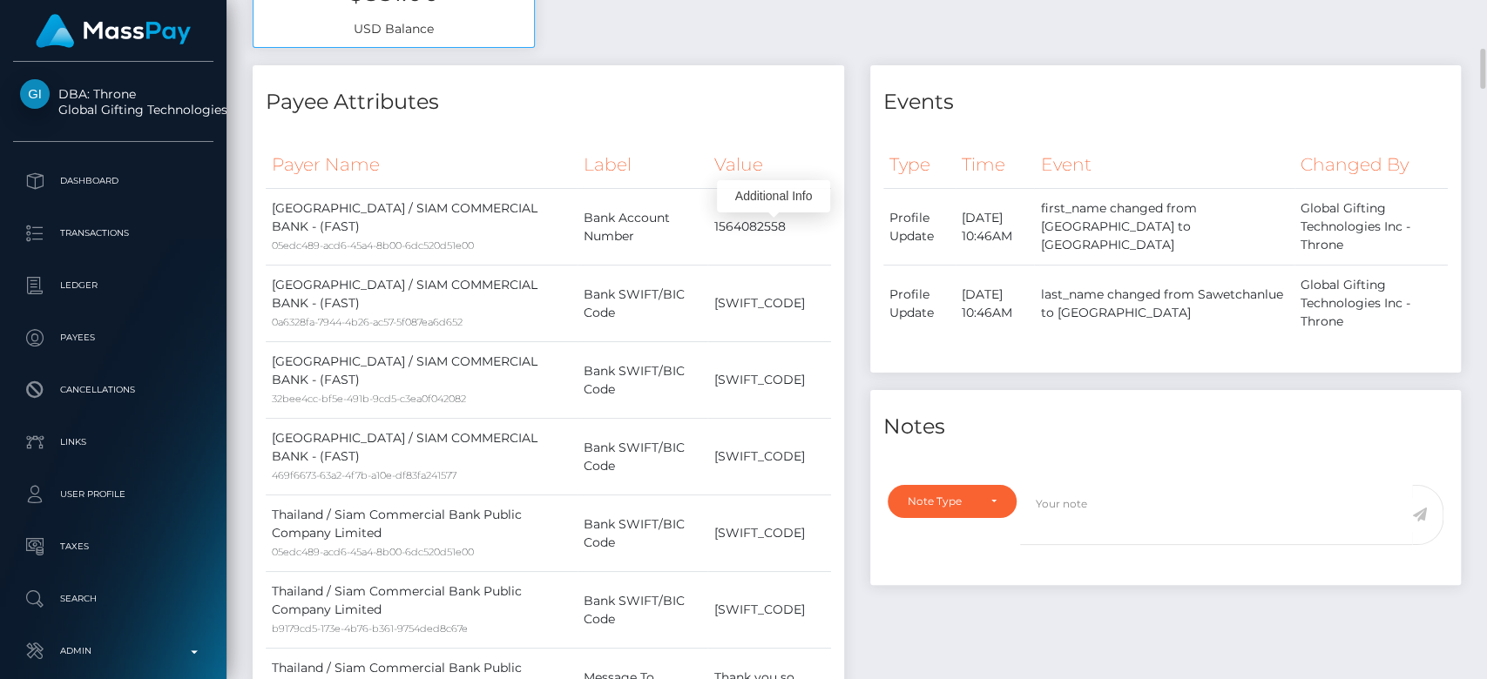
scroll to position [0, 0]
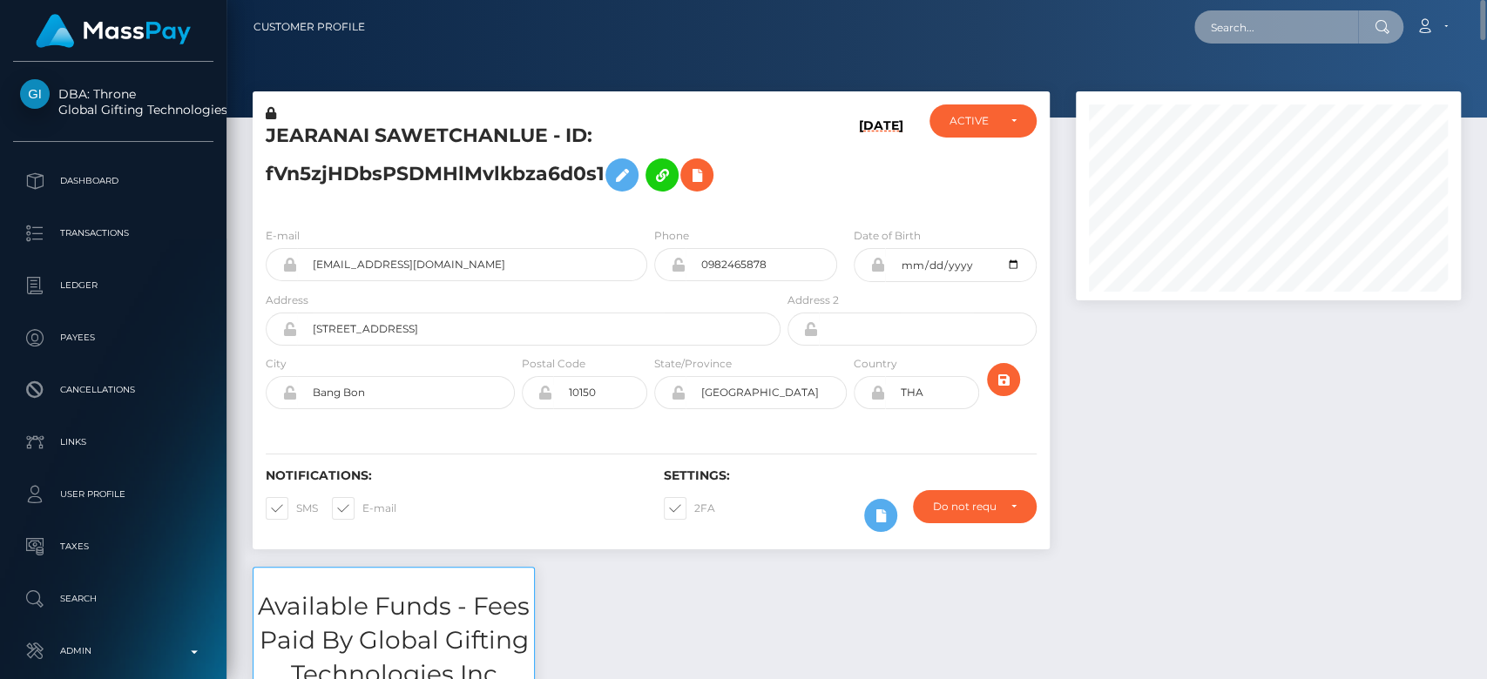
click at [1262, 14] on input "text" at bounding box center [1276, 26] width 164 height 33
paste input "msamirajade@gmail.com"
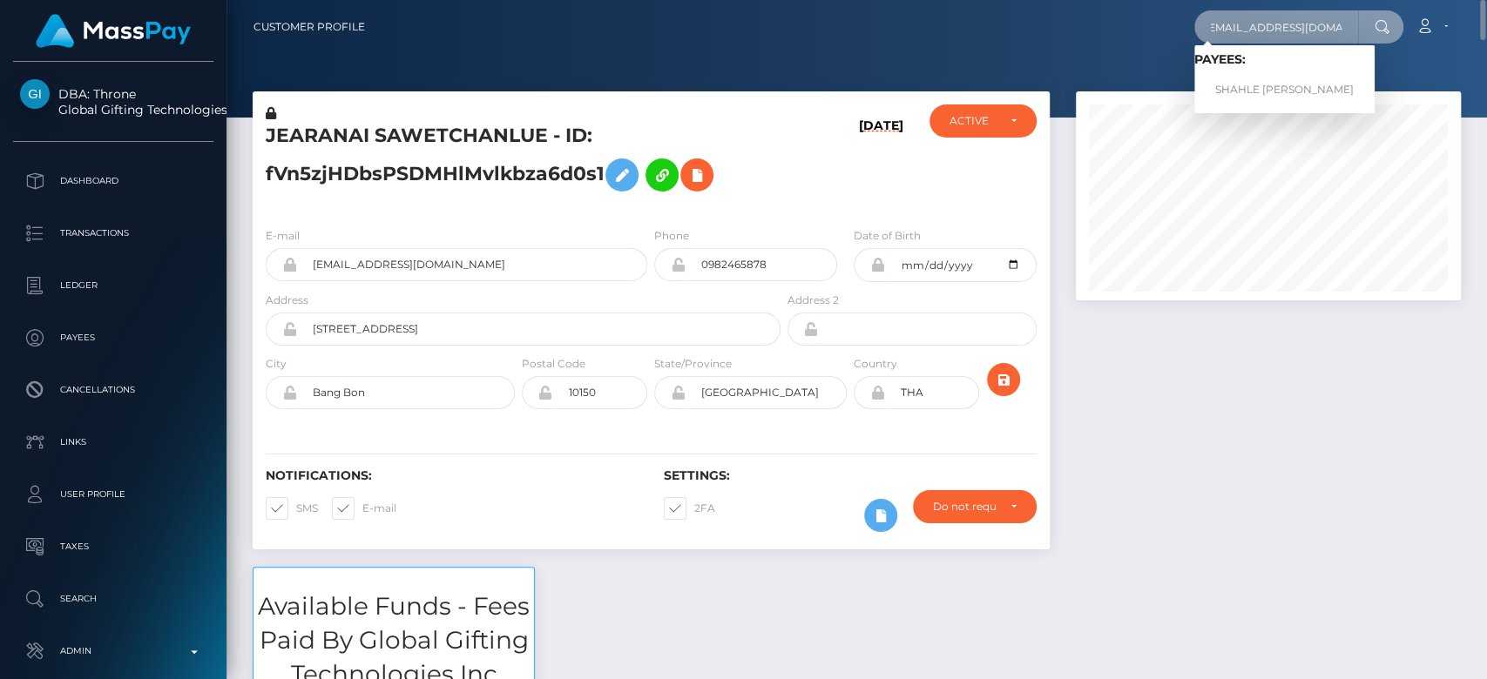
type input "msamirajade@gmail.com"
click at [1266, 80] on link "SHAHLE ELEANOR MINOO AMIRPANAHI" at bounding box center [1284, 90] width 180 height 32
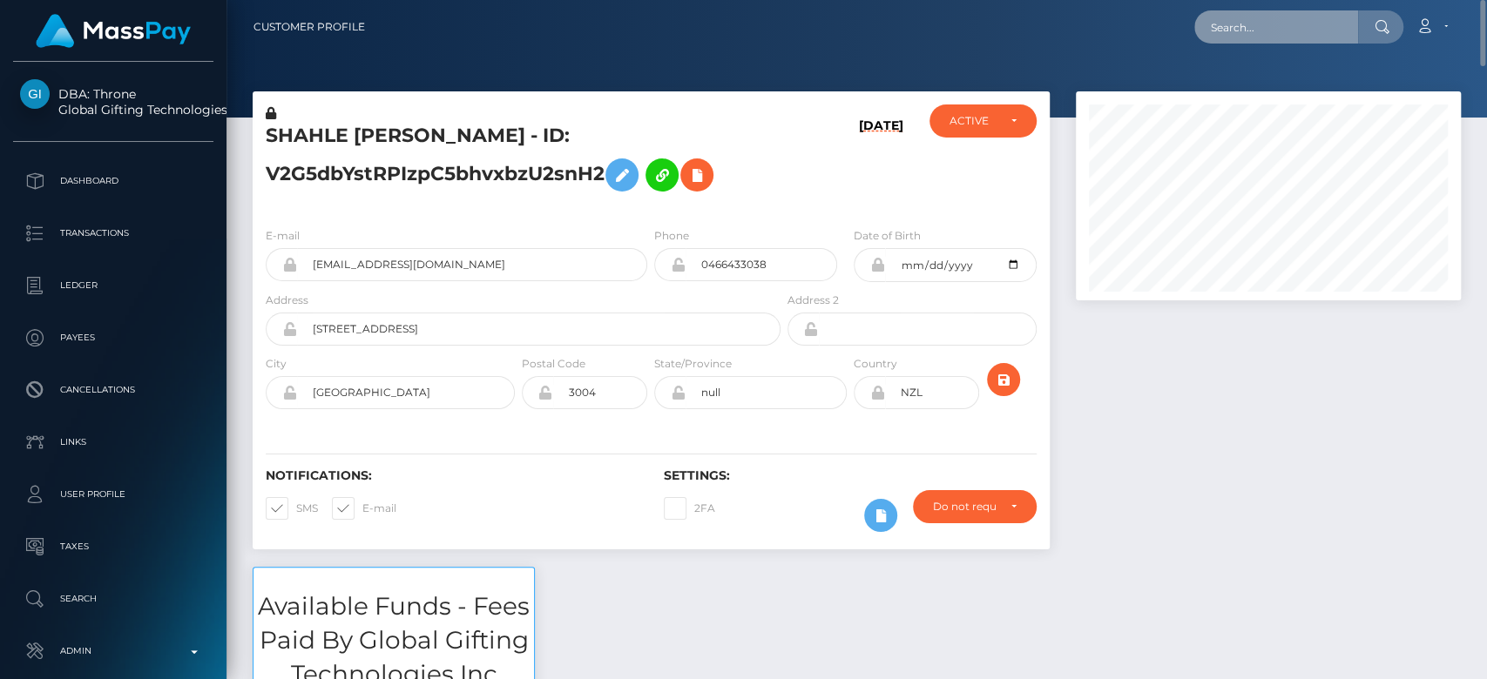
click at [1245, 40] on input "text" at bounding box center [1276, 26] width 164 height 33
paste input "[EMAIL_ADDRESS][DOMAIN_NAME]"
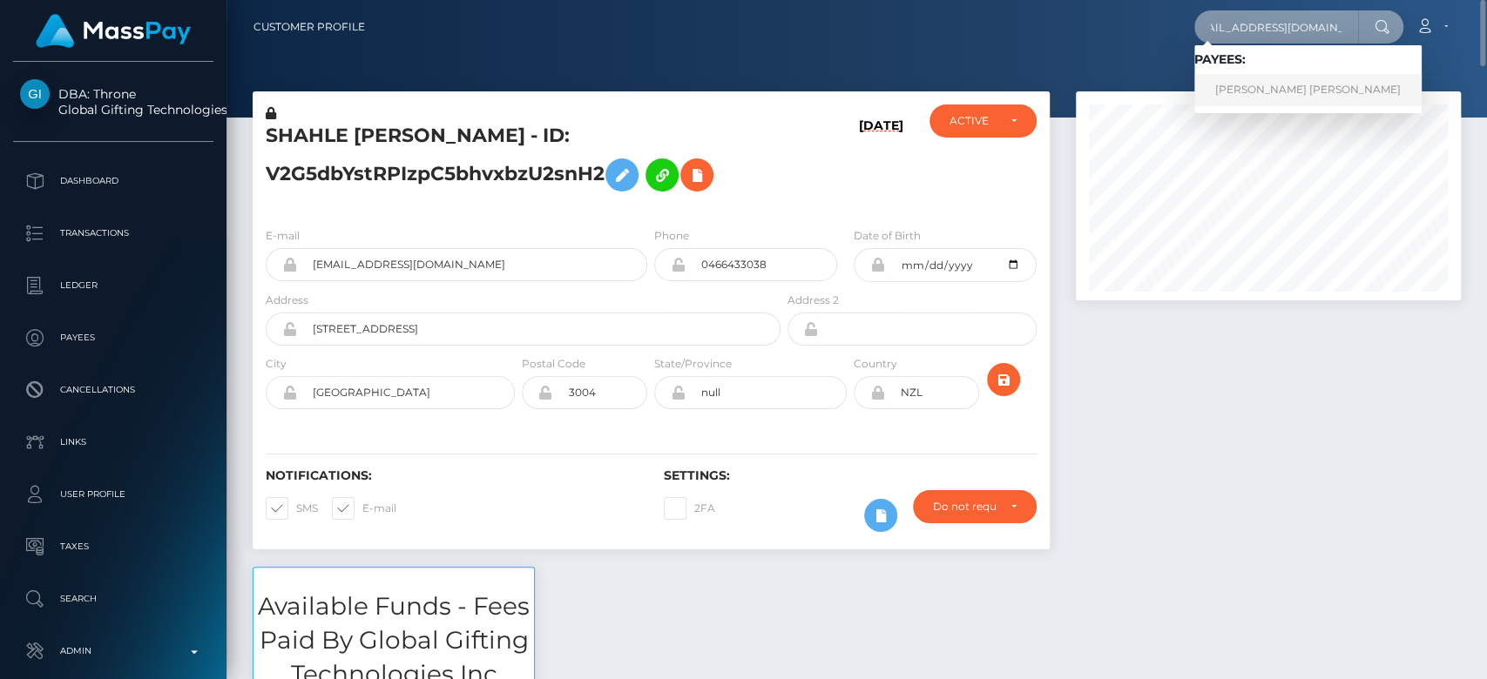
type input "[EMAIL_ADDRESS][DOMAIN_NAME]"
click at [1306, 83] on link "ALEX MUNENE KARANI" at bounding box center [1307, 90] width 227 height 32
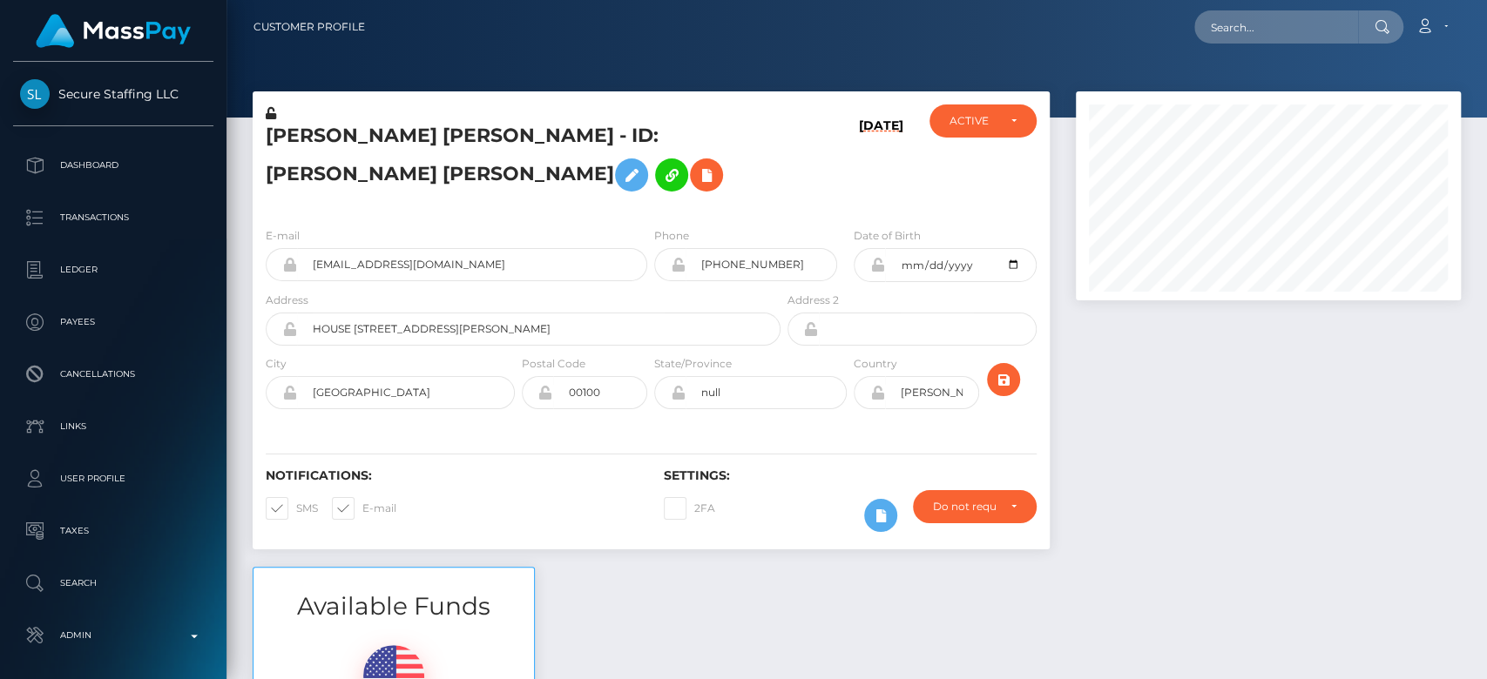
scroll to position [209, 385]
click at [1229, 463] on div at bounding box center [1268, 329] width 411 height 476
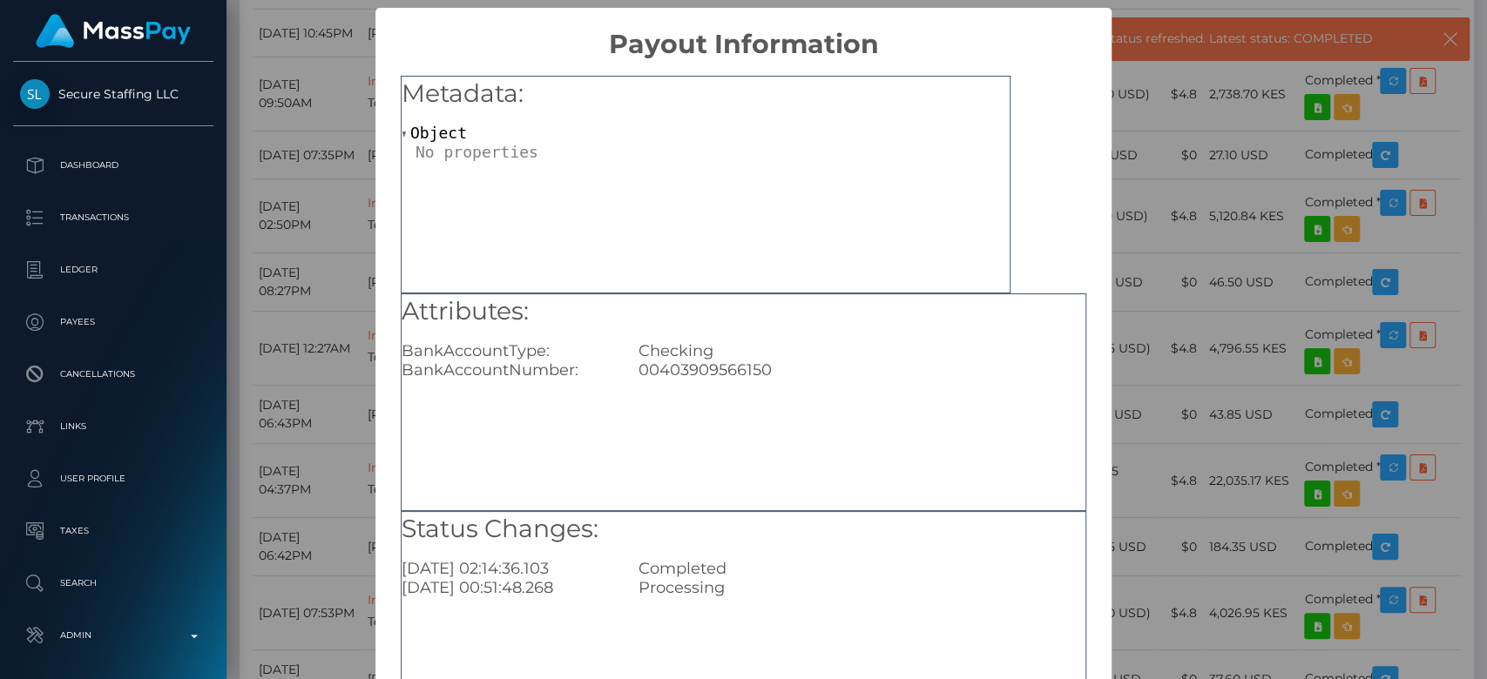
click at [307, 253] on div "× Payout Information Metadata: Object Attributes: BankAccountType: Checking Ban…" at bounding box center [743, 339] width 1487 height 679
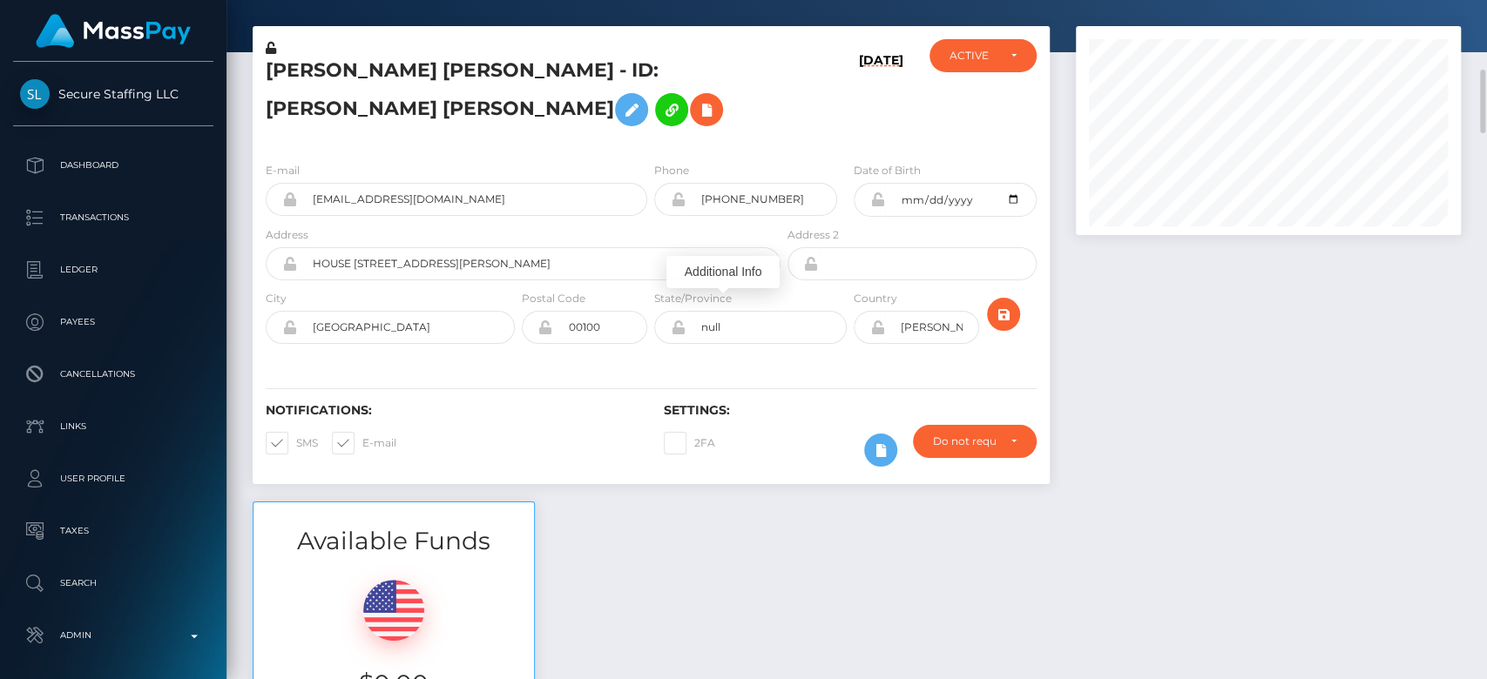
scroll to position [0, 0]
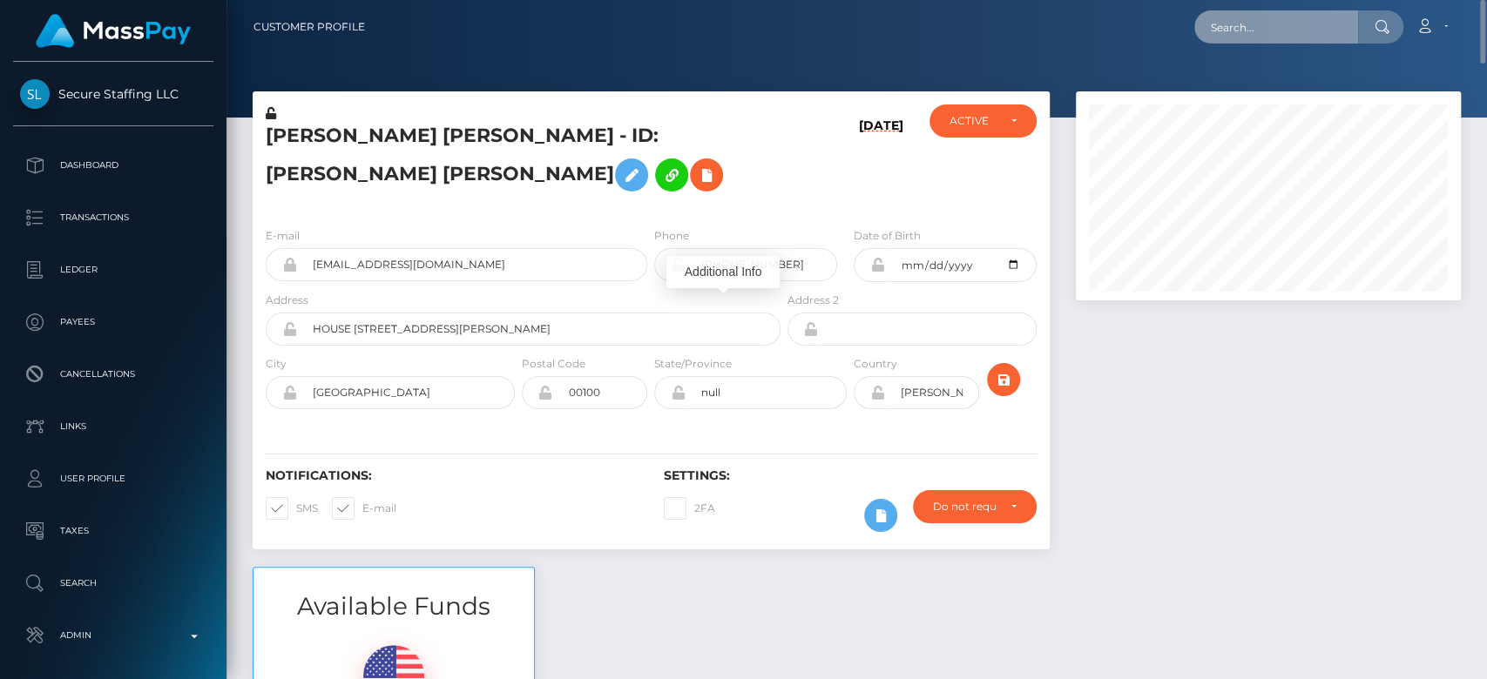
click at [1270, 27] on input "text" at bounding box center [1276, 26] width 164 height 33
paste input "richa8409@gmail.com"
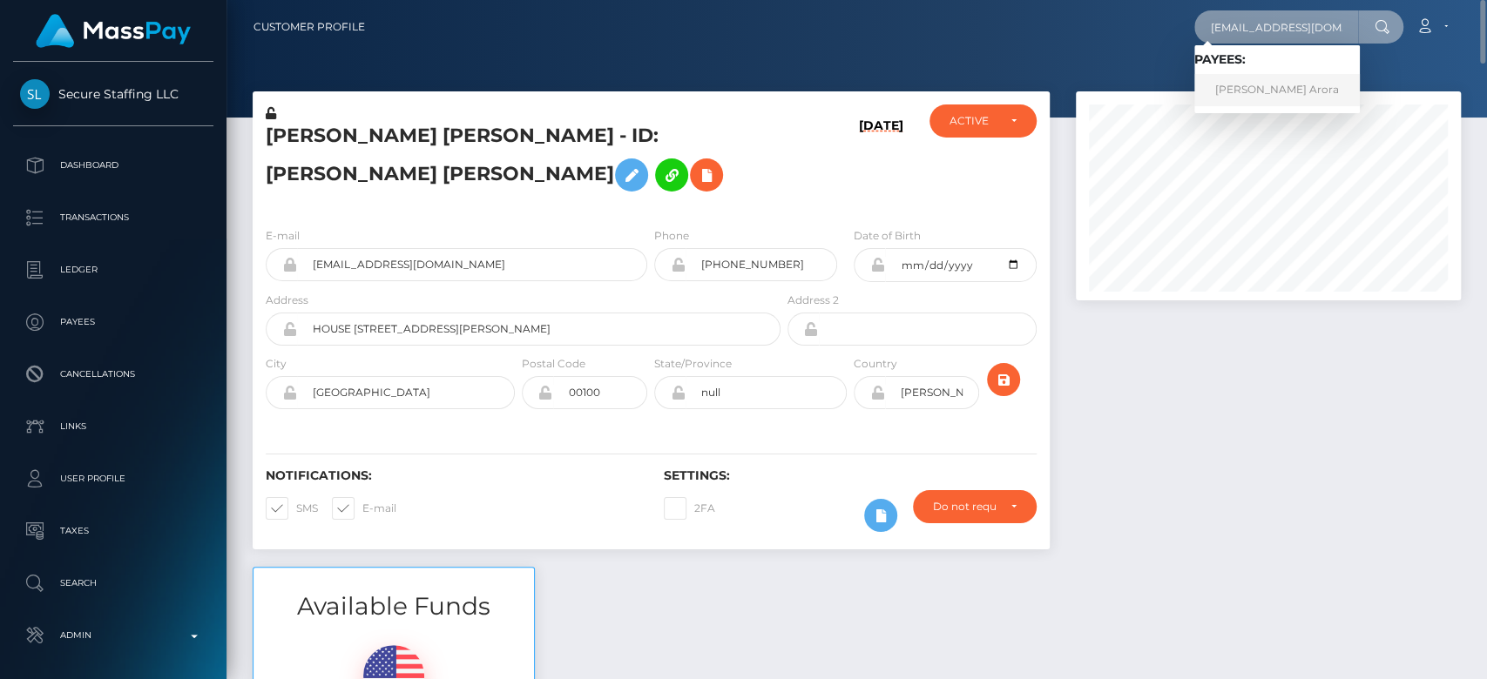
type input "richa8409@gmail.com"
click at [1267, 81] on link "RICHA ARORA Arora" at bounding box center [1276, 90] width 165 height 32
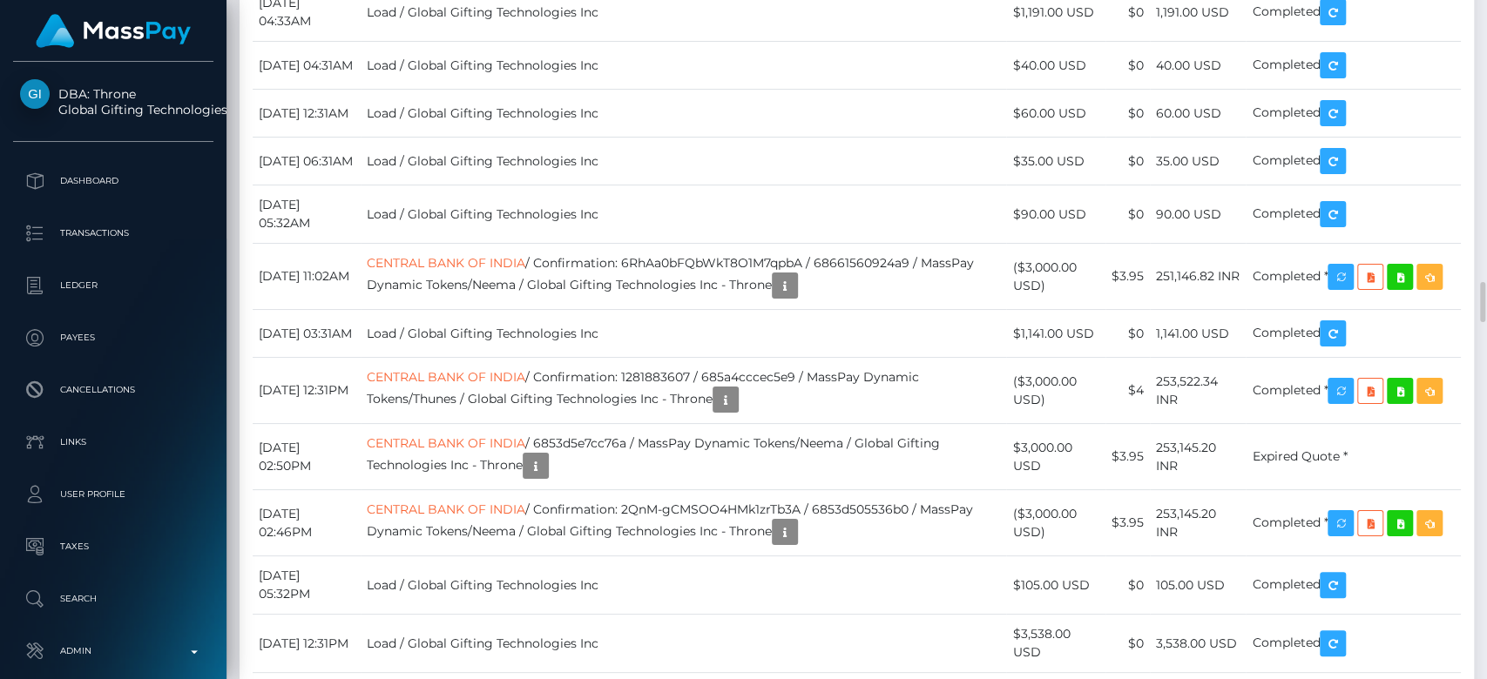
scroll to position [209, 385]
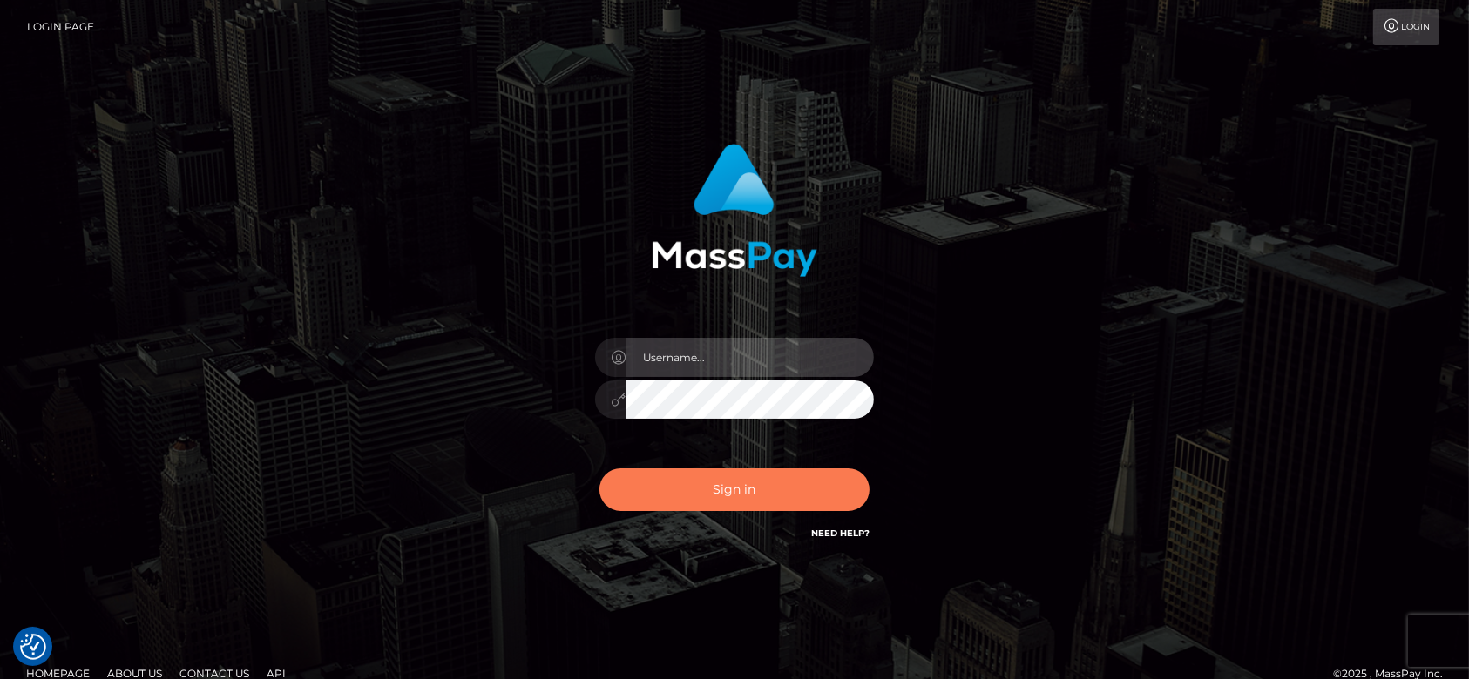
type input "[DOMAIN_NAME]"
click at [733, 479] on button "Sign in" at bounding box center [734, 490] width 270 height 43
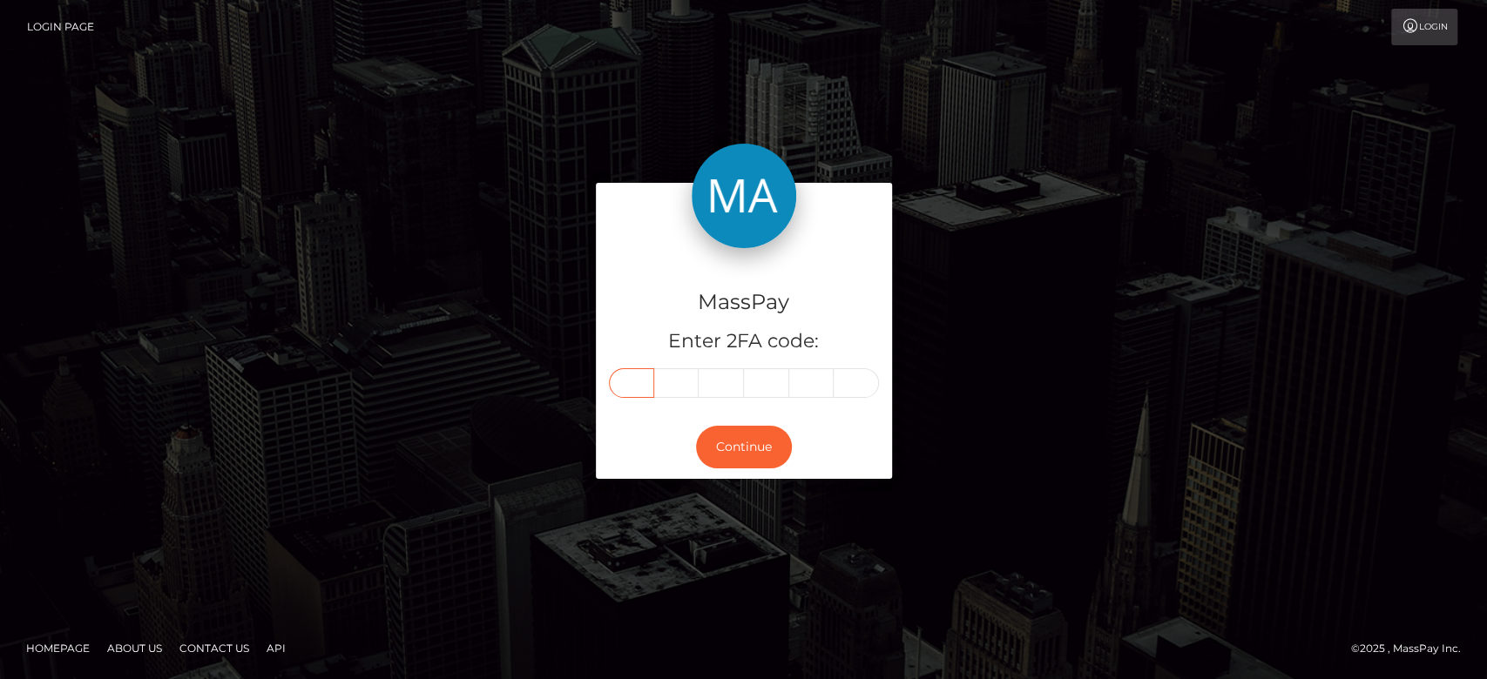
click at [620, 383] on input "text" at bounding box center [631, 383] width 45 height 30
paste input "7"
type input "7"
type input "0"
type input "5"
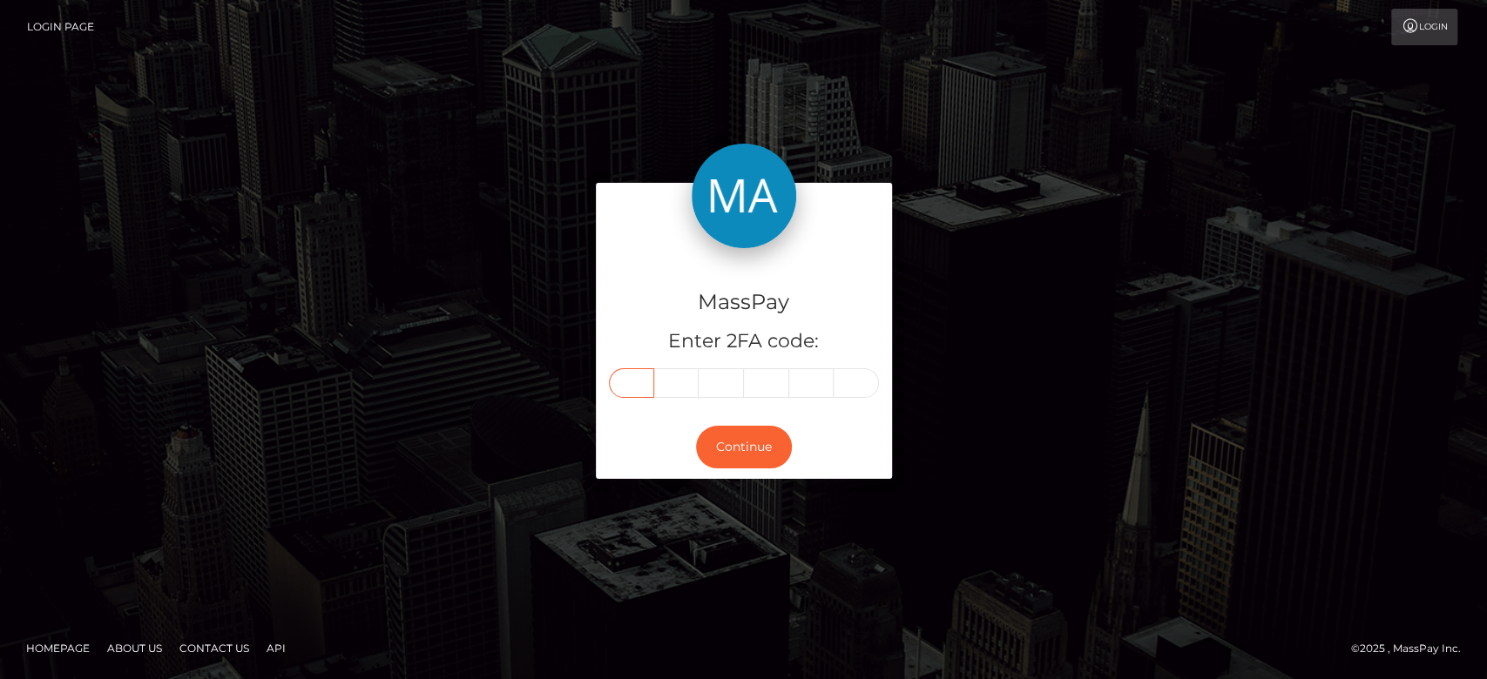
type input "8"
type input "7"
type input "5"
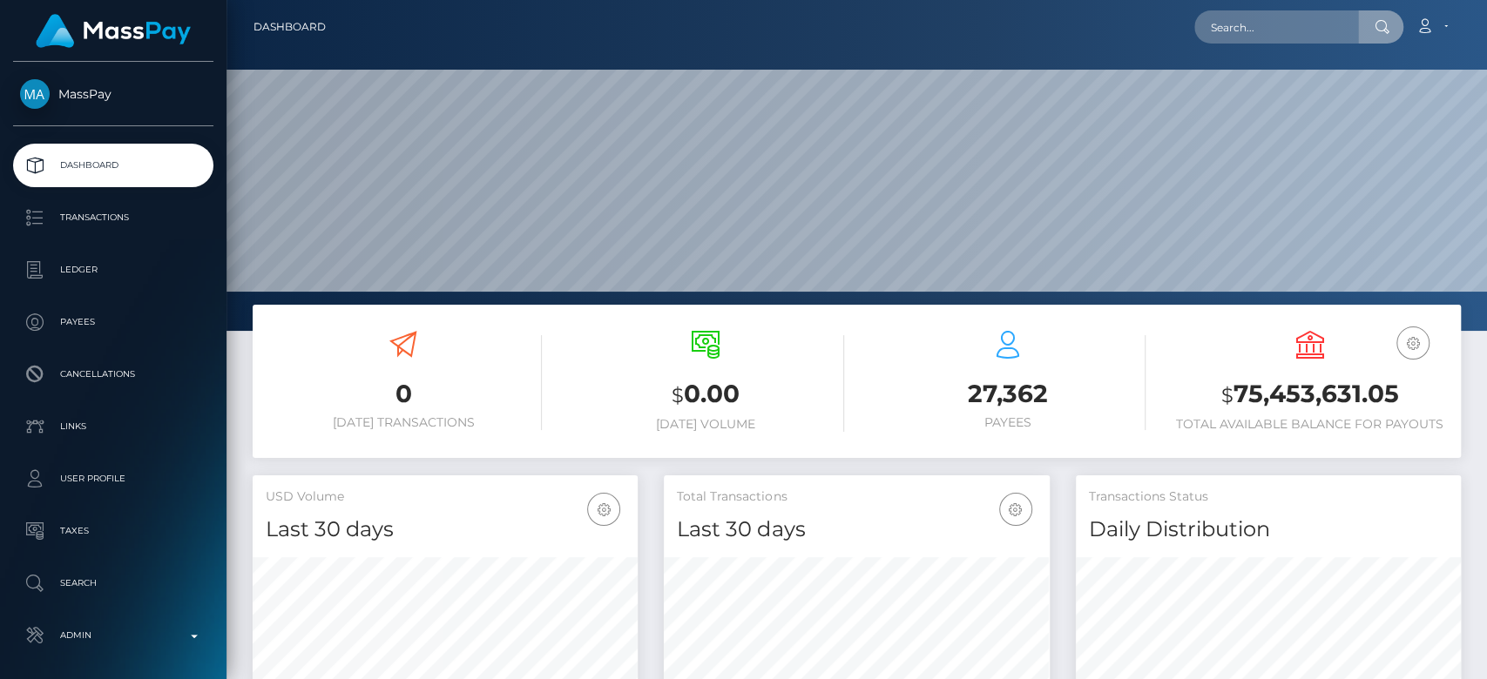
scroll to position [307, 385]
drag, startPoint x: 1277, startPoint y: 31, endPoint x: 1128, endPoint y: 31, distance: 148.9
click at [1128, 31] on div "705875 Loading... Loading... Account Edit Profile Logout" at bounding box center [900, 27] width 1120 height 37
paste input "angelaedna100@gmail.com"
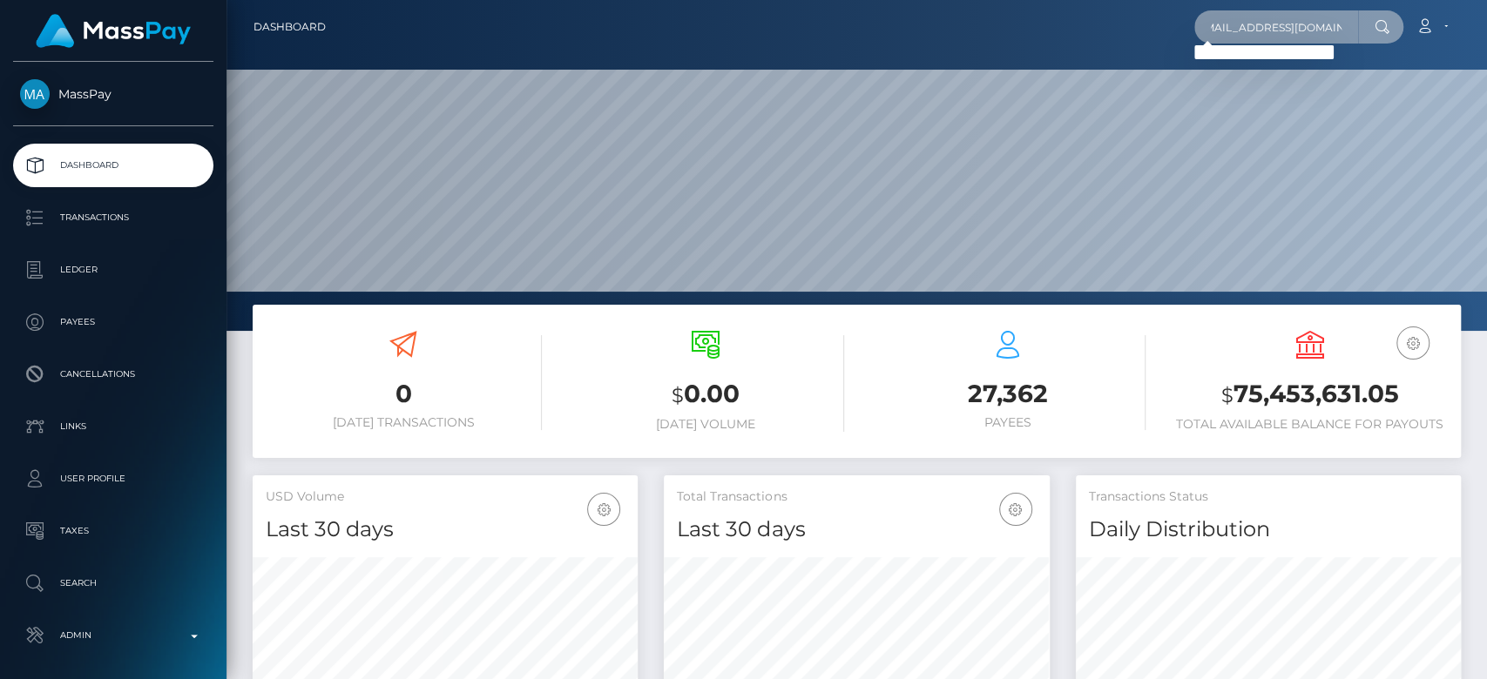
type input "angelaedna100@gmail.com"
click at [1250, 21] on input "angelaedna100@gmail.com" at bounding box center [1276, 26] width 164 height 33
paste input "Ogwagwa88@gmail.com"
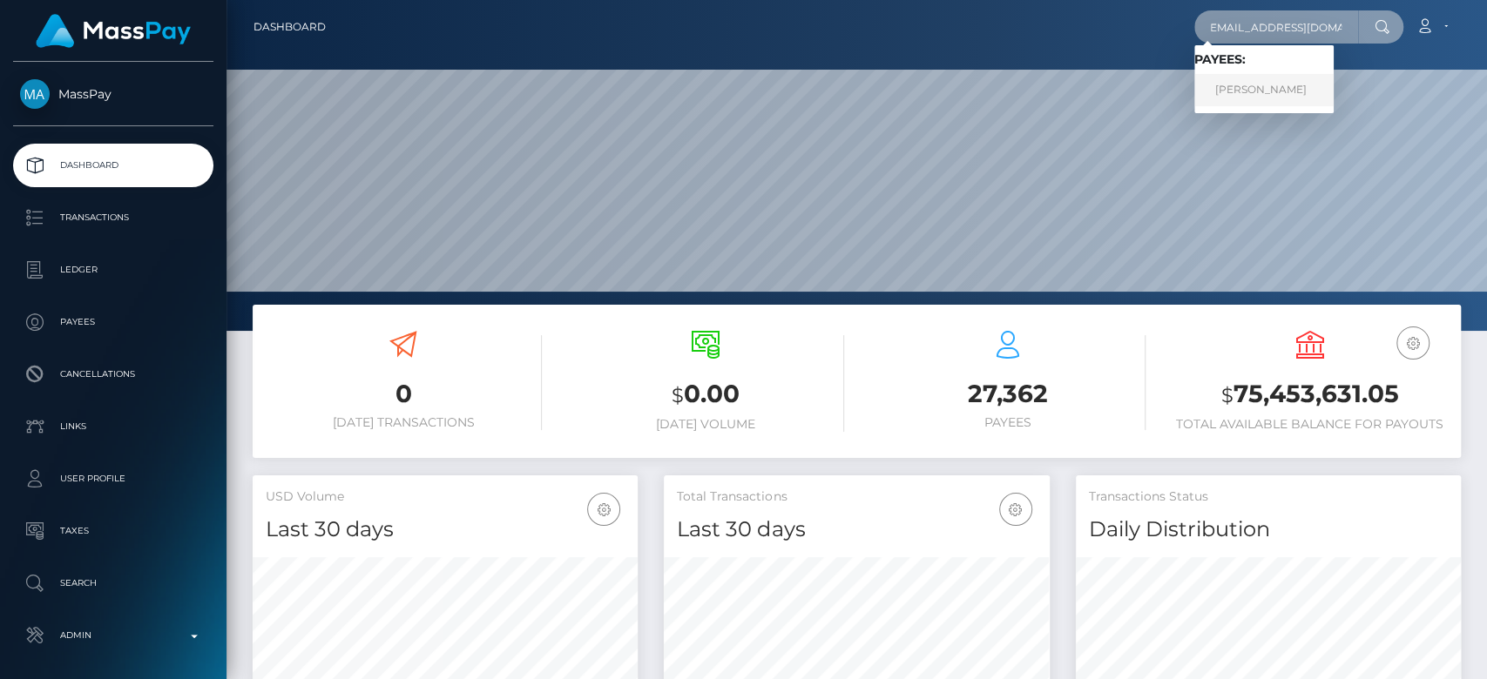
type input "Ogwagwa88@gmail.com"
click at [1287, 80] on link "Edna Anjela Atieno" at bounding box center [1263, 90] width 139 height 32
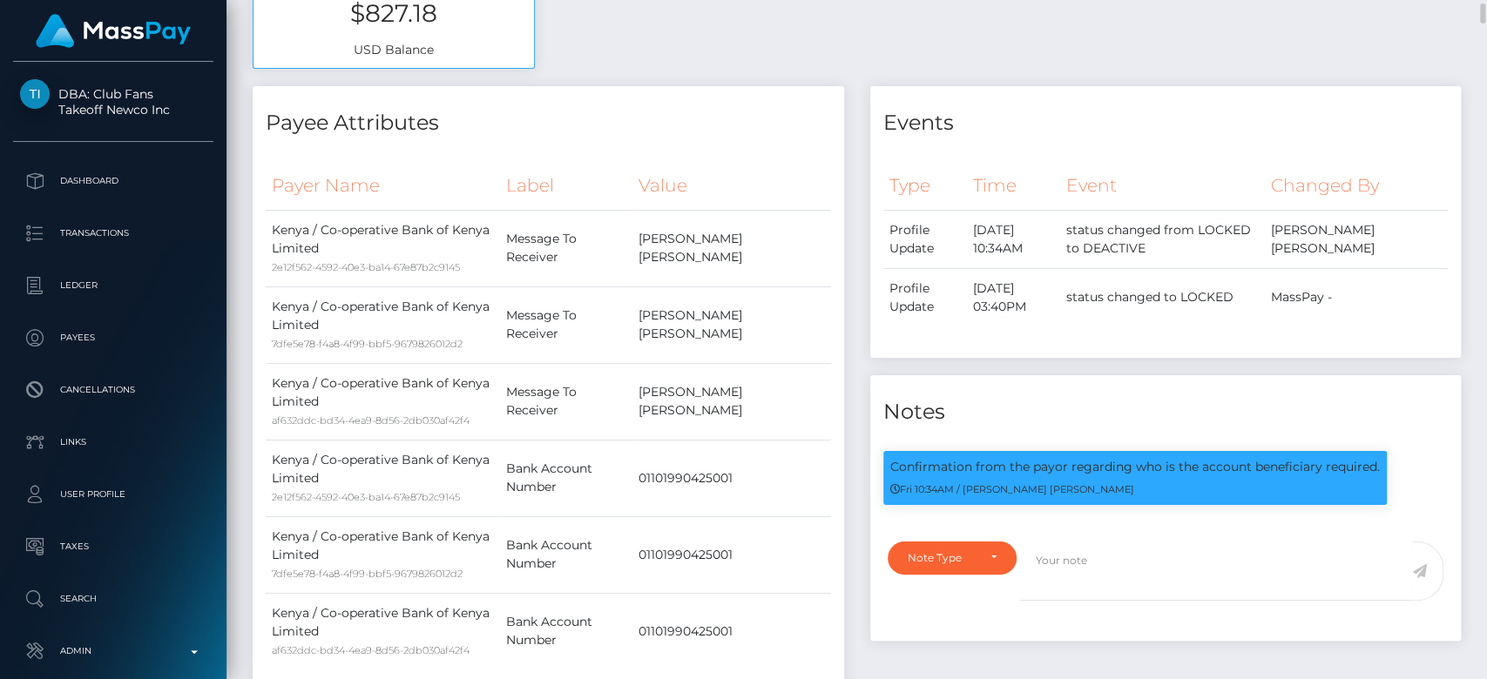
scroll to position [717, 0]
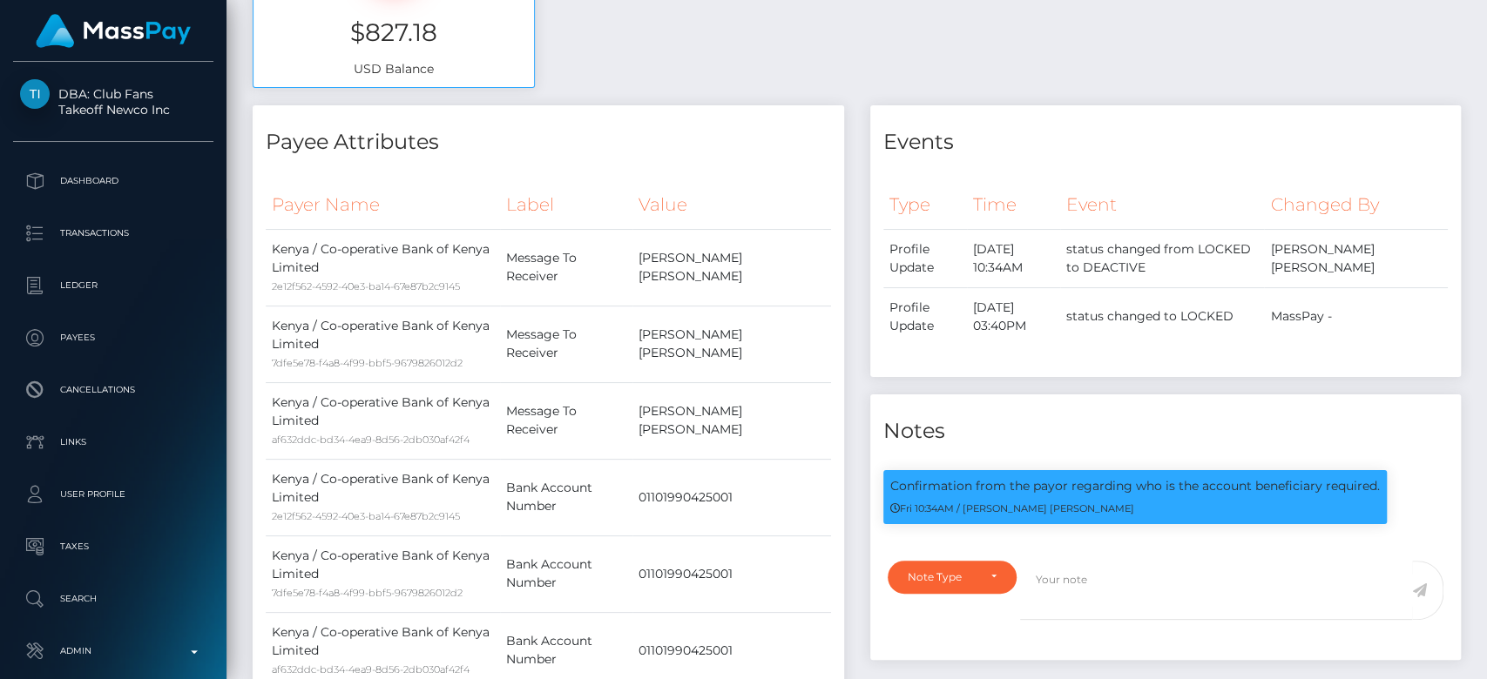
click at [1277, 446] on h4 "Notes" at bounding box center [1165, 431] width 565 height 30
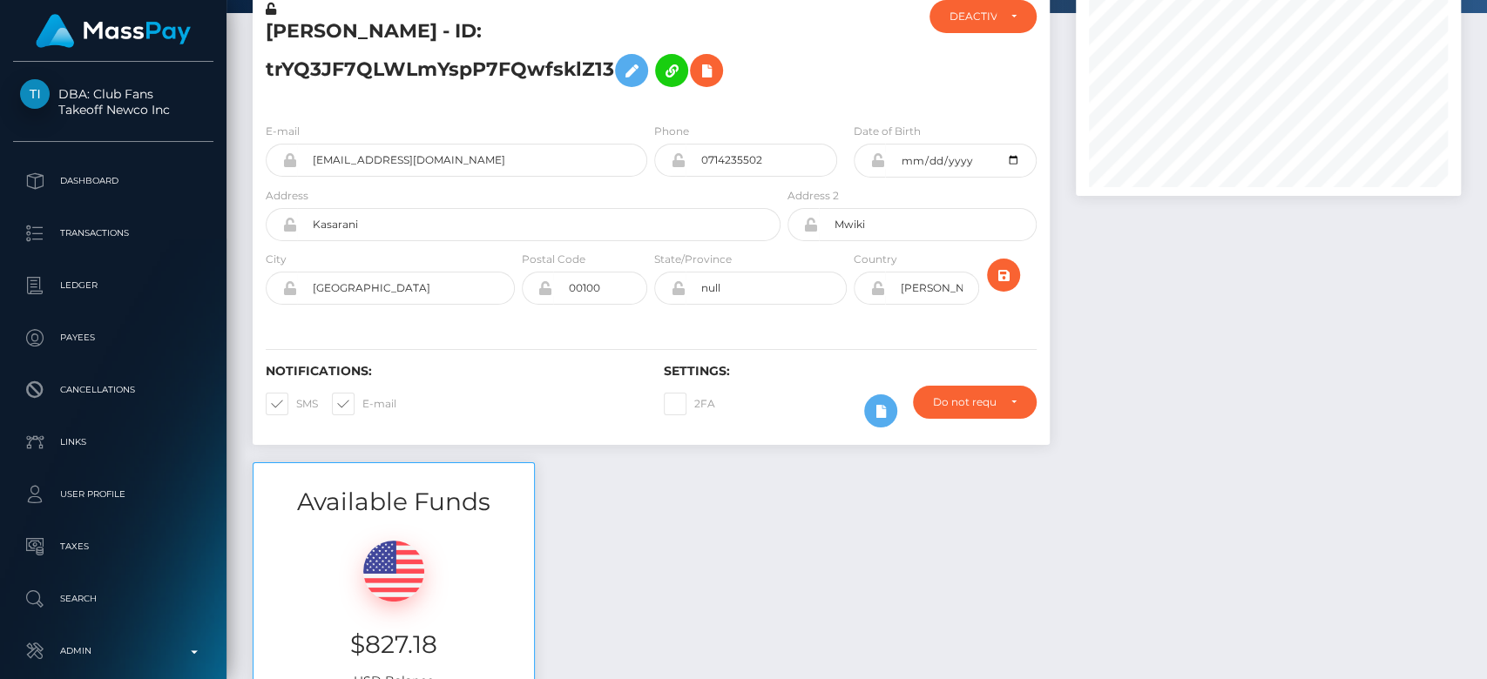
scroll to position [0, 0]
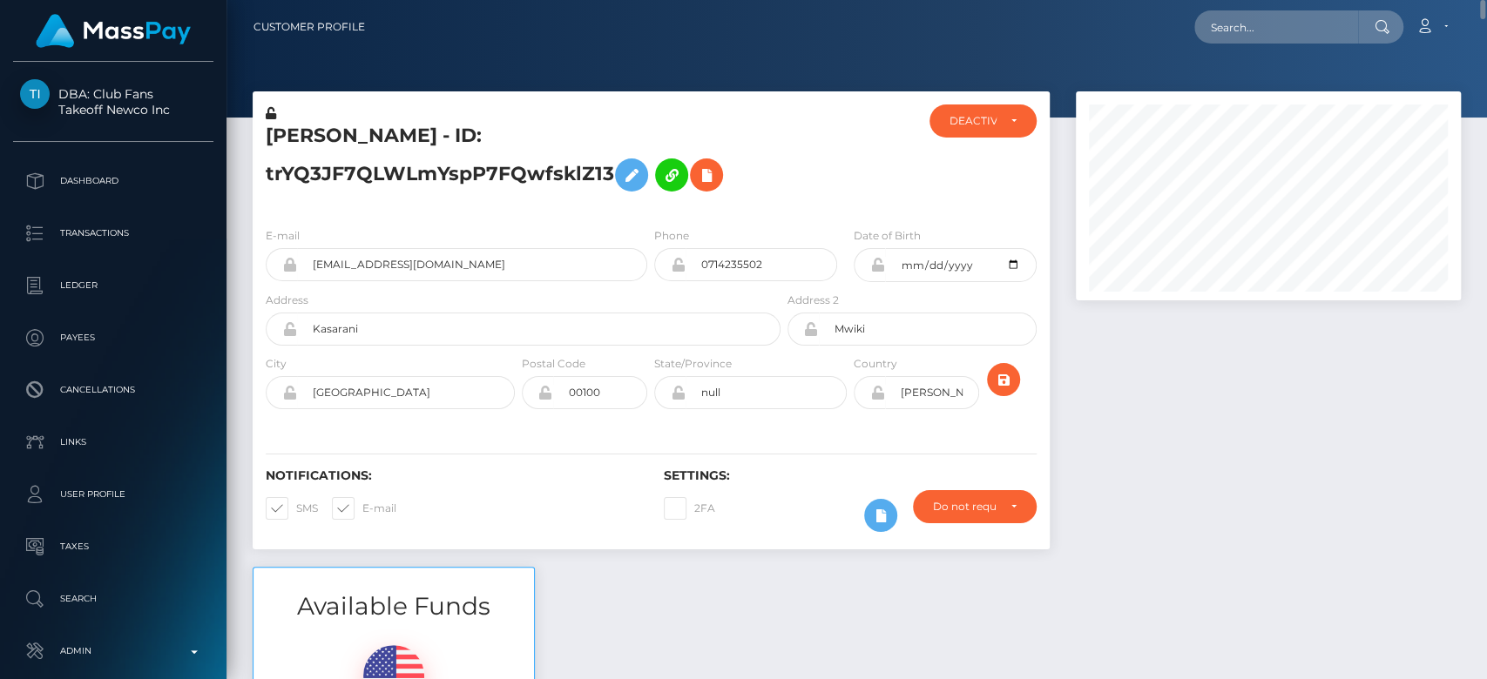
drag, startPoint x: 615, startPoint y: 172, endPoint x: 255, endPoint y: 139, distance: 361.2
click at [255, 139] on div "Edna Anjela Atieno - ID: trYQ3JF7QLWLmYspP7FQwfsklZ13" at bounding box center [518, 159] width 531 height 109
copy h5 "Edna Anjela Atieno - ID: trYQ3JF7QLWLmYspP7FQwfsklZ13"
drag, startPoint x: 502, startPoint y: 263, endPoint x: 309, endPoint y: 279, distance: 193.1
click at [309, 279] on input "ogwagwa88@gmail.com" at bounding box center [472, 264] width 350 height 33
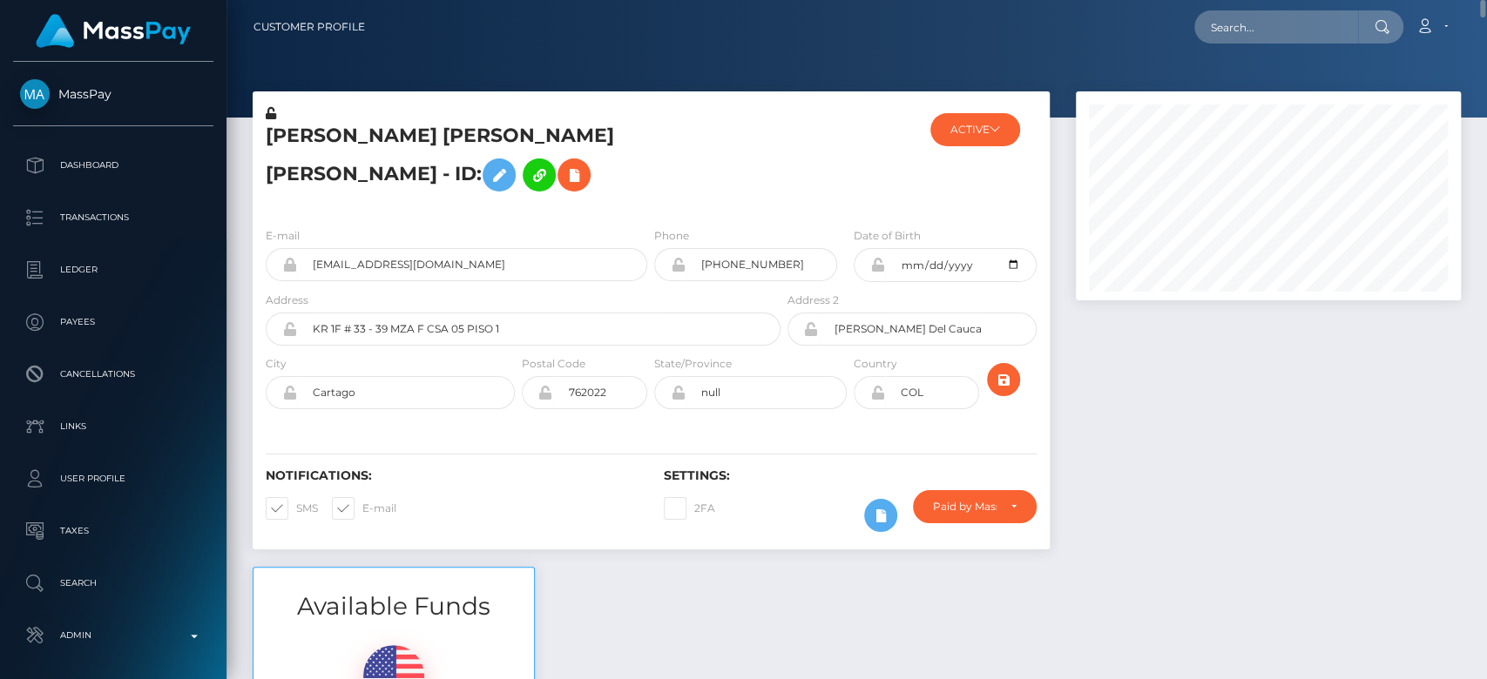
click at [969, 109] on div "ACTIVE MassPay - ACTIVE DEACTIVE CLOSED ACTIVE ICF Technology, Inc. - ACTIVE" at bounding box center [982, 159] width 132 height 109
click at [969, 119] on button "ACTIVE" at bounding box center [975, 129] width 90 height 33
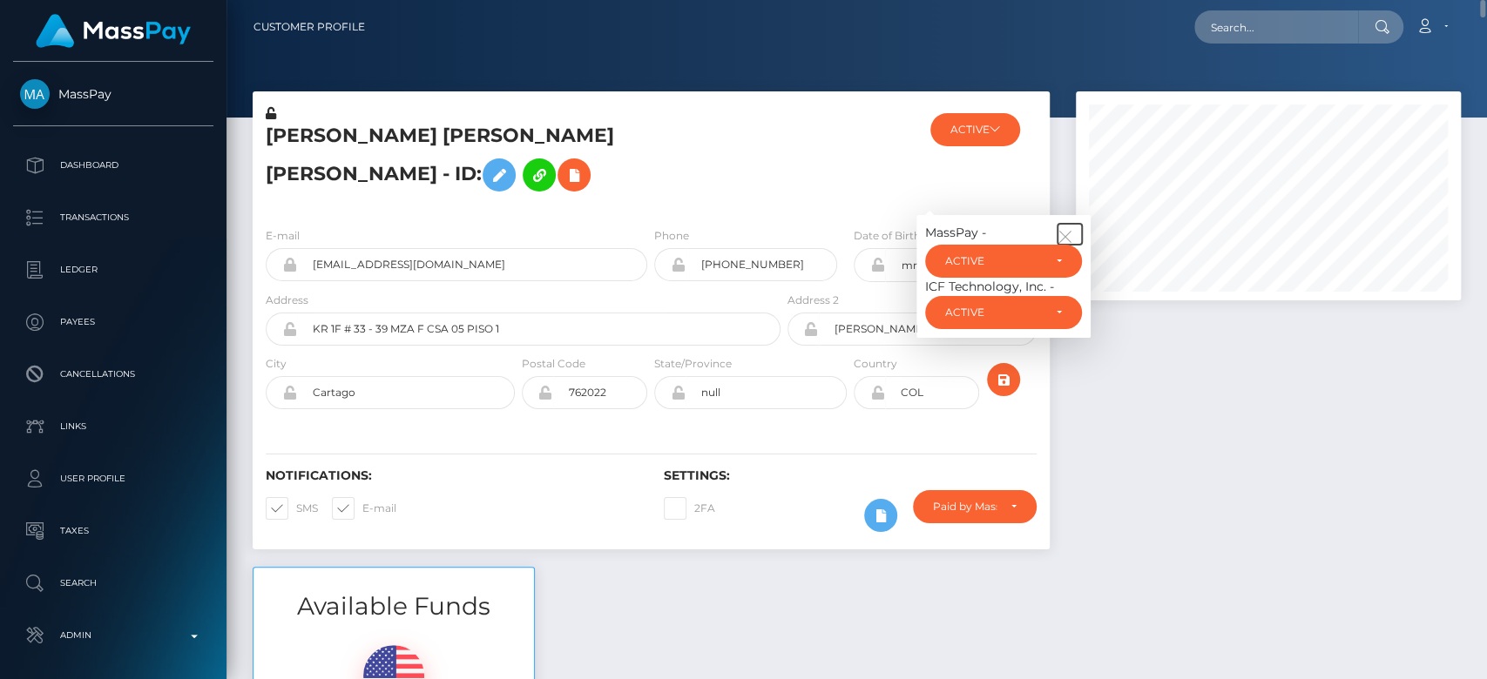
click at [1068, 229] on icon "button" at bounding box center [1065, 237] width 16 height 16
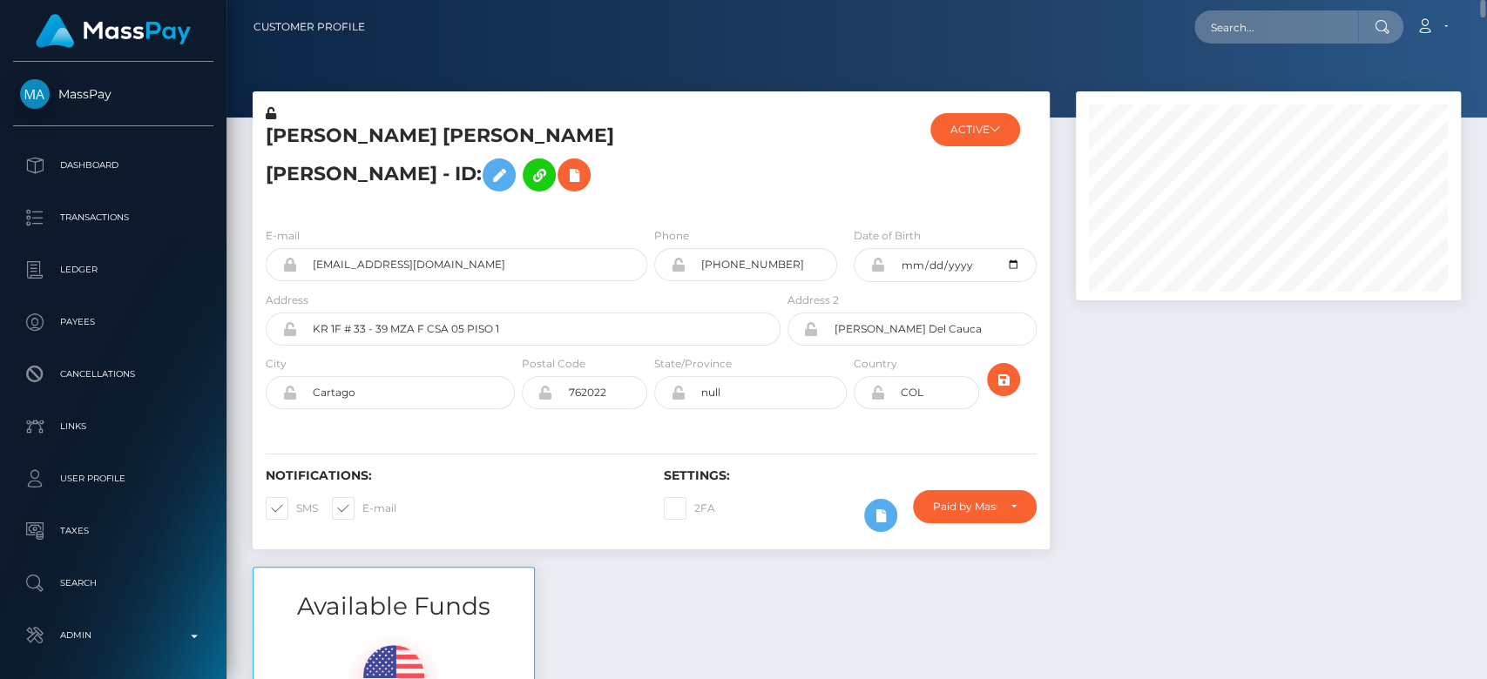
click at [1260, 10] on div "Loading... Loading... Account Edit Profile Logout" at bounding box center [919, 27] width 1081 height 37
paste input "mistressaspenlou@gmail.com"
click at [1255, 16] on input "mistressaspenlou@gmail.com" at bounding box center [1276, 26] width 164 height 33
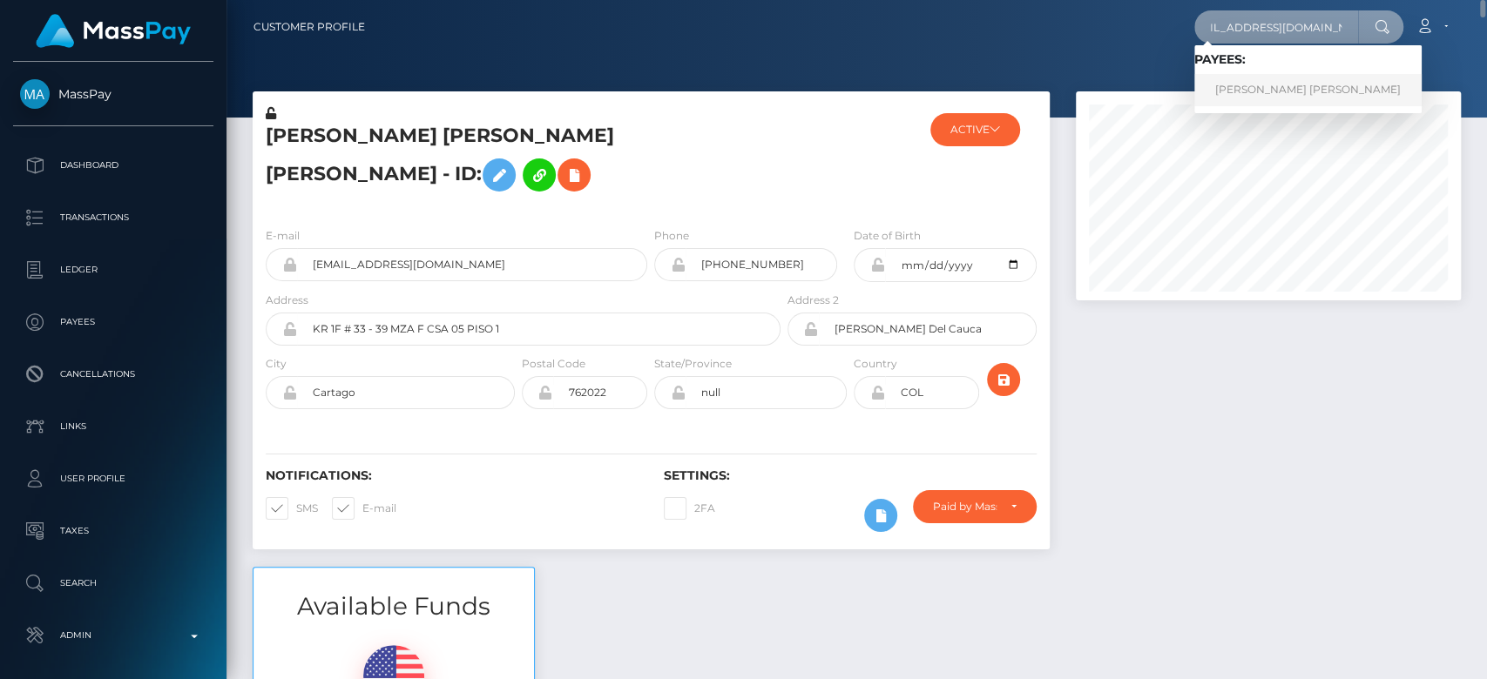
type input "mistressaspenlou@gmail.com"
click at [1234, 89] on link "ASHLEY NICHOLE O'NEILL" at bounding box center [1307, 90] width 227 height 32
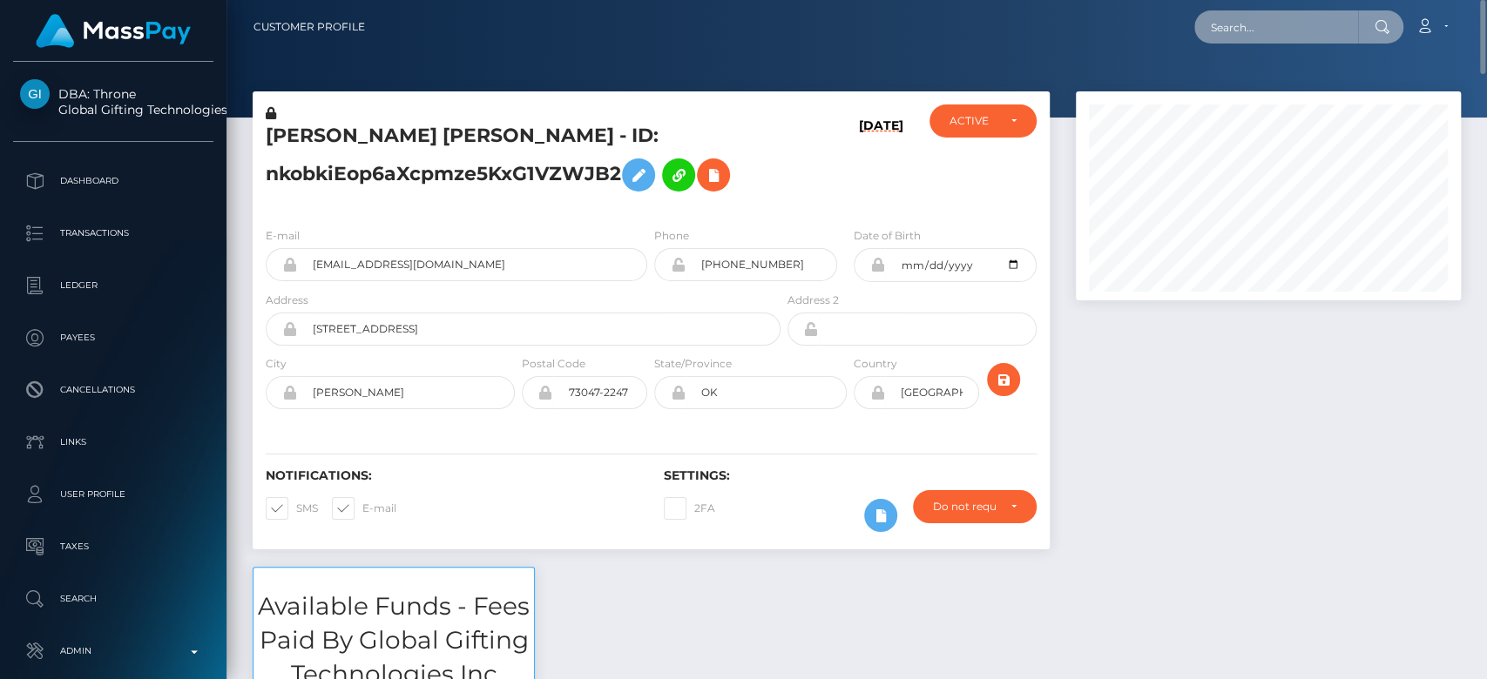
click at [1292, 18] on input "text" at bounding box center [1276, 26] width 164 height 33
paste input "[EMAIL_ADDRESS][DOMAIN_NAME]"
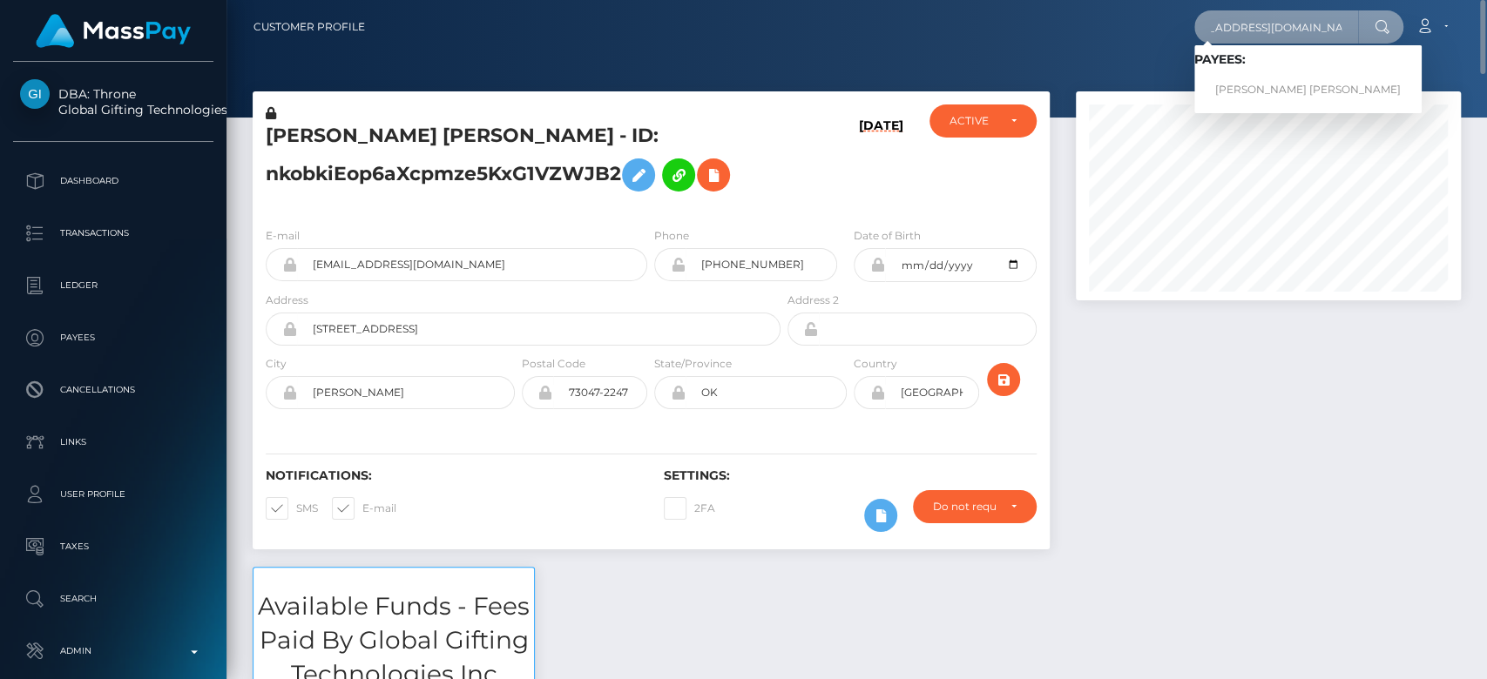
type input "[EMAIL_ADDRESS][DOMAIN_NAME]"
click at [1266, 83] on link "Eric Barnett Freedman" at bounding box center [1307, 90] width 227 height 32
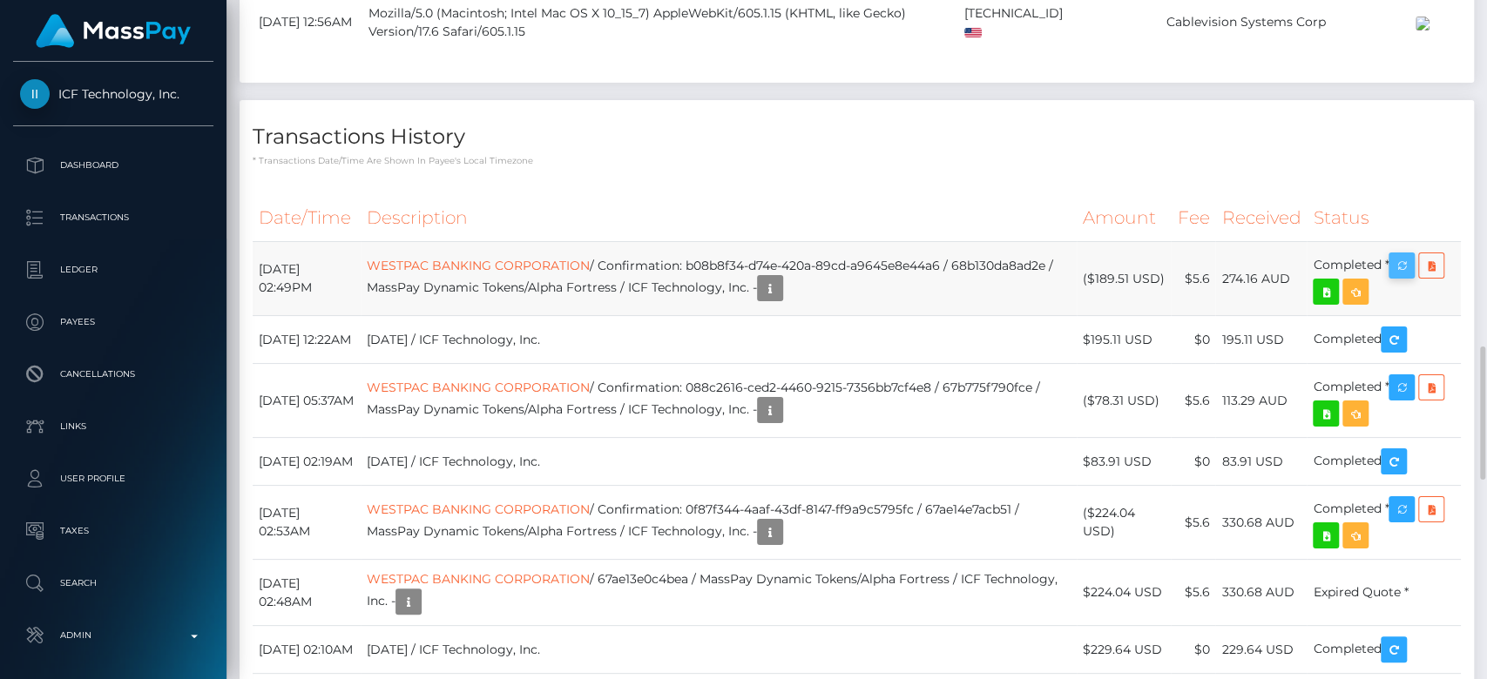
scroll to position [209, 385]
click at [1415, 279] on button "button" at bounding box center [1401, 266] width 26 height 26
